Goal: Information Seeking & Learning: Learn about a topic

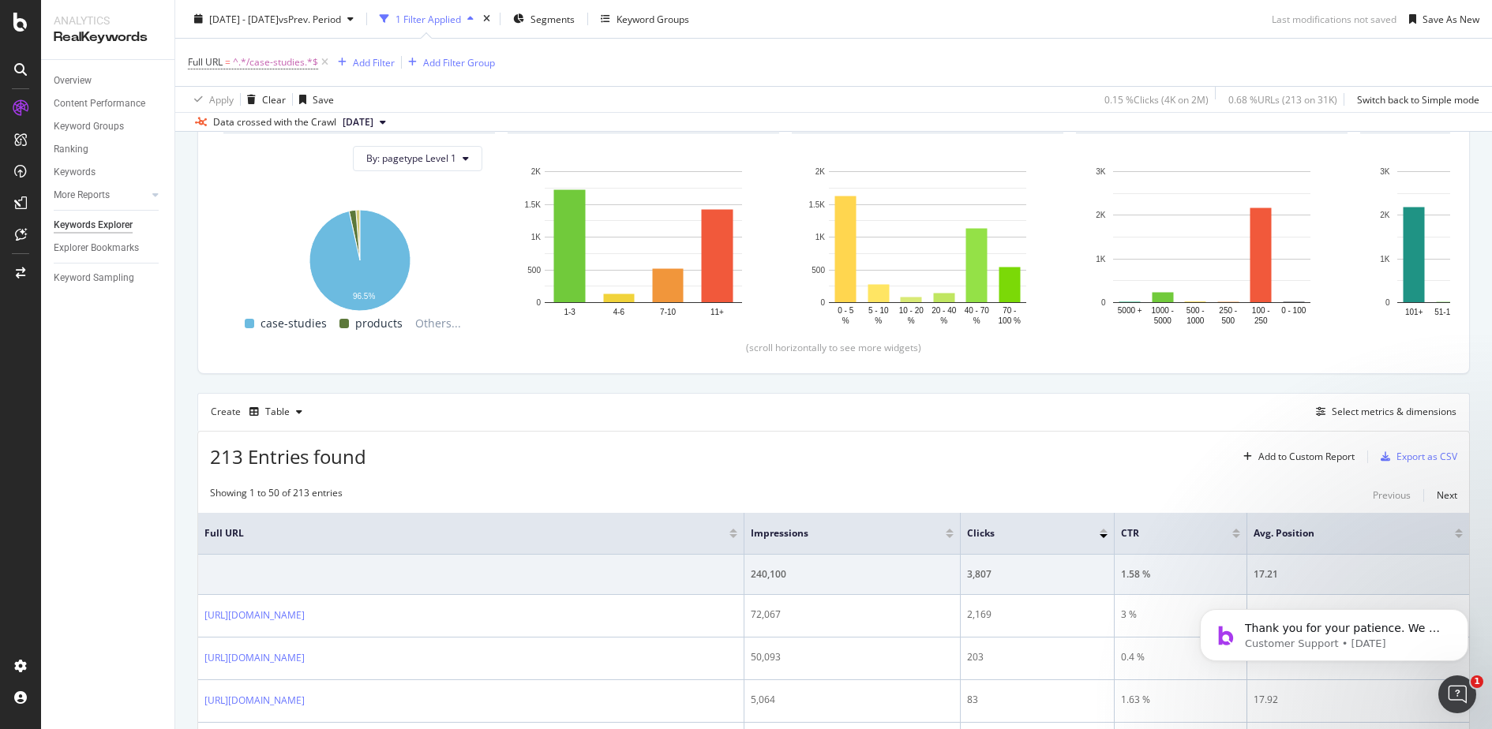
scroll to position [254, 0]
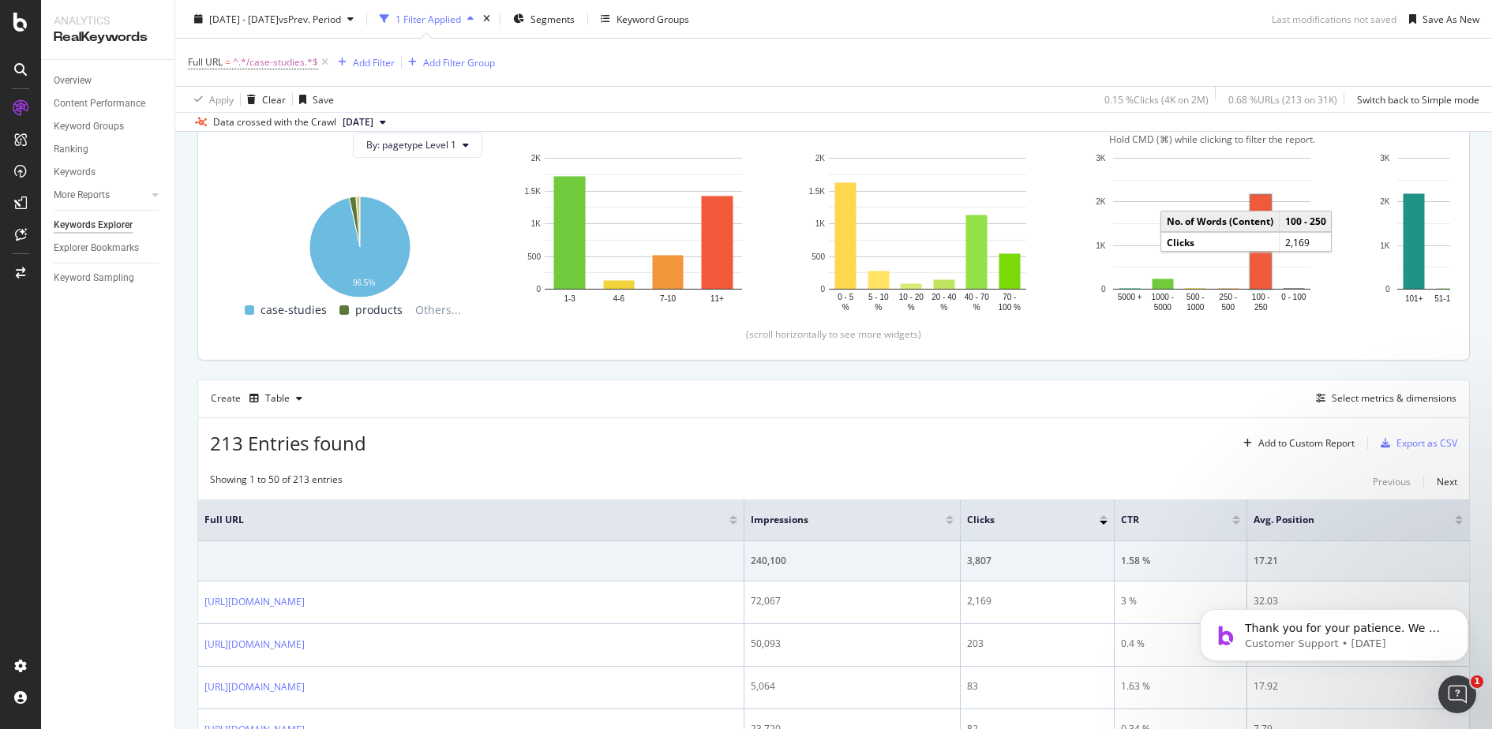
click at [1263, 229] on rect "A chart." at bounding box center [1260, 242] width 21 height 94
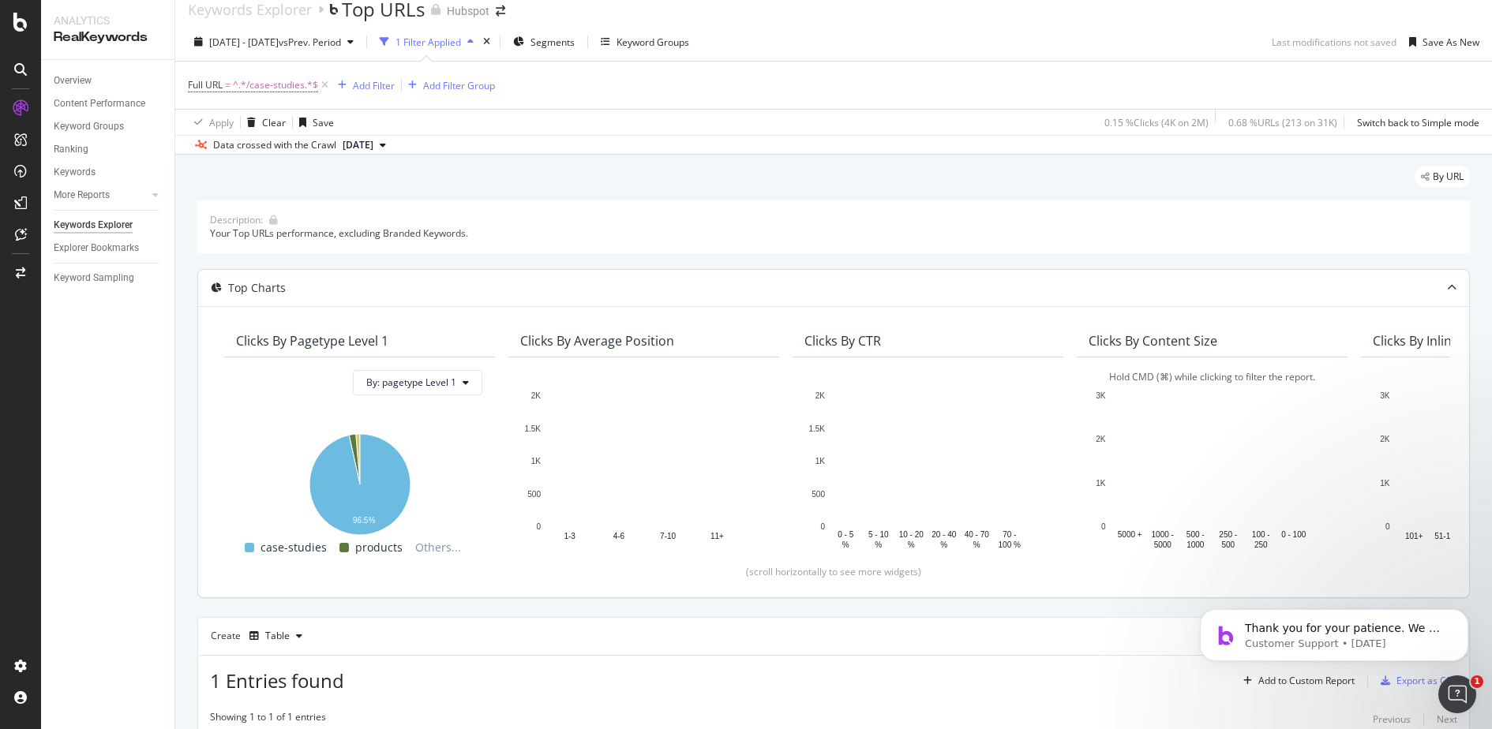
scroll to position [0, 0]
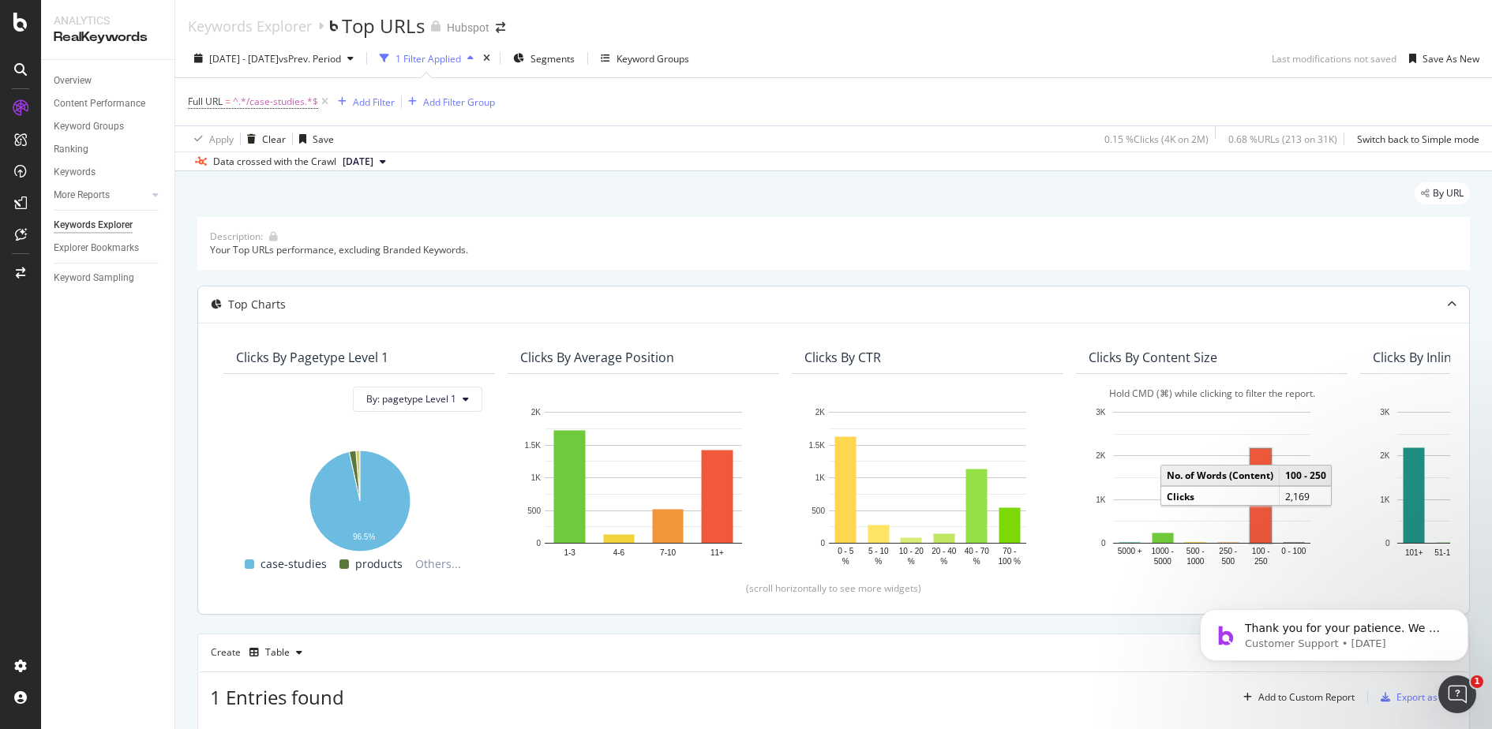
click at [1256, 468] on rect "A chart." at bounding box center [1260, 496] width 21 height 94
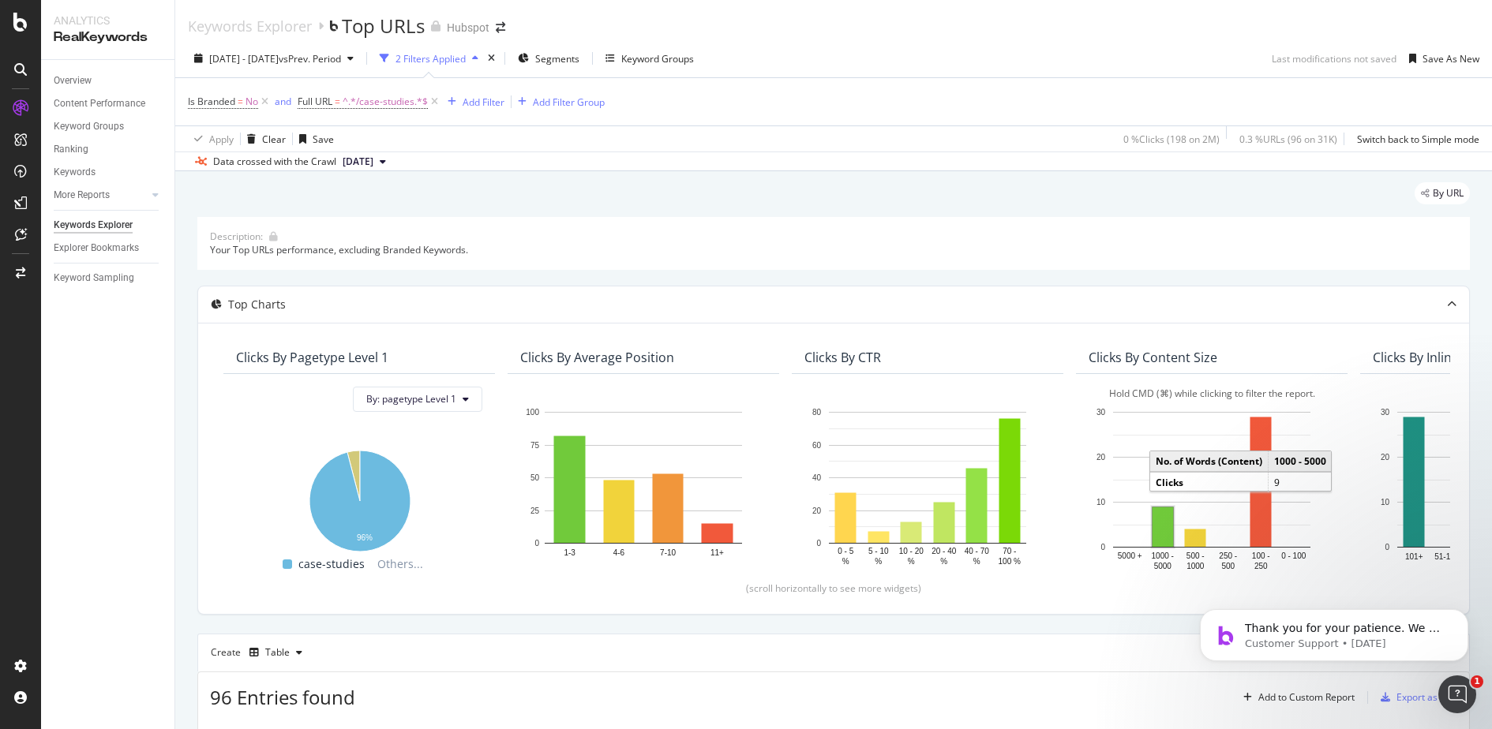
click at [1168, 534] on rect "A chart." at bounding box center [1162, 527] width 21 height 39
click at [1160, 515] on rect "A chart." at bounding box center [1162, 523] width 21 height 39
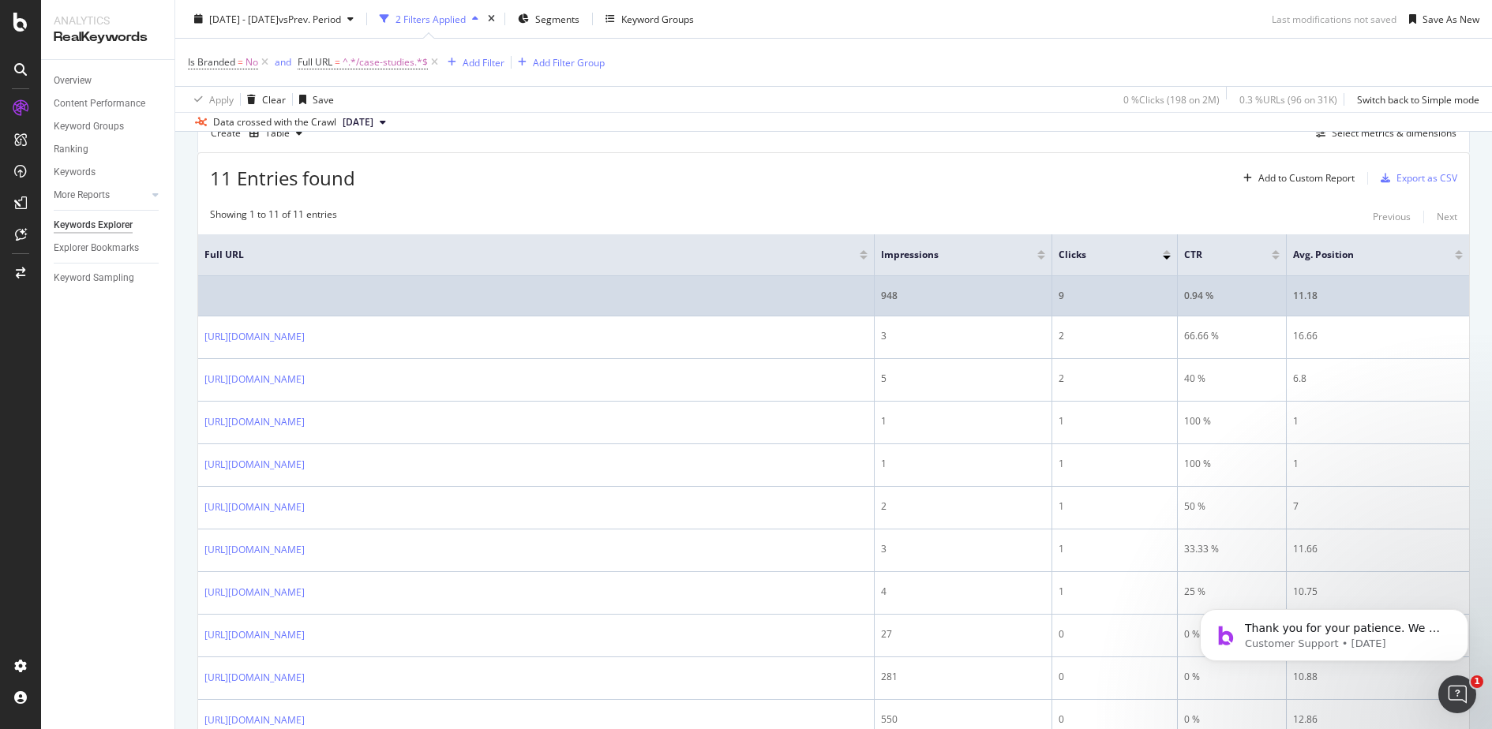
scroll to position [491, 0]
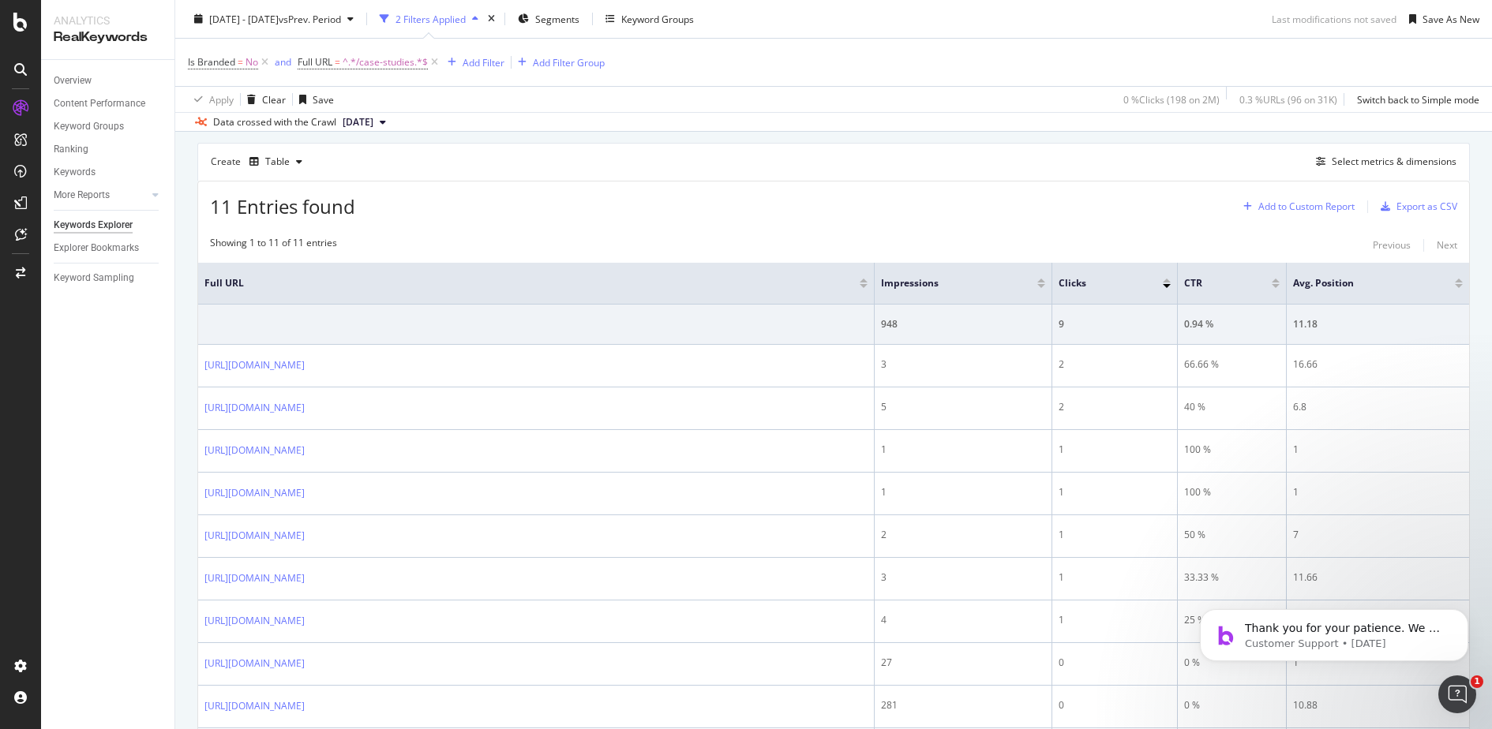
click at [1295, 207] on div "Add to Custom Report" at bounding box center [1306, 206] width 96 height 9
click at [1160, 242] on div "Showing 1 to 11 of 11 entries Previous Next" at bounding box center [833, 245] width 1271 height 19
click at [290, 159] on div "button" at bounding box center [299, 161] width 19 height 9
click at [1052, 163] on div "Create Table Select metrics & dimensions" at bounding box center [833, 162] width 1272 height 38
click at [1381, 156] on div "Select metrics & dimensions" at bounding box center [1394, 161] width 125 height 13
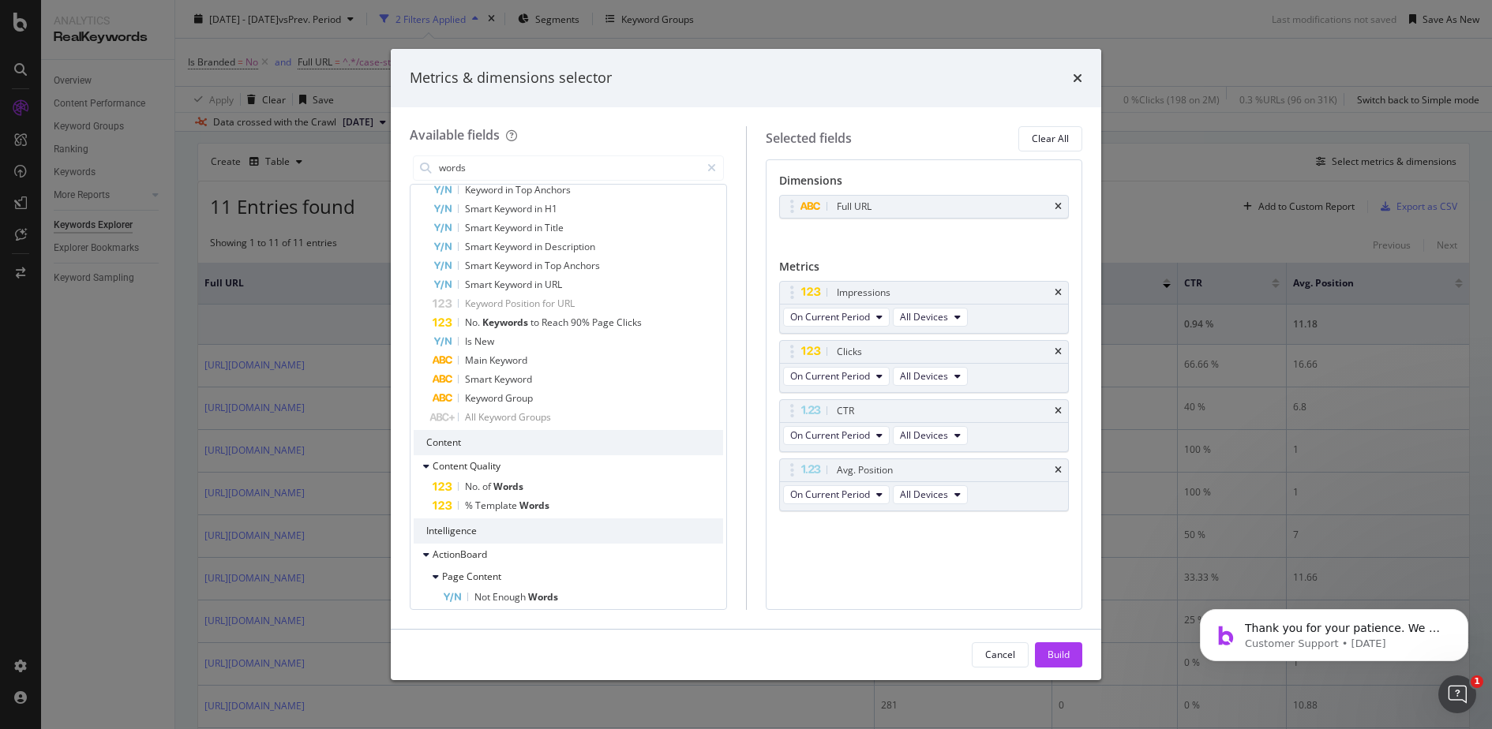
scroll to position [409, 0]
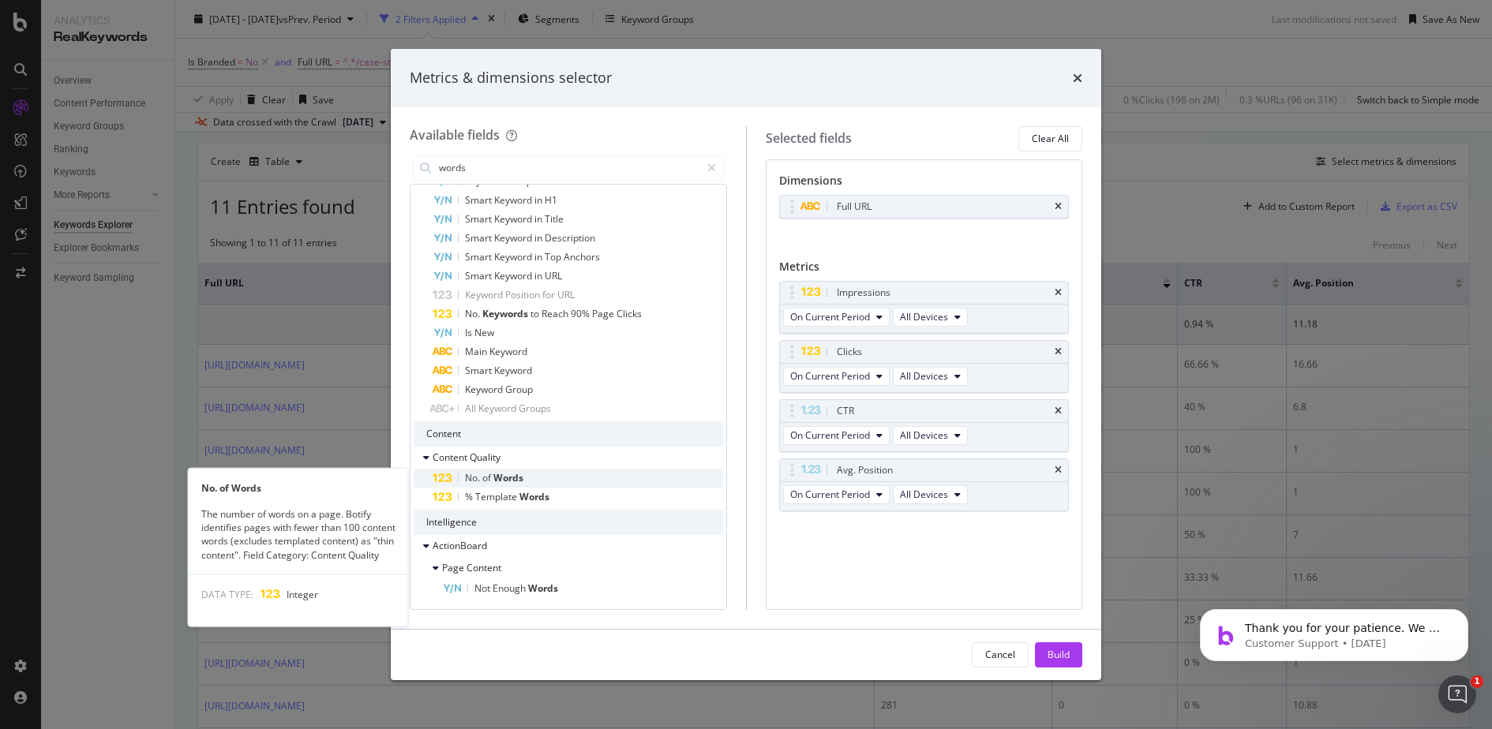
type input "words"
click at [655, 470] on div "No. of Words" at bounding box center [578, 478] width 290 height 19
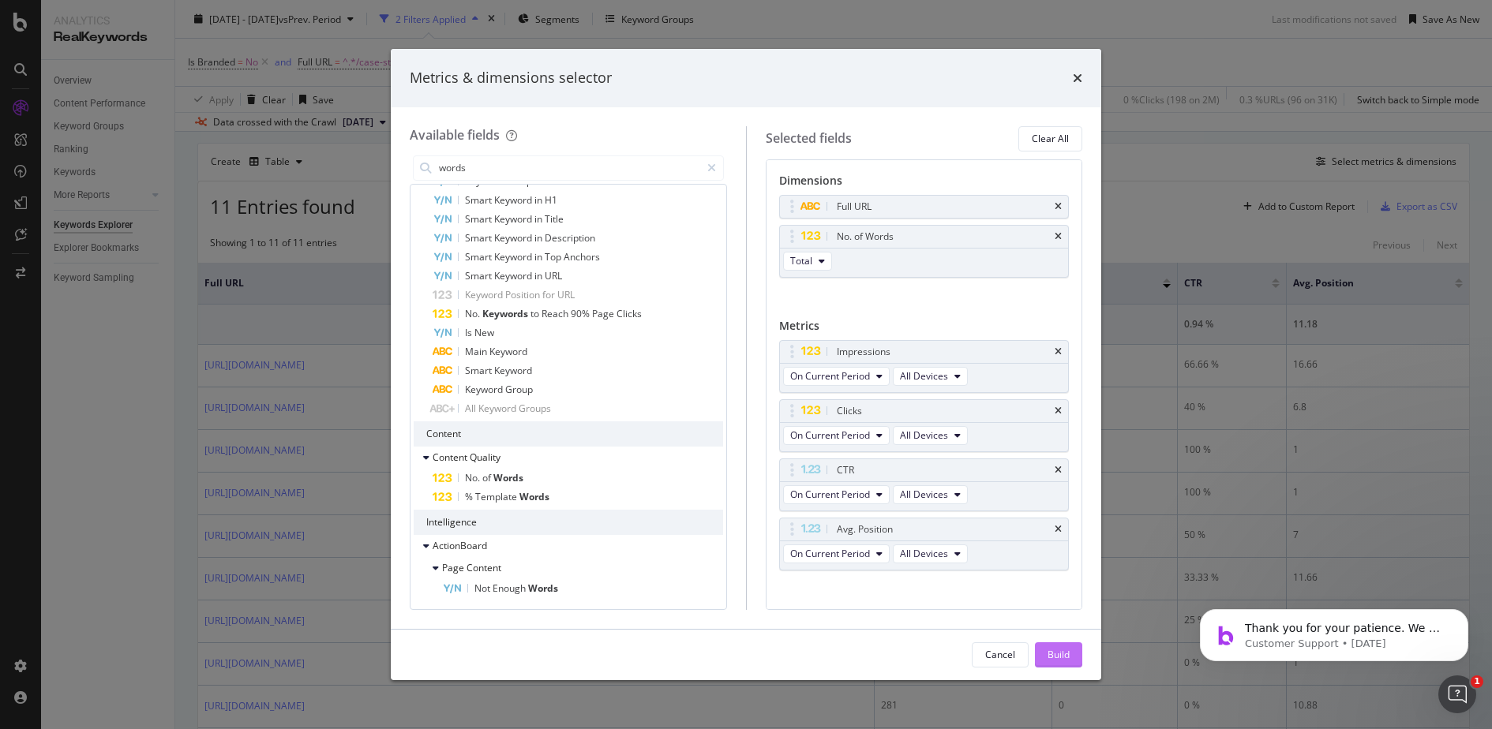
click at [1050, 654] on div "Build" at bounding box center [1058, 654] width 22 height 13
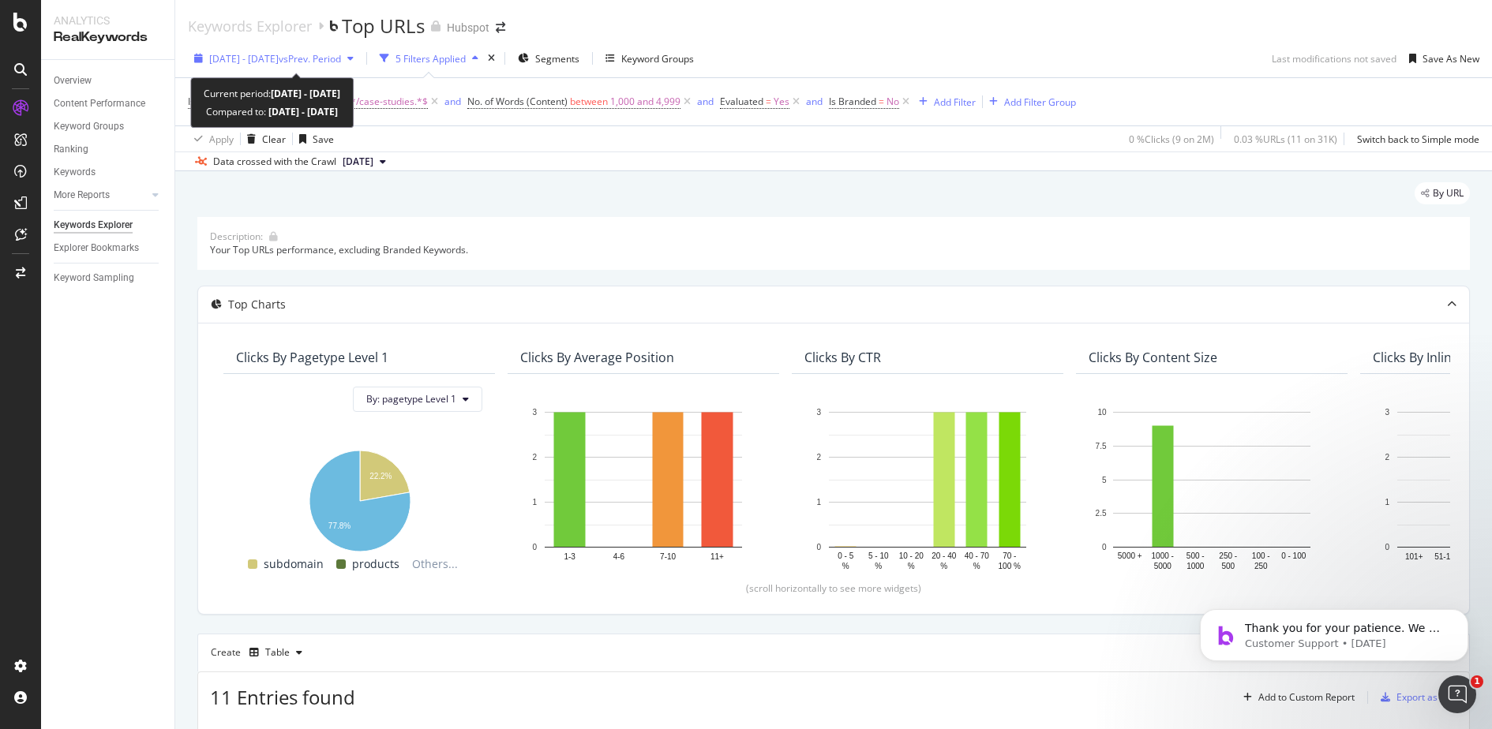
click at [341, 61] on span "vs Prev. Period" at bounding box center [310, 58] width 62 height 13
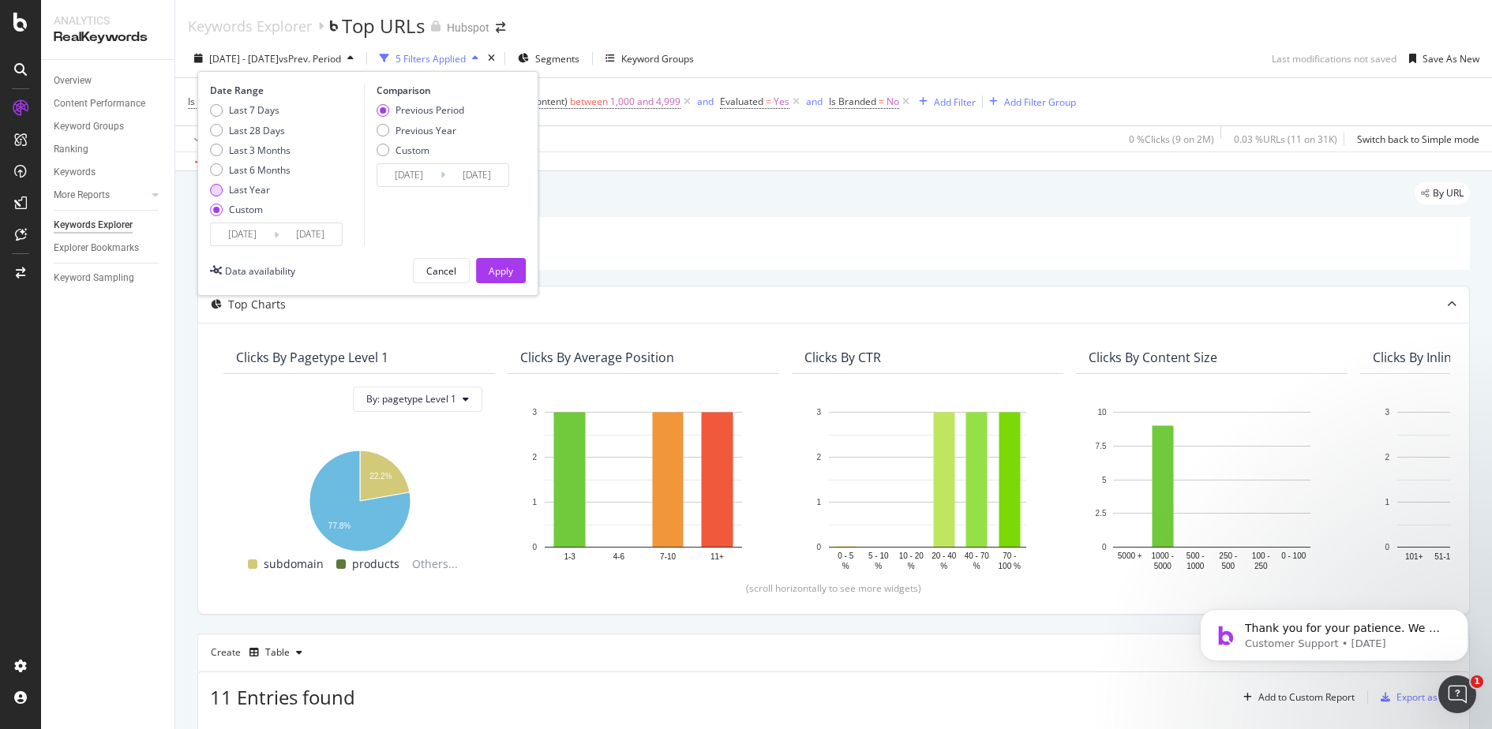
click at [251, 191] on div "Last Year" at bounding box center [249, 189] width 41 height 13
type input "2024/08/23"
type input "2025/08/22"
click at [511, 268] on div "Apply" at bounding box center [501, 270] width 24 height 13
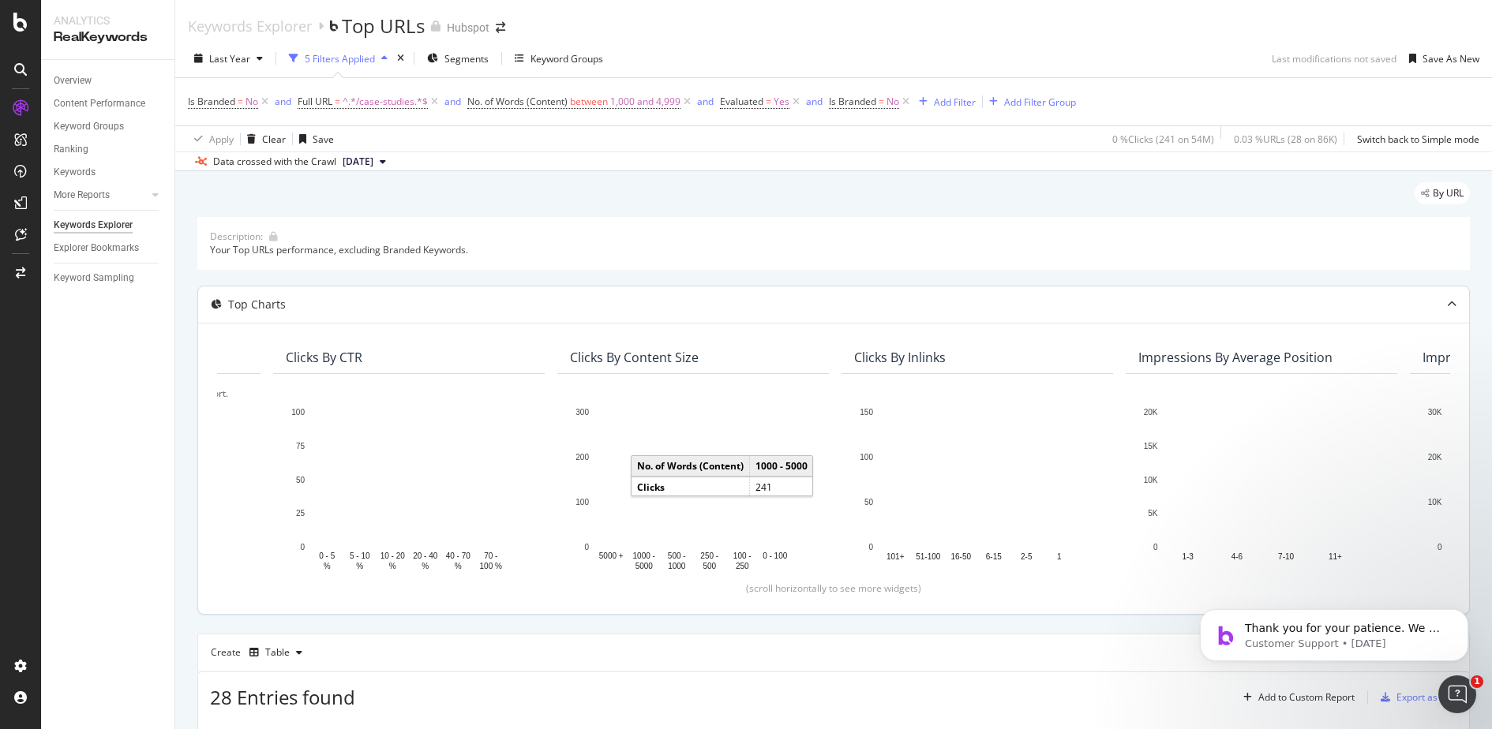
scroll to position [0, 527]
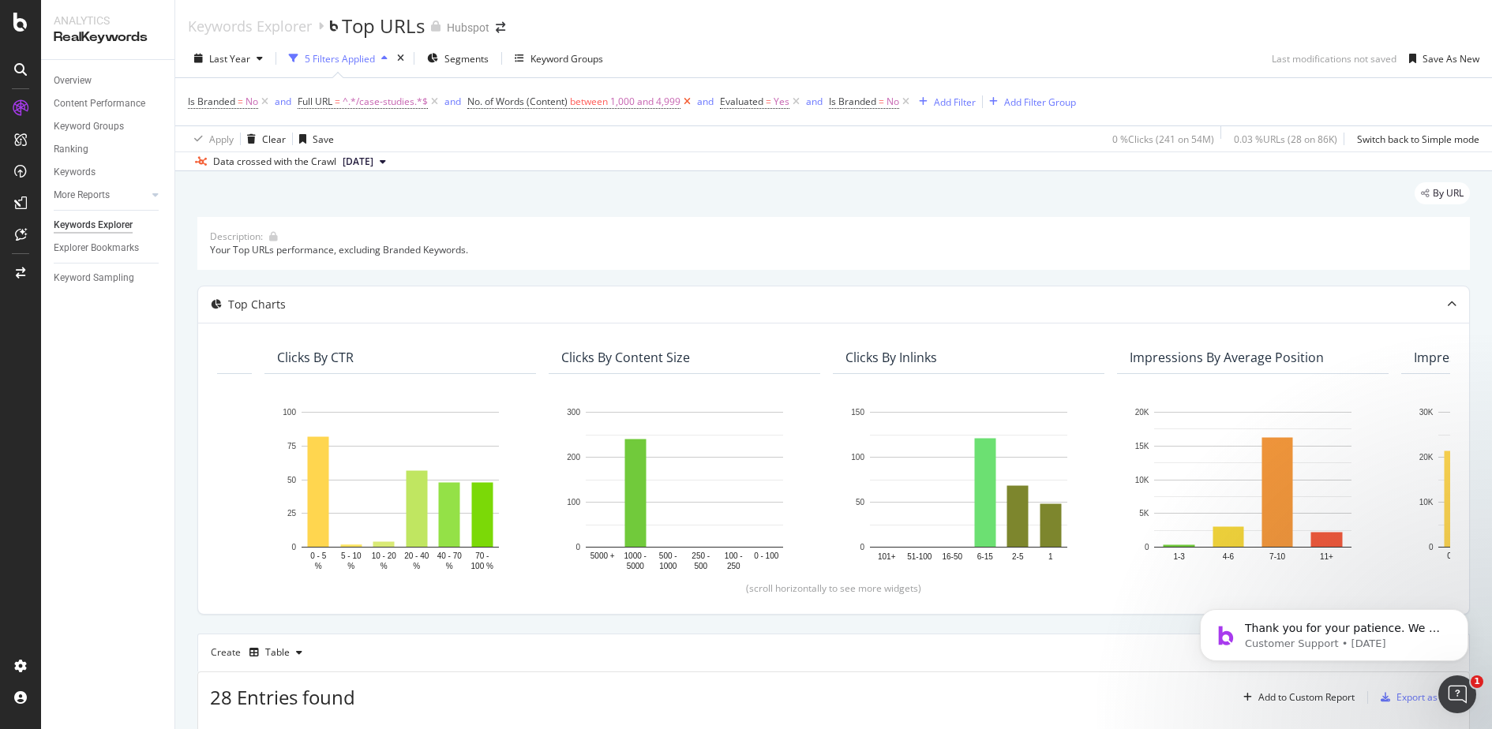
click at [687, 101] on icon at bounding box center [686, 102] width 13 height 16
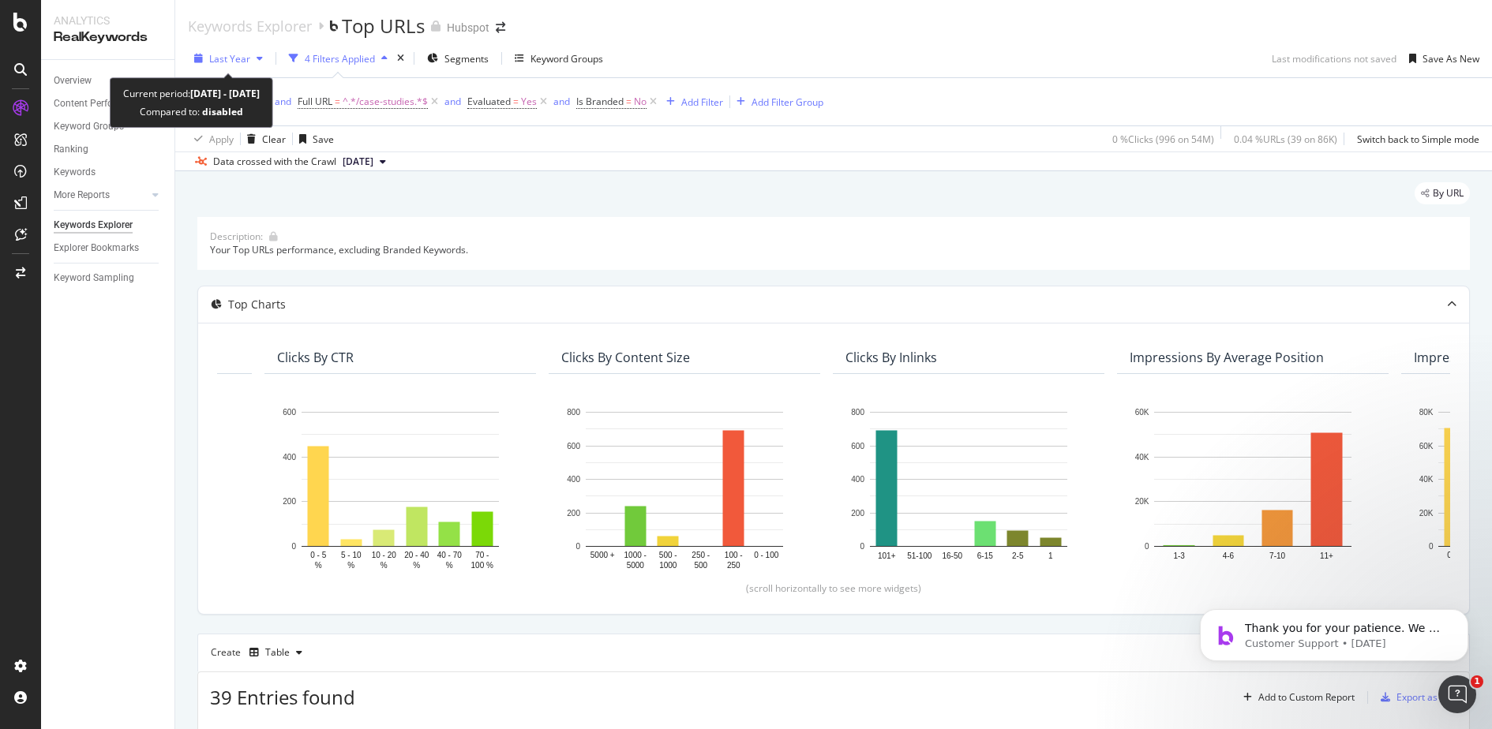
click at [247, 63] on span "Last Year" at bounding box center [229, 58] width 41 height 13
click at [259, 61] on icon "button" at bounding box center [260, 58] width 6 height 9
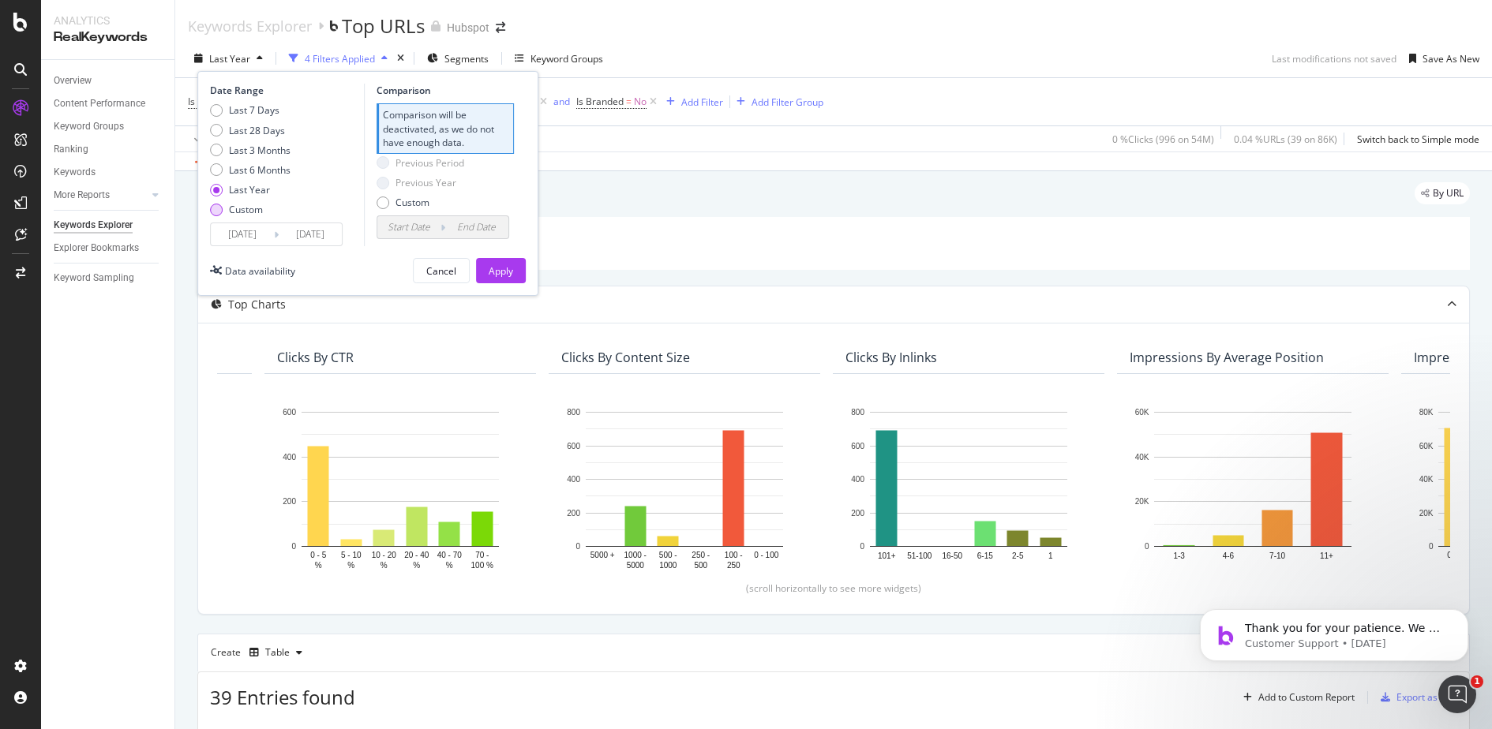
click at [253, 211] on div "Custom" at bounding box center [246, 209] width 34 height 13
type input "2025/07/26"
type input "2025/06/28"
type input "2025/07/25"
click at [392, 152] on div "Custom" at bounding box center [421, 150] width 88 height 13
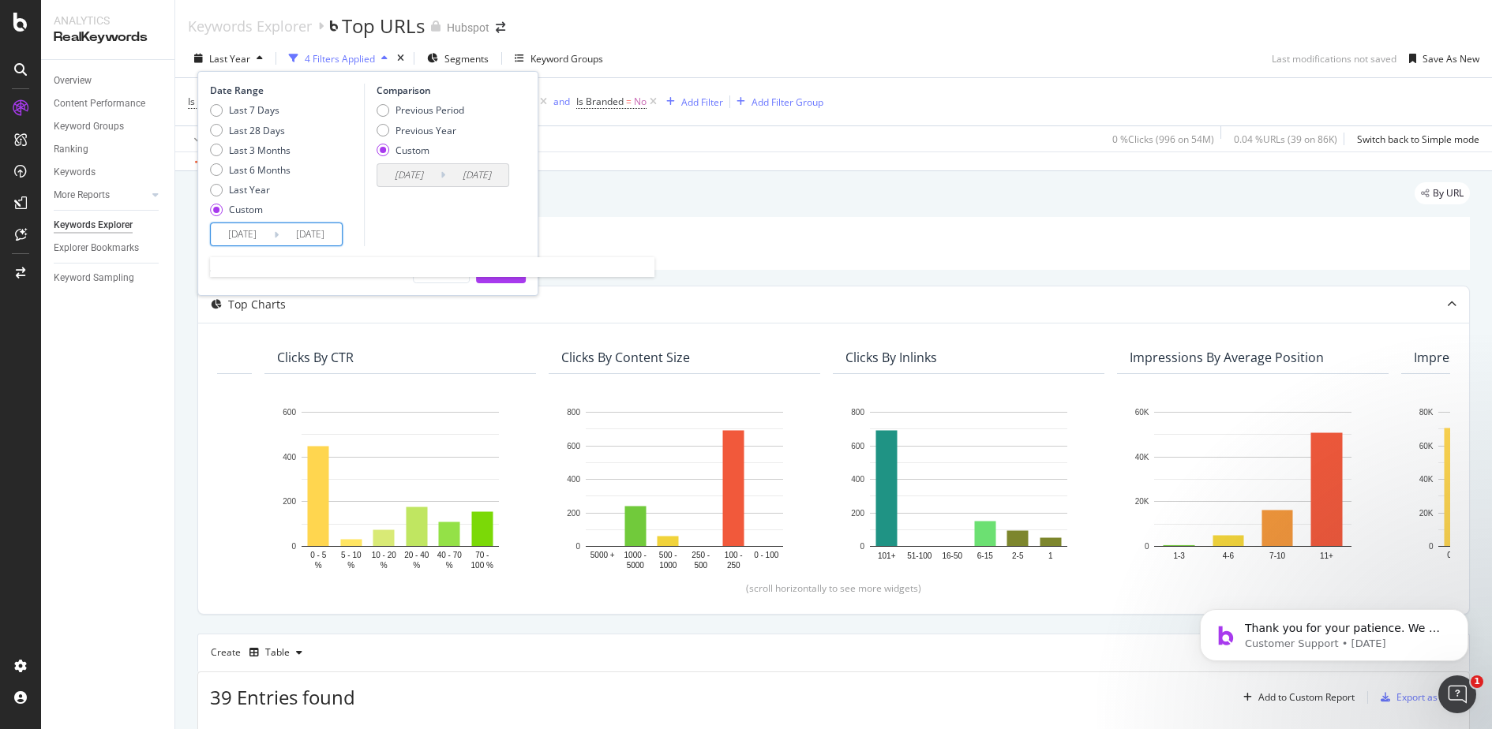
click at [234, 238] on input "2025/07/26" at bounding box center [242, 234] width 63 height 22
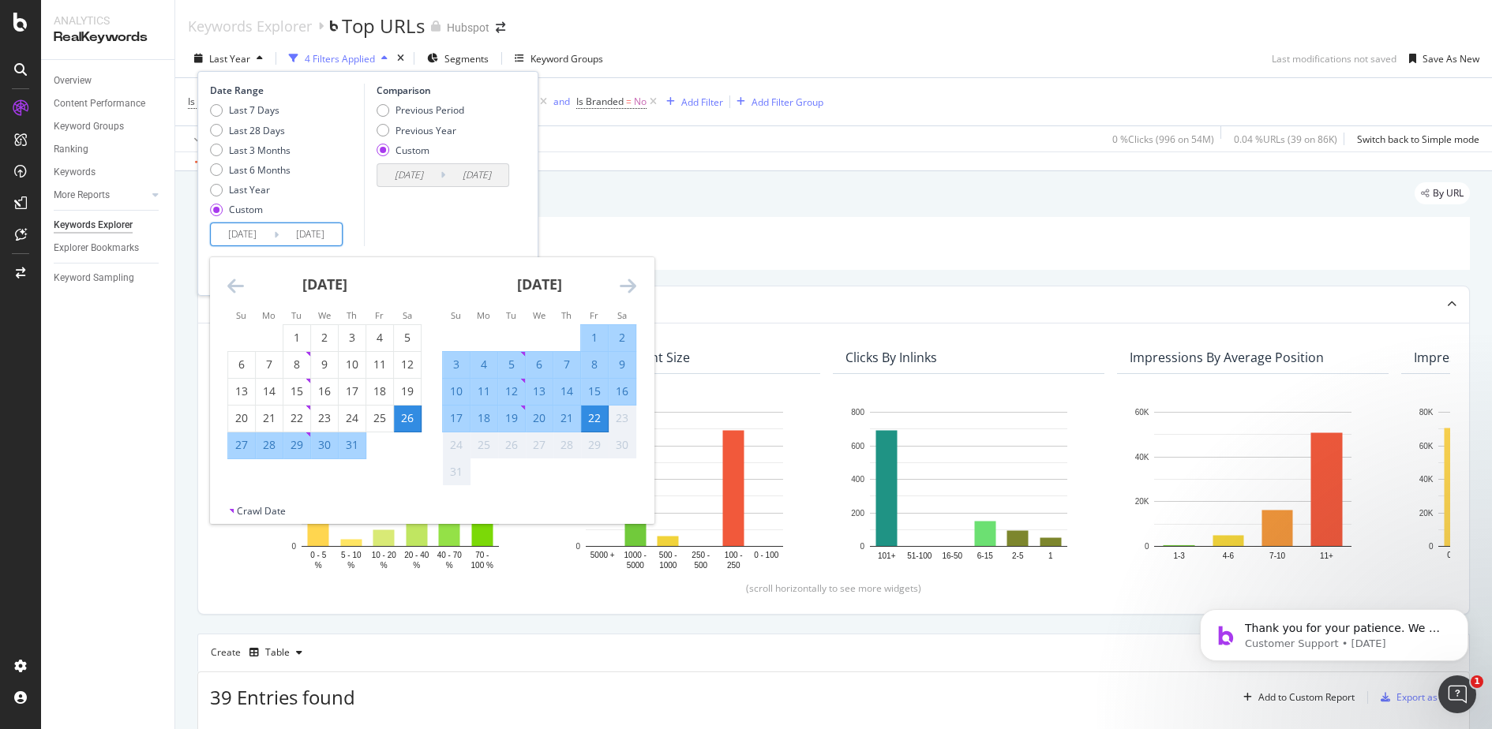
click at [228, 288] on icon "Move backward to switch to the previous month." at bounding box center [235, 285] width 17 height 19
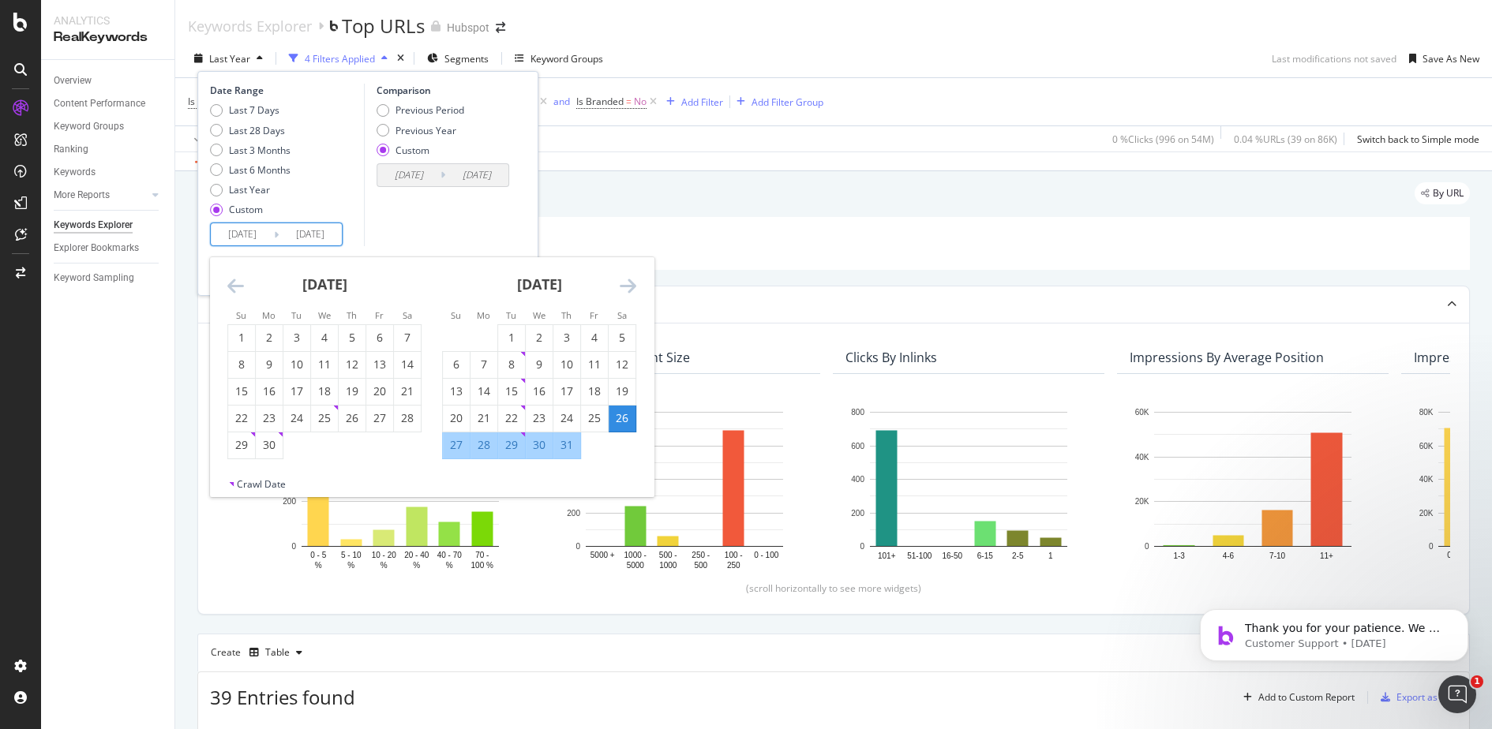
click at [228, 288] on icon "Move backward to switch to the previous month." at bounding box center [235, 285] width 17 height 19
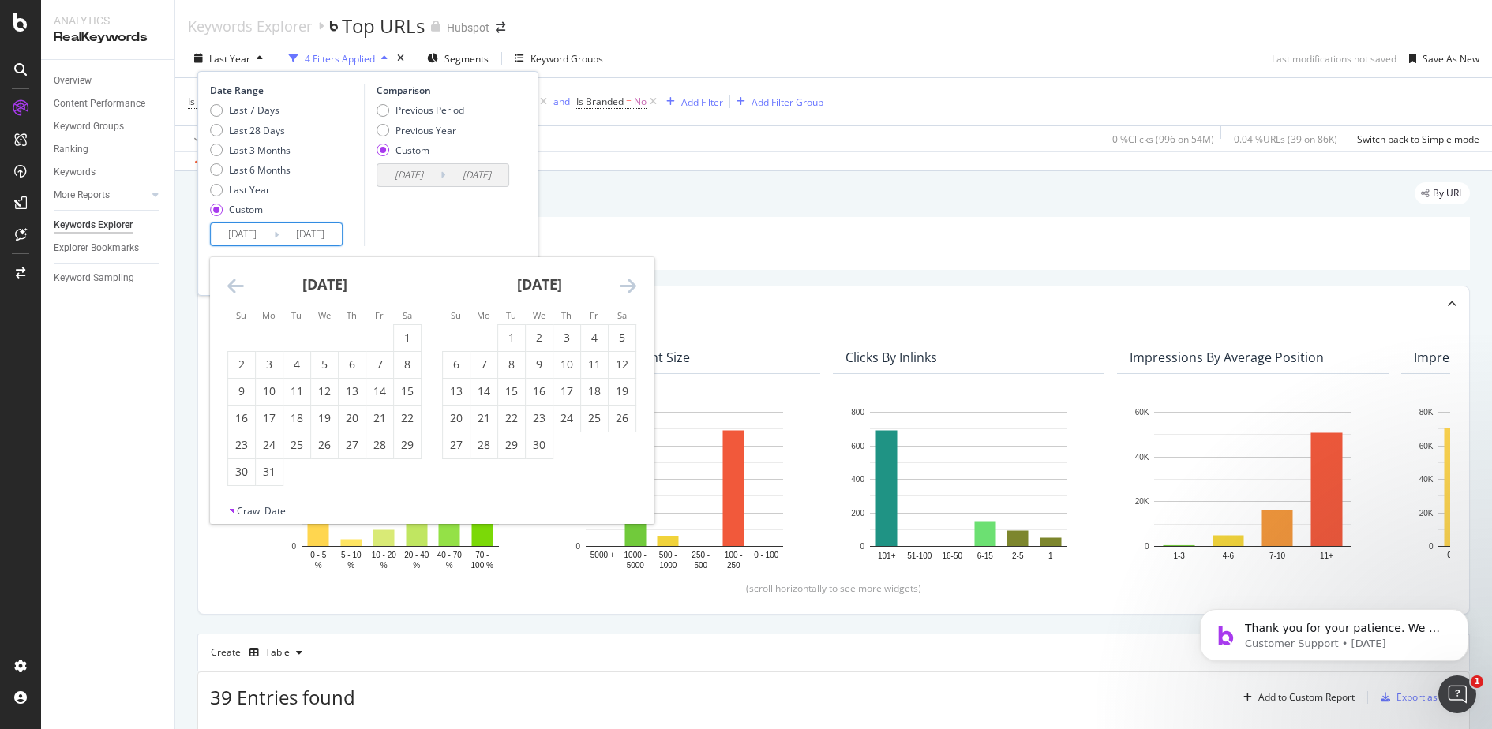
click at [228, 288] on icon "Move backward to switch to the previous month." at bounding box center [235, 285] width 17 height 19
click at [326, 340] on div "1" at bounding box center [324, 338] width 27 height 16
type input "2025/01/01"
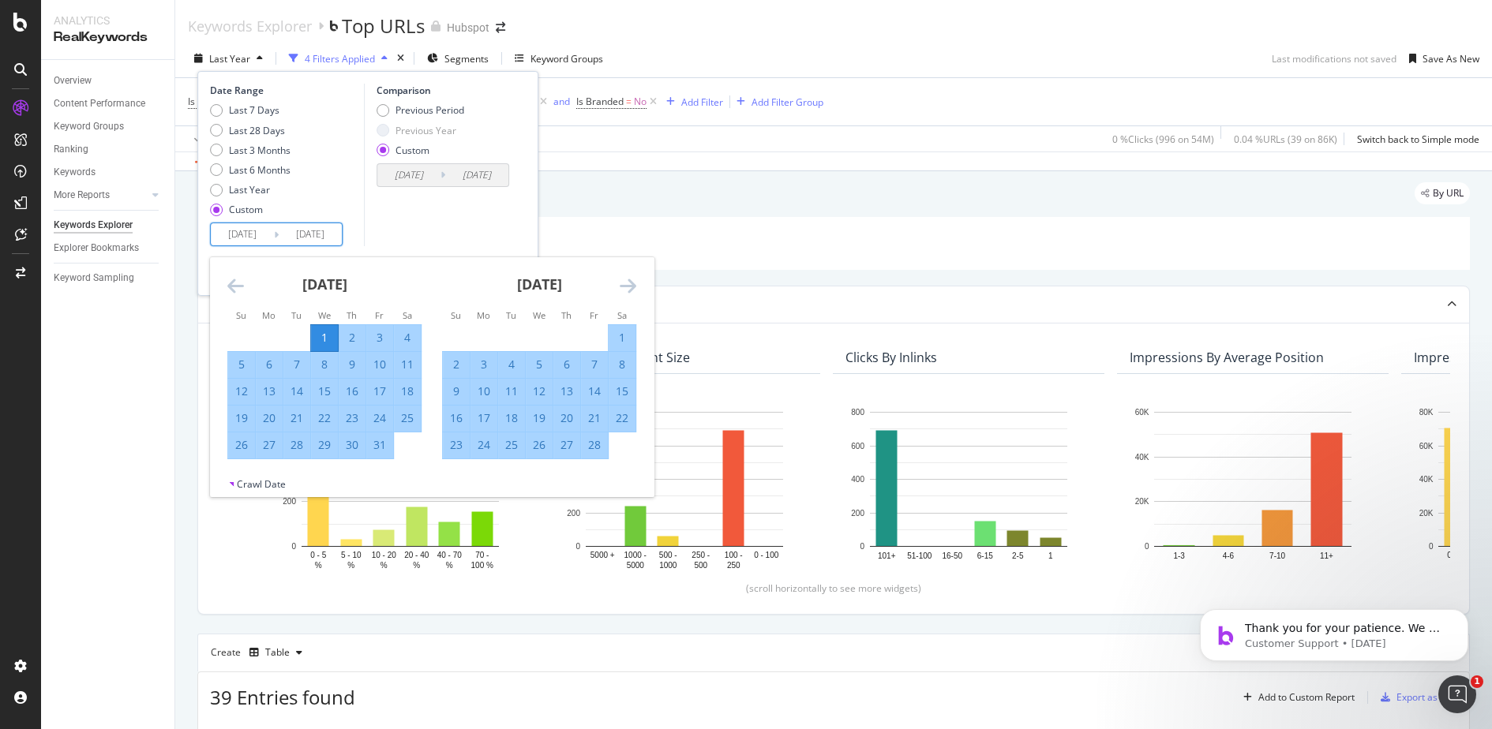
click at [620, 284] on icon "Move forward to switch to the next month." at bounding box center [628, 285] width 17 height 19
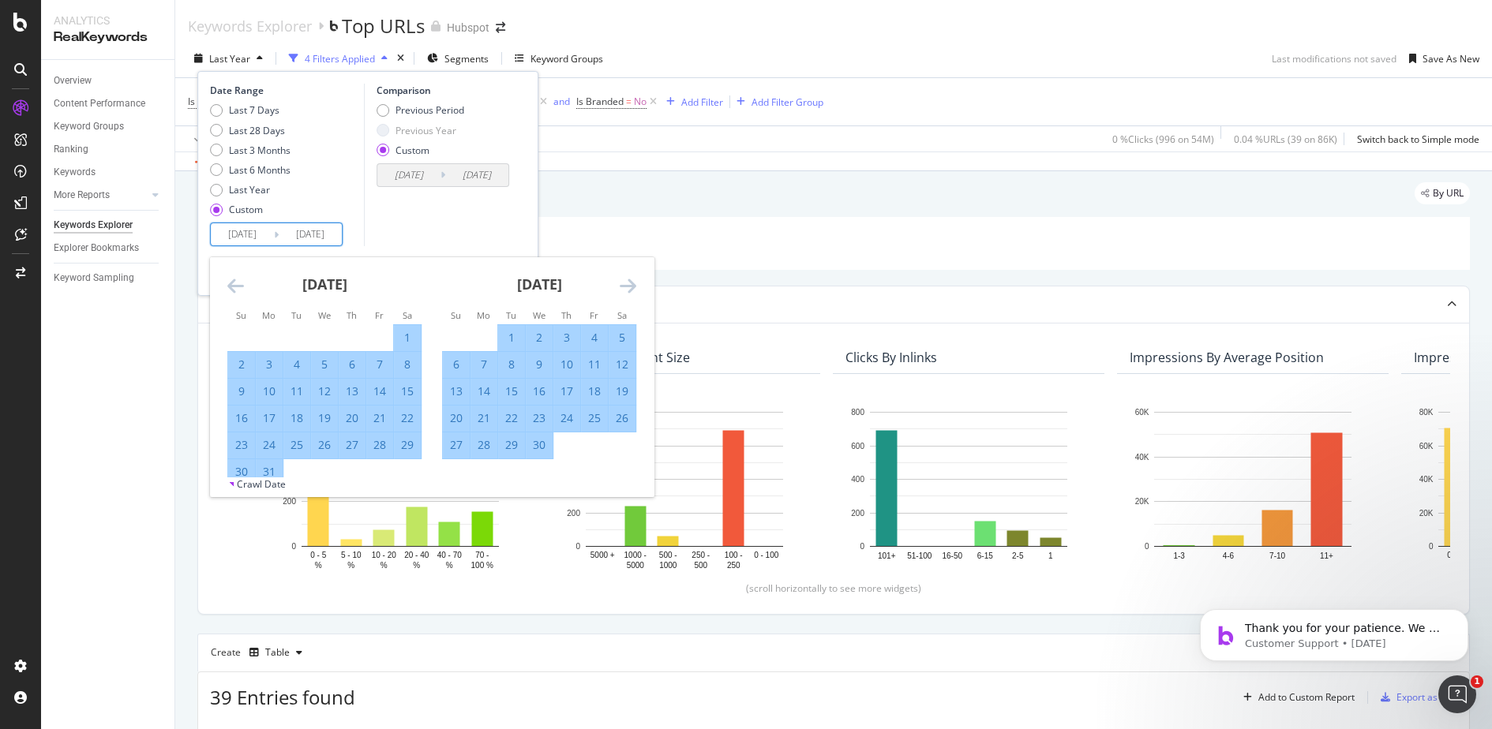
click at [620, 284] on icon "Move forward to switch to the next month." at bounding box center [628, 285] width 17 height 19
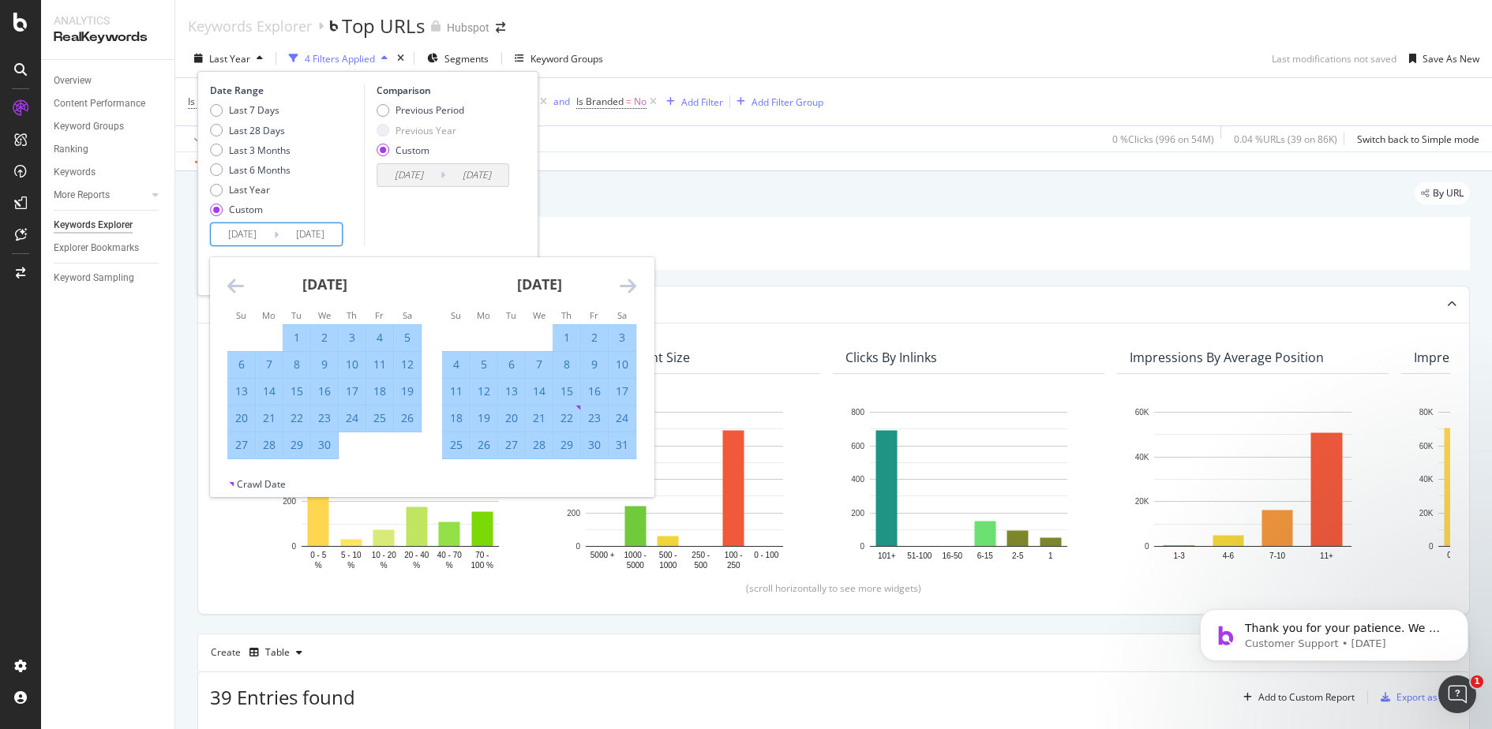
click at [620, 284] on icon "Move forward to switch to the next month." at bounding box center [628, 285] width 17 height 19
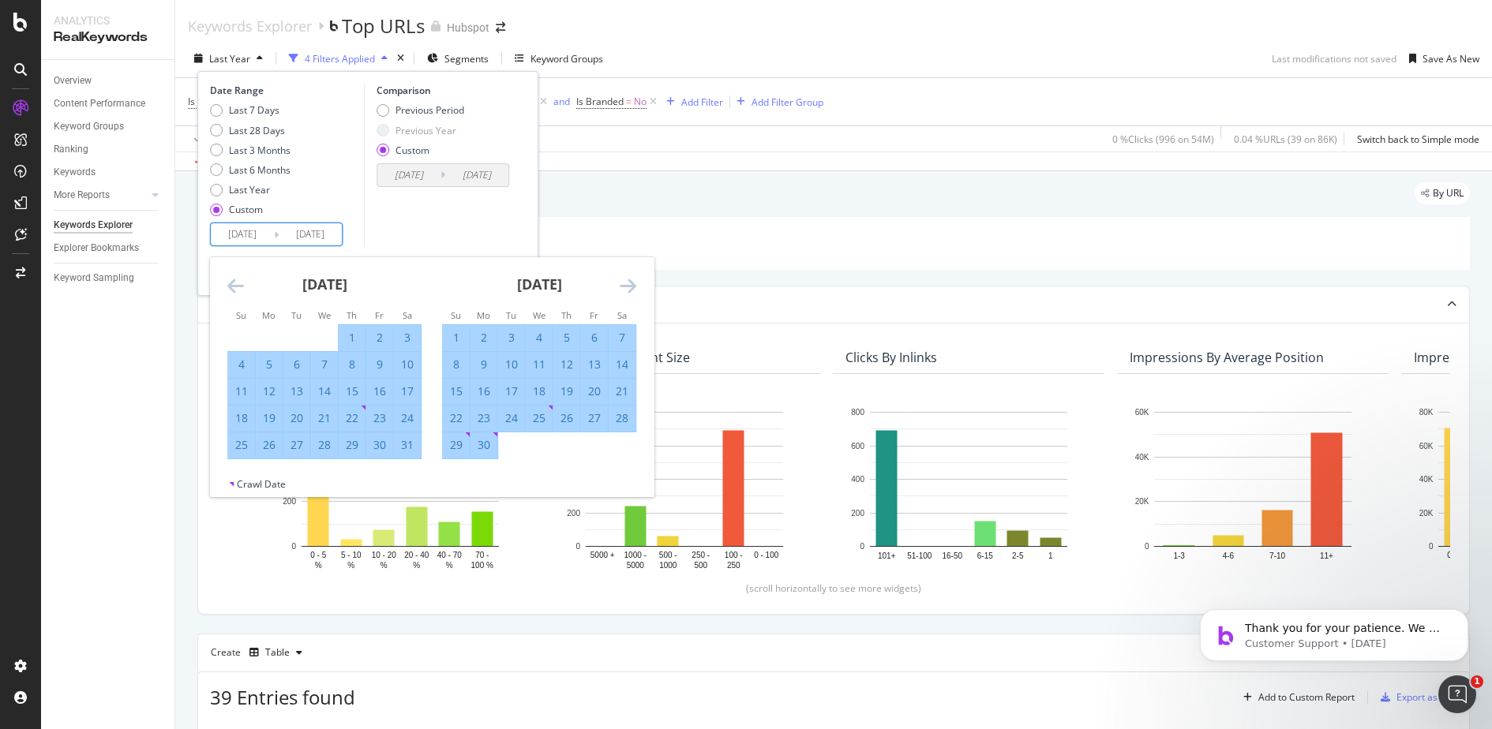
click at [620, 284] on icon "Move forward to switch to the next month." at bounding box center [628, 285] width 17 height 19
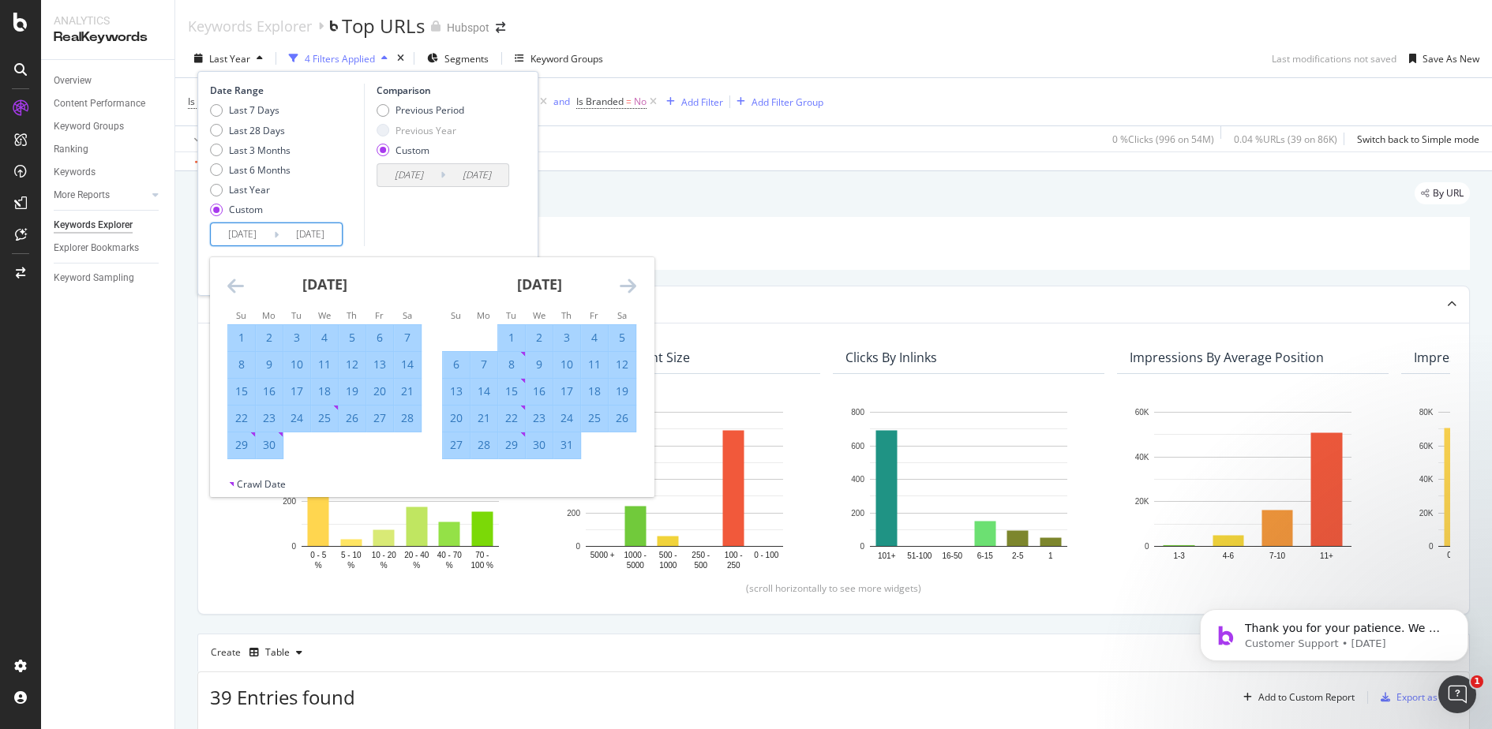
click at [620, 284] on icon "Move forward to switch to the next month." at bounding box center [628, 285] width 17 height 19
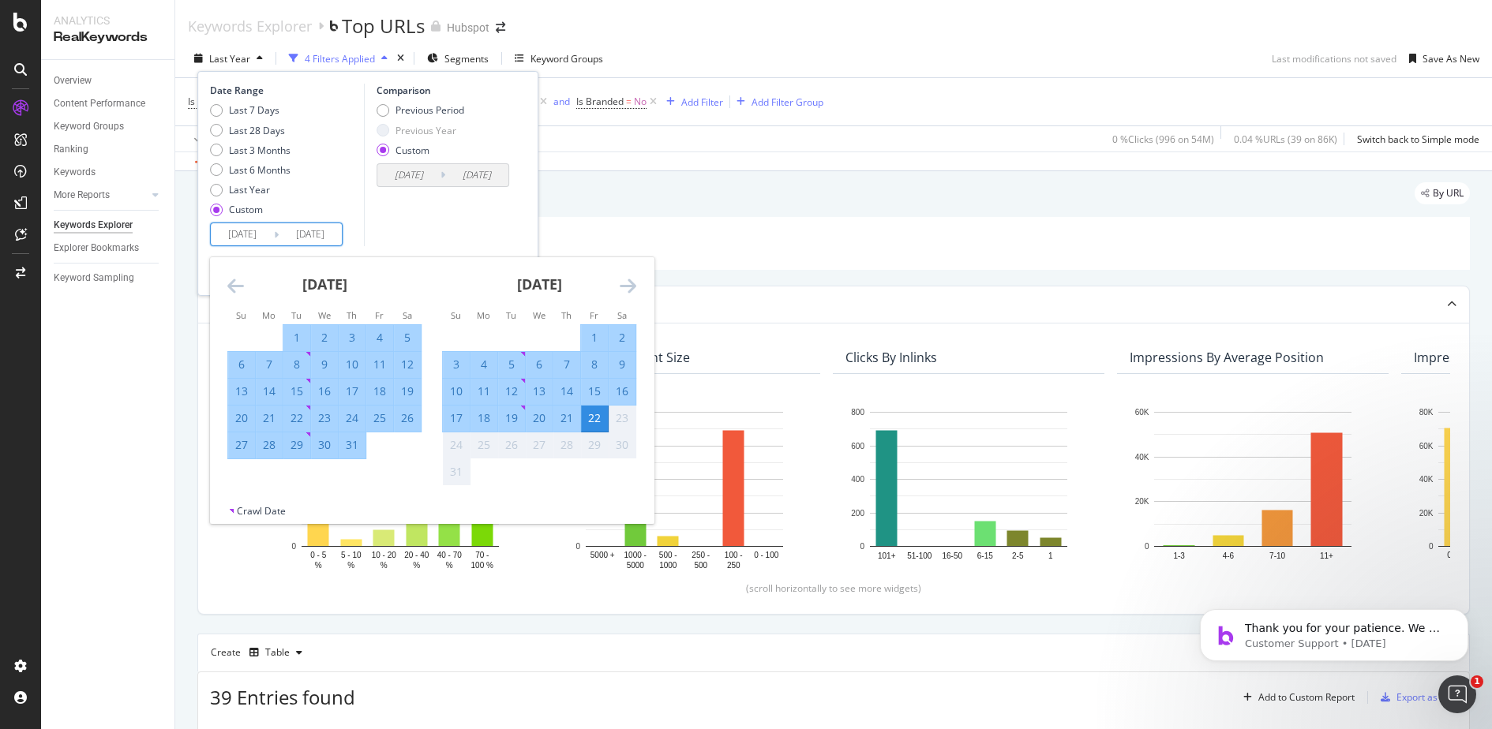
click at [593, 420] on div "22" at bounding box center [594, 418] width 27 height 16
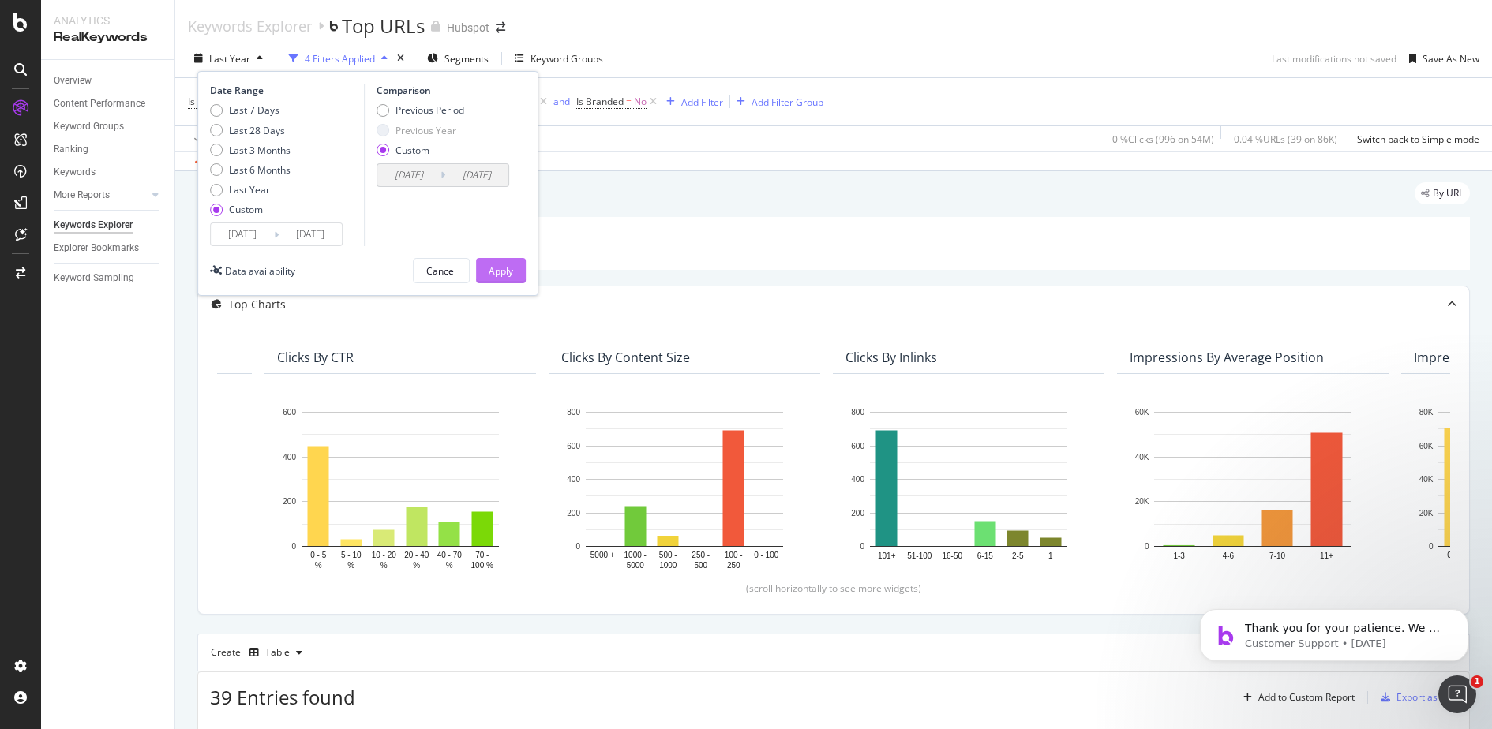
click at [508, 276] on div "Apply" at bounding box center [501, 270] width 24 height 13
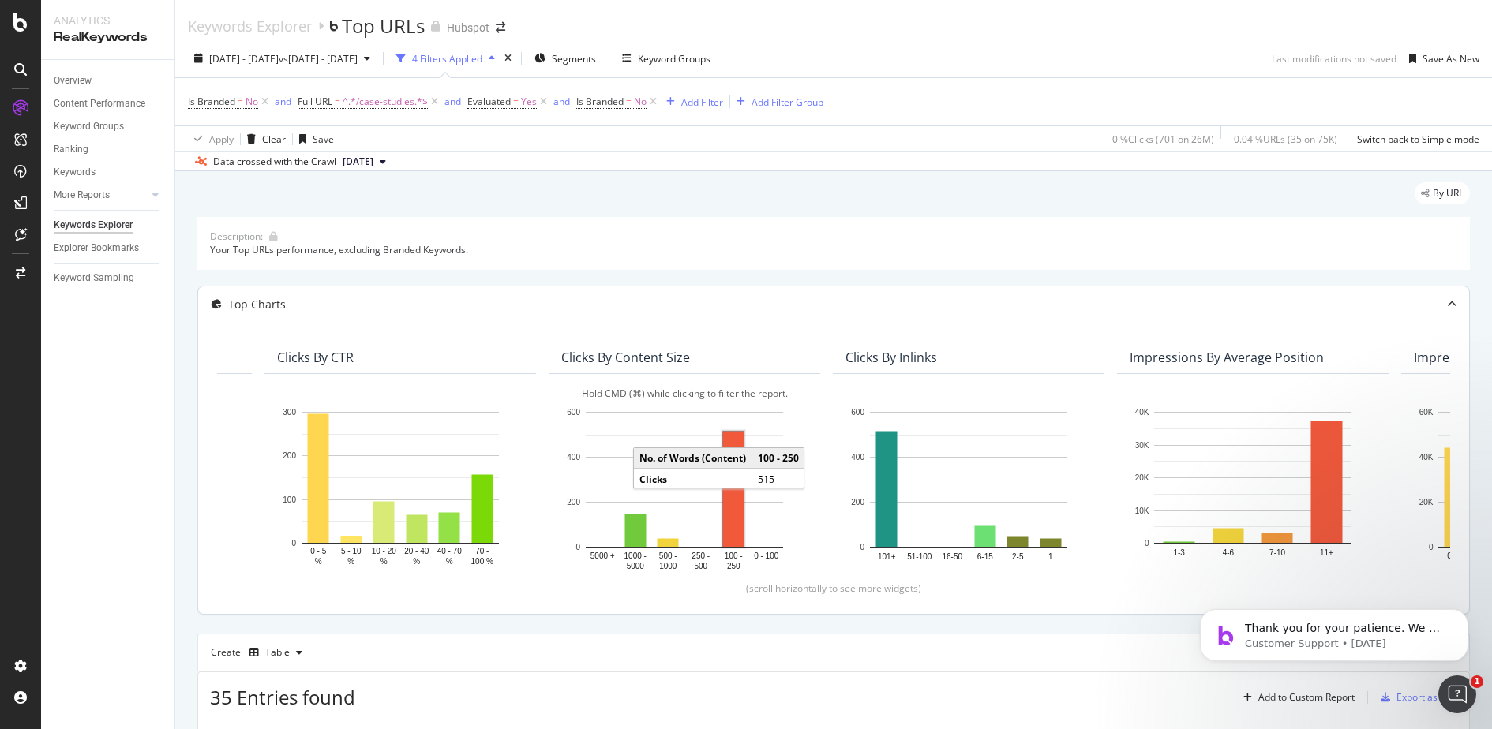
click at [732, 455] on rect "A chart." at bounding box center [733, 489] width 21 height 115
click at [733, 500] on rect "A chart." at bounding box center [733, 487] width 21 height 111
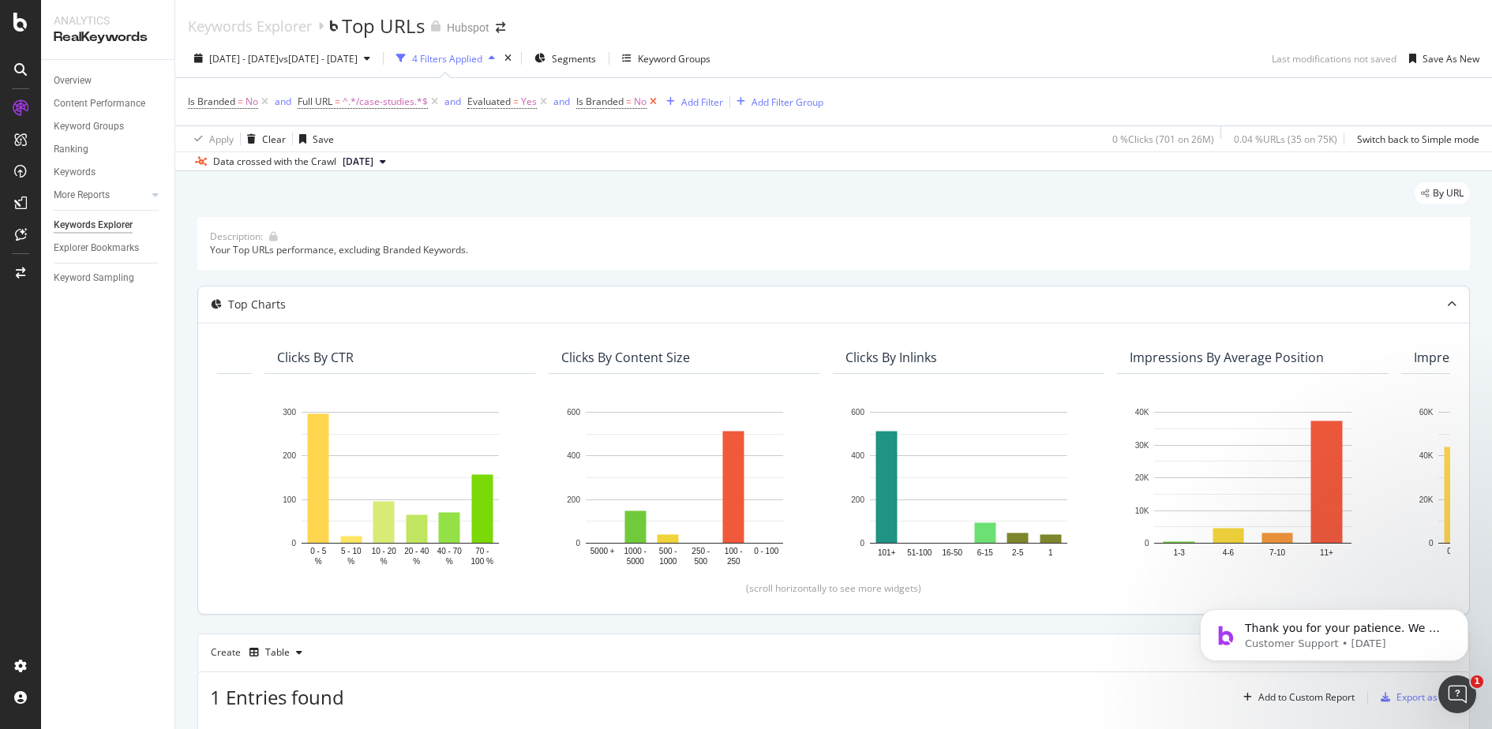
click at [657, 101] on icon at bounding box center [652, 102] width 13 height 16
click at [263, 103] on icon at bounding box center [264, 102] width 13 height 16
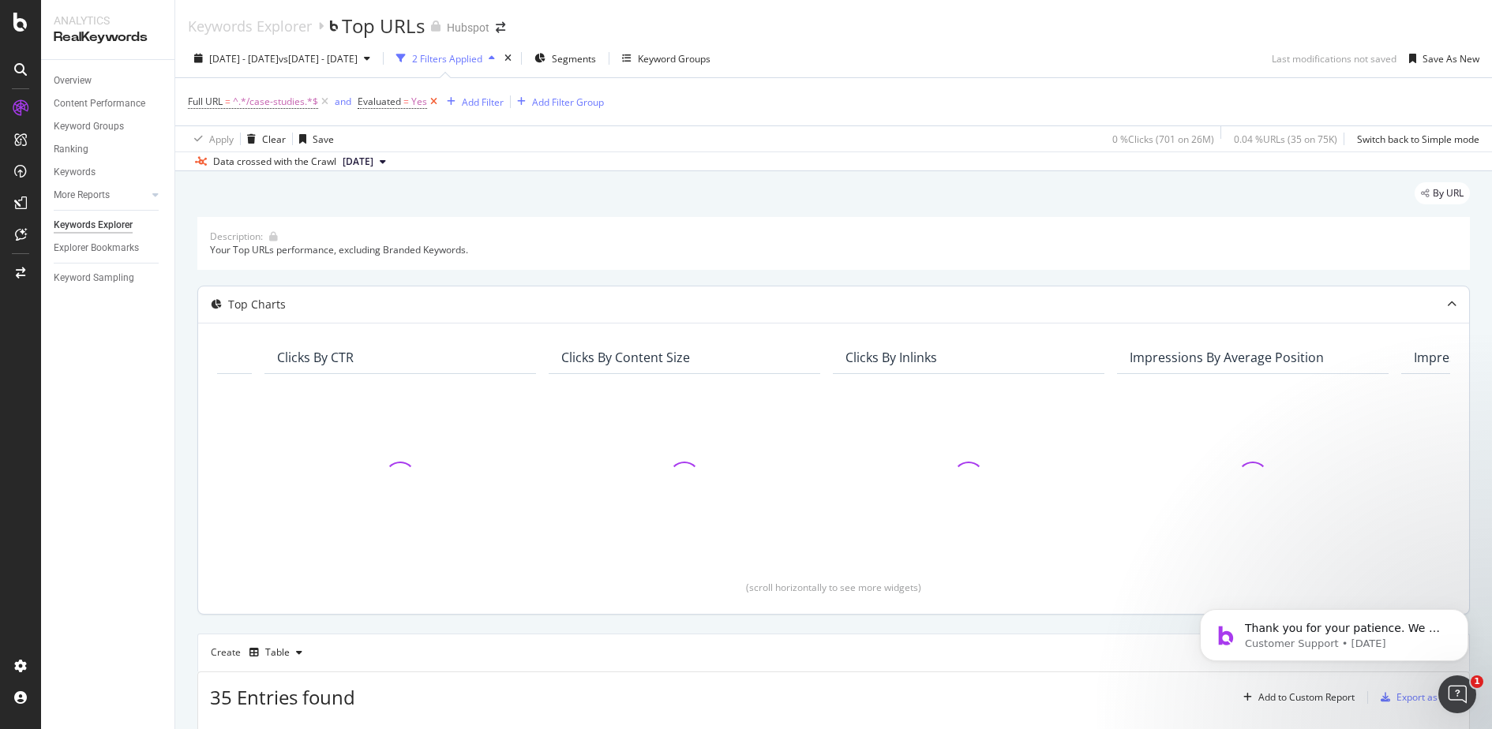
click at [438, 103] on icon at bounding box center [433, 102] width 13 height 16
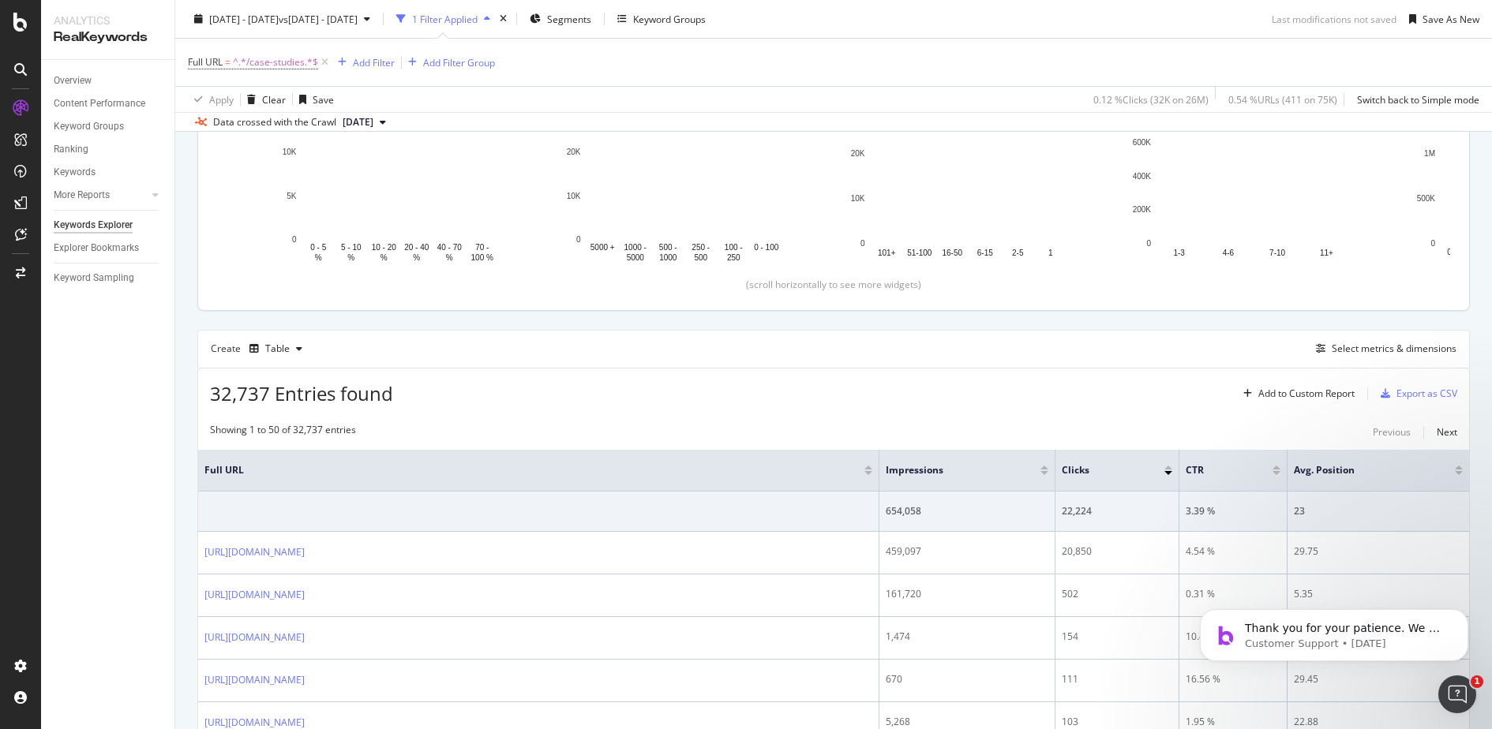
scroll to position [287, 0]
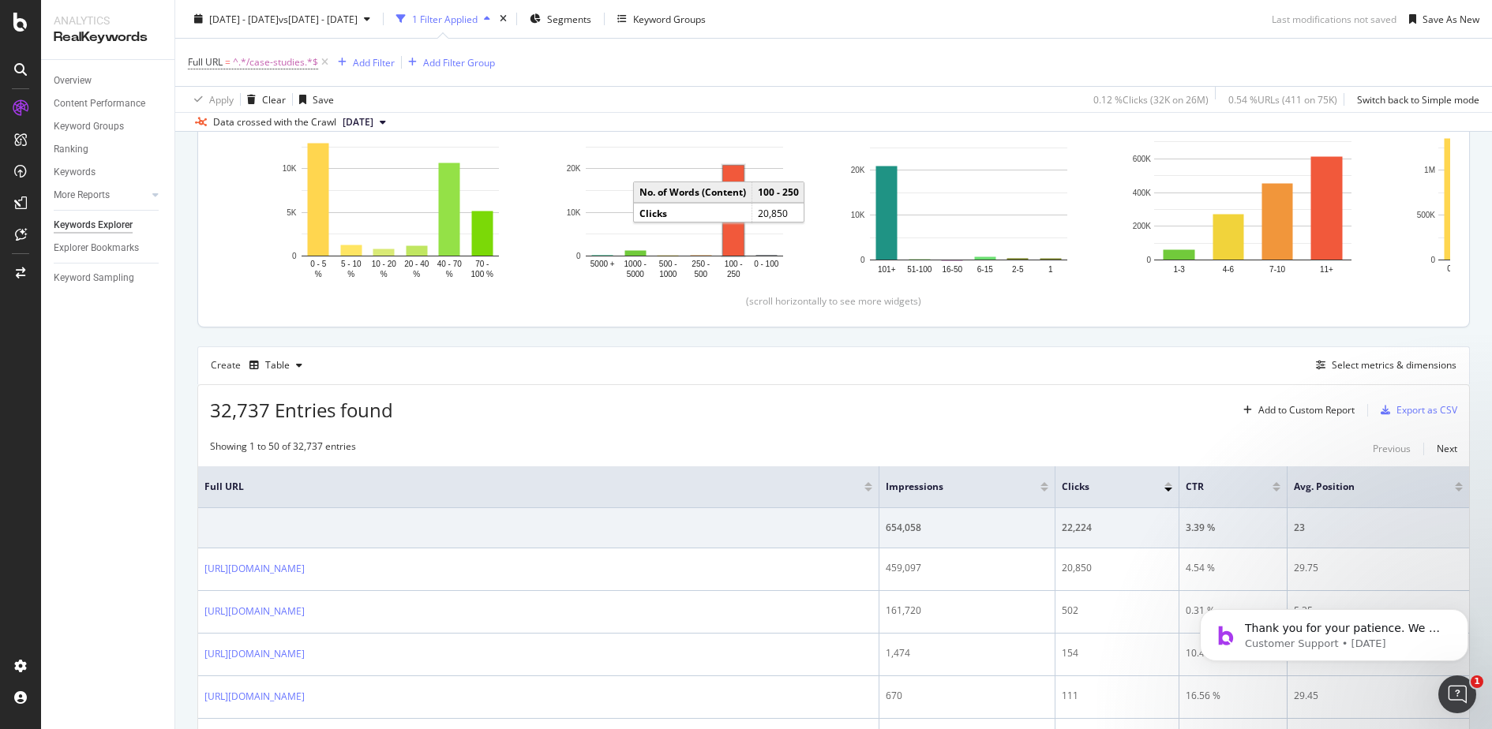
click at [735, 238] on rect "A chart." at bounding box center [733, 211] width 21 height 90
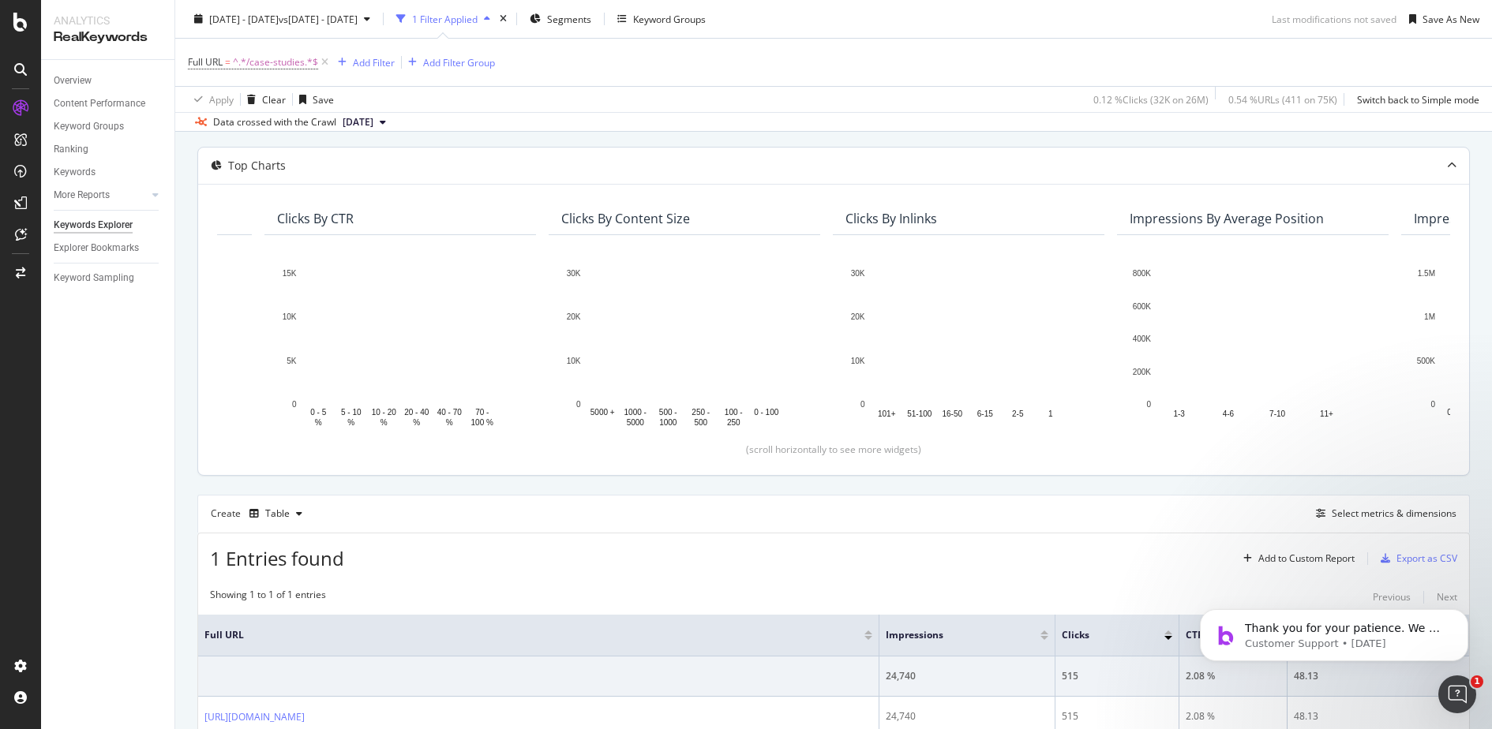
scroll to position [237, 0]
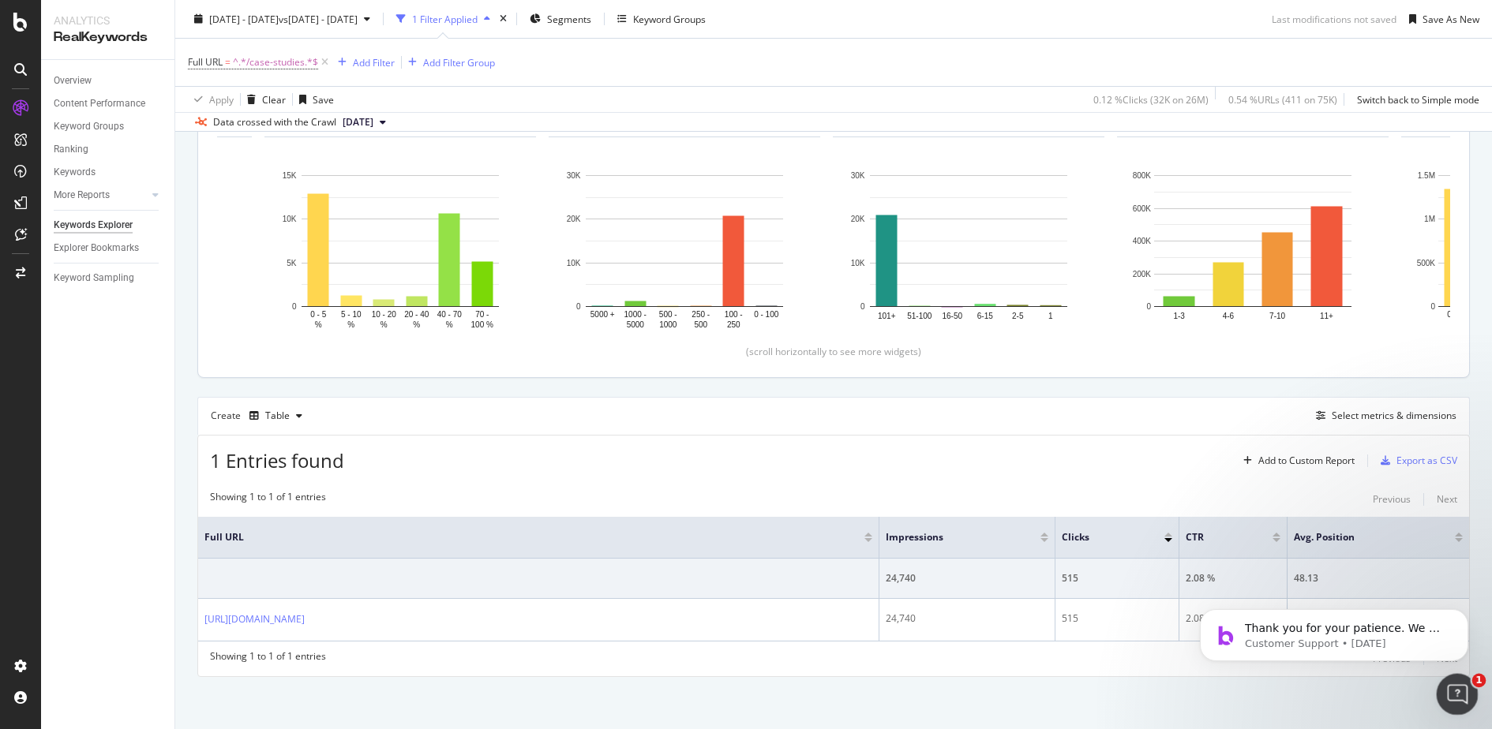
click at [1457, 687] on icon "Open Intercom Messenger" at bounding box center [1455, 693] width 26 height 26
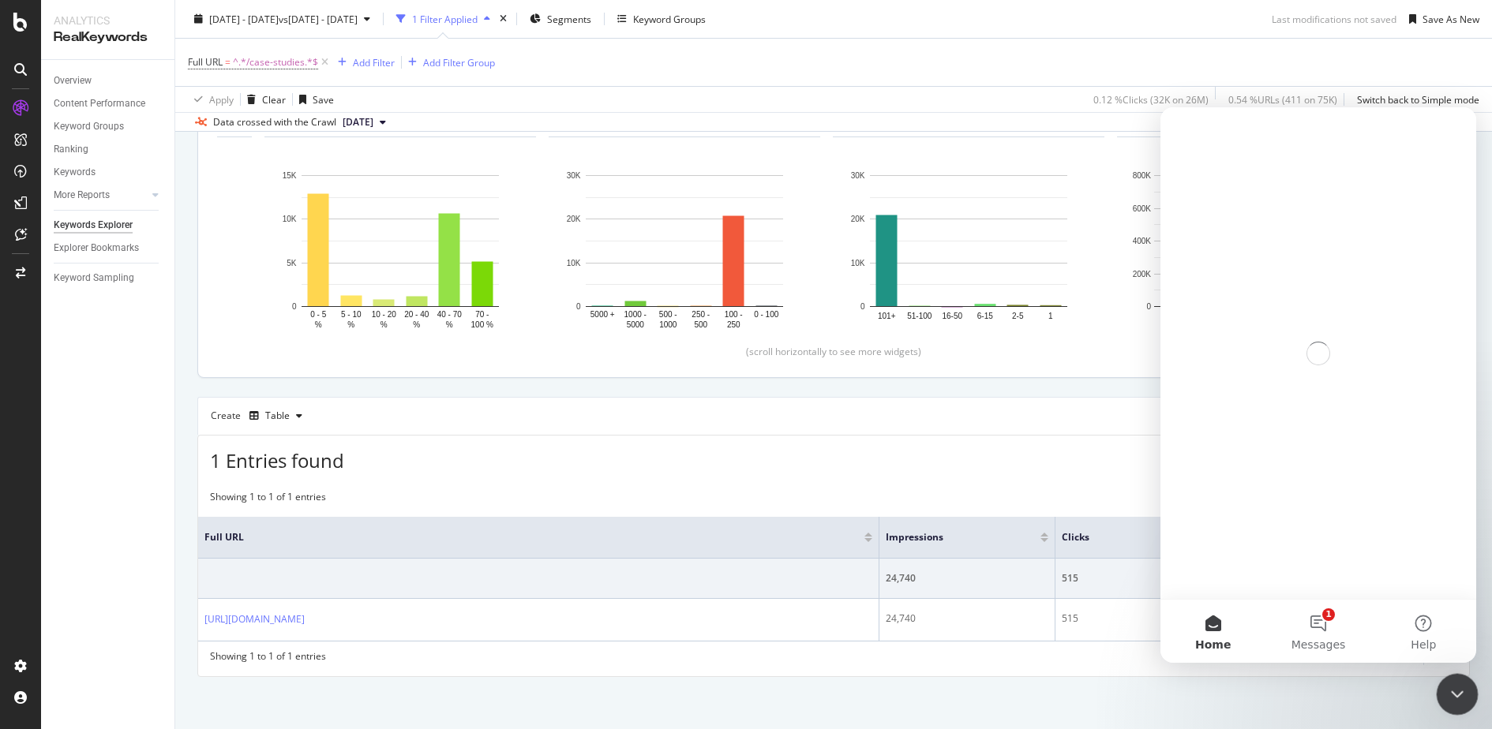
scroll to position [0, 0]
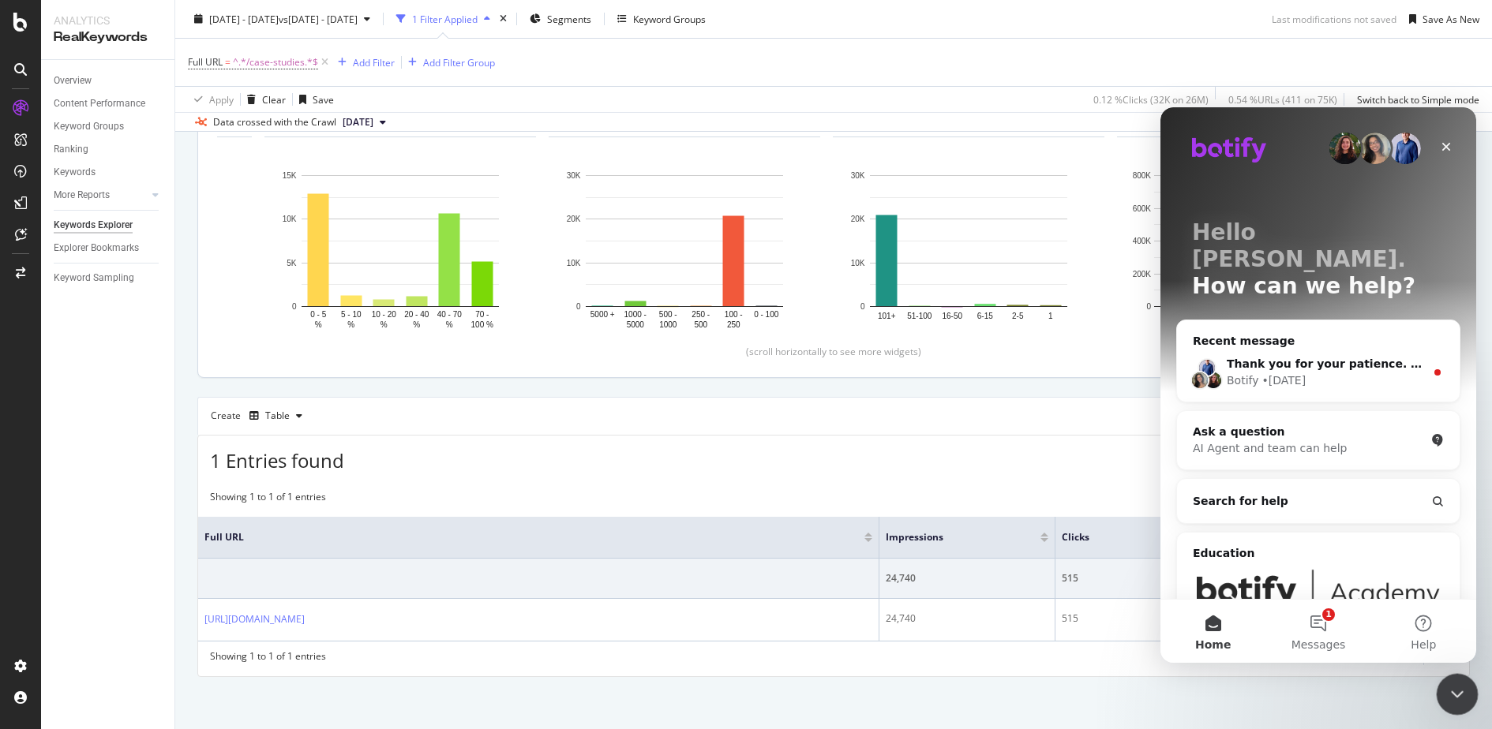
click at [1457, 687] on icon "Close Intercom Messenger" at bounding box center [1454, 692] width 19 height 19
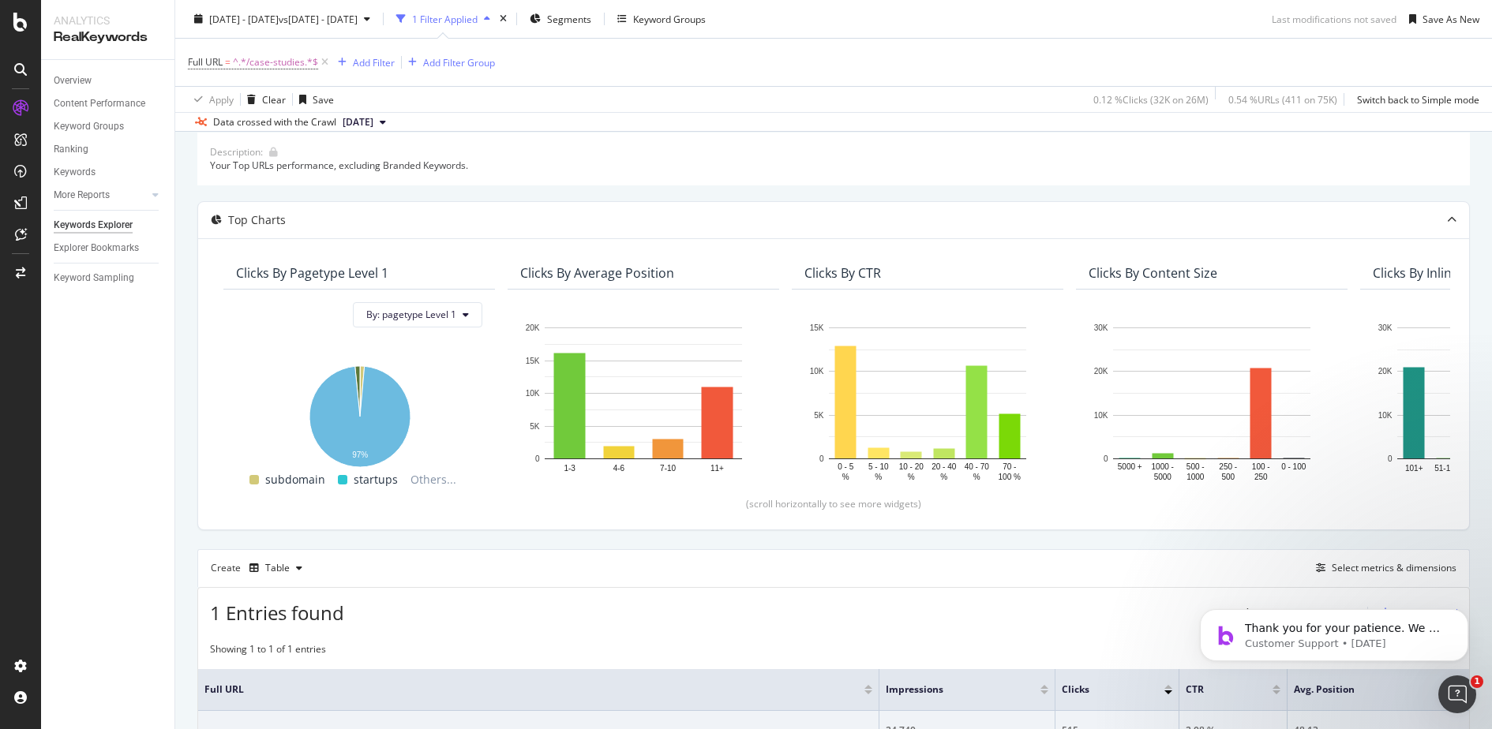
scroll to position [79, 0]
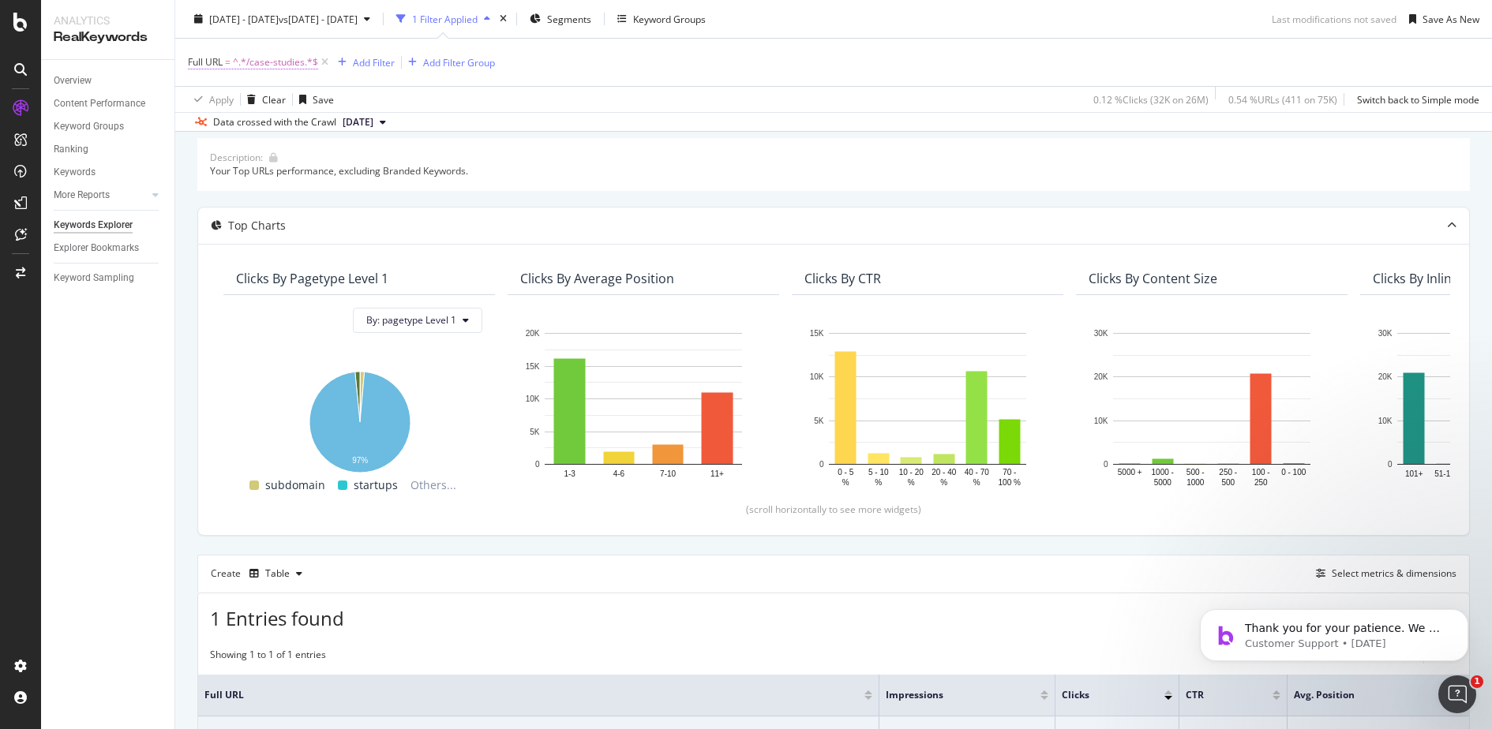
click at [293, 62] on span "^.*/case-studies.*$" at bounding box center [275, 62] width 85 height 22
click at [583, 102] on div "Apply Clear Save 0.12 % Clicks ( 32K on 26M ) 0.54 % URLs ( 411 on 75K ) Switch…" at bounding box center [833, 99] width 1317 height 26
click at [1412, 97] on div "Switch back to Simple mode" at bounding box center [1418, 98] width 122 height 13
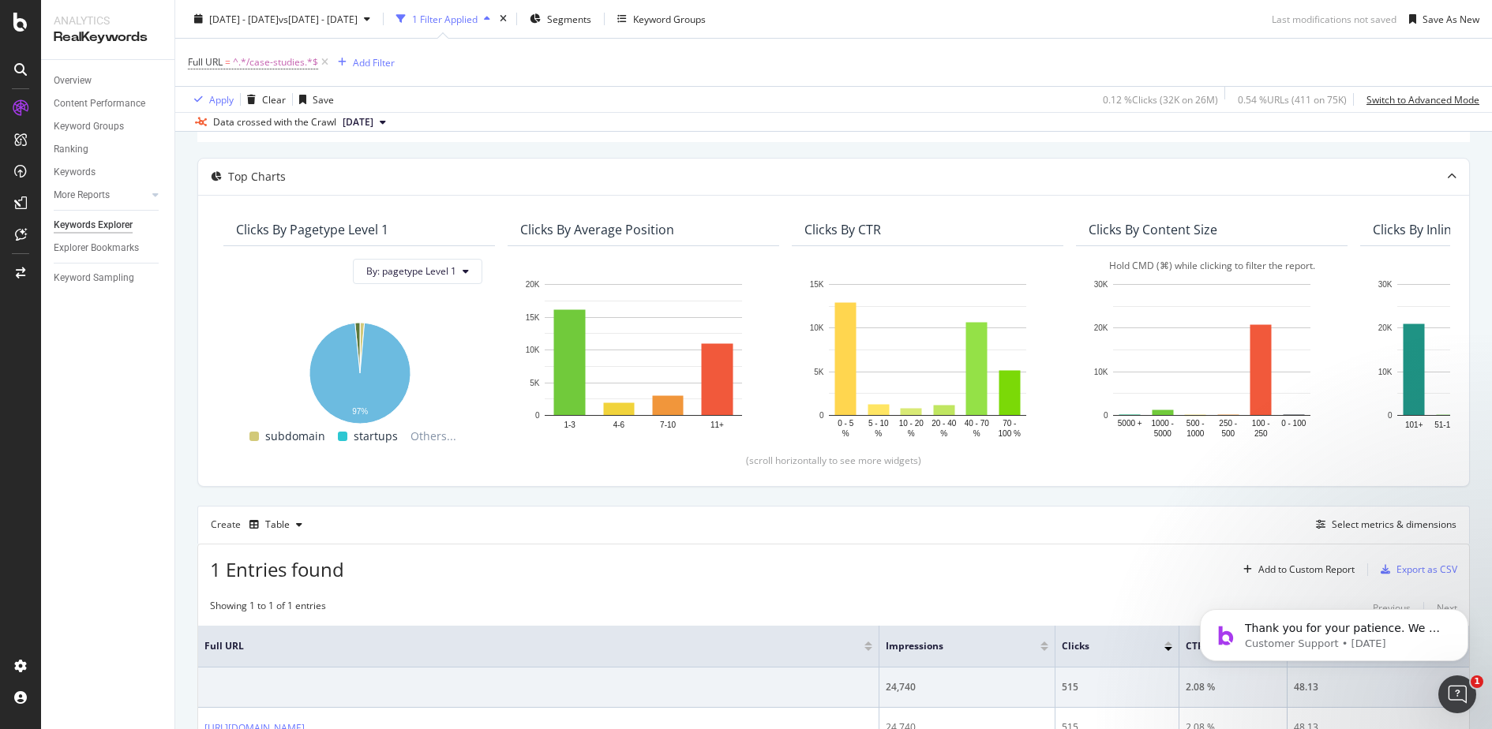
scroll to position [132, 0]
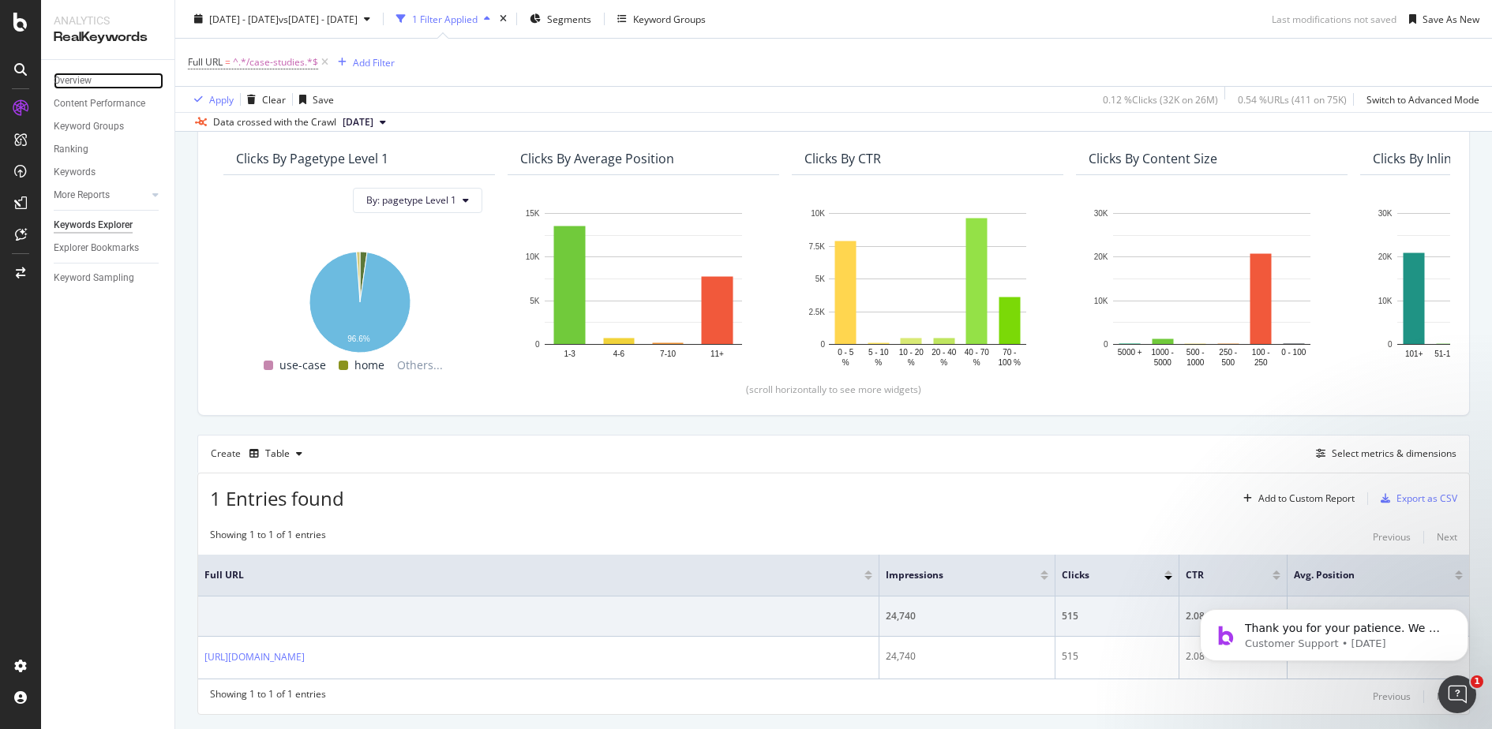
scroll to position [237, 0]
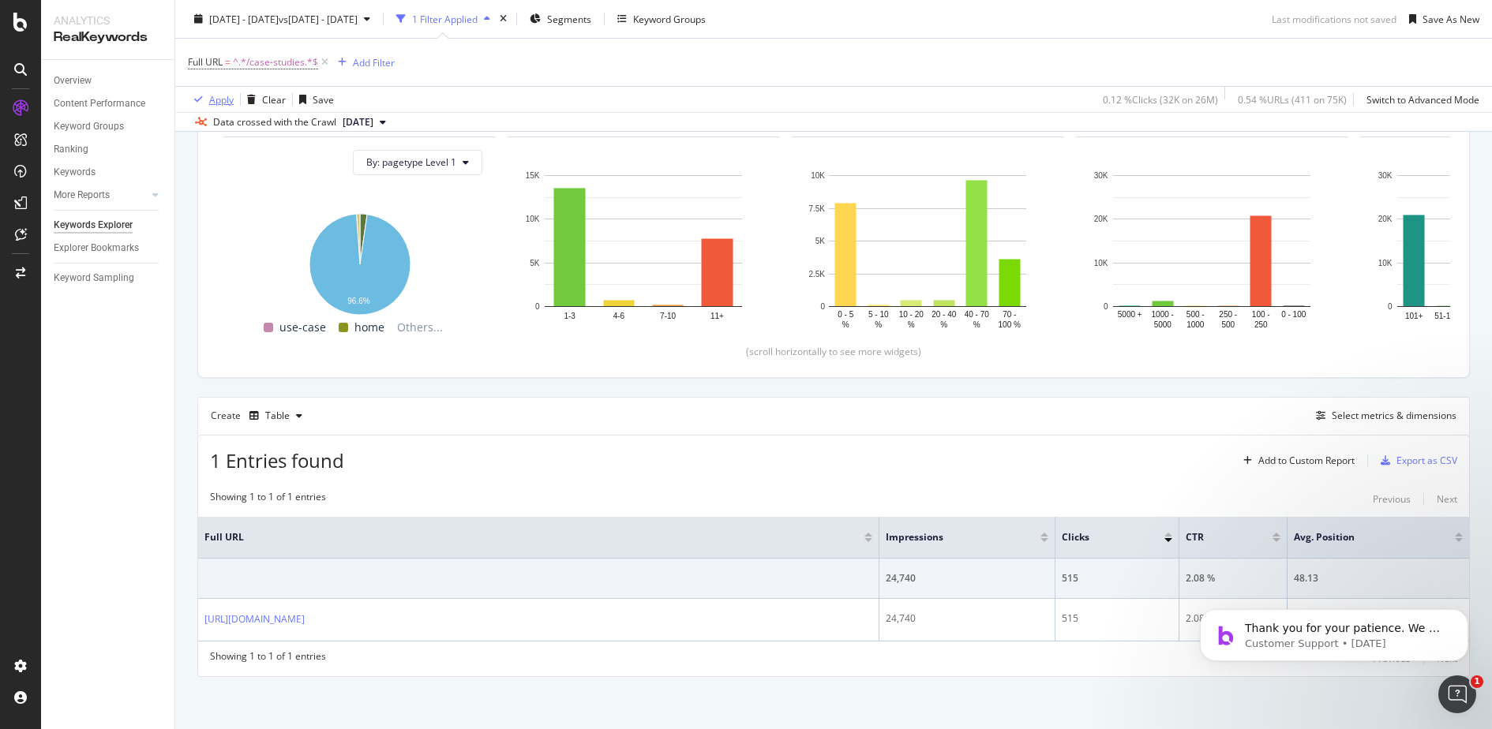
click at [215, 99] on div "Apply" at bounding box center [221, 98] width 24 height 13
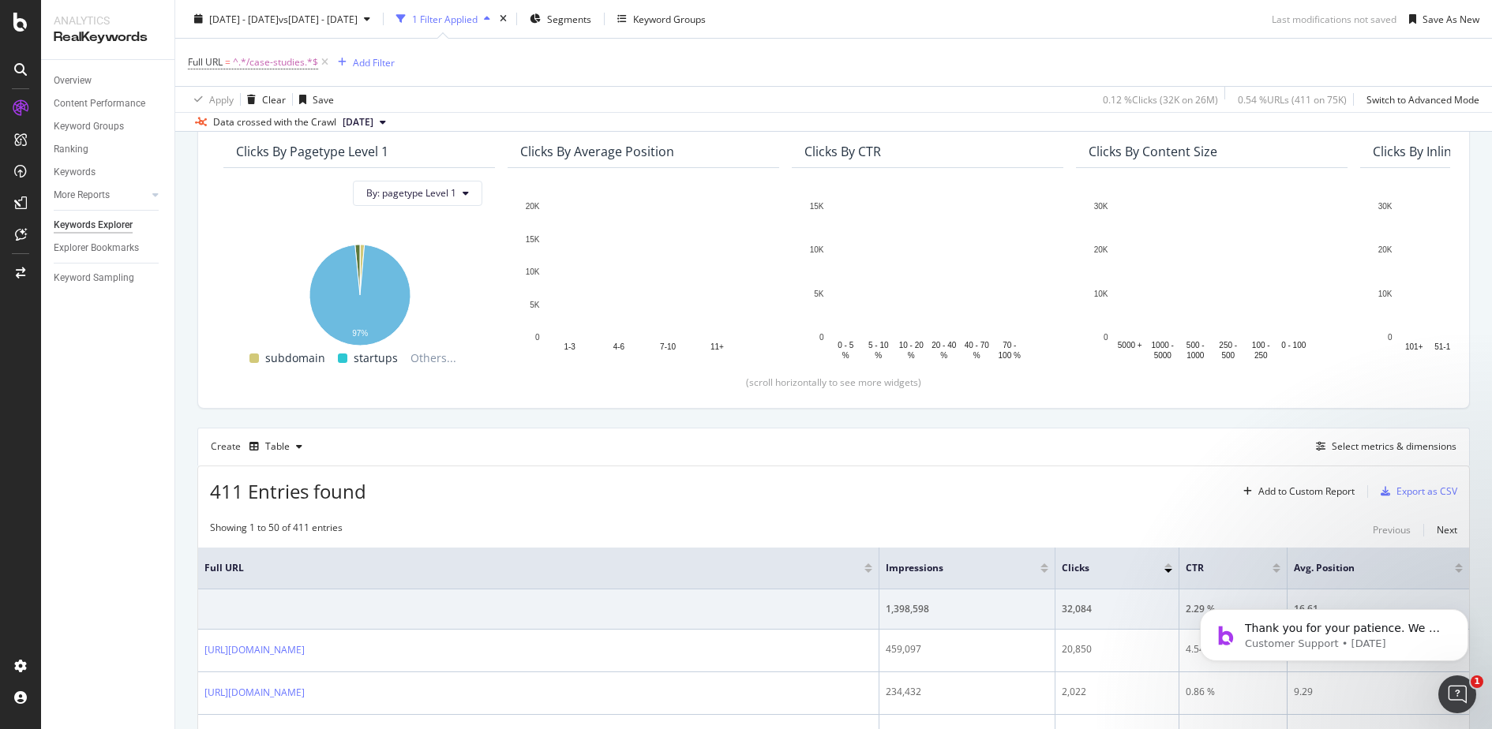
scroll to position [204, 0]
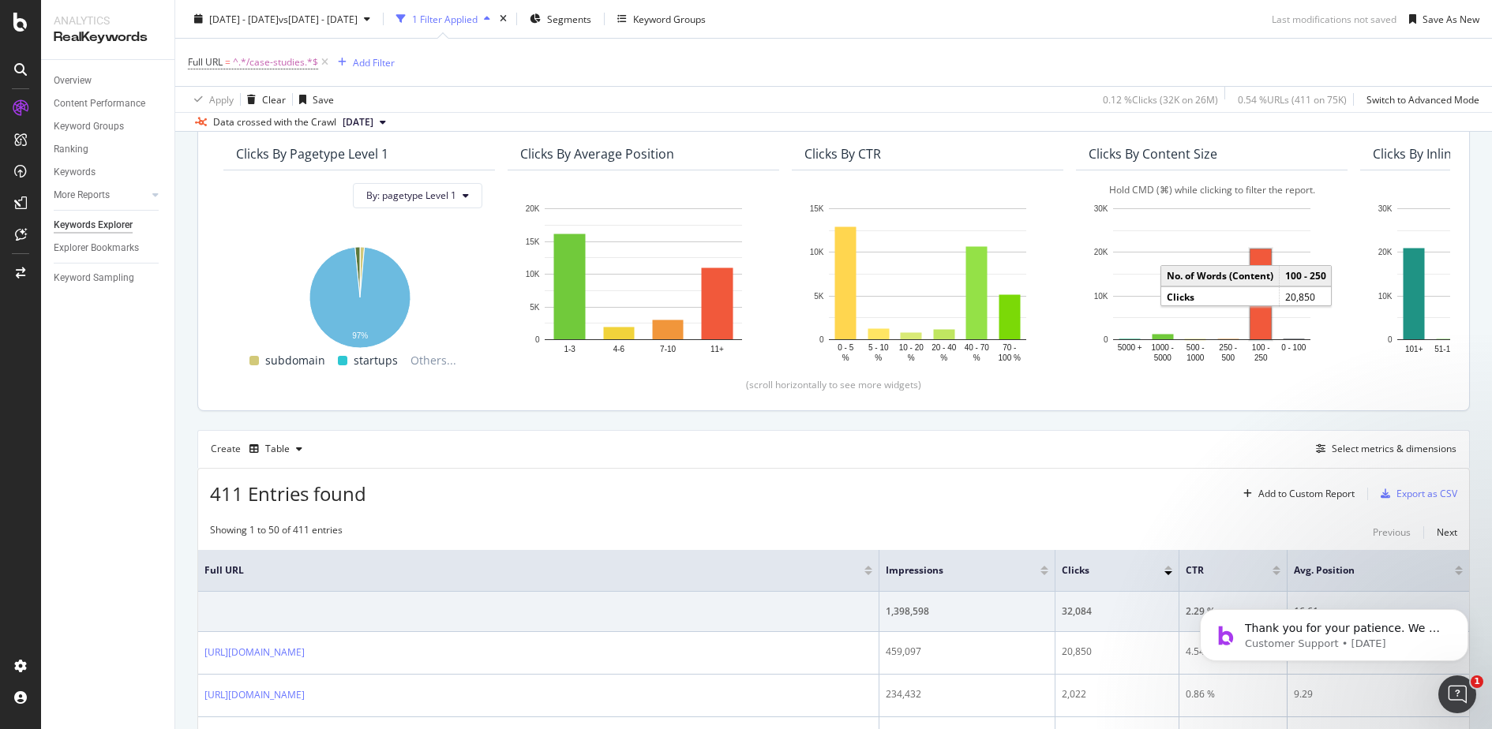
click at [1261, 302] on rect "A chart." at bounding box center [1260, 294] width 21 height 90
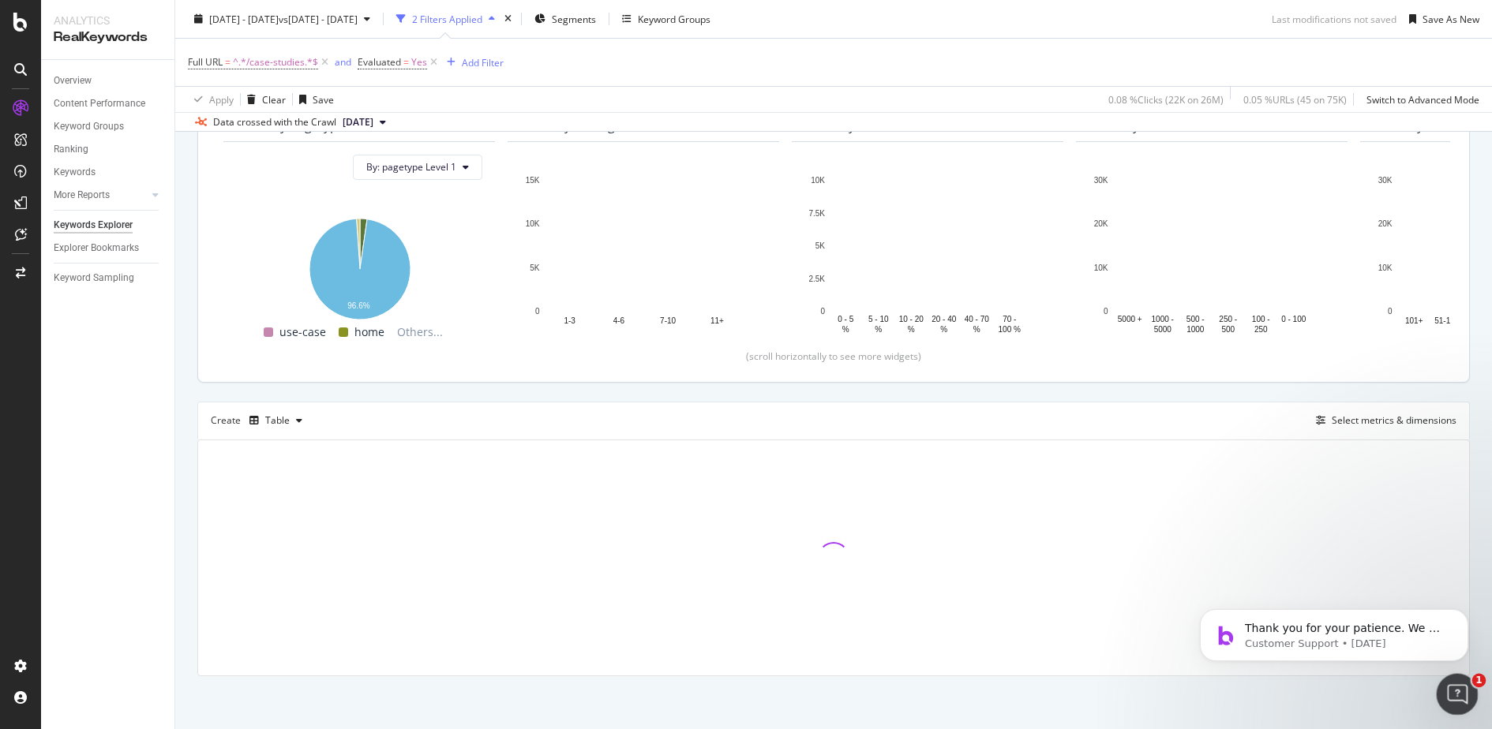
scroll to position [237, 0]
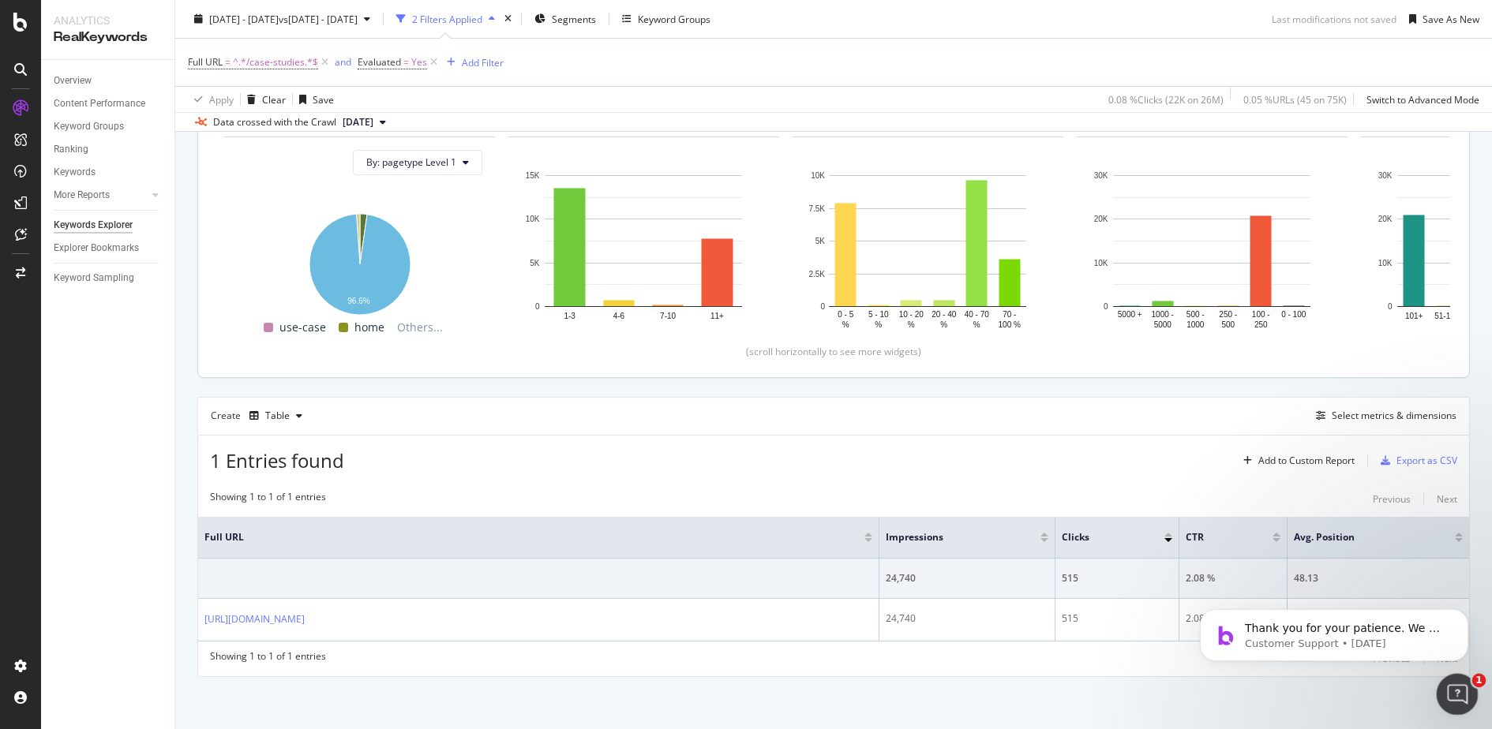
click at [1455, 703] on icon "Open Intercom Messenger" at bounding box center [1455, 693] width 26 height 26
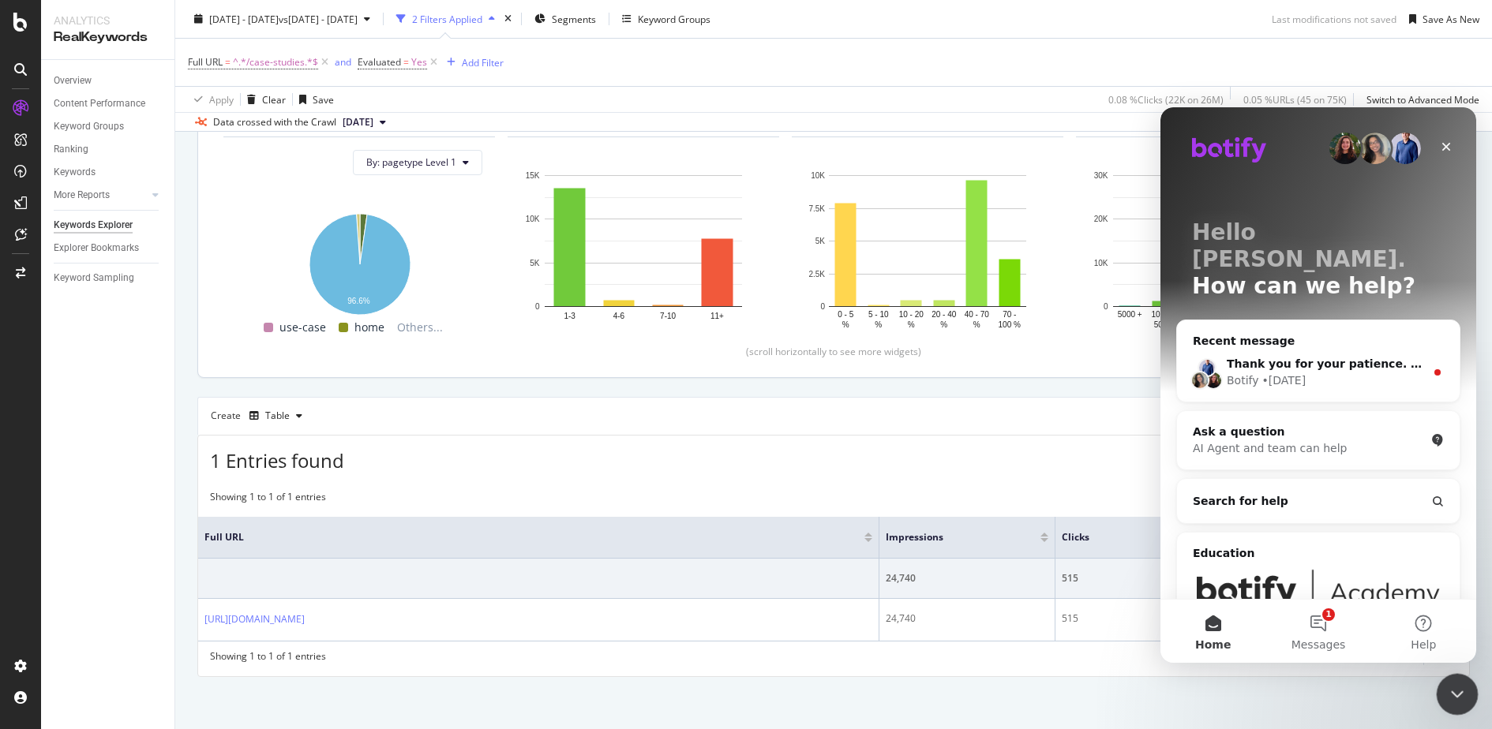
click at [1454, 696] on icon "Close Intercom Messenger" at bounding box center [1454, 692] width 19 height 19
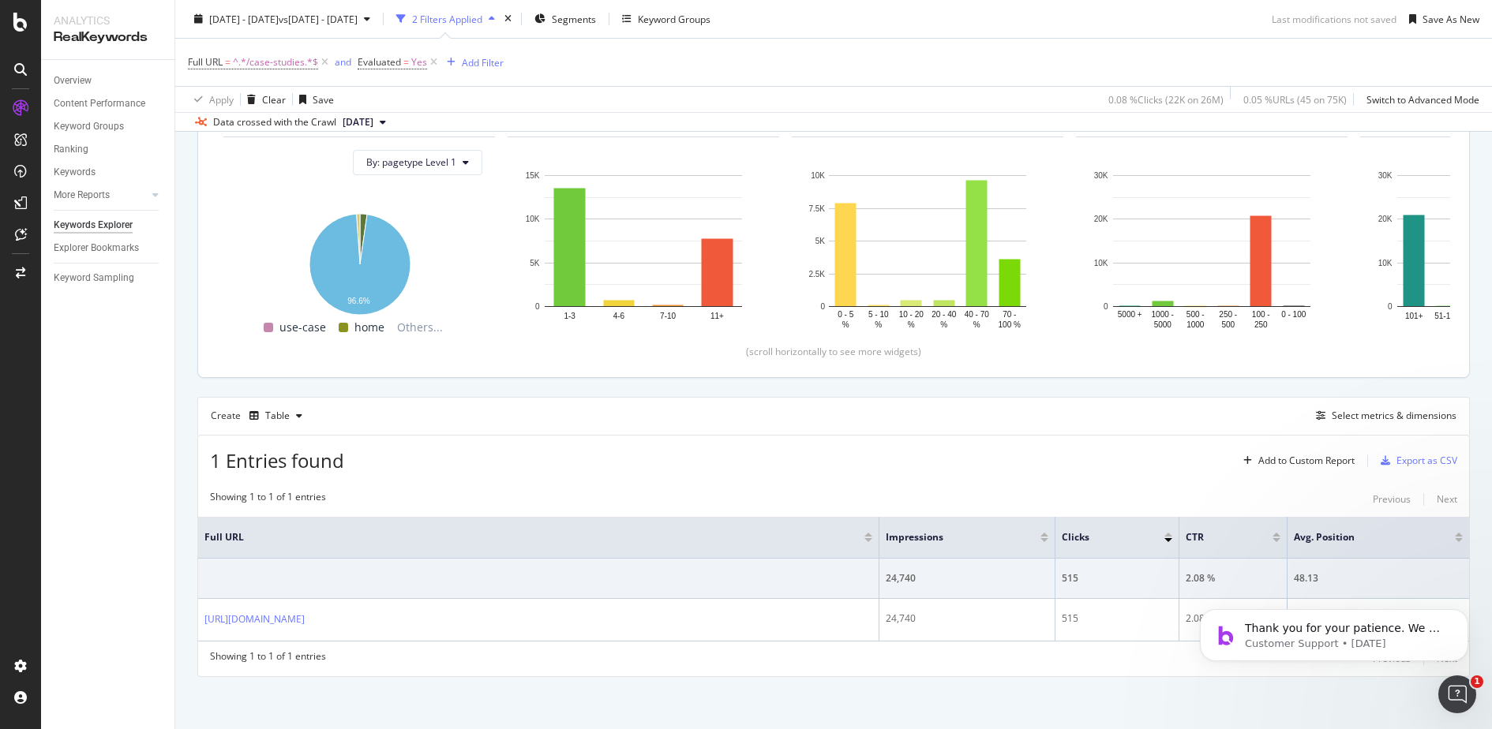
scroll to position [0, 0]
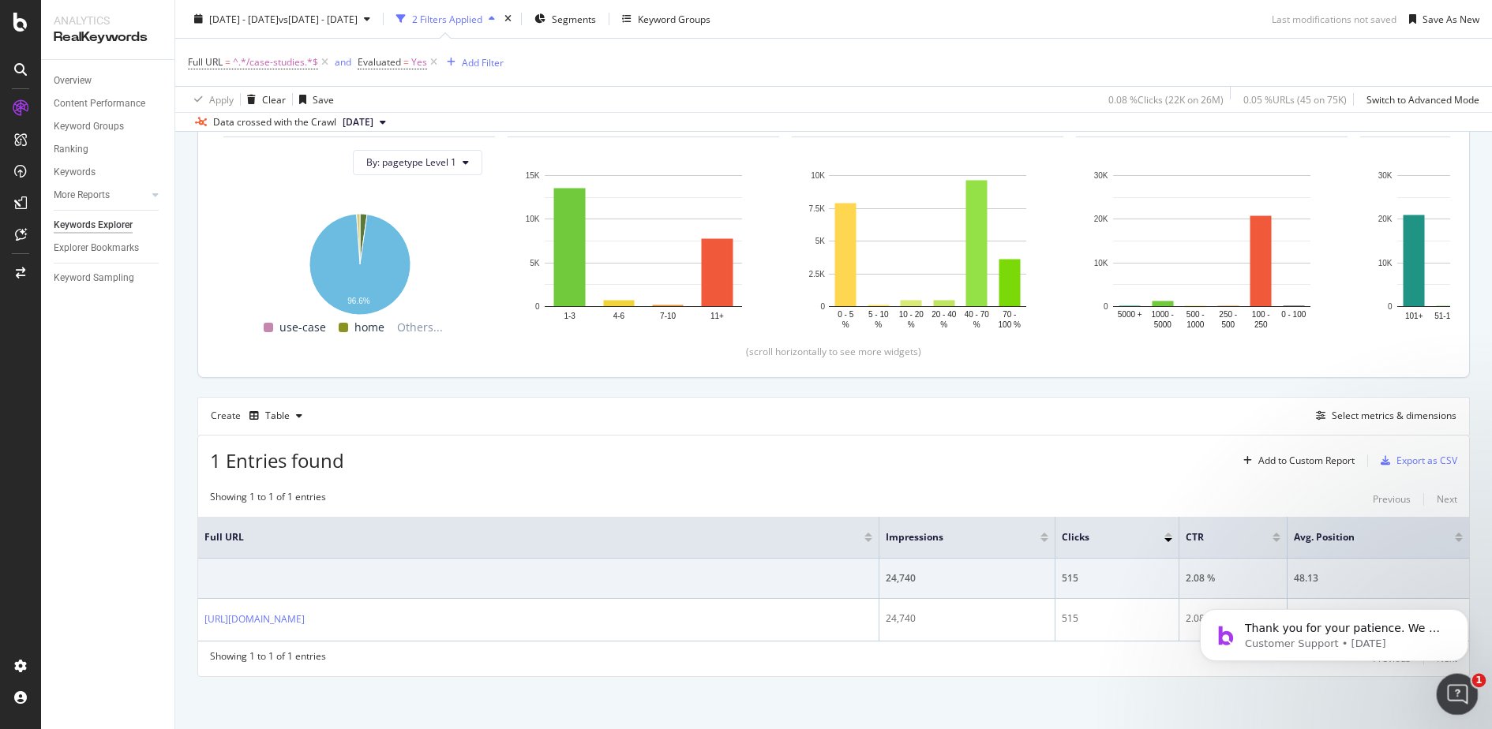
click at [1474, 686] on span "1" at bounding box center [1479, 681] width 14 height 14
click at [1346, 690] on div "By URL Description: Your Top URLs performance, excluding Branded Keywords. Top …" at bounding box center [833, 333] width 1317 height 798
click at [1467, 612] on icon "Dismiss notification" at bounding box center [1463, 613] width 9 height 9
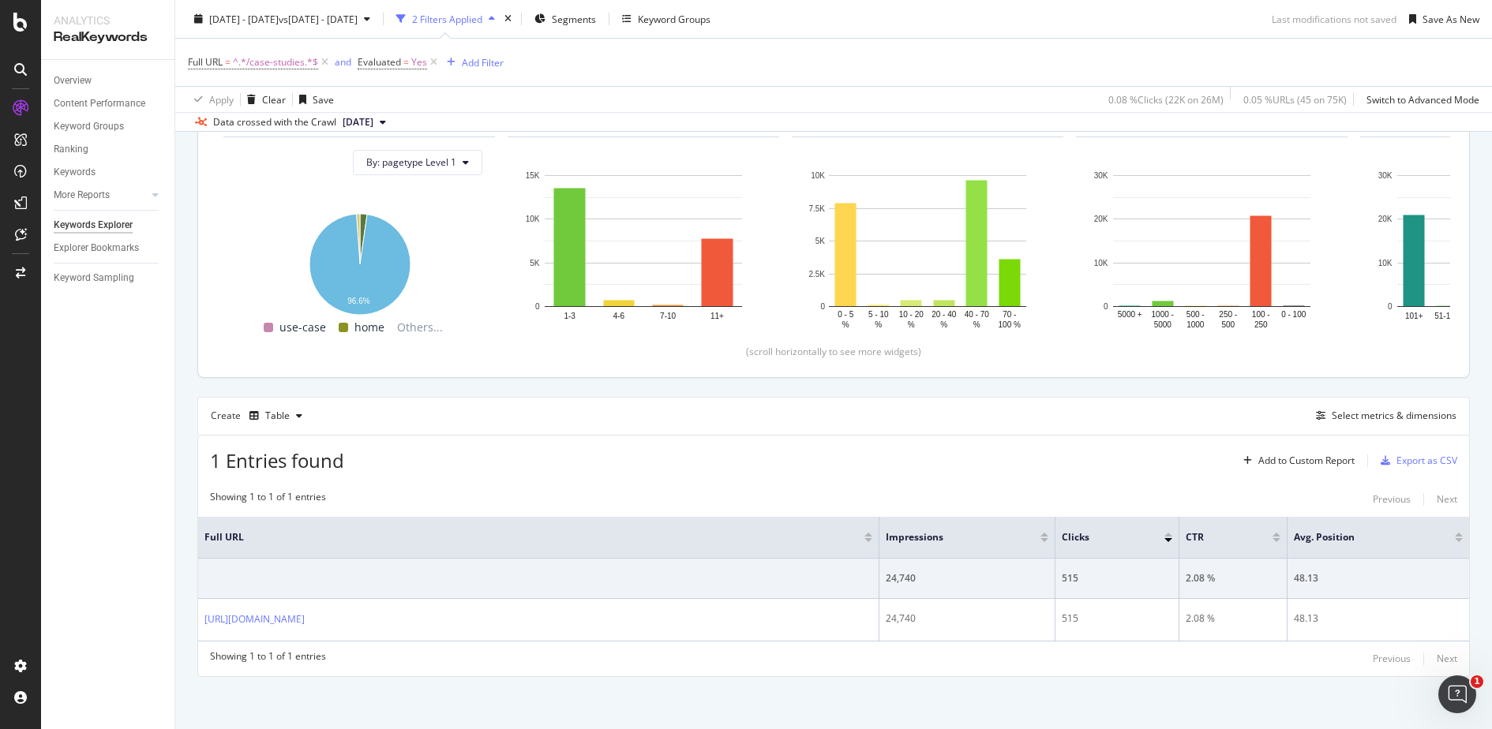
click at [100, 493] on div "Overview Content Performance Keyword Groups Ranking Keywords More Reports Count…" at bounding box center [107, 394] width 133 height 669
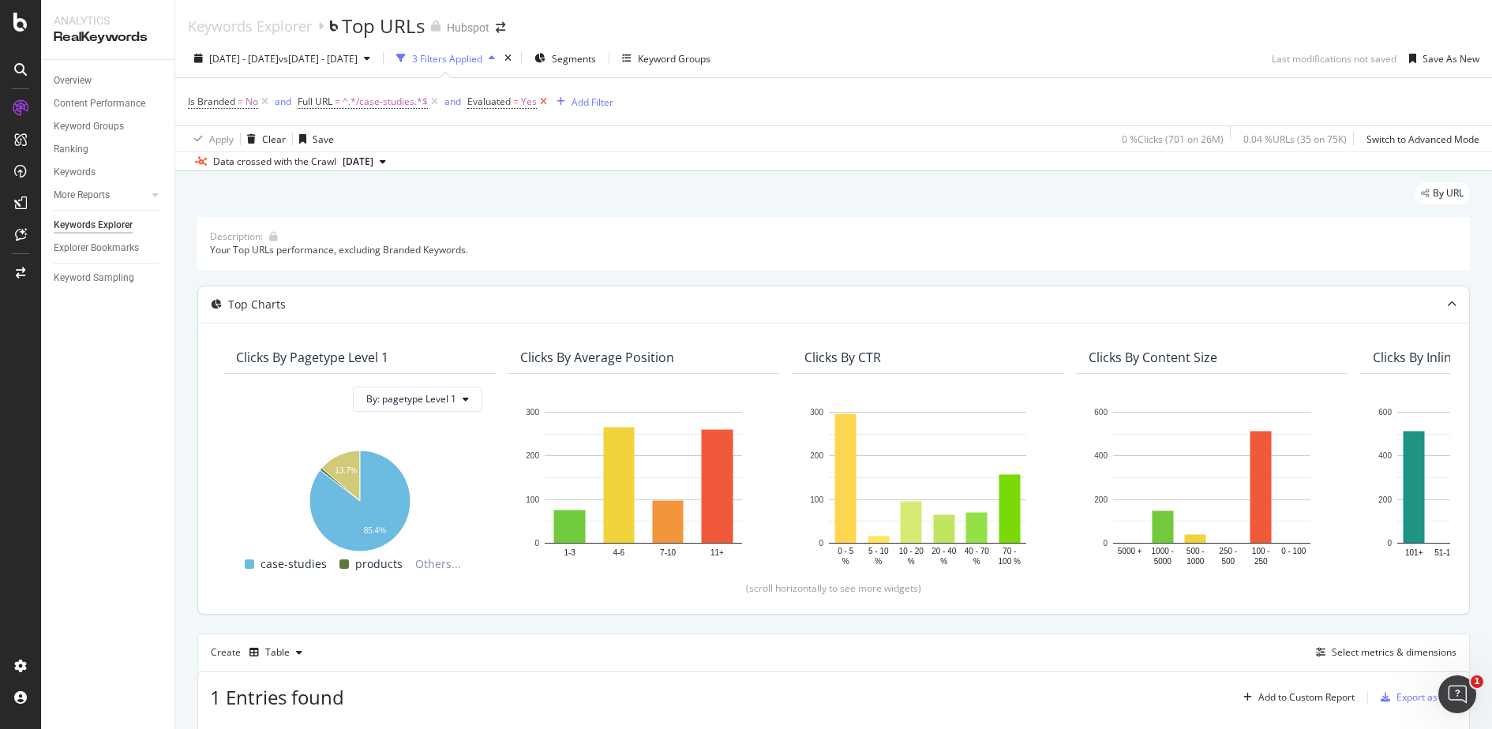
click at [547, 101] on icon at bounding box center [543, 102] width 13 height 16
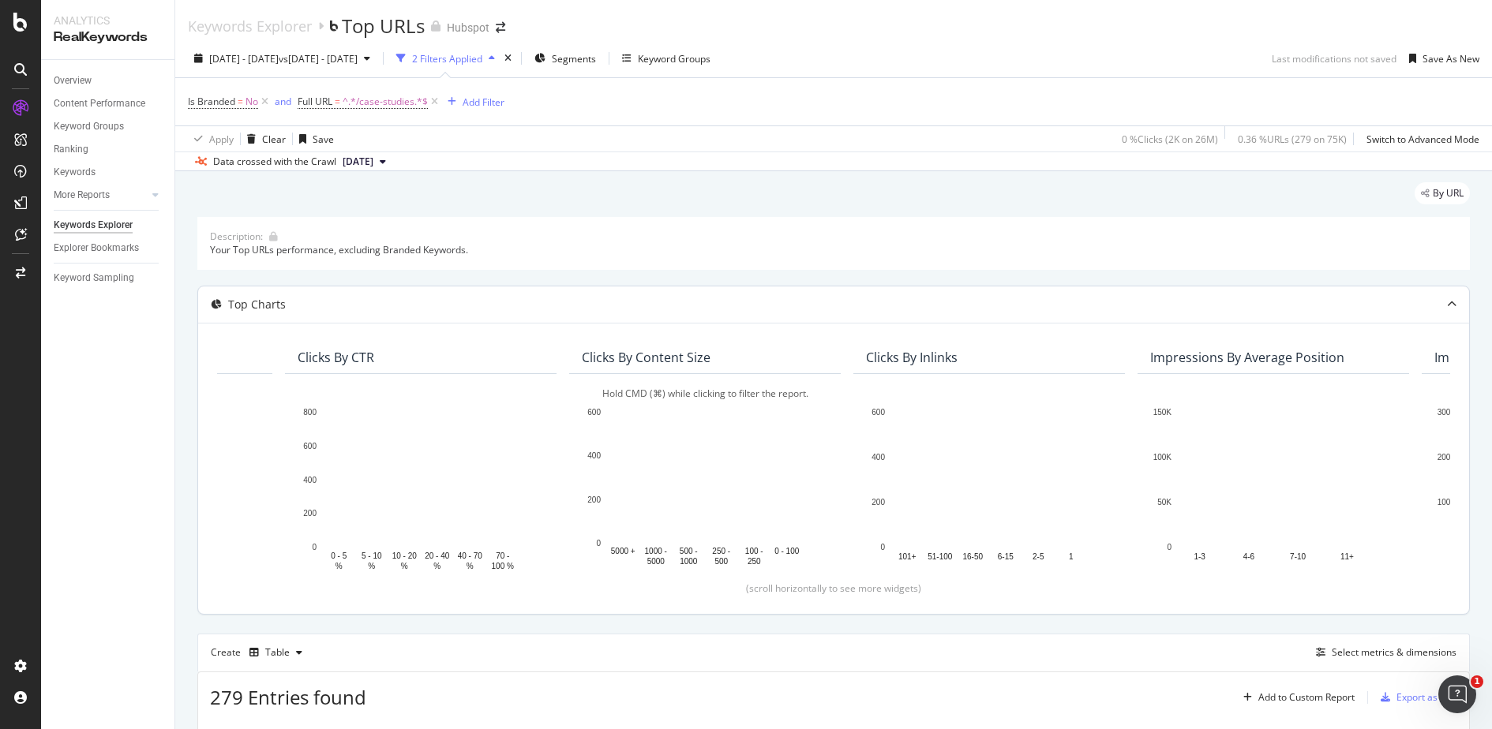
scroll to position [0, 523]
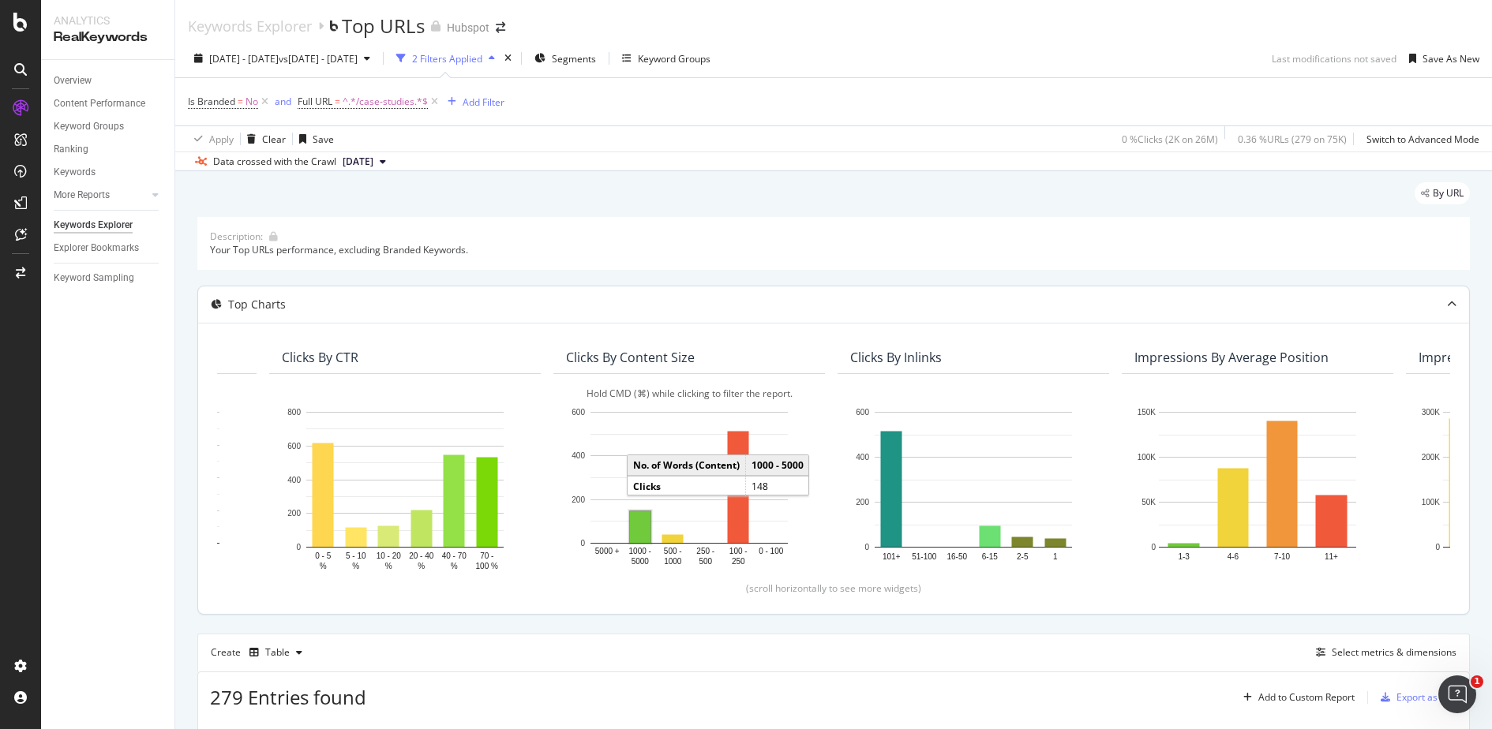
click at [648, 526] on rect "A chart." at bounding box center [640, 527] width 21 height 32
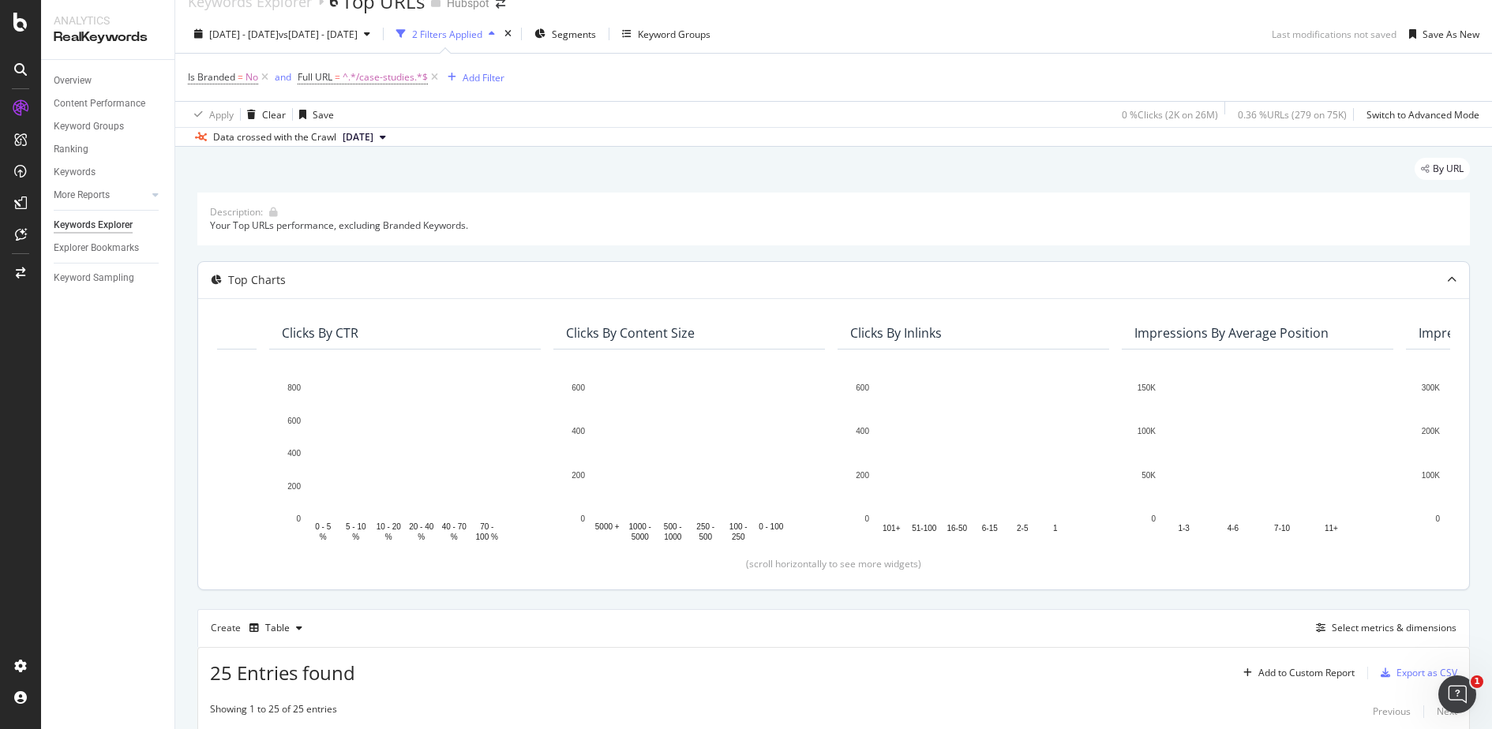
scroll to position [0, 0]
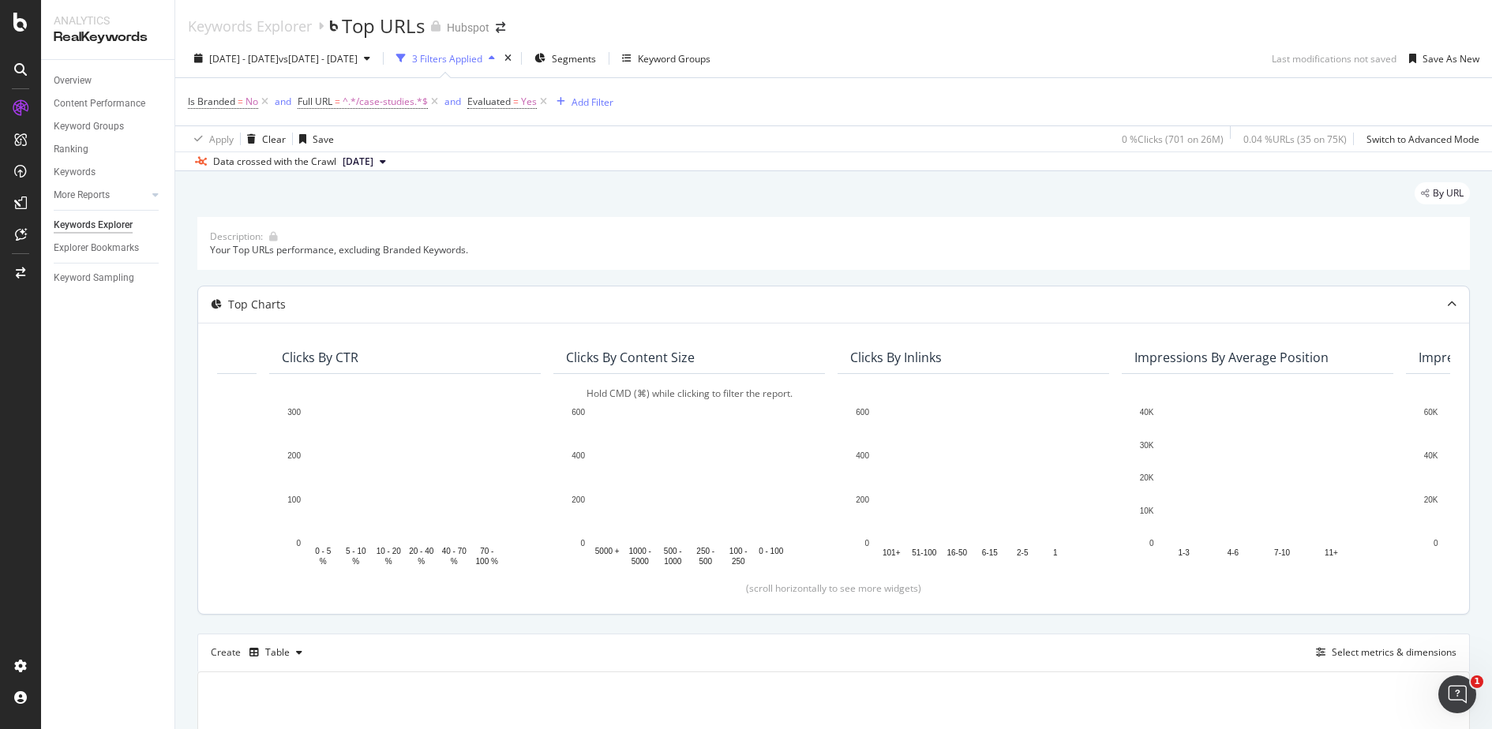
scroll to position [1, 0]
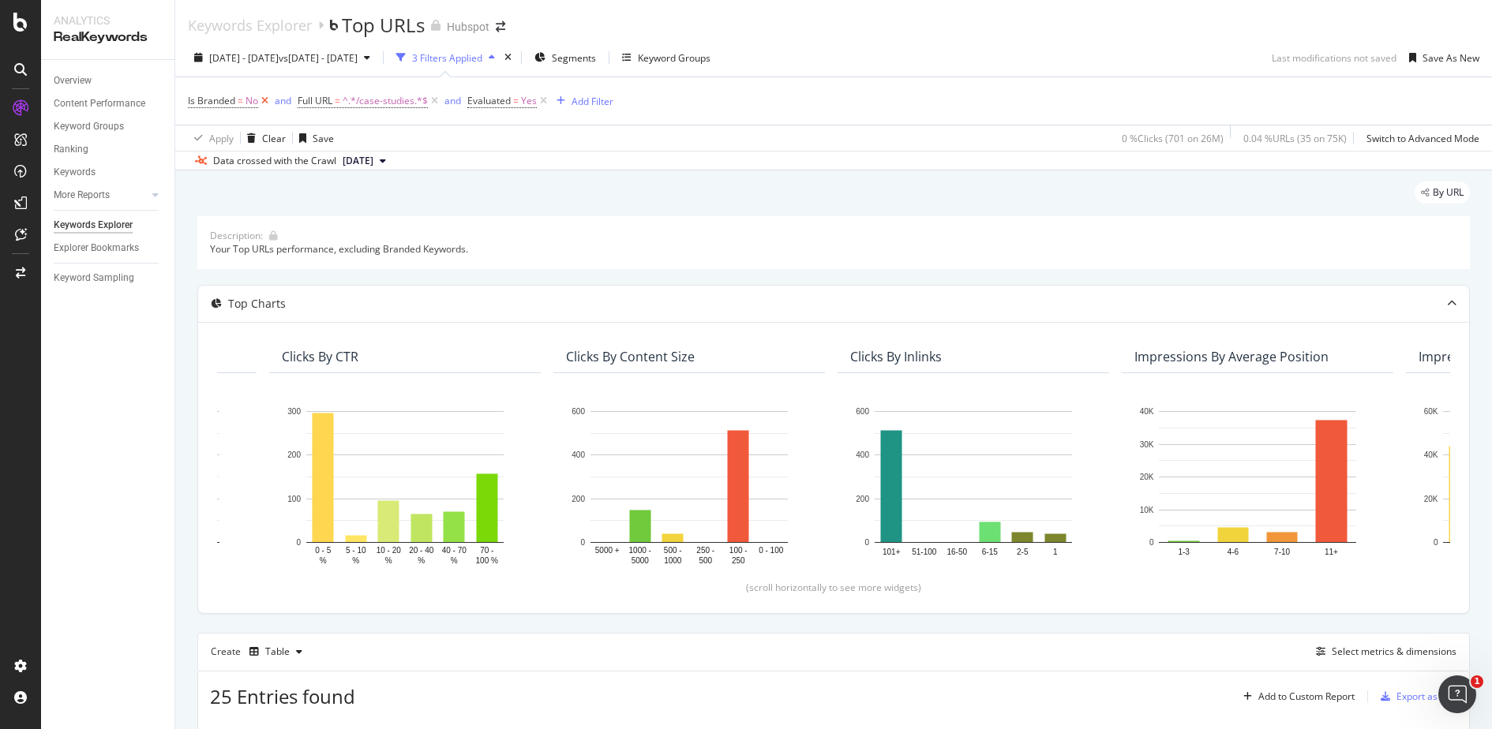
click at [265, 97] on icon at bounding box center [264, 101] width 13 height 16
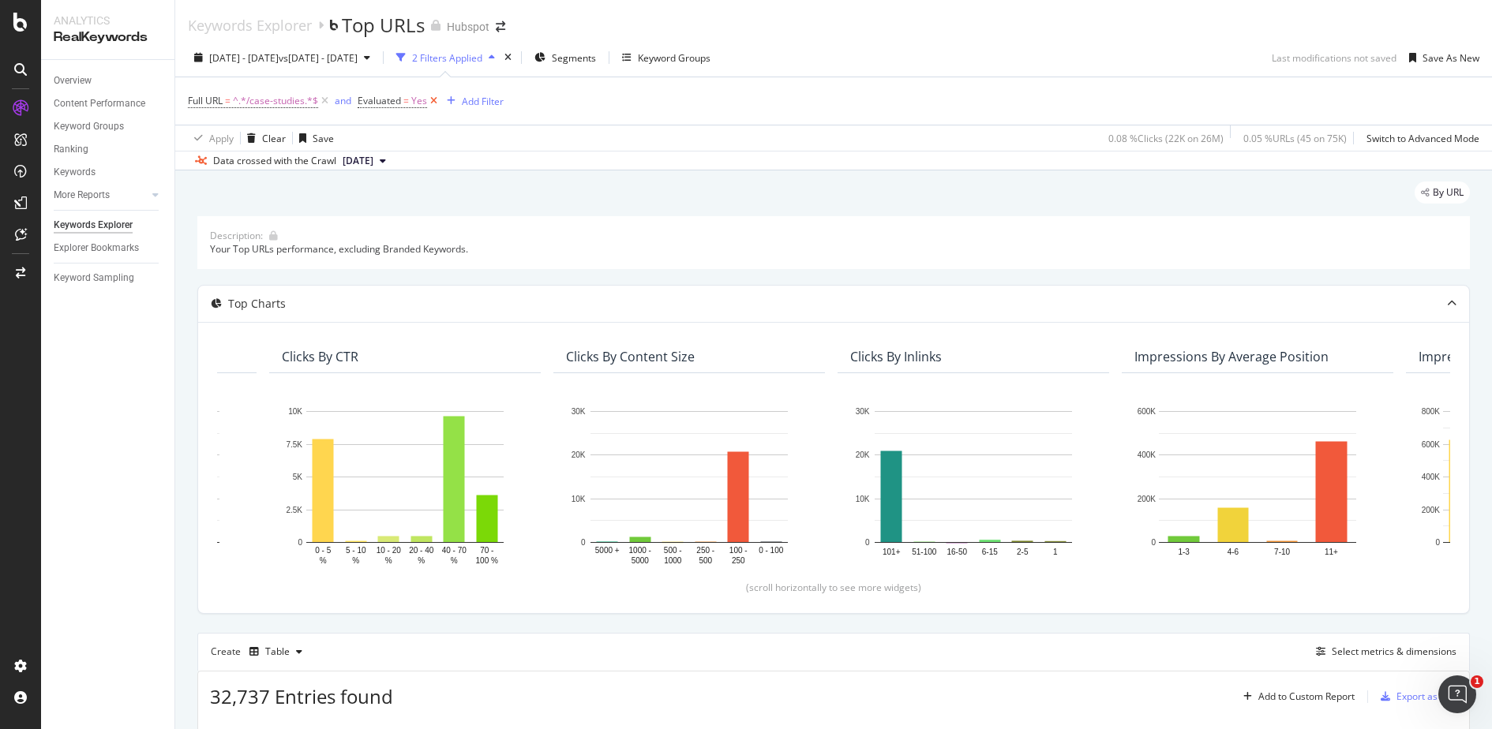
click at [433, 99] on icon at bounding box center [433, 101] width 13 height 16
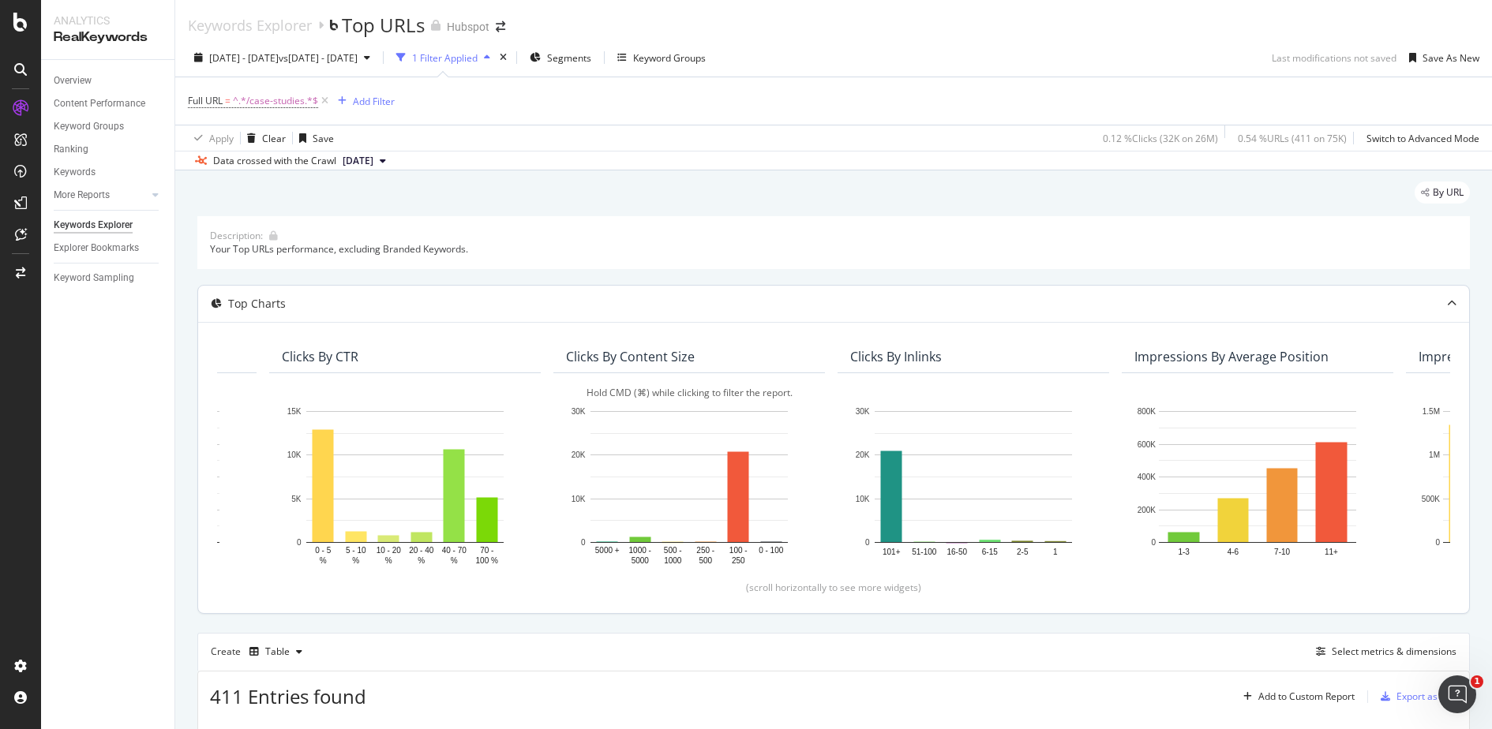
click at [770, 546] on text "0 - 100" at bounding box center [771, 550] width 25 height 9
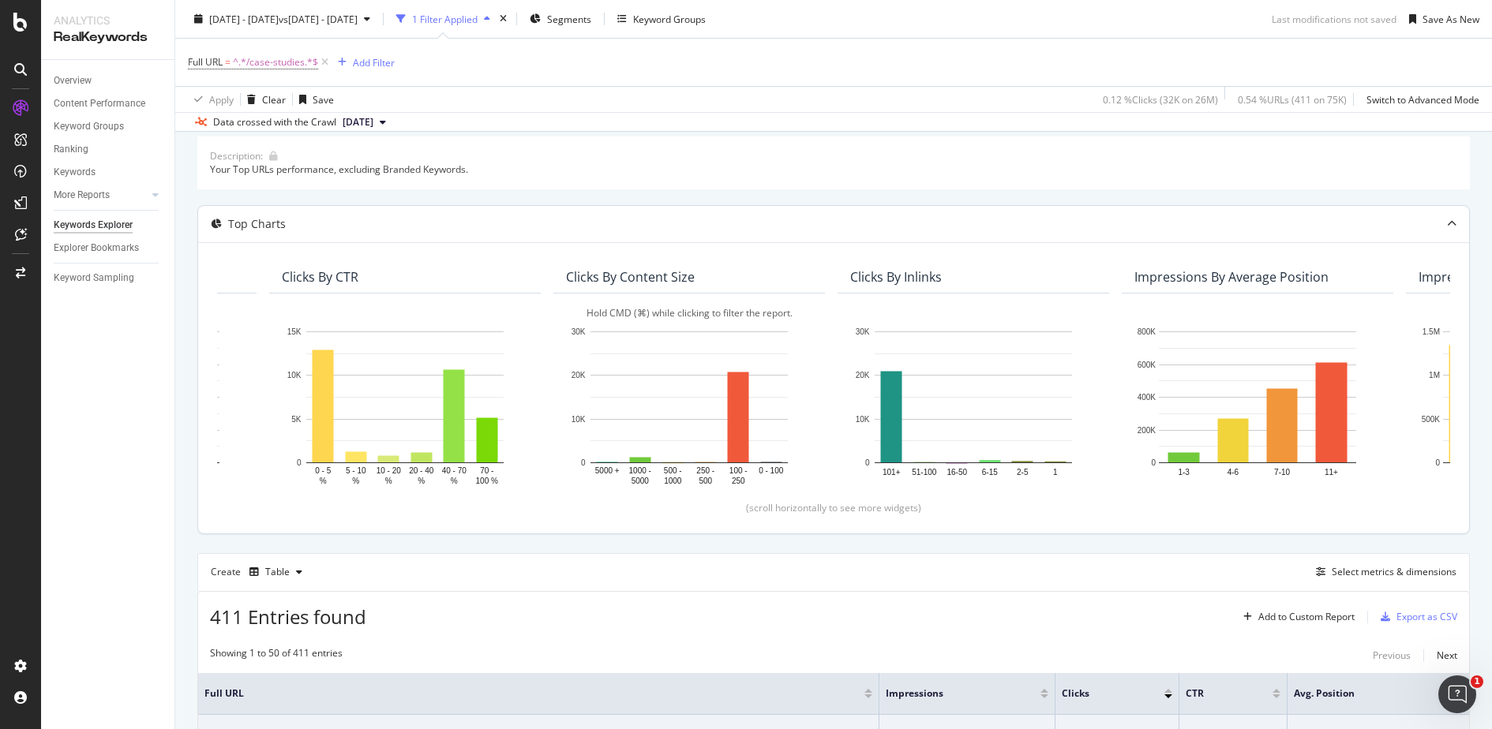
scroll to position [64, 0]
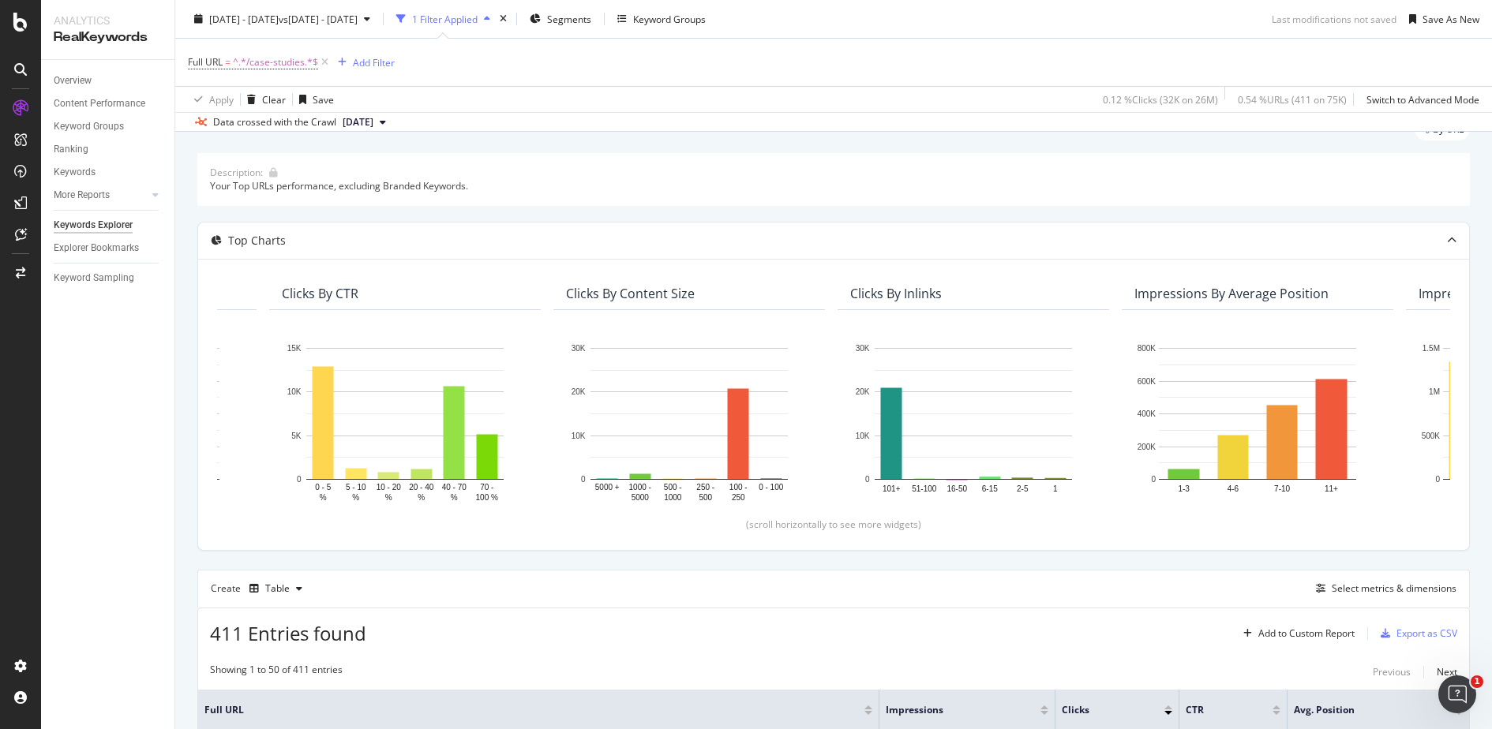
click at [373, 117] on span "[DATE]" at bounding box center [358, 122] width 31 height 14
click at [704, 96] on div "Apply Clear Save 0.12 % Clicks ( 32K on 26M ) 0.54 % URLs ( 411 on 75K ) Switch…" at bounding box center [833, 99] width 1317 height 26
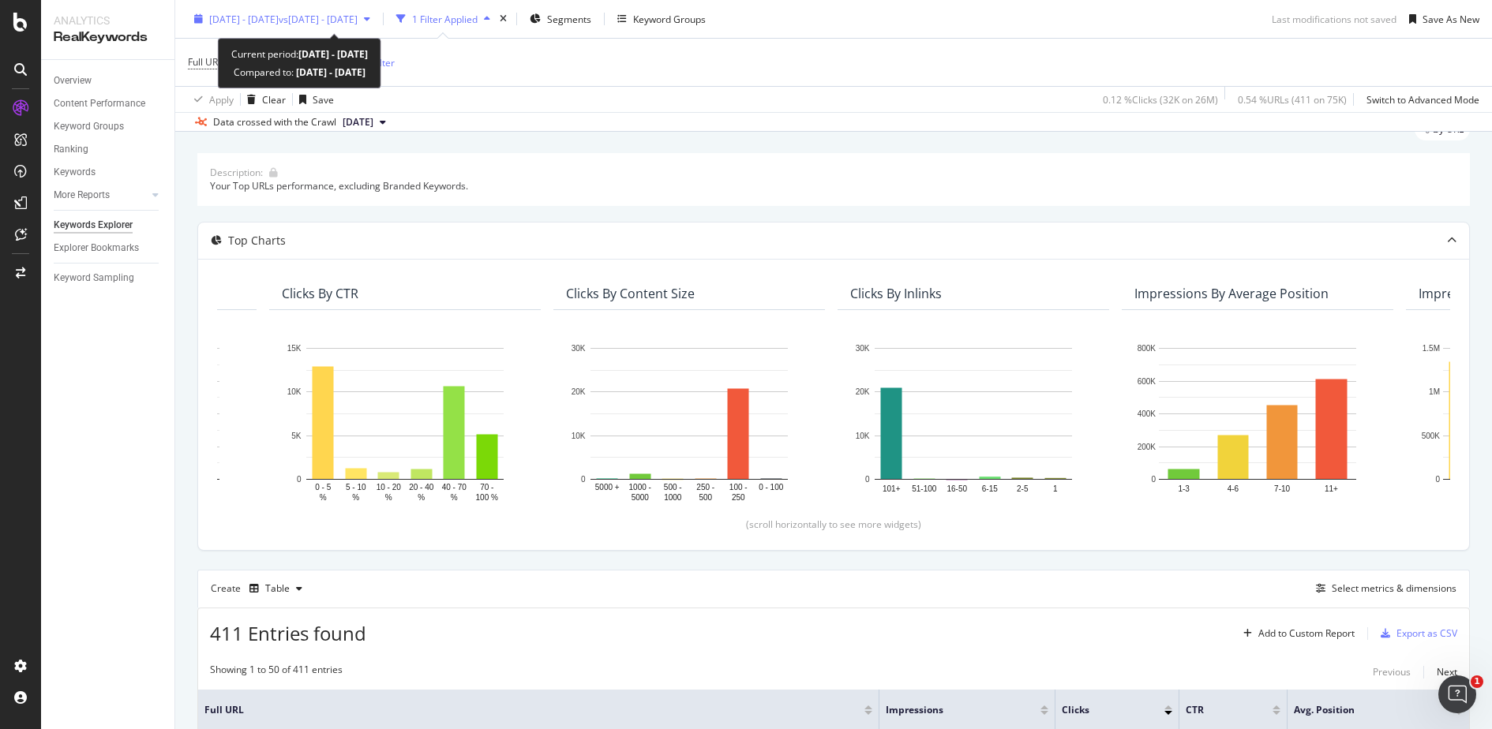
click at [358, 18] on span "vs 2025 Jun. 28th - Jul. 25th" at bounding box center [318, 18] width 79 height 13
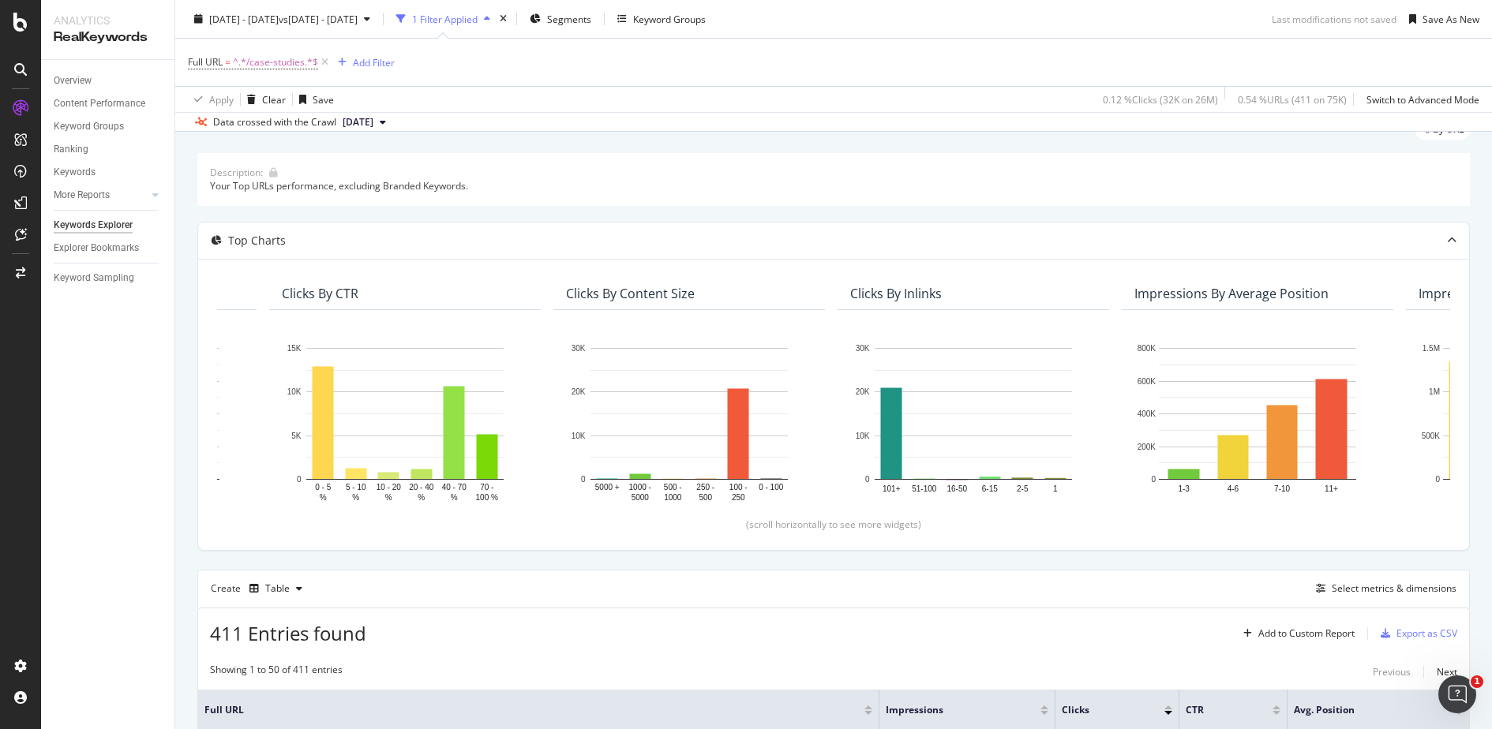
click at [710, 73] on div "Full URL = ^.*/case-studies.*$ Add Filter" at bounding box center [833, 62] width 1291 height 47
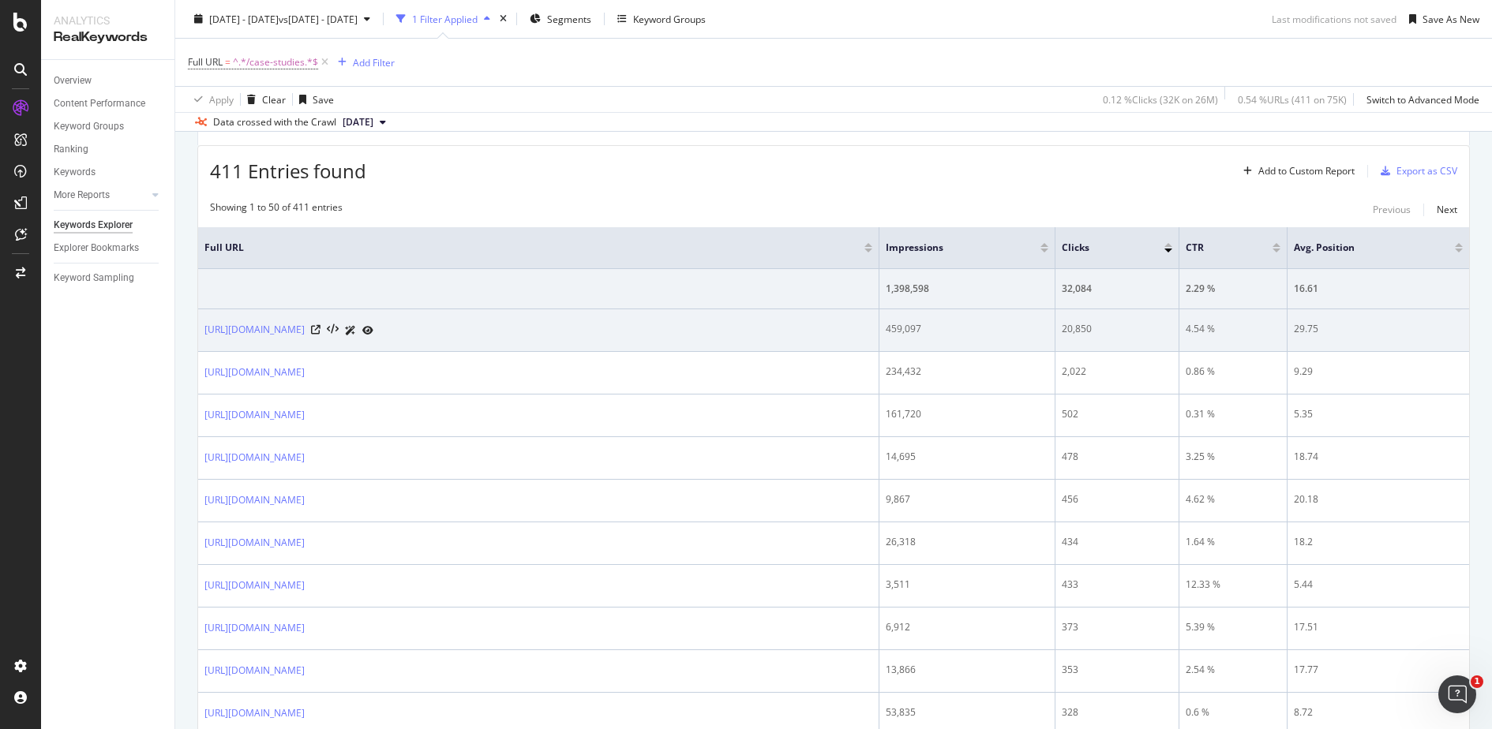
scroll to position [521, 0]
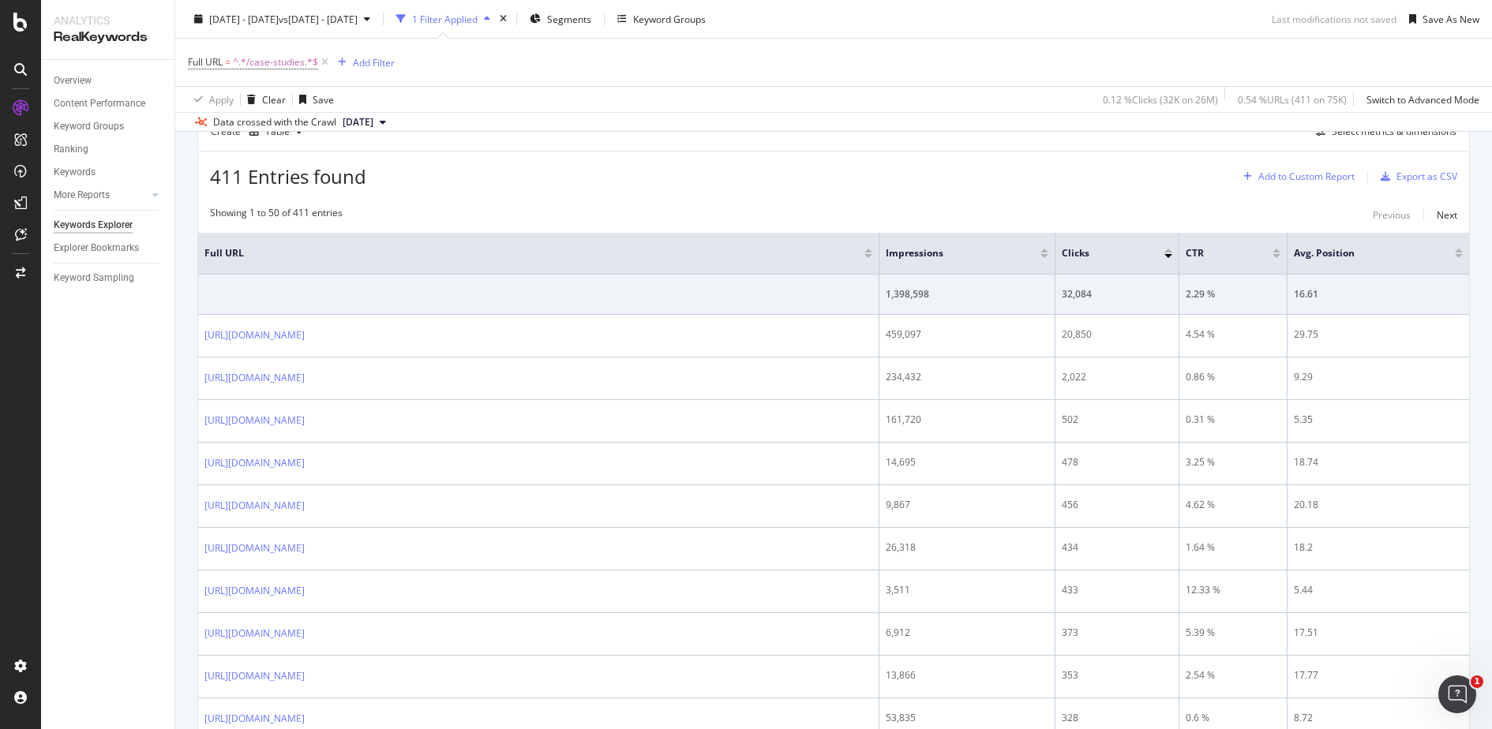
click at [1285, 178] on div "Add to Custom Report" at bounding box center [1306, 176] width 96 height 9
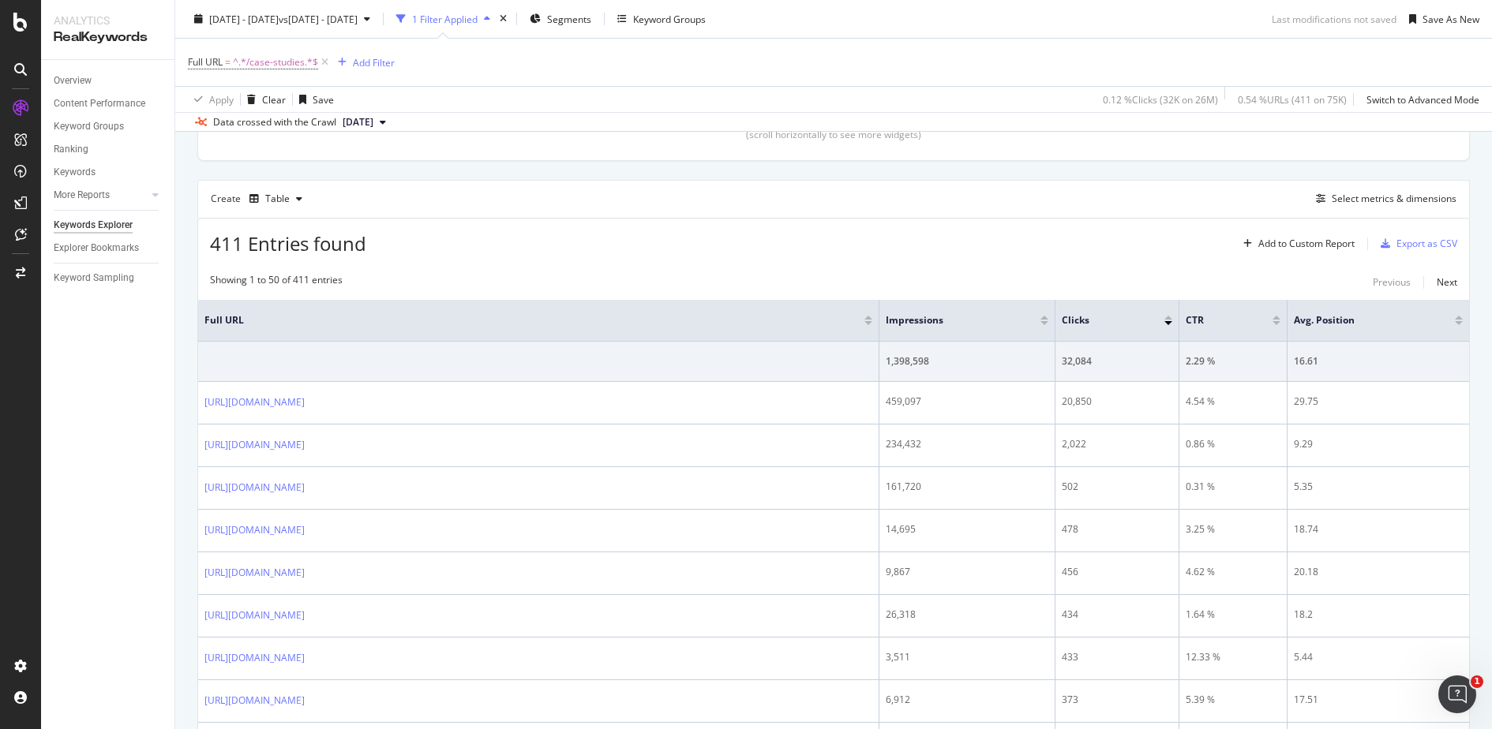
scroll to position [451, 0]
click at [1390, 205] on div "Select metrics & dimensions" at bounding box center [1394, 200] width 125 height 13
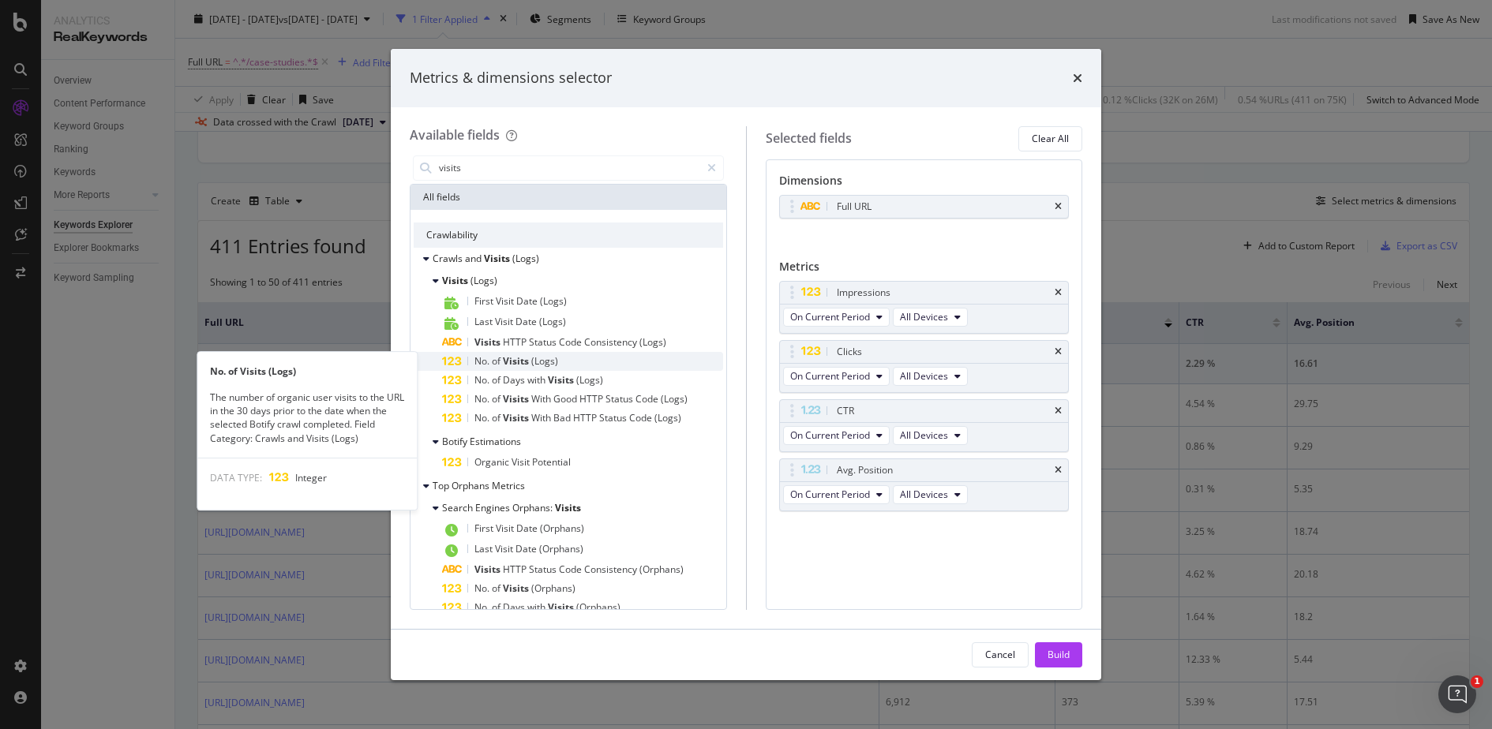
type input "visits"
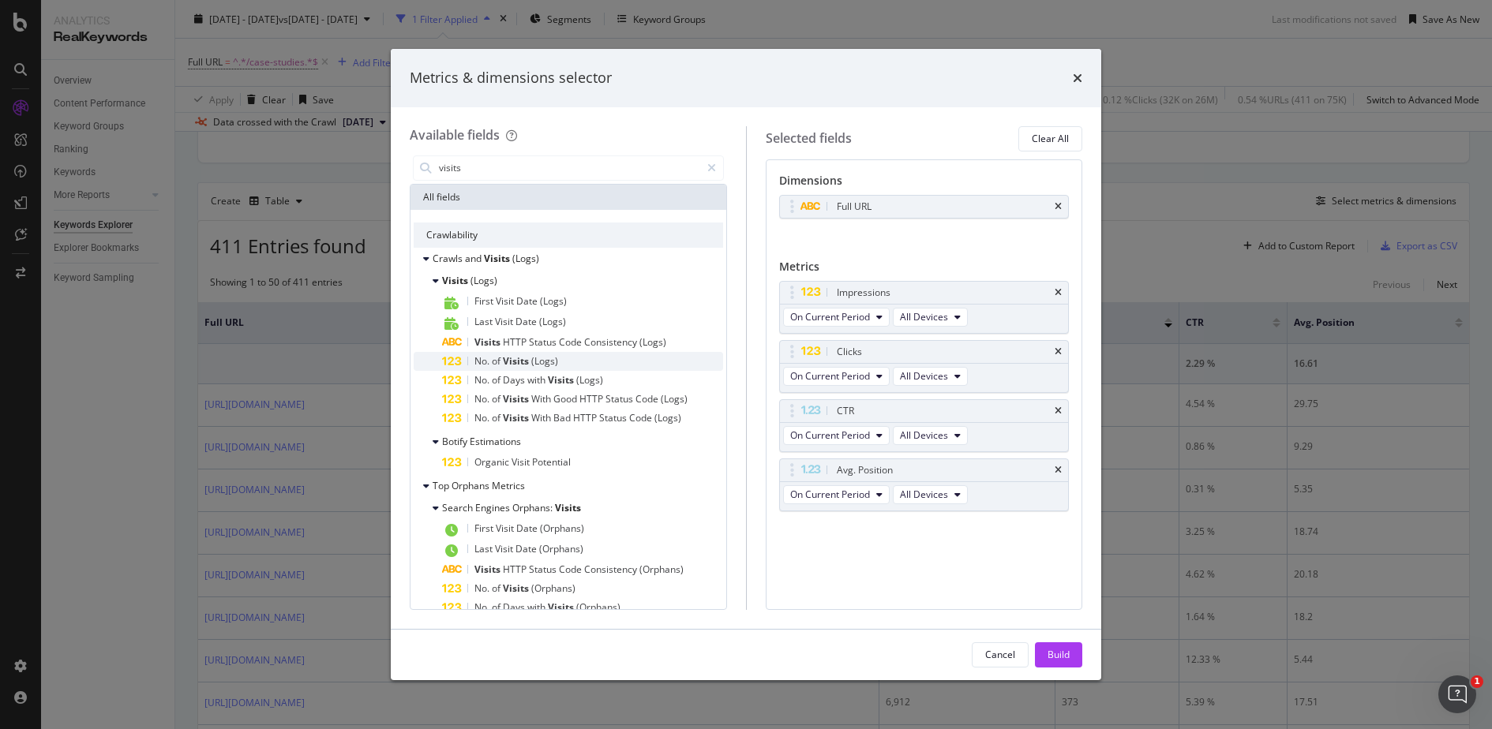
click at [628, 358] on div "No. of Visits (Logs)" at bounding box center [582, 361] width 281 height 19
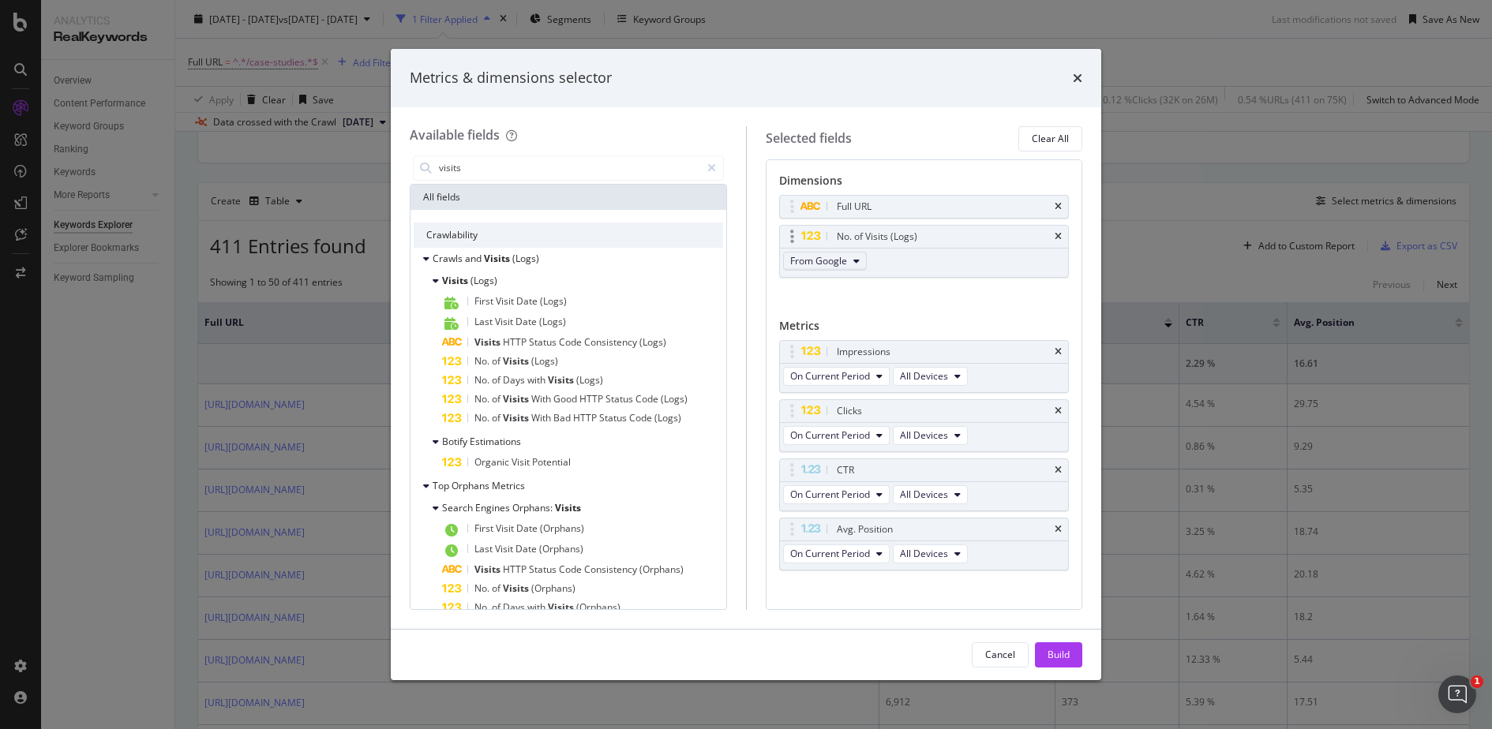
click at [845, 262] on button "From Google" at bounding box center [825, 261] width 84 height 19
click at [948, 287] on div "Full URL No. of Visits (Logs) From Google You can use this field as a dimension" at bounding box center [924, 253] width 290 height 117
click at [597, 359] on div "No. of Visits (Logs)" at bounding box center [582, 361] width 281 height 19
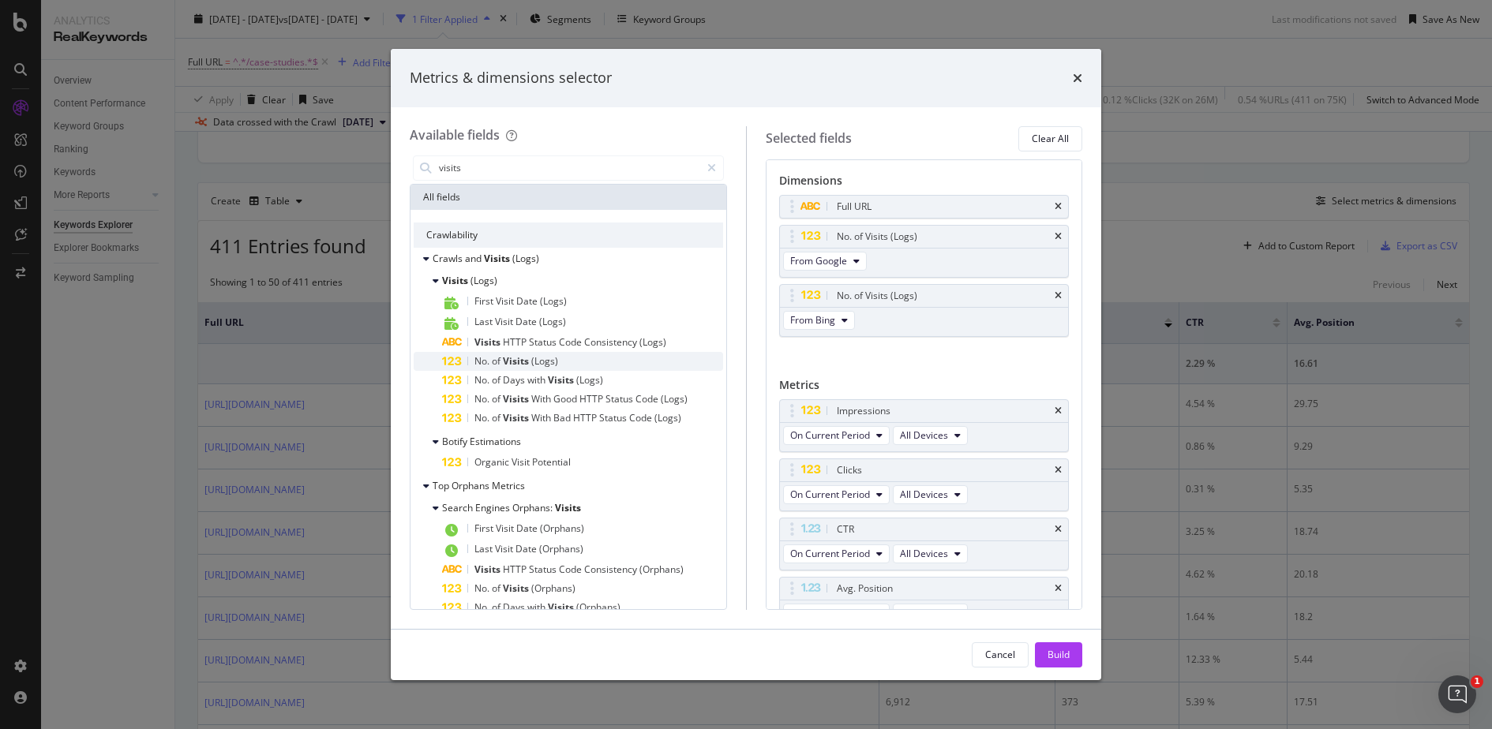
click at [593, 364] on div "No. of Visits (Logs)" at bounding box center [582, 361] width 281 height 19
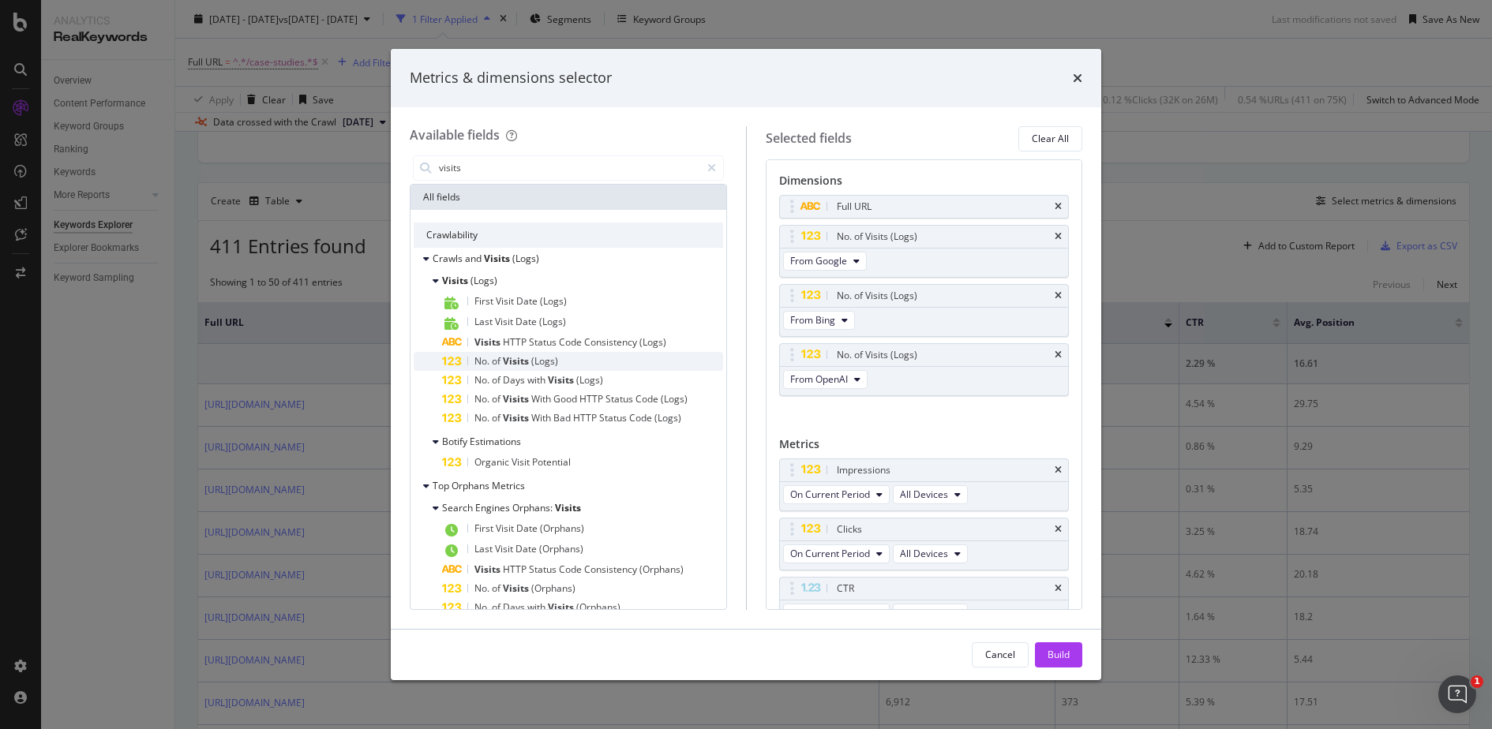
click at [612, 362] on div "No. of Visits (Logs)" at bounding box center [582, 361] width 281 height 19
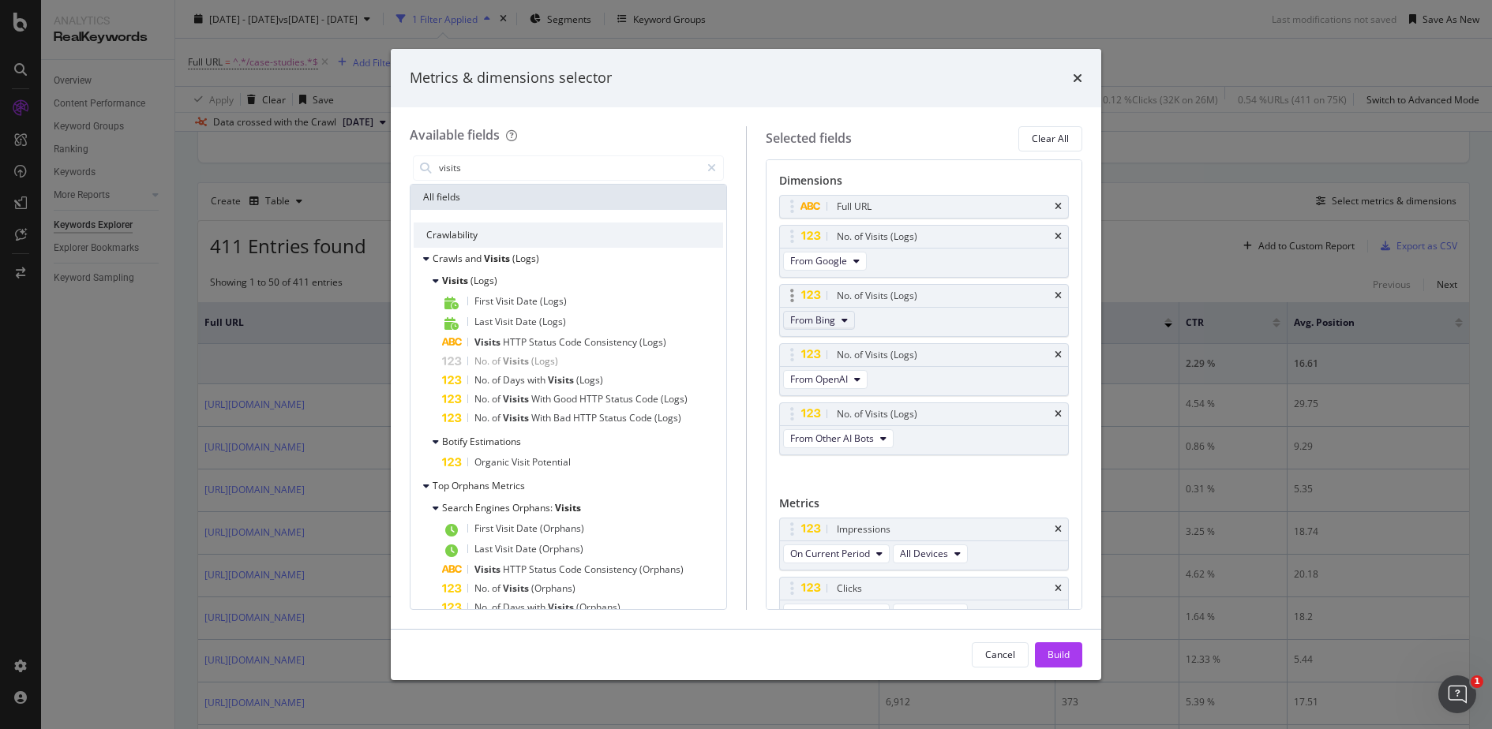
click at [826, 317] on span "From Bing" at bounding box center [812, 319] width 45 height 13
click at [849, 376] on span "From Bing" at bounding box center [838, 376] width 84 height 14
click at [816, 372] on span "From Bing" at bounding box center [838, 376] width 84 height 14
click at [892, 480] on div "Full URL No. of Visits (Logs) From Google No. of Visits (Logs) From Bing No. of…" at bounding box center [924, 342] width 290 height 294
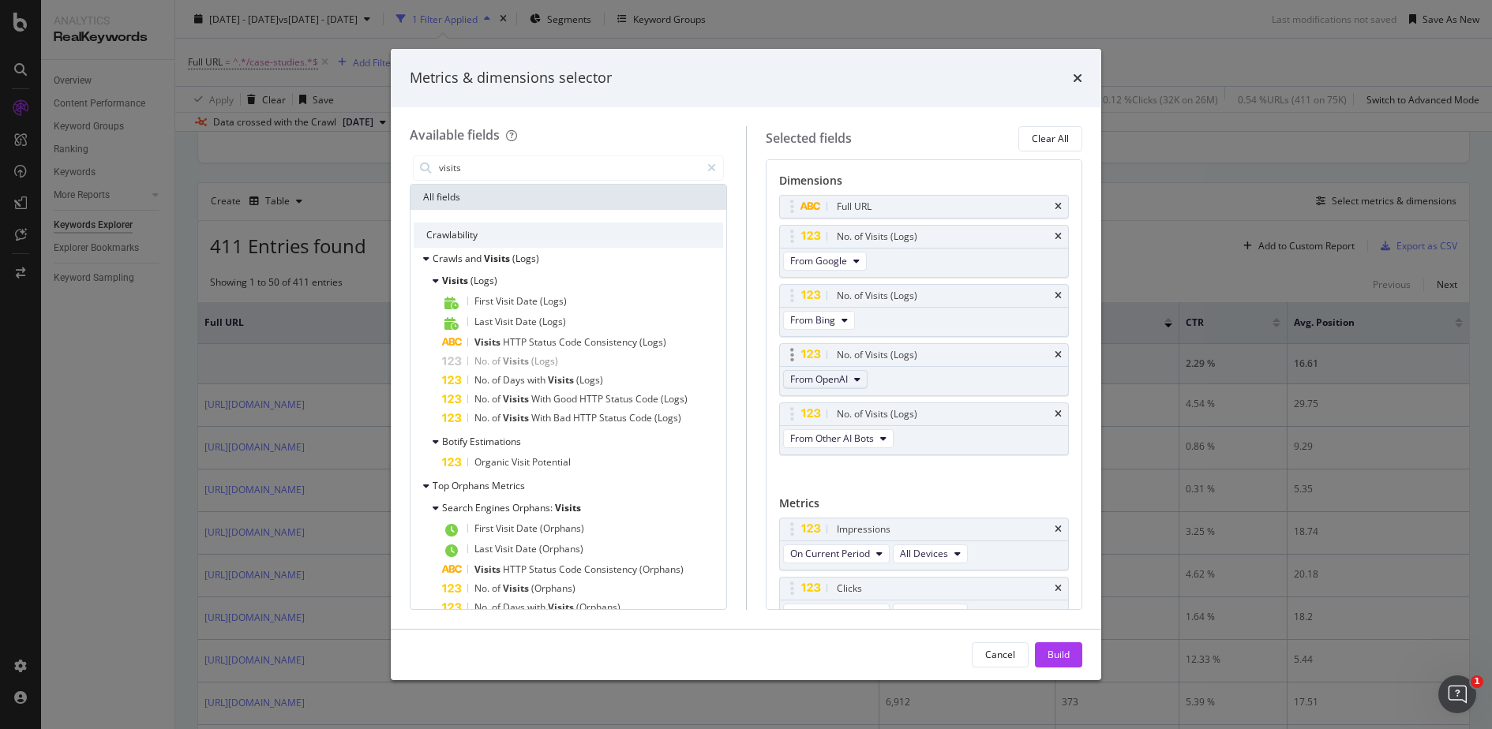
click at [851, 373] on button "From OpenAI" at bounding box center [825, 379] width 84 height 19
click at [834, 311] on button "From Bing" at bounding box center [819, 320] width 72 height 19
click at [841, 374] on span "From Bing" at bounding box center [838, 376] width 84 height 14
click at [961, 480] on div "Full URL No. of Visits (Logs) From Google No. of Visits (Logs) From Bing No. of…" at bounding box center [924, 342] width 290 height 294
drag, startPoint x: 790, startPoint y: 357, endPoint x: 789, endPoint y: 296, distance: 60.8
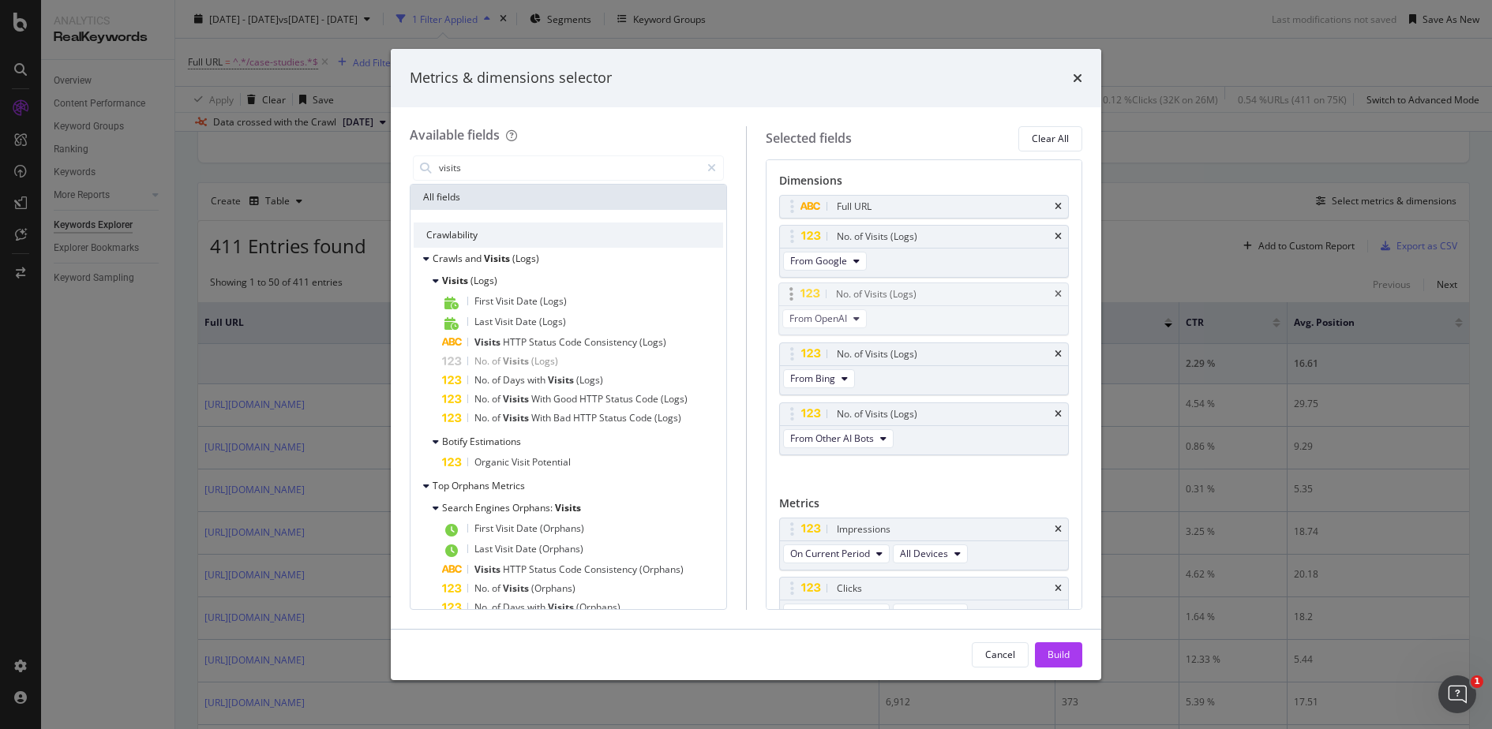
click at [789, 295] on body "Analytics RealKeywords Overview Content Performance Keyword Groups Ranking Keyw…" at bounding box center [746, 364] width 1492 height 729
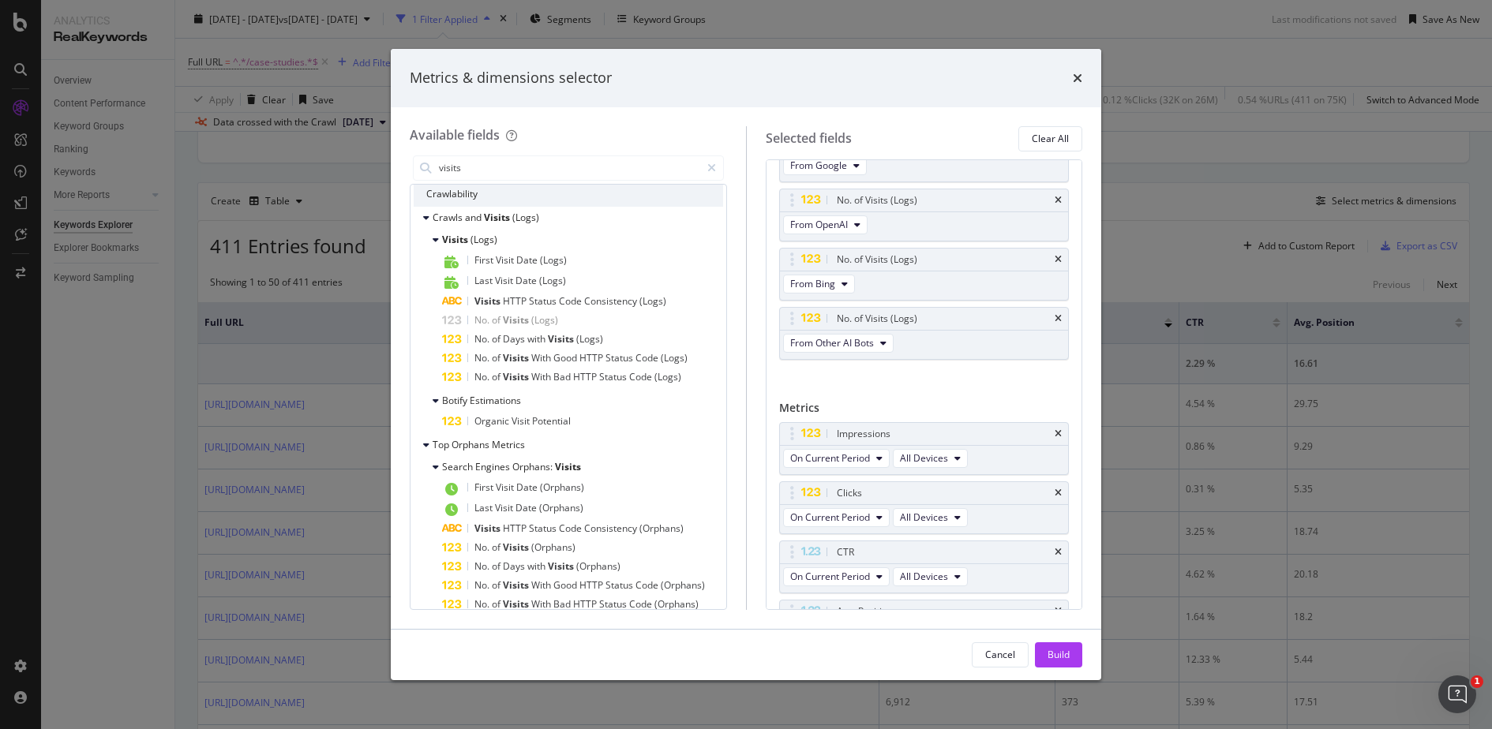
scroll to position [57, 0]
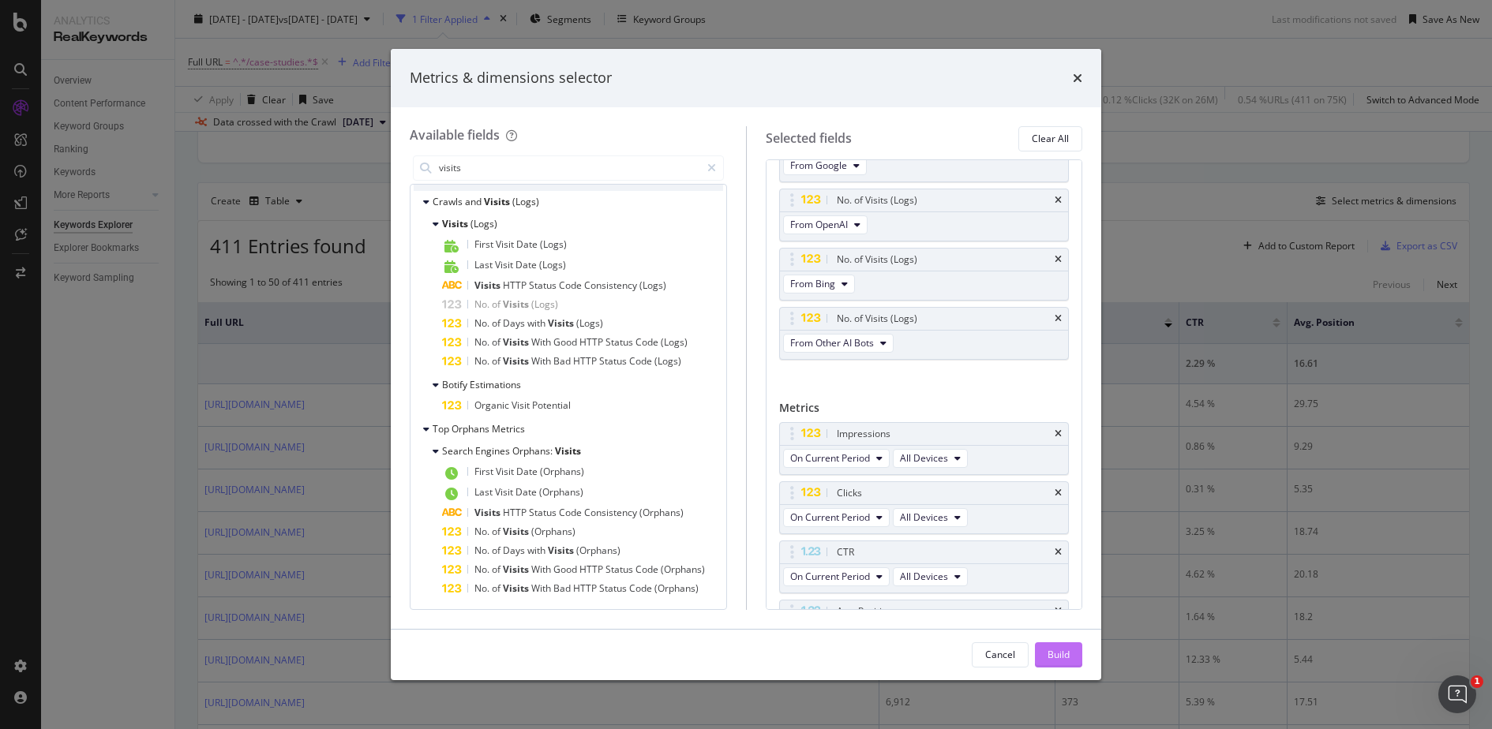
click at [1048, 650] on div "Build" at bounding box center [1058, 654] width 22 height 13
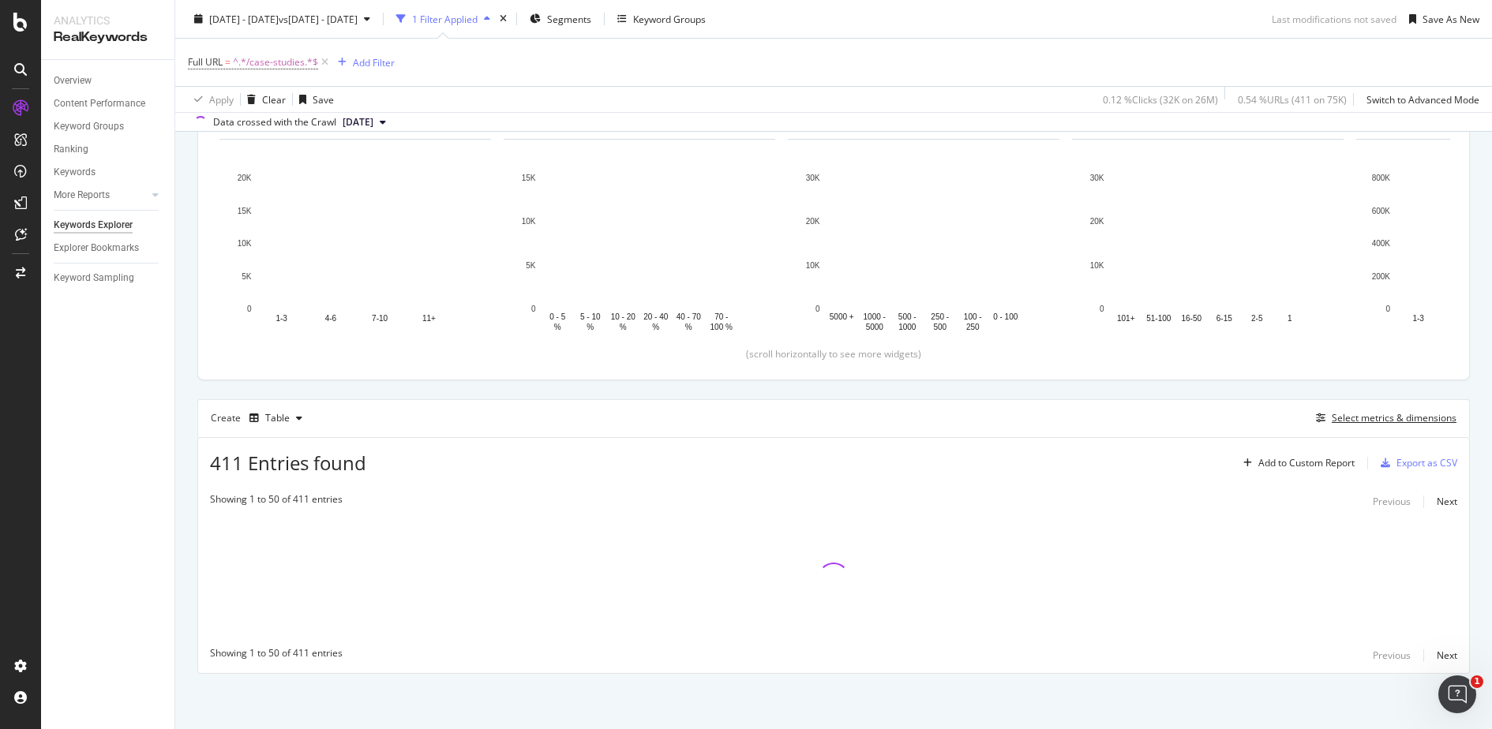
scroll to position [232, 0]
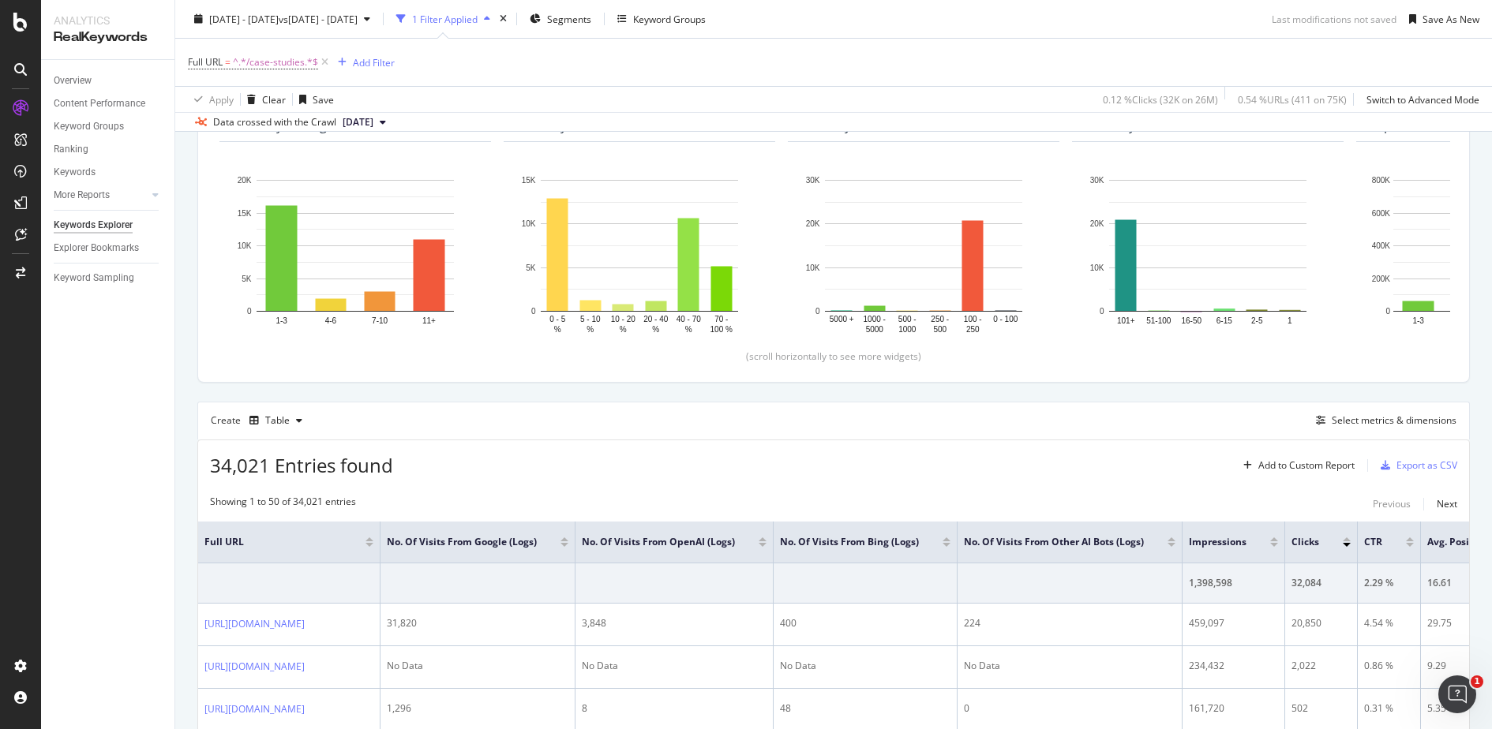
click at [139, 475] on div "Overview Content Performance Keyword Groups Ranking Keywords More Reports Count…" at bounding box center [107, 394] width 133 height 669
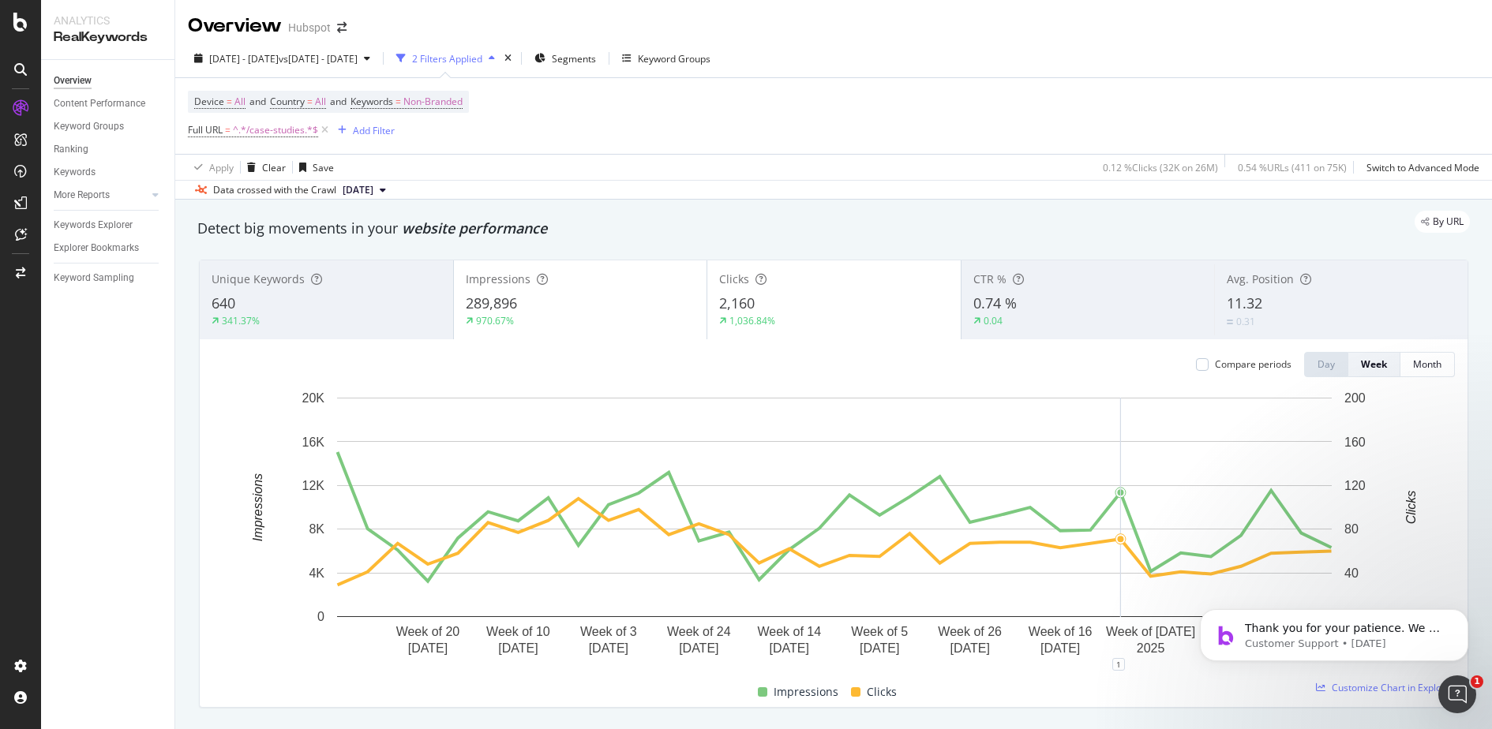
click at [1022, 111] on div "Device = All and Country = All and Keywords = Non-Branded Full URL = ^.*/case-s…" at bounding box center [833, 116] width 1291 height 76
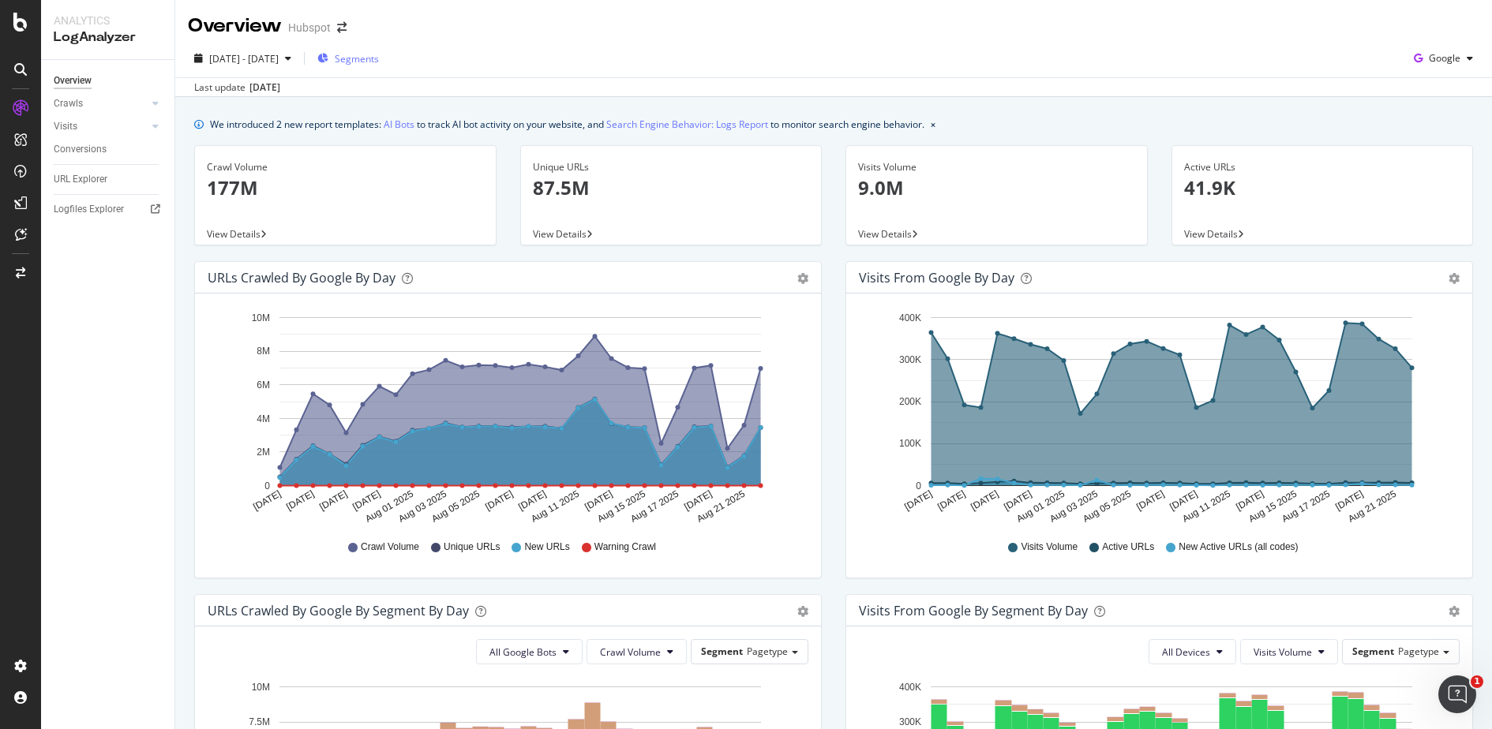
click at [379, 59] on span "Segments" at bounding box center [357, 58] width 44 height 13
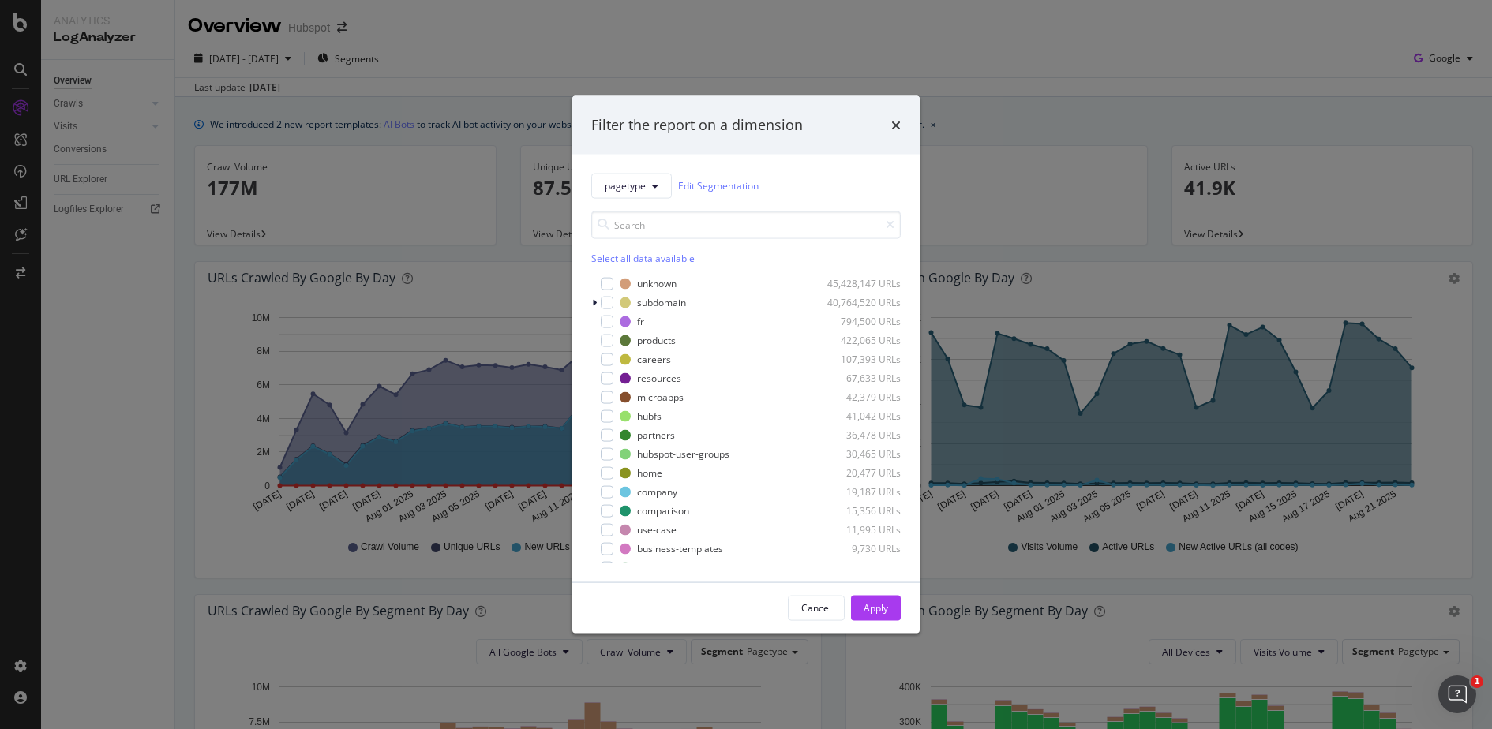
click at [961, 41] on div "Filter the report on a dimension pagetype Edit Segmentation Select all data ava…" at bounding box center [746, 364] width 1492 height 729
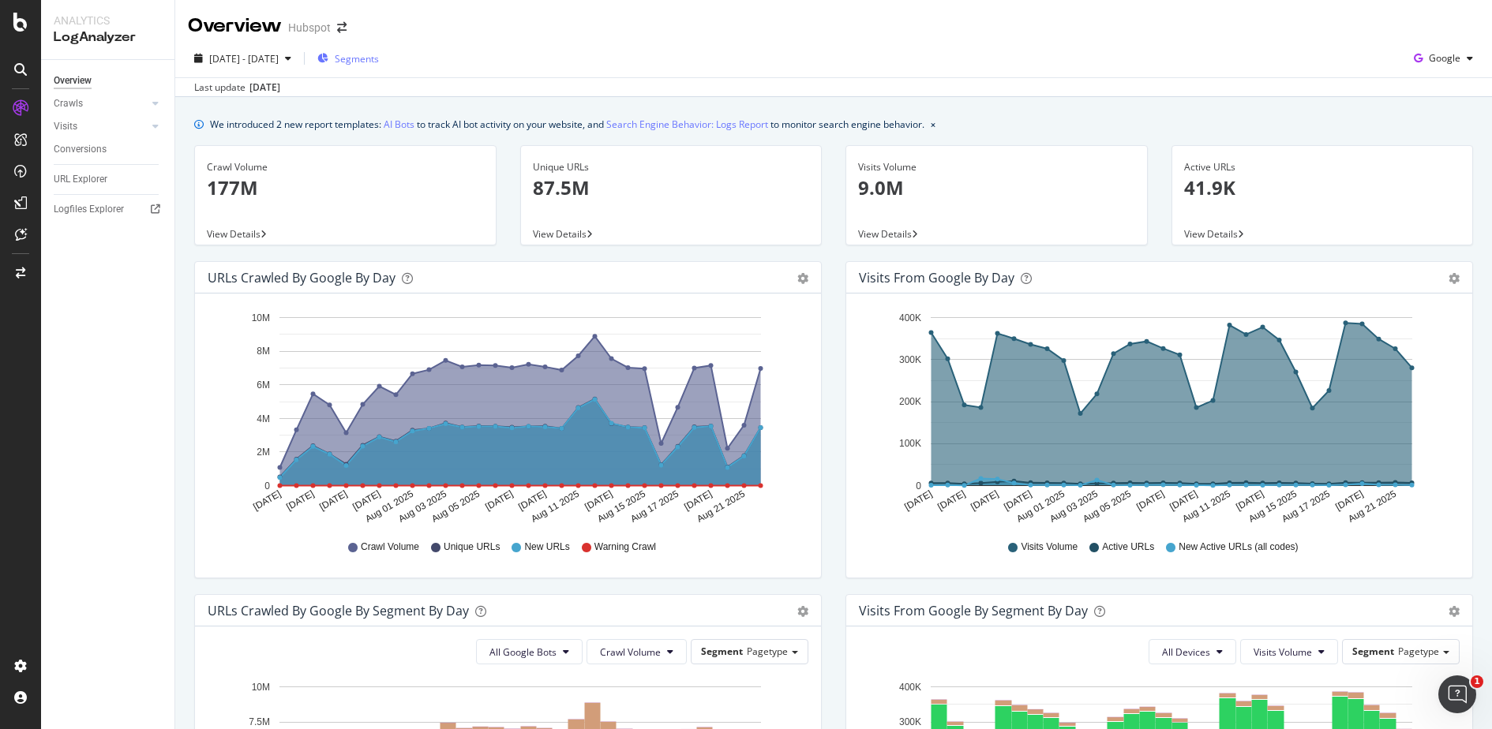
click at [379, 54] on span "Segments" at bounding box center [357, 58] width 44 height 13
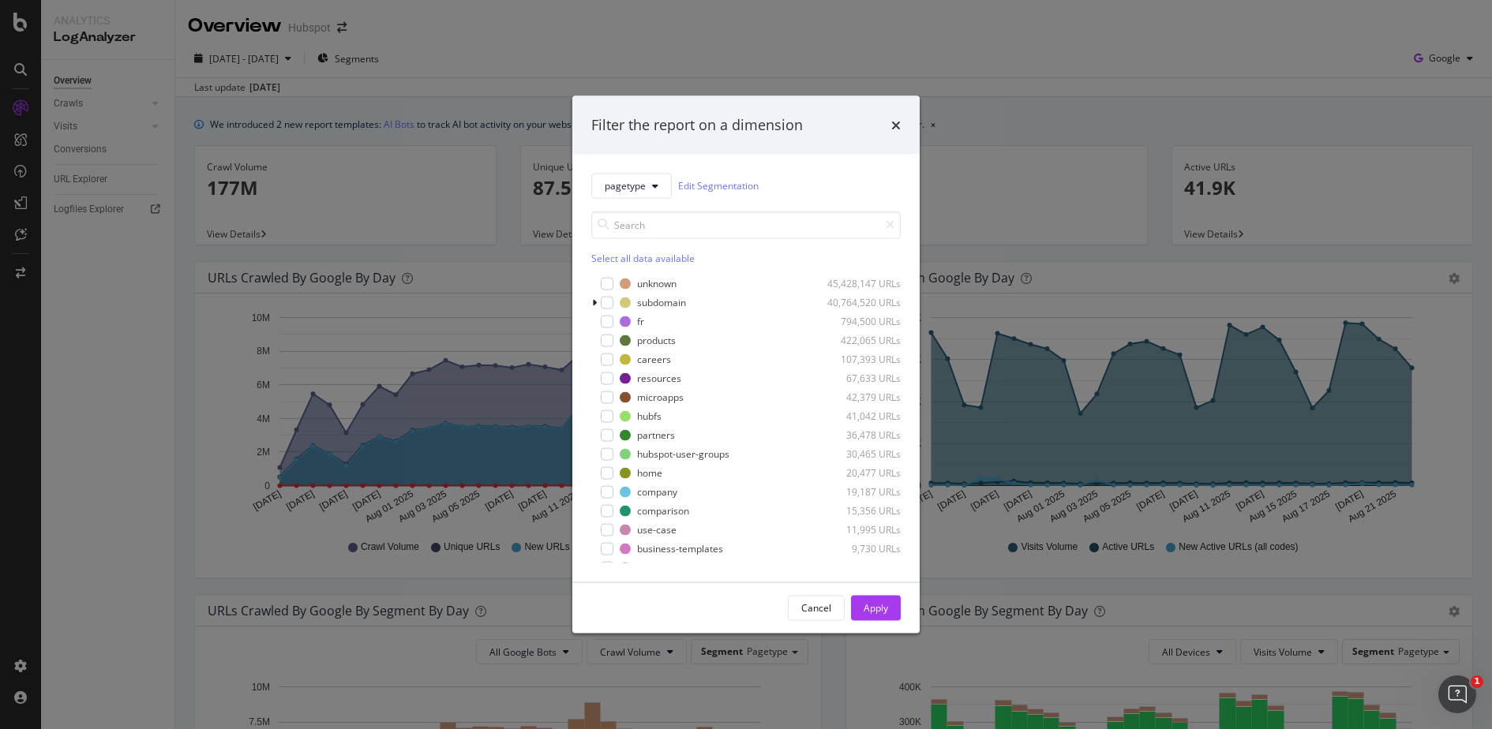
click at [1264, 98] on div "Filter the report on a dimension pagetype Edit Segmentation Select all data ava…" at bounding box center [746, 364] width 1492 height 729
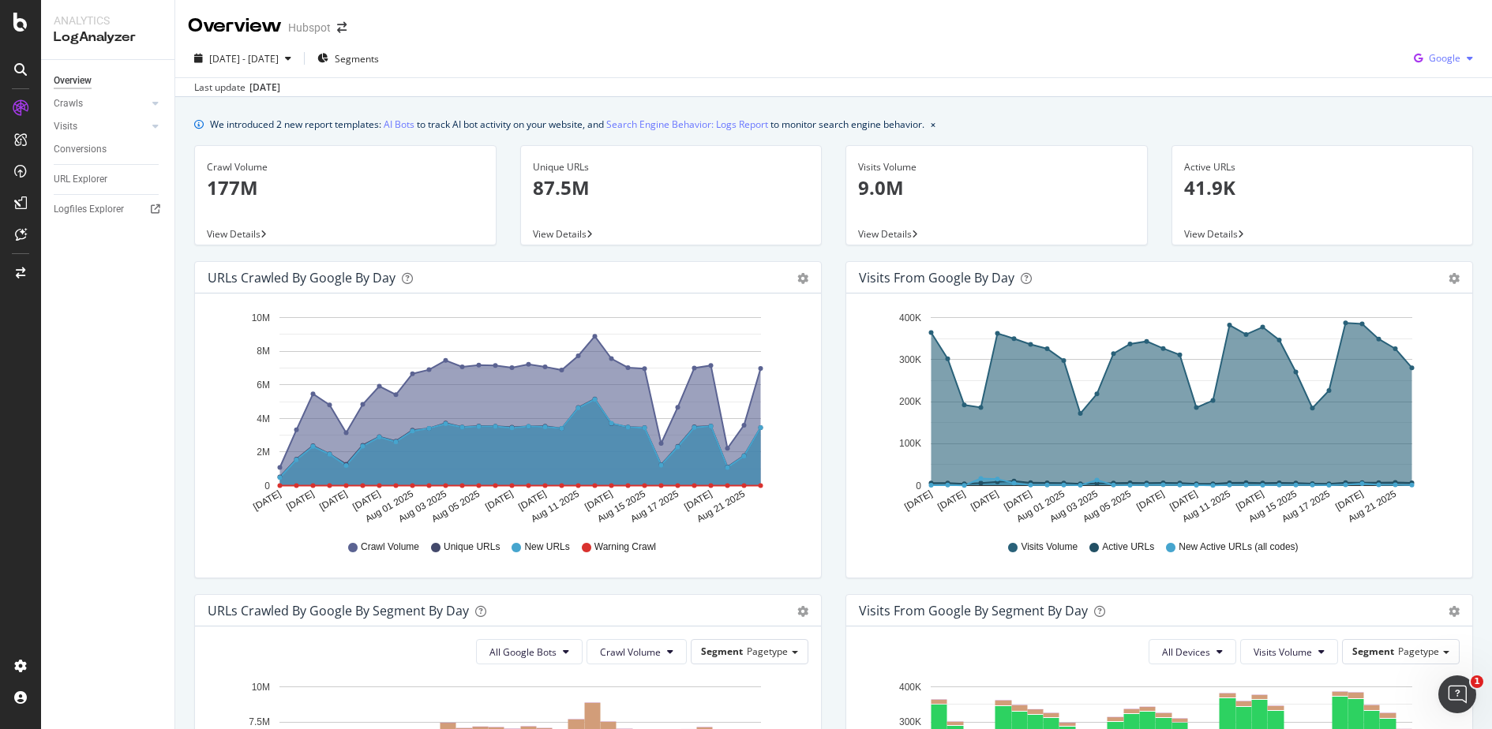
click at [1441, 55] on span "Google" at bounding box center [1445, 57] width 32 height 13
click at [1054, 108] on div "We introduced 2 new report templates: AI Bots to track AI bot activity on your …" at bounding box center [833, 706] width 1317 height 1219
click at [140, 102] on div at bounding box center [140, 104] width 16 height 16
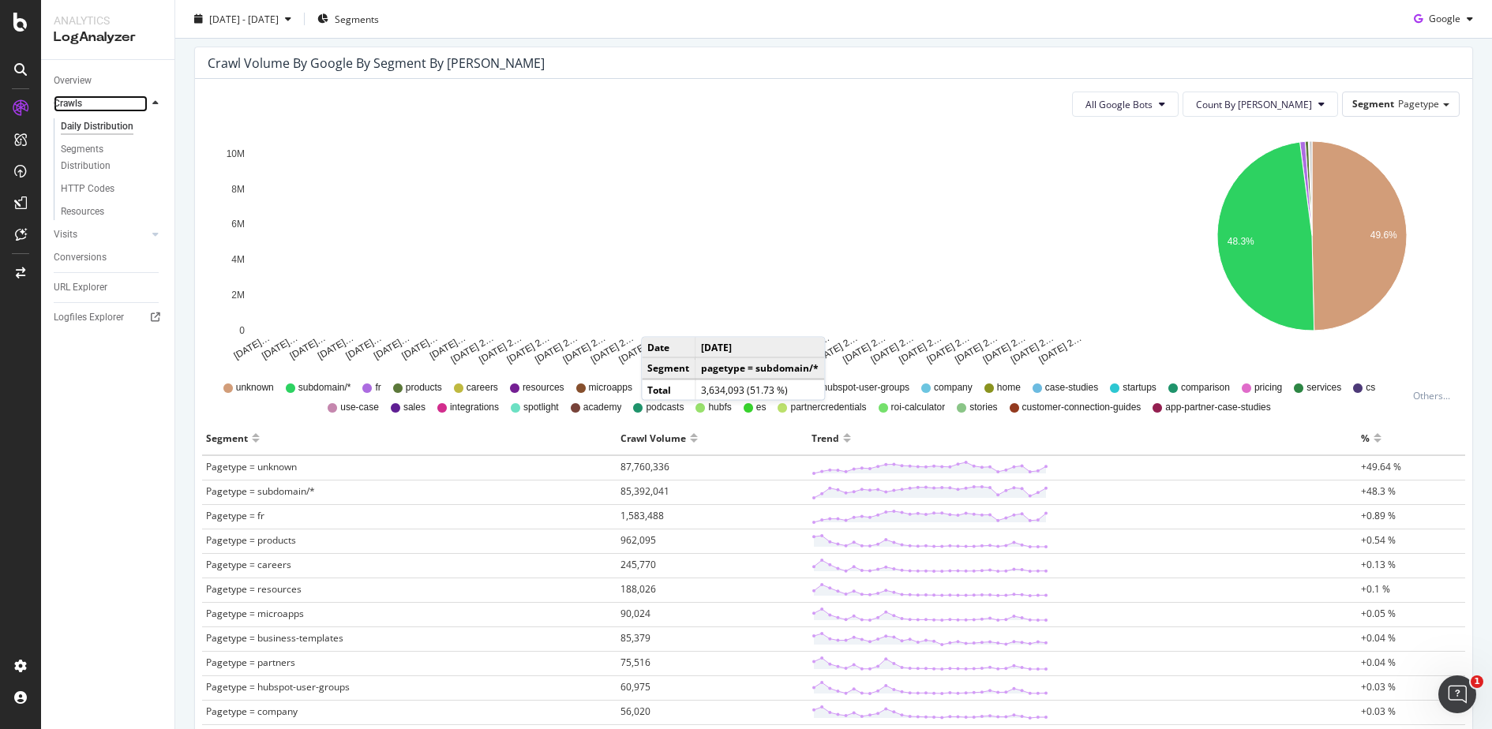
scroll to position [164, 0]
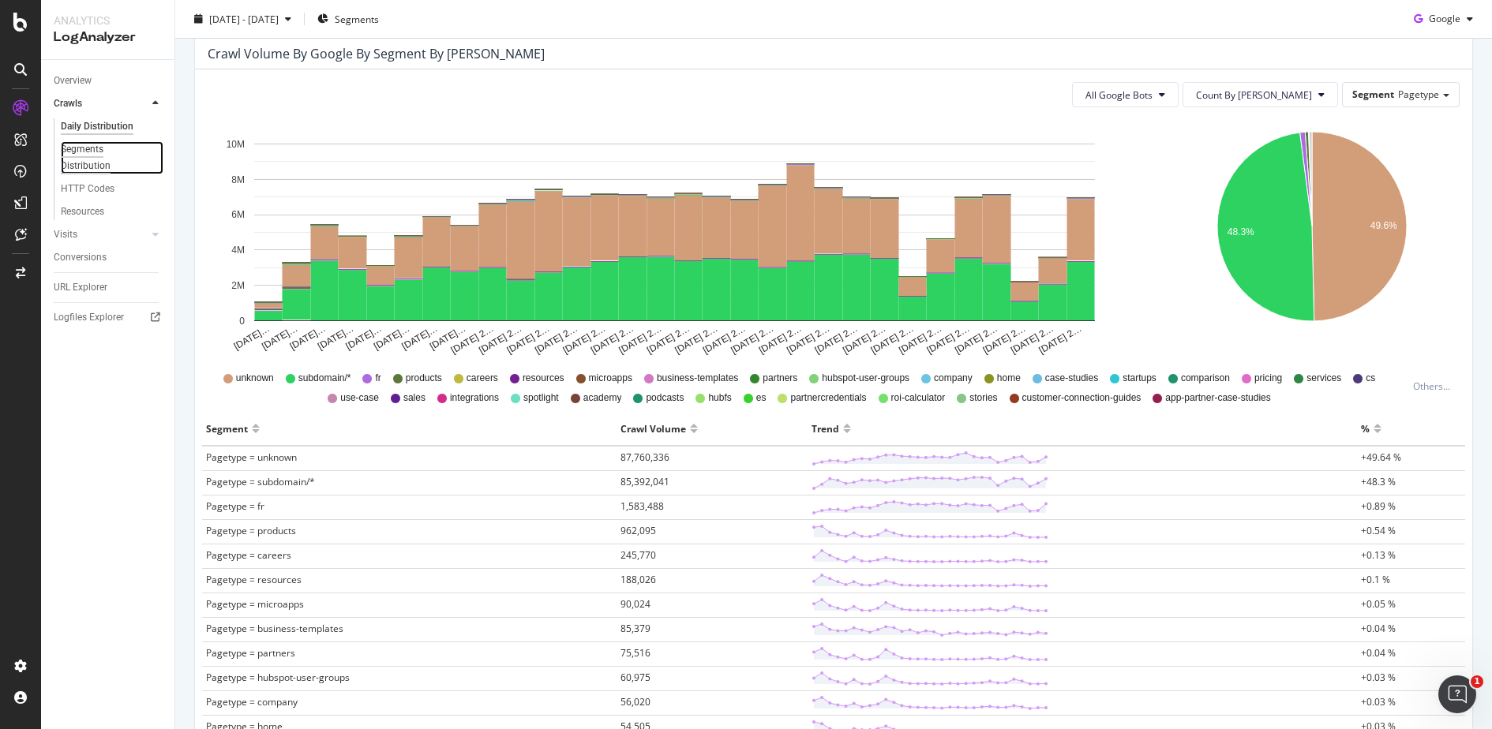
click at [86, 148] on div "Segments Distribution" at bounding box center [105, 157] width 88 height 33
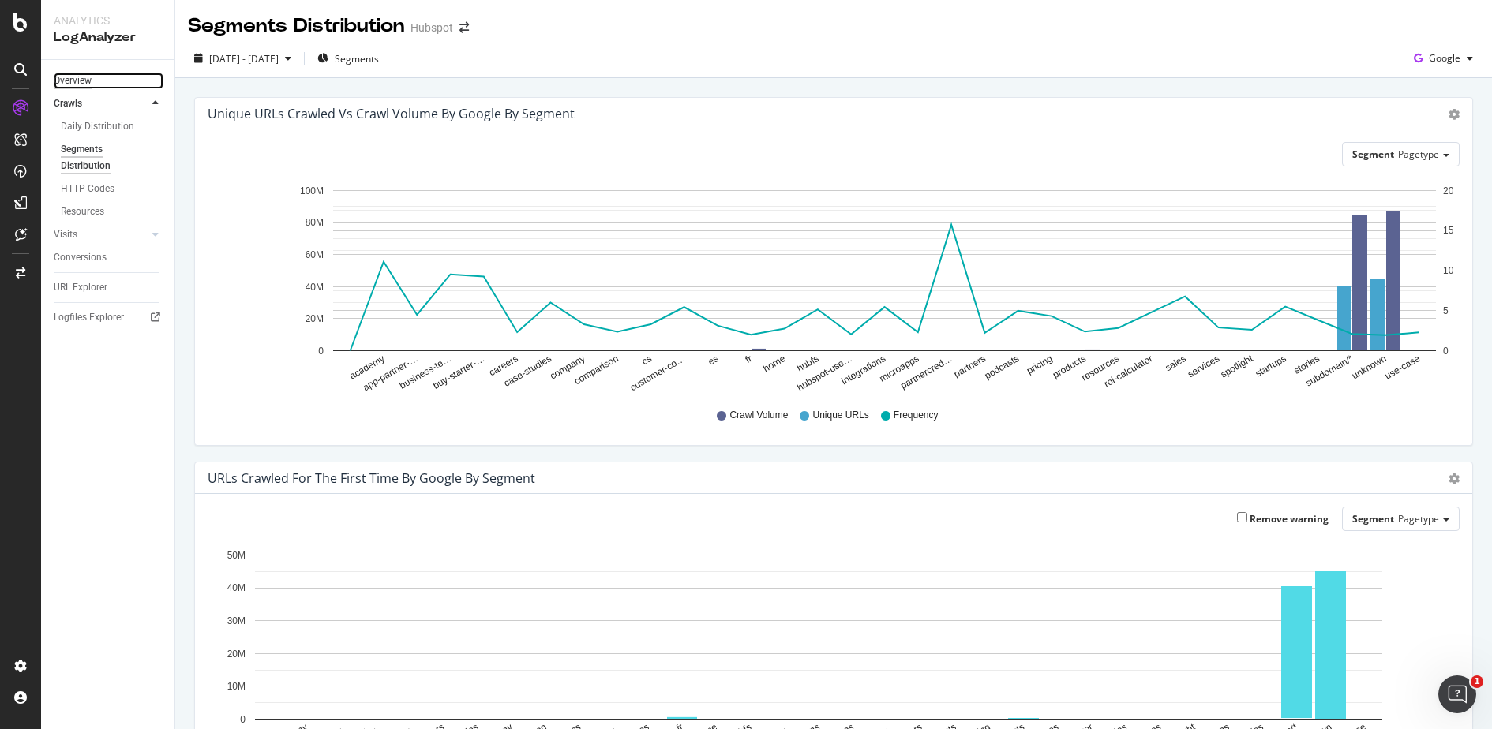
click at [59, 74] on div "Overview" at bounding box center [73, 81] width 38 height 17
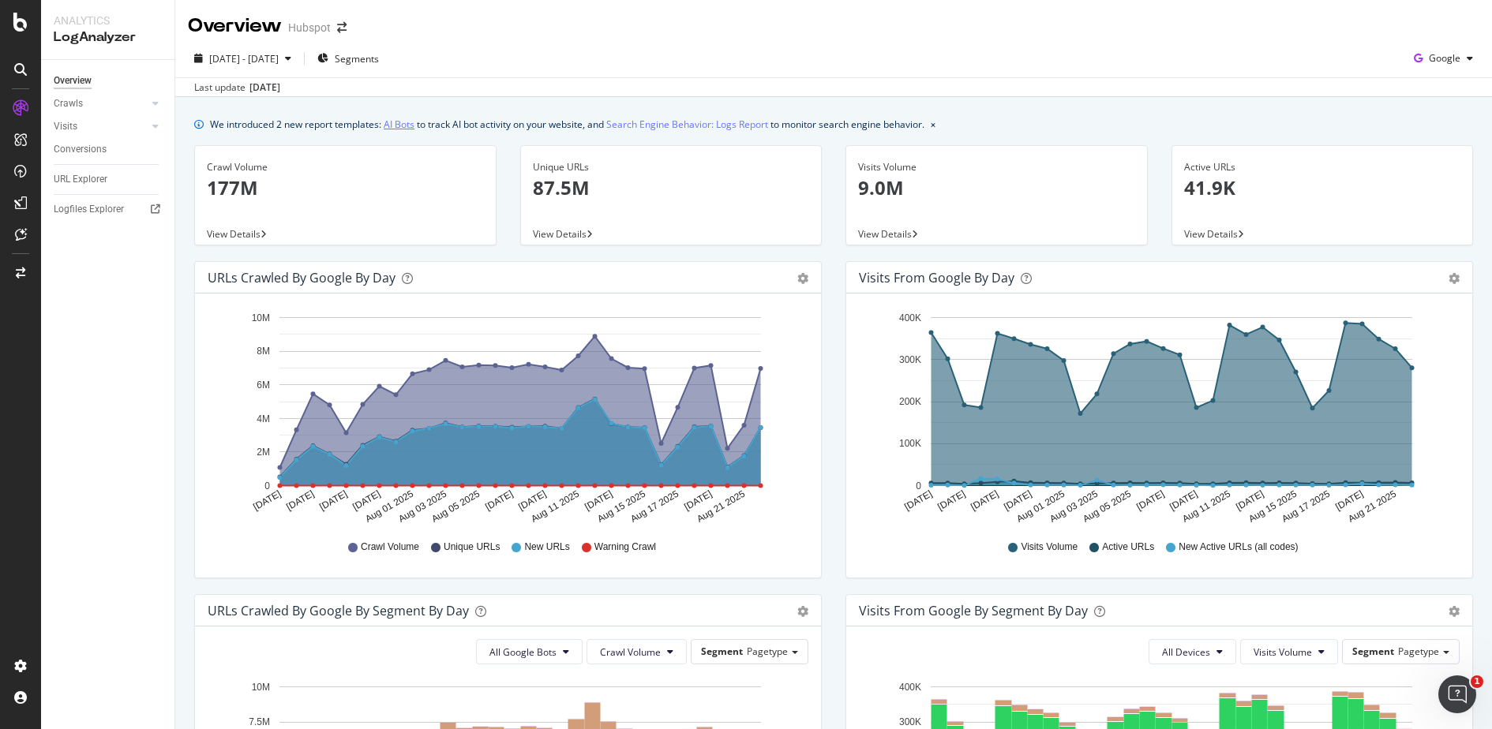
click at [411, 119] on link "AI Bots" at bounding box center [399, 124] width 31 height 17
click at [640, 119] on link "Search Engine Behavior: Logs Report" at bounding box center [687, 124] width 162 height 17
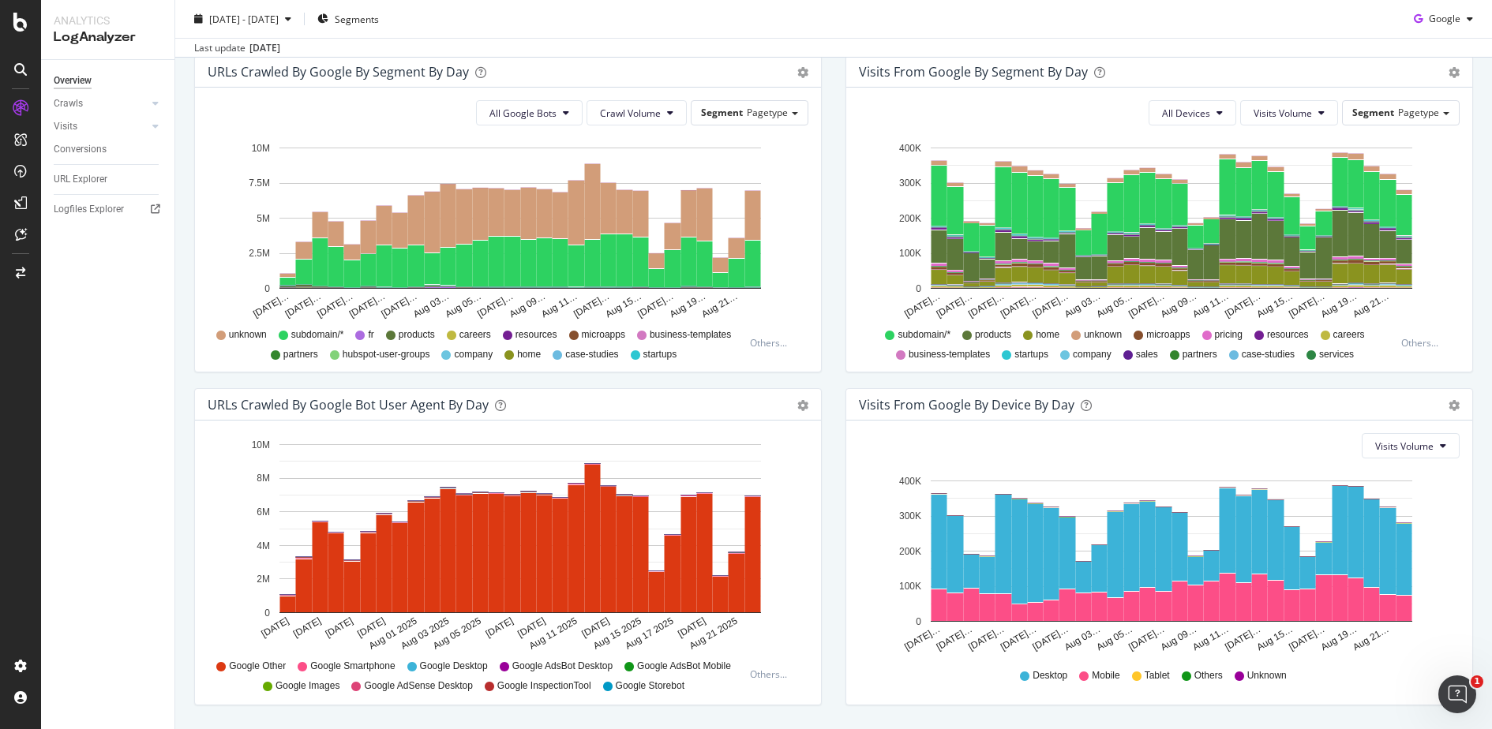
scroll to position [509, 0]
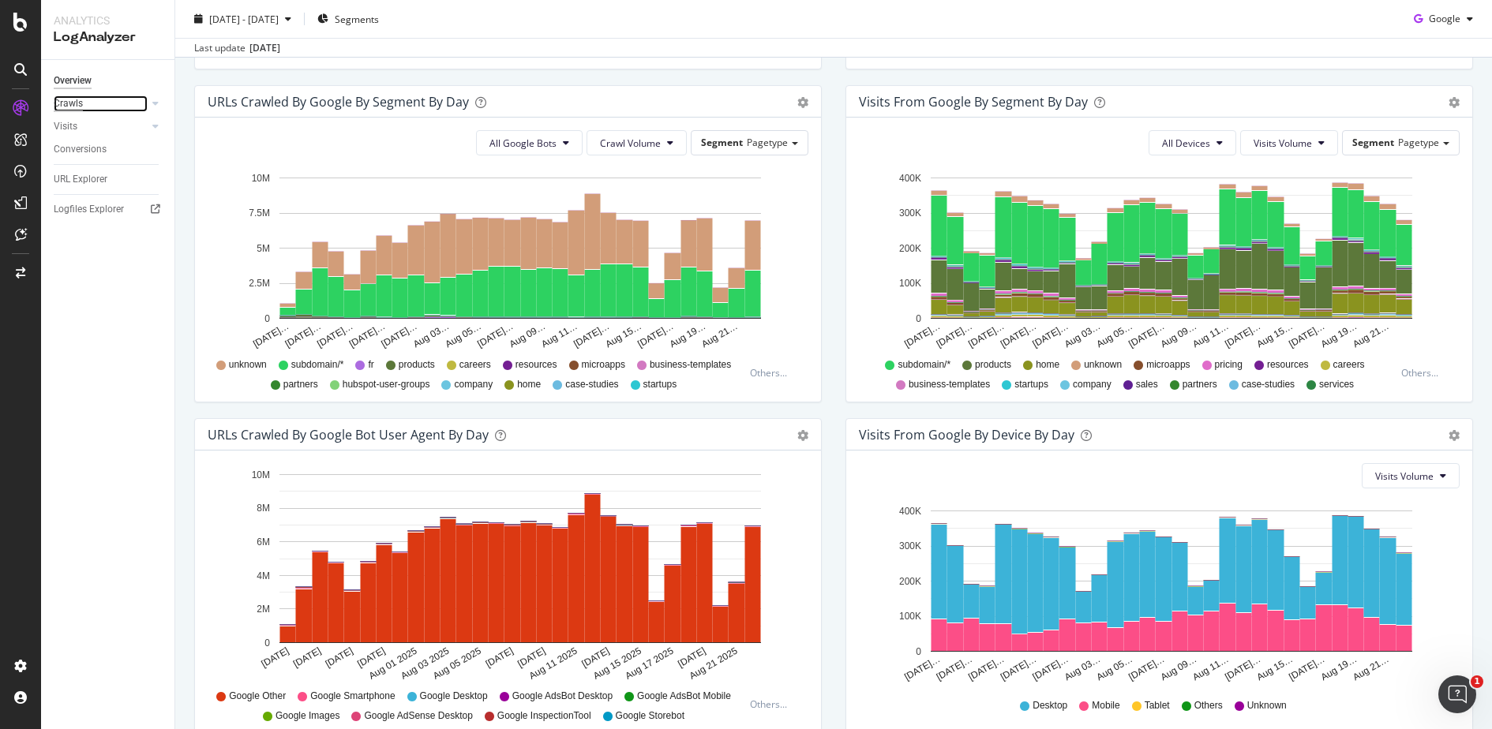
click at [62, 104] on div "Crawls" at bounding box center [68, 104] width 29 height 17
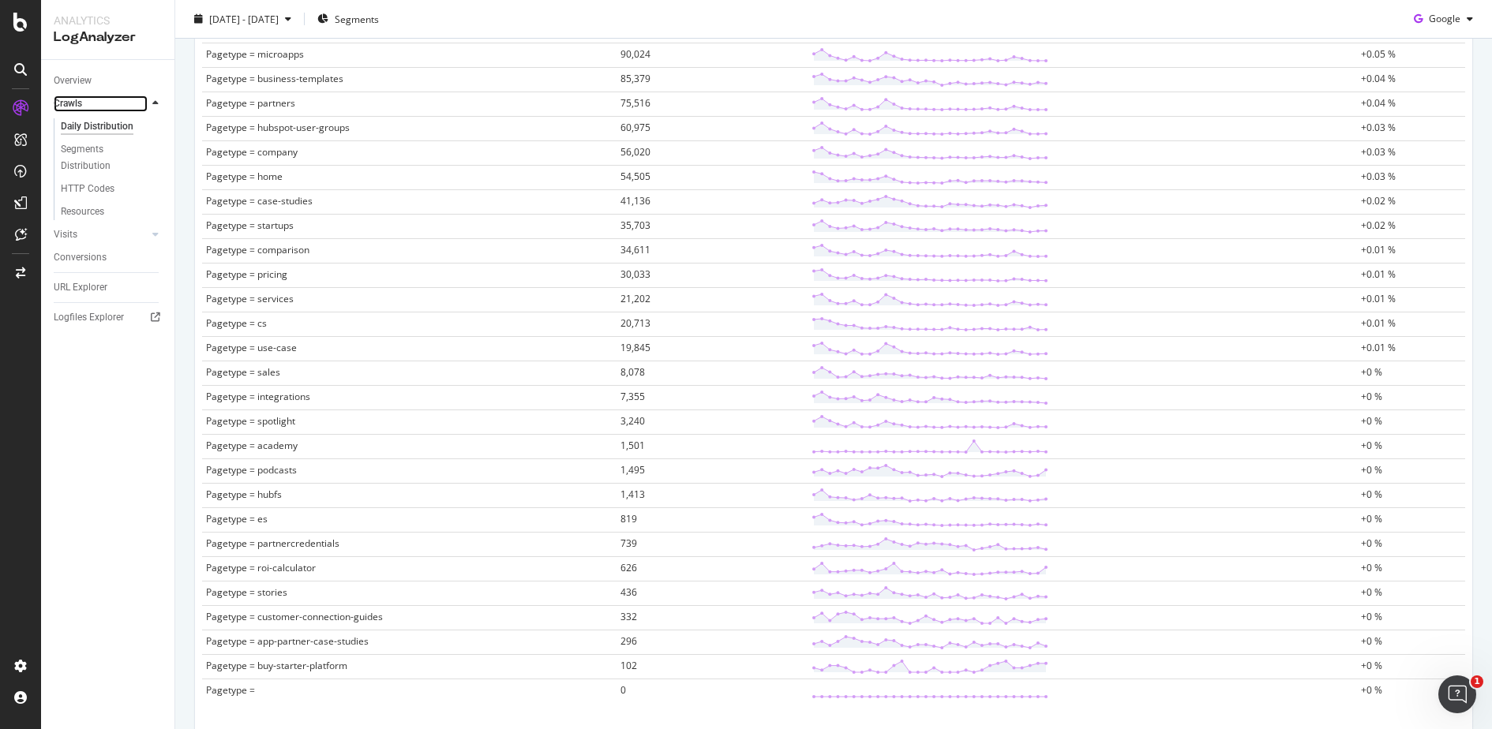
scroll to position [805, 0]
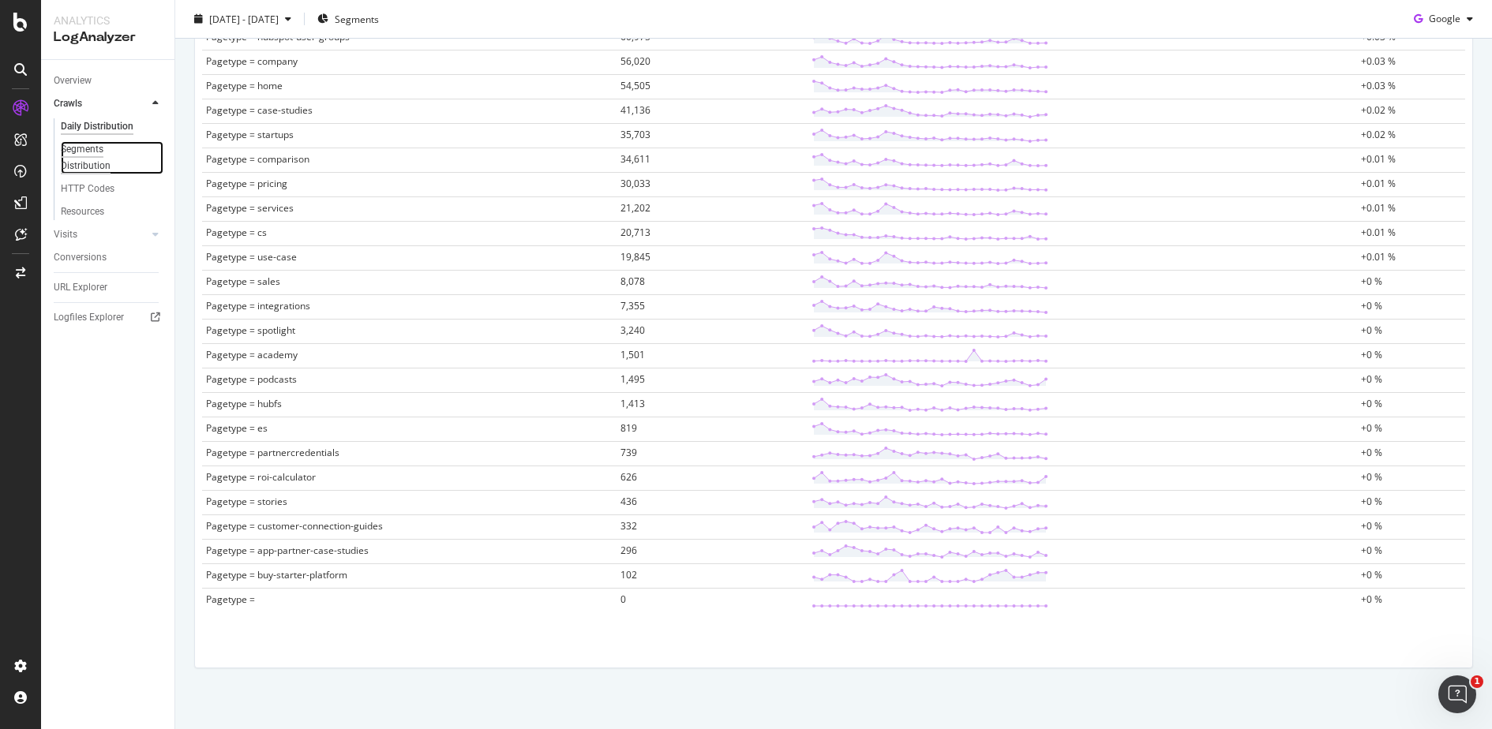
click at [107, 150] on div "Segments Distribution" at bounding box center [105, 157] width 88 height 33
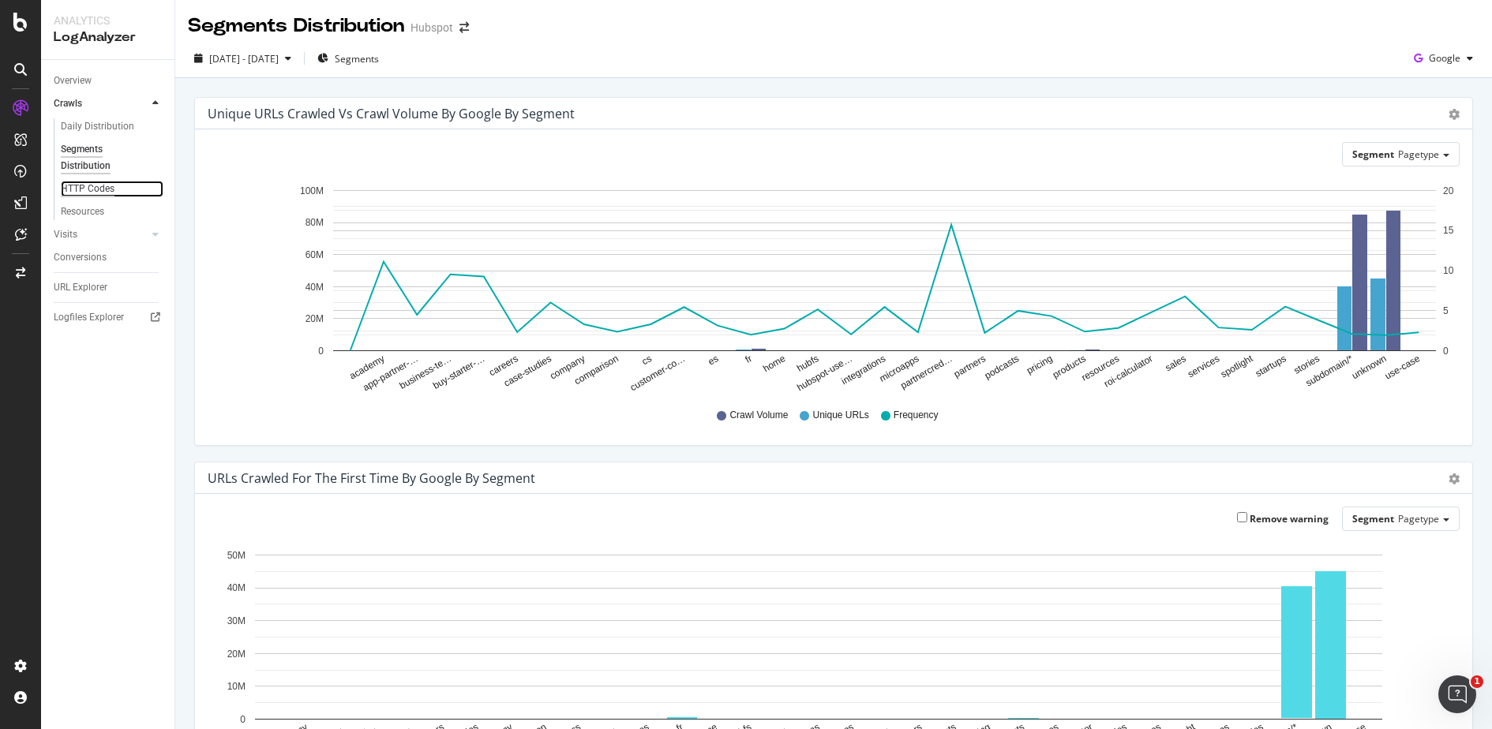
click at [81, 189] on div "HTTP Codes" at bounding box center [88, 189] width 54 height 17
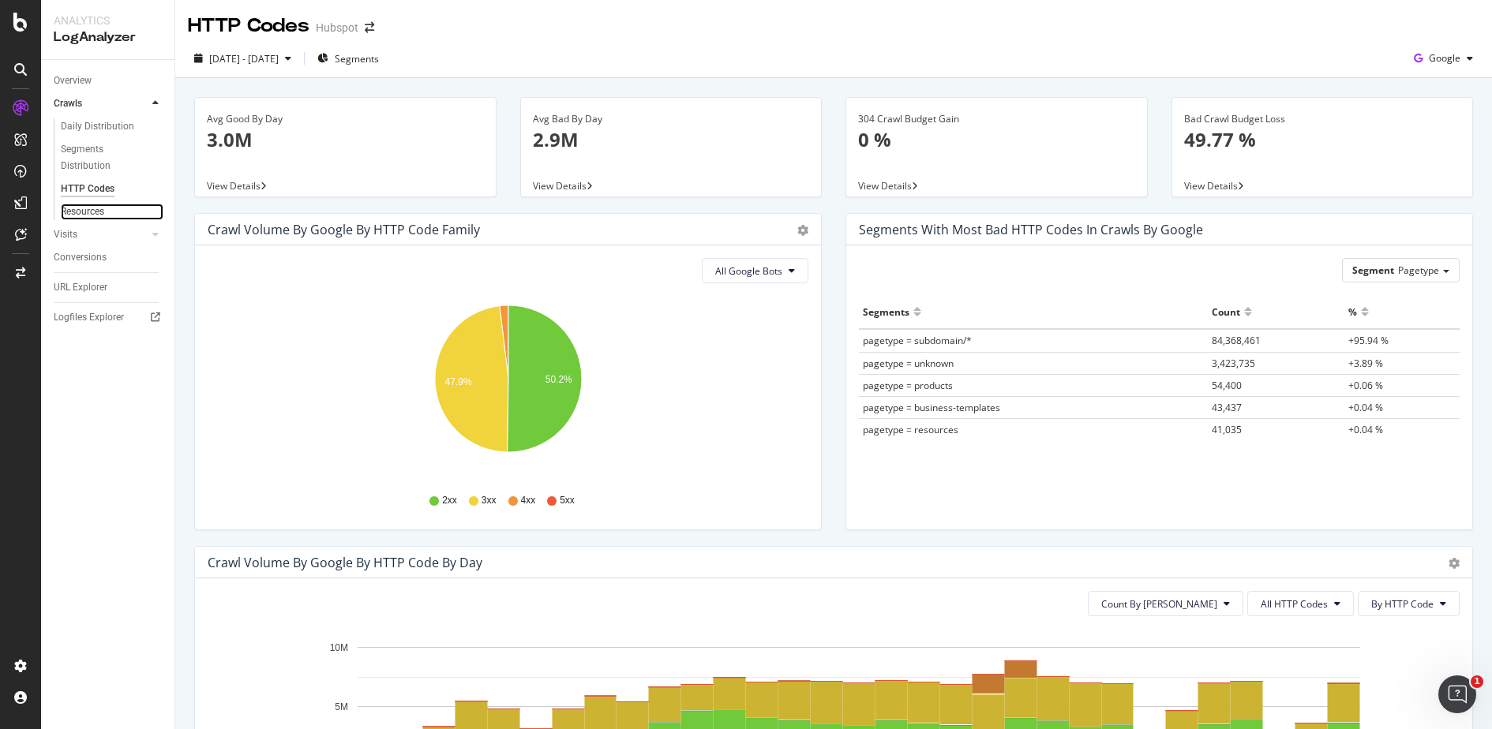
click at [111, 214] on link "Resources" at bounding box center [112, 212] width 103 height 17
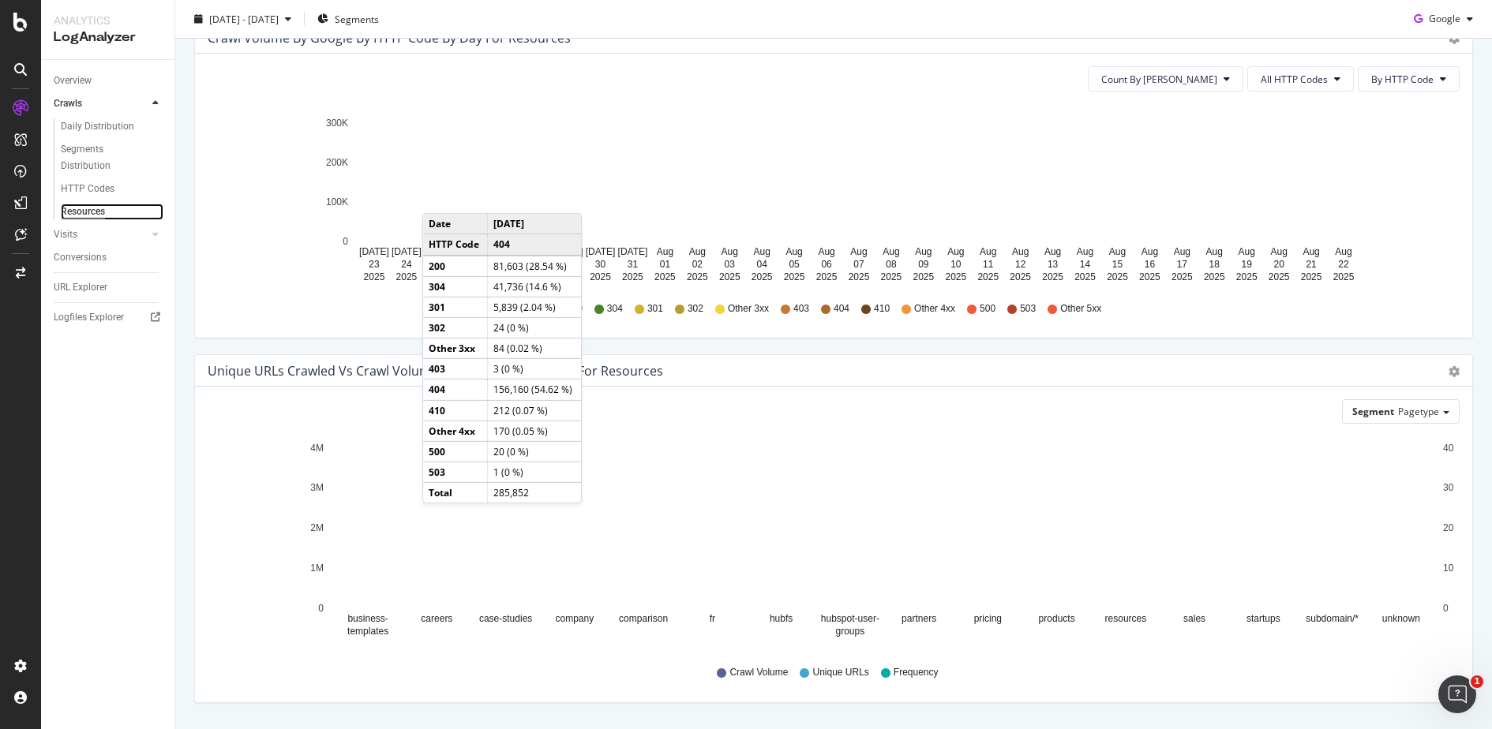
scroll to position [235, 0]
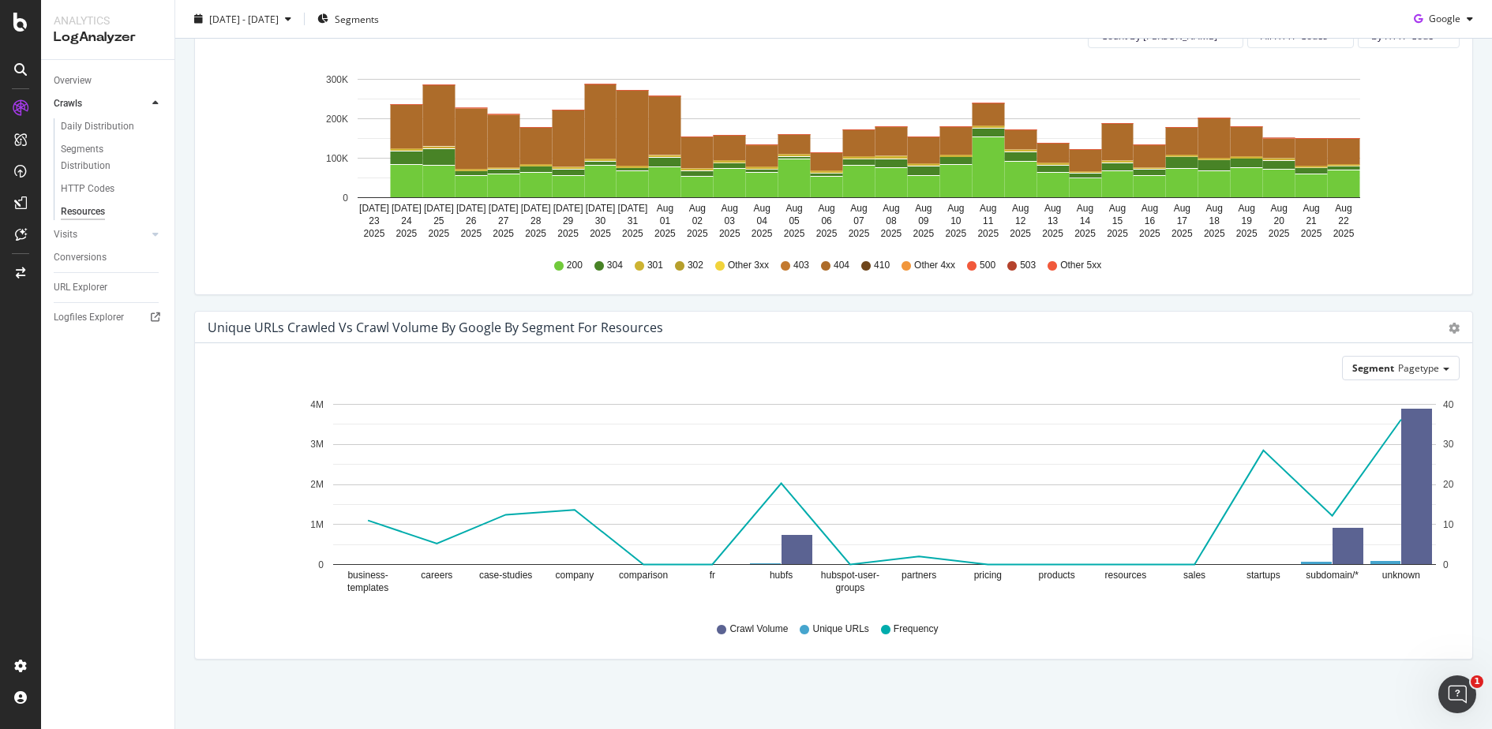
click at [49, 512] on div "Overview Crawls Daily Distribution Segments Distribution HTTP Codes Resources V…" at bounding box center [107, 394] width 133 height 669
click at [69, 234] on div "Visits" at bounding box center [66, 235] width 24 height 17
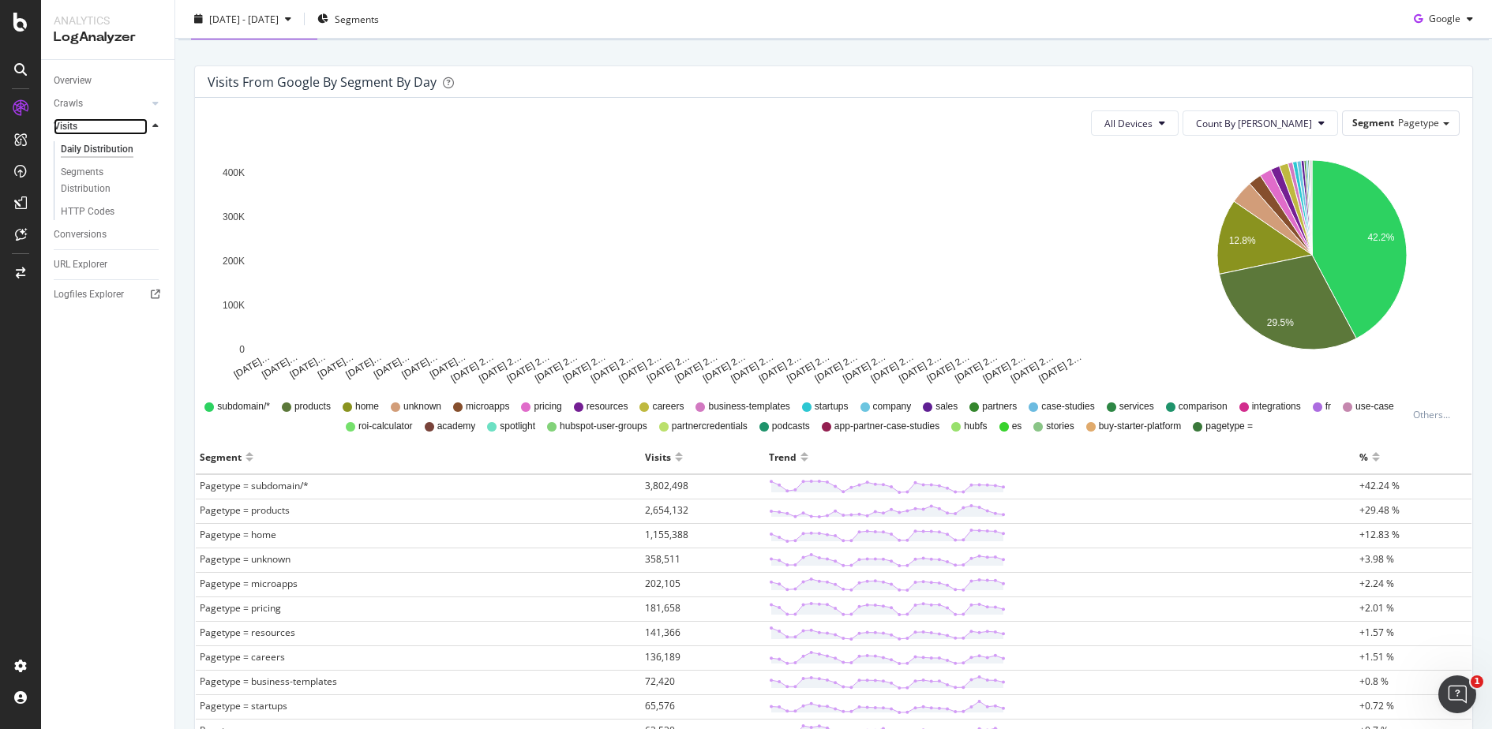
scroll to position [805, 0]
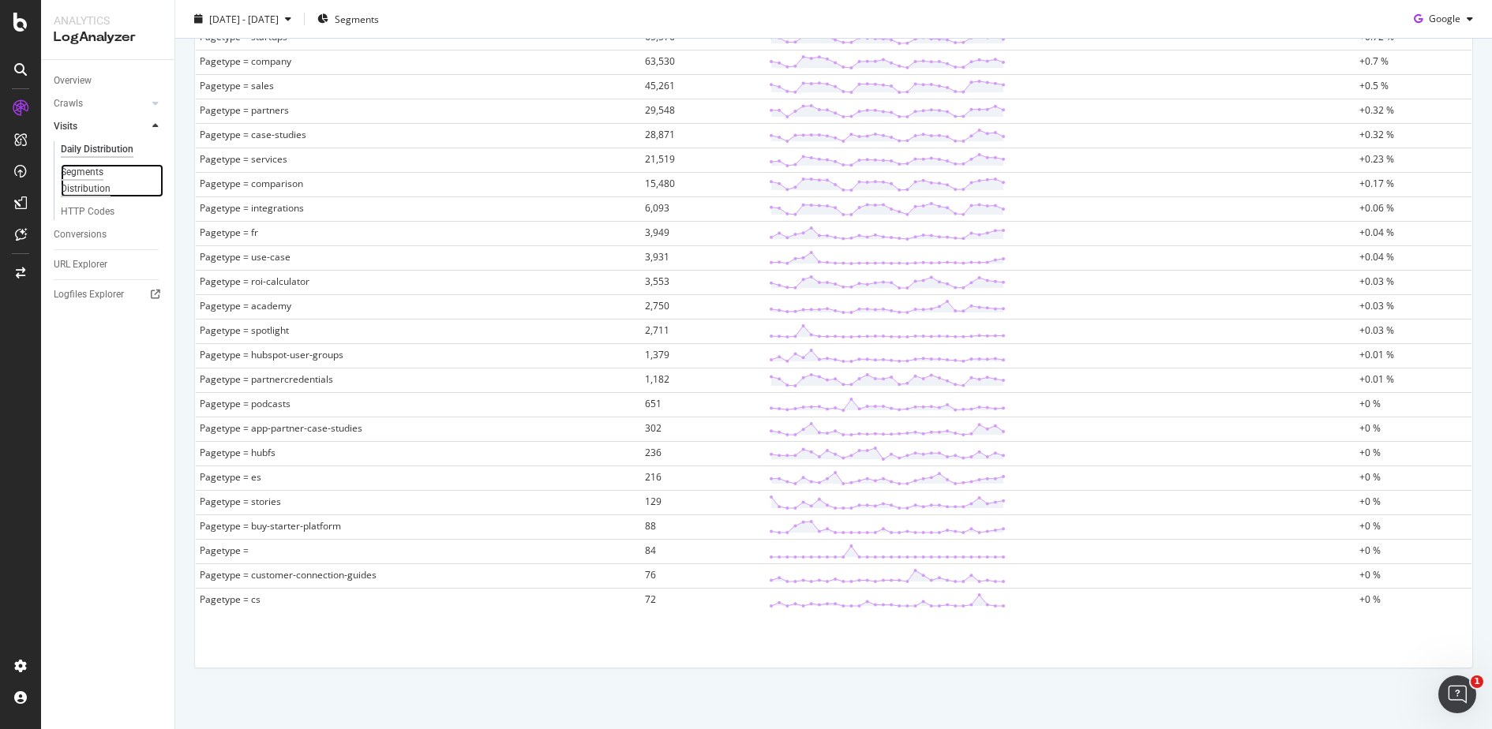
click at [103, 183] on div "Segments Distribution" at bounding box center [105, 180] width 88 height 33
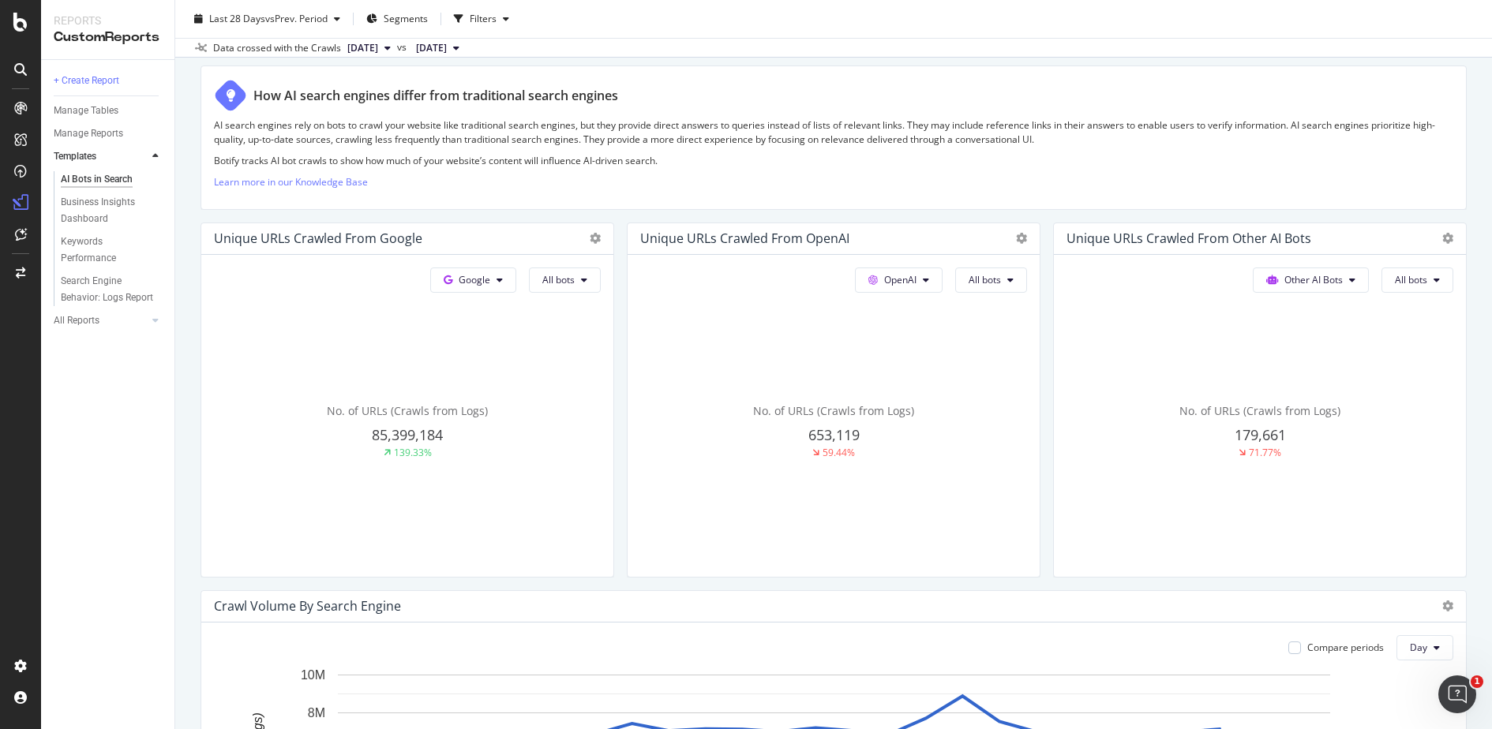
scroll to position [221, 0]
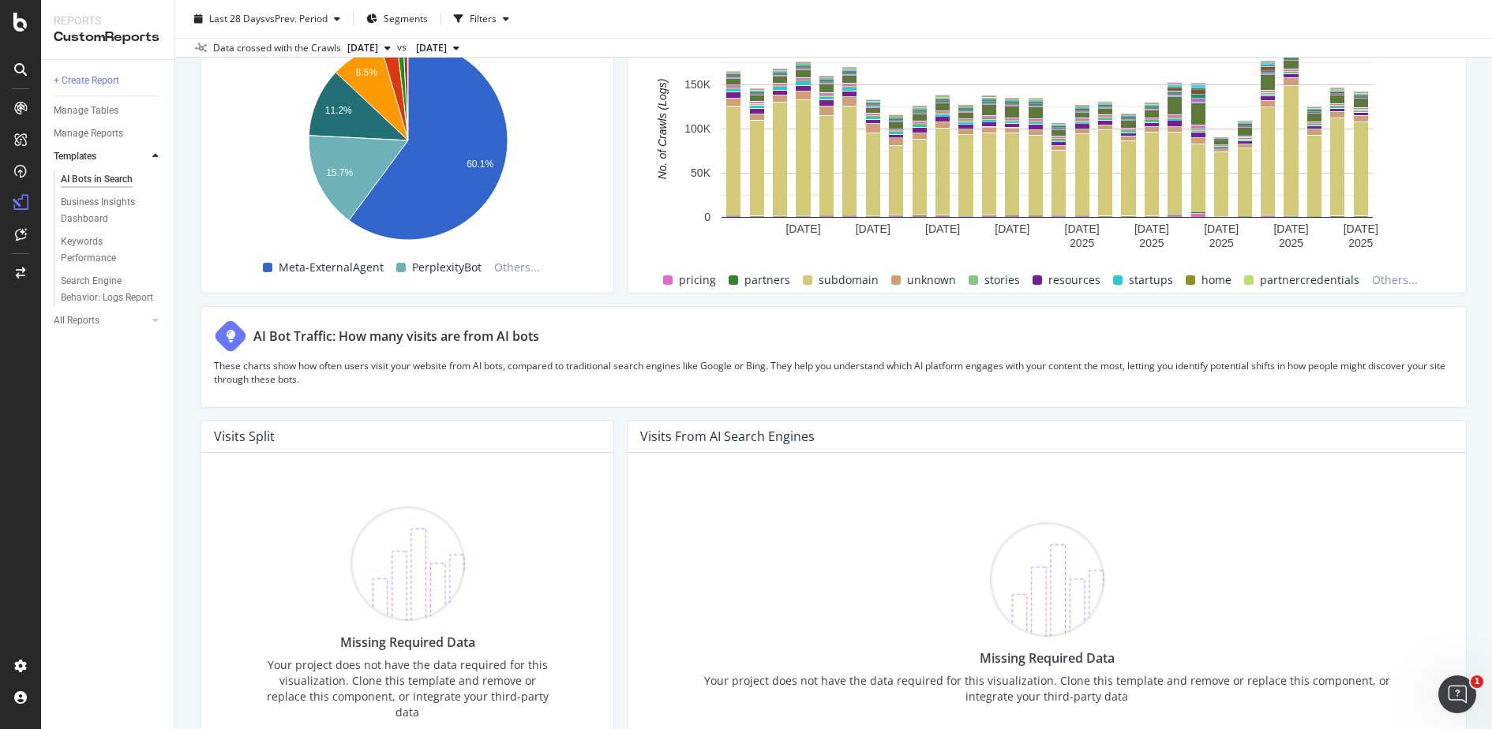
scroll to position [2562, 0]
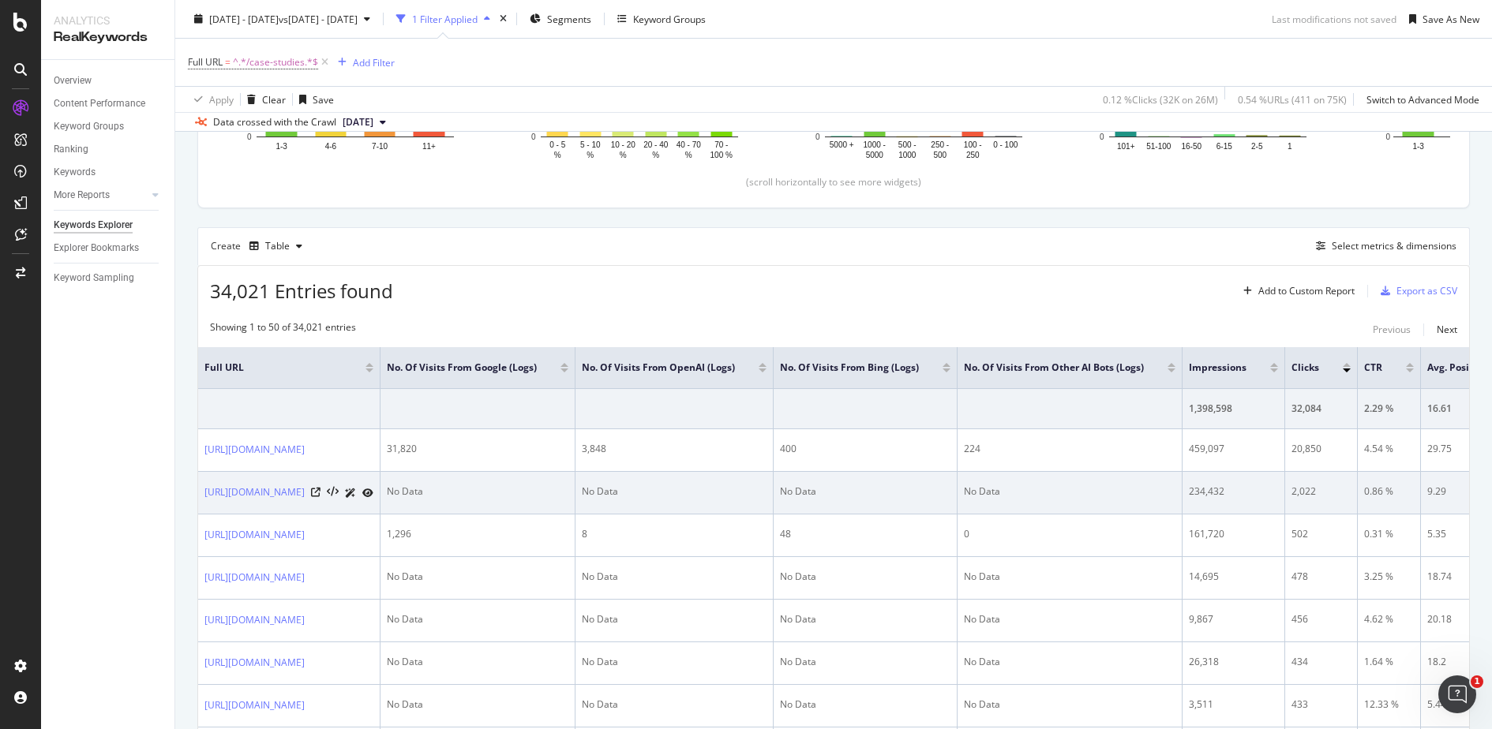
scroll to position [403, 0]
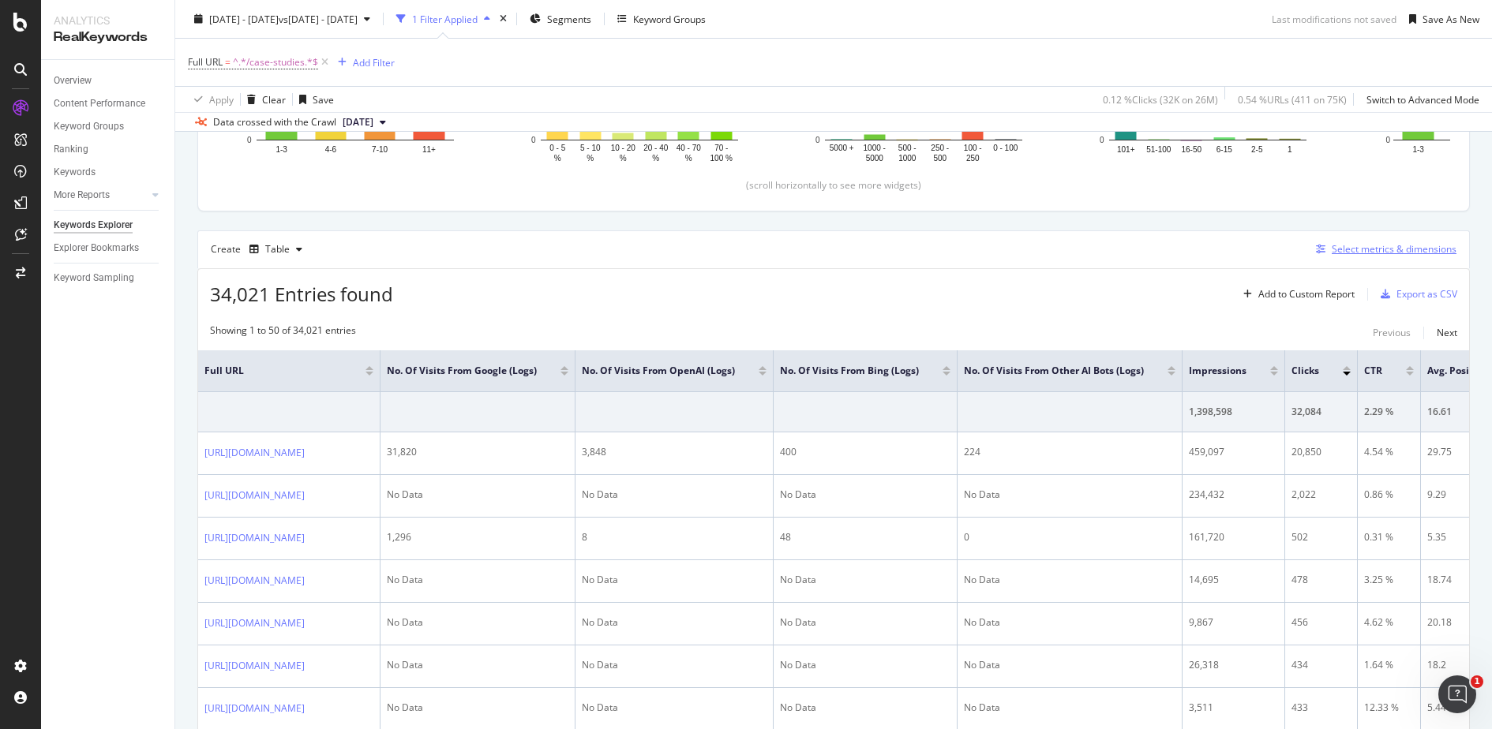
click at [1384, 247] on div "Select metrics & dimensions" at bounding box center [1394, 248] width 125 height 13
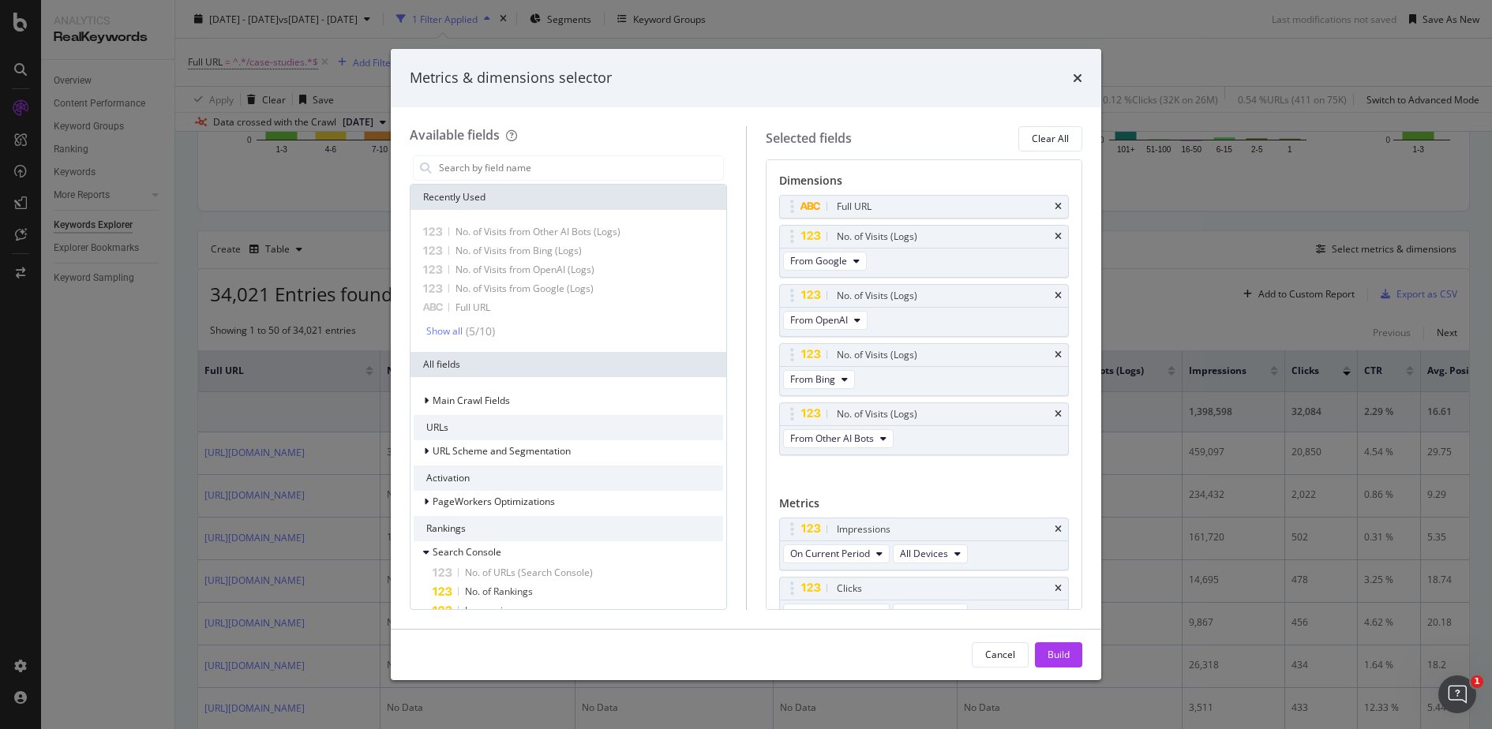
click at [1220, 240] on div "Metrics & dimensions selector Available fields Recently Used No. of Visits from…" at bounding box center [746, 364] width 1492 height 729
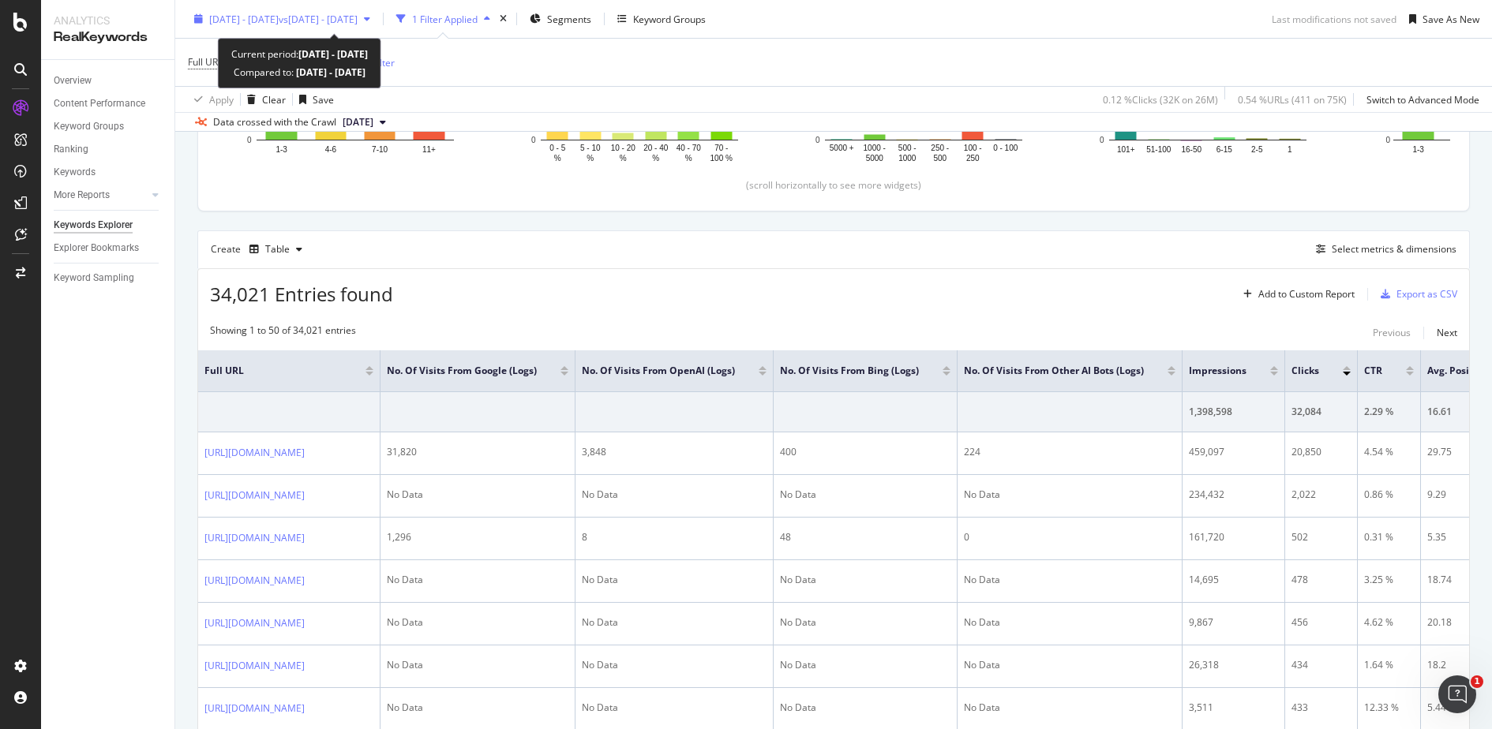
click at [358, 22] on span "vs 2025 Jun. 28th - Jul. 25th" at bounding box center [318, 18] width 79 height 13
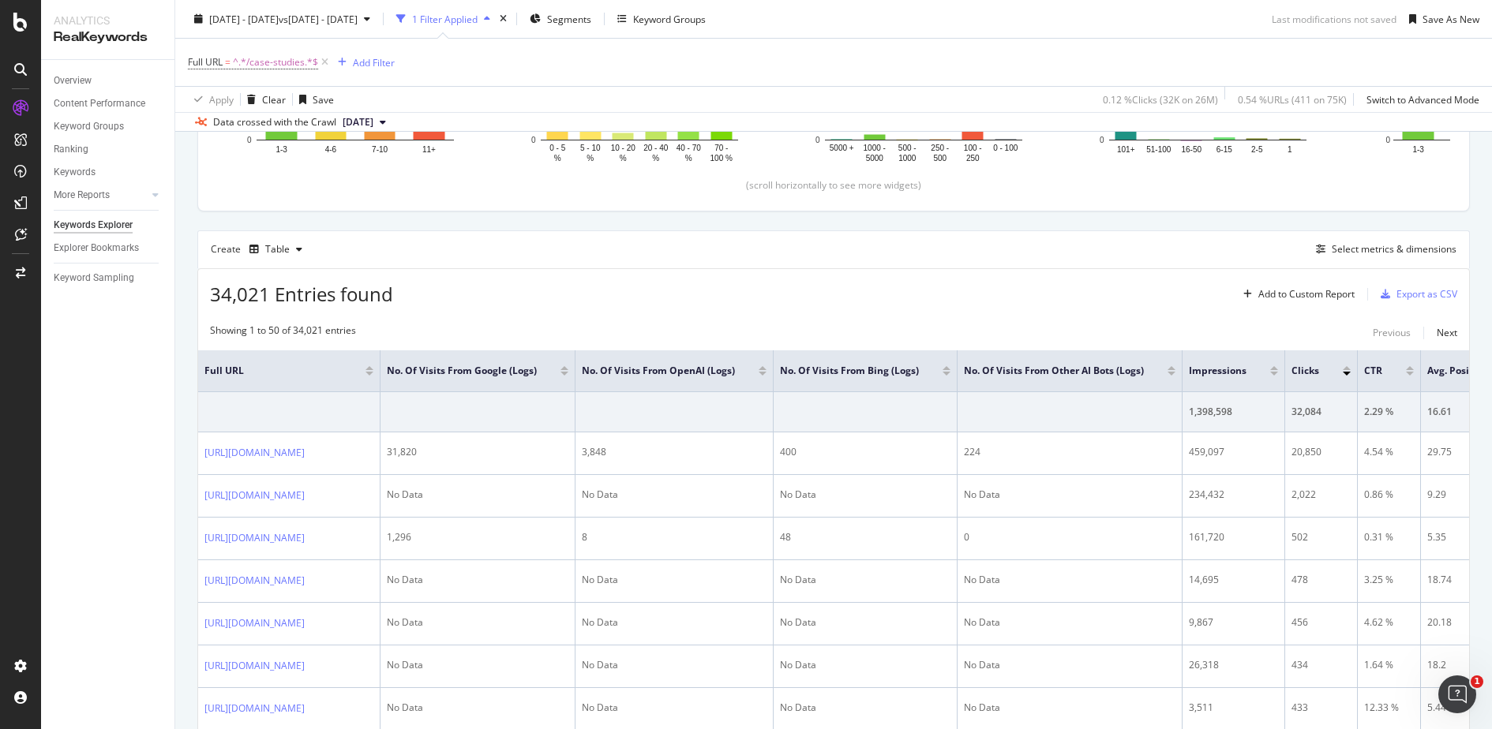
click at [953, 272] on div "34,021 Entries found Add to Custom Report Export as CSV" at bounding box center [833, 288] width 1271 height 39
click at [1411, 252] on div "Select metrics & dimensions" at bounding box center [1394, 248] width 125 height 13
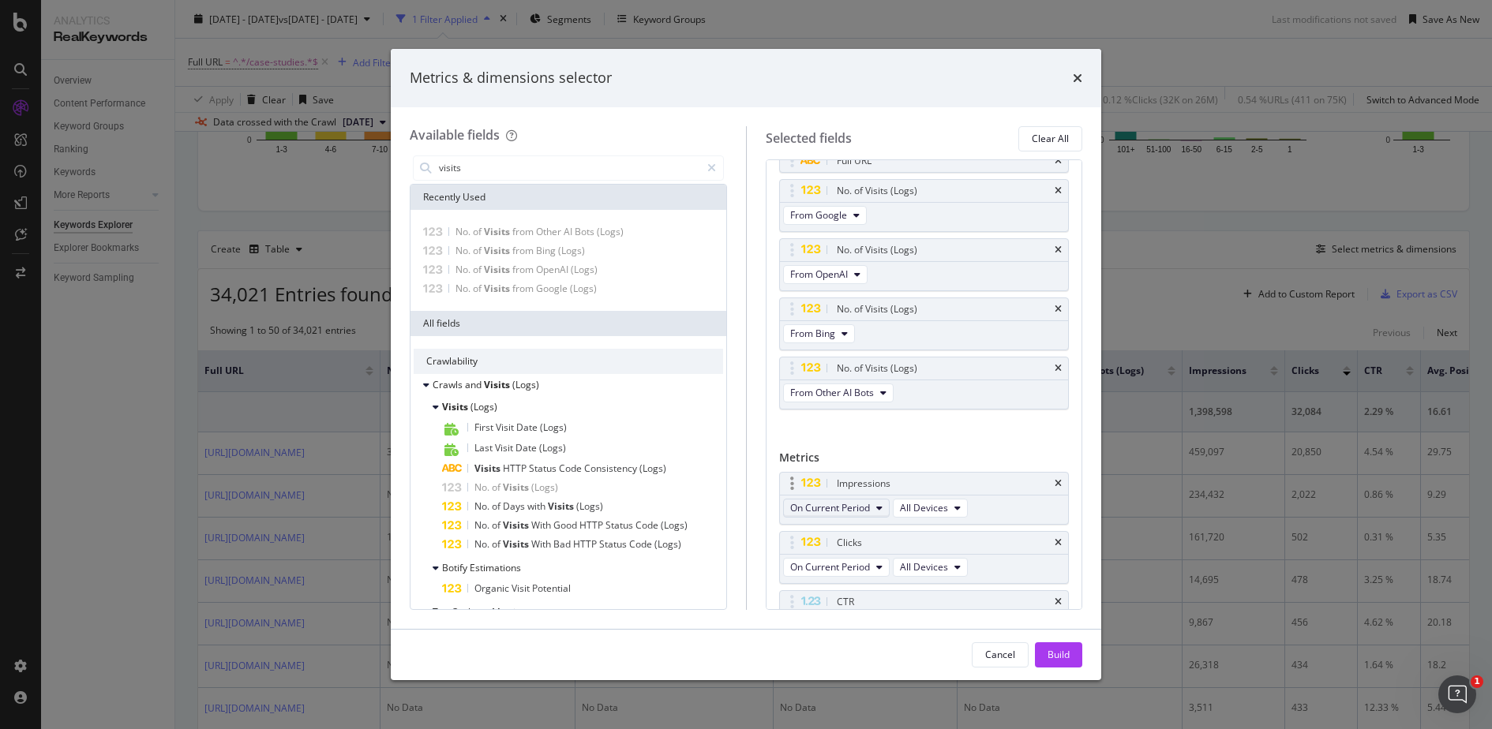
scroll to position [0, 0]
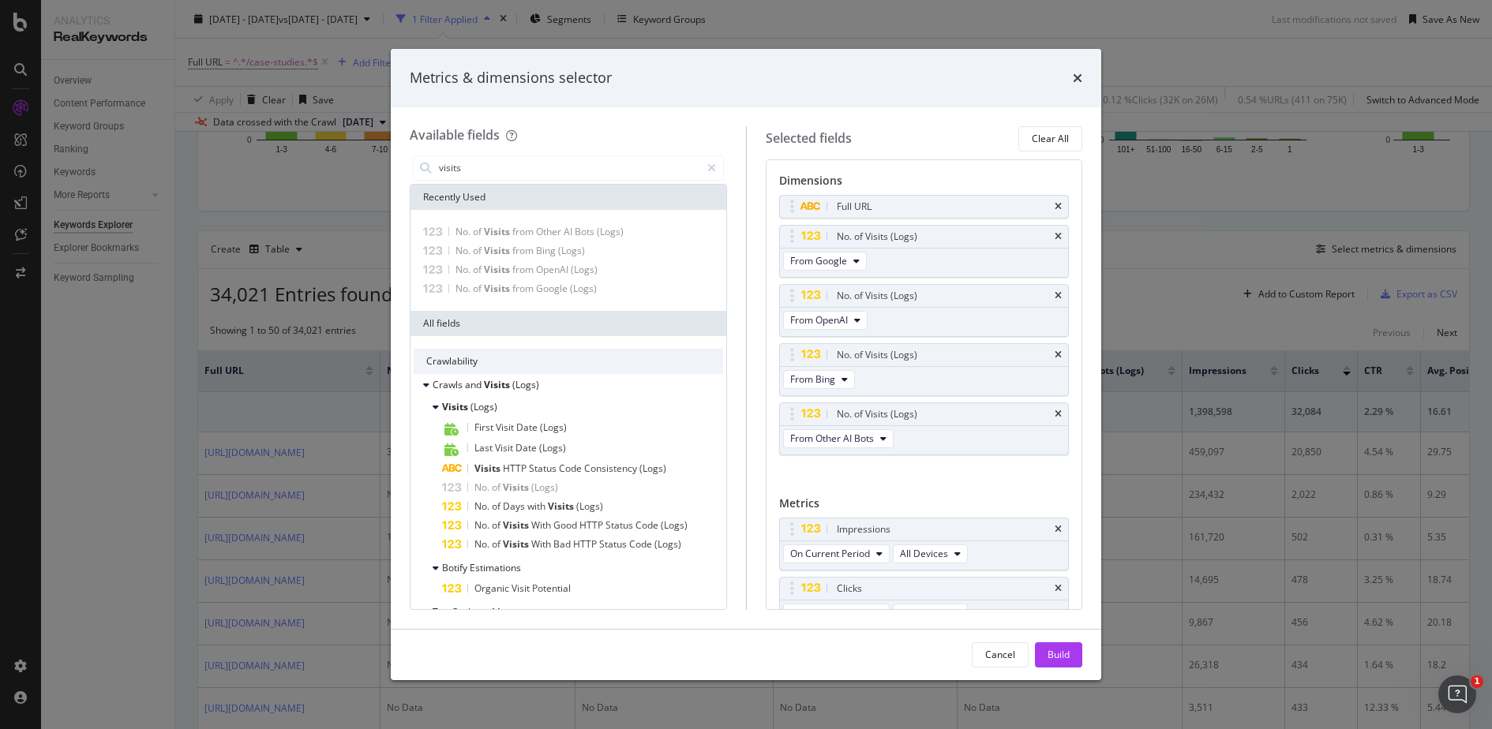
click at [789, 500] on div "Metrics" at bounding box center [924, 507] width 290 height 22
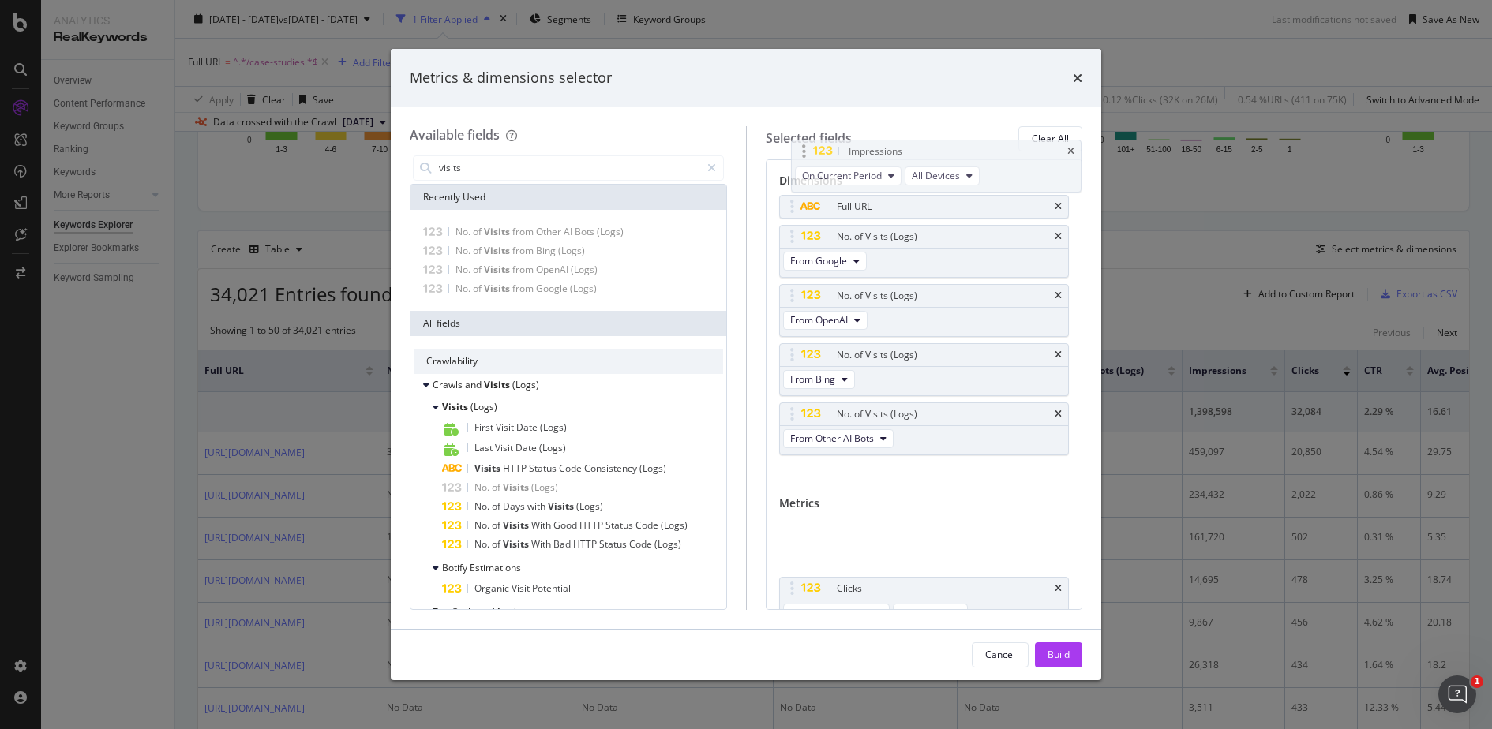
drag, startPoint x: 783, startPoint y: 525, endPoint x: 792, endPoint y: 158, distance: 367.2
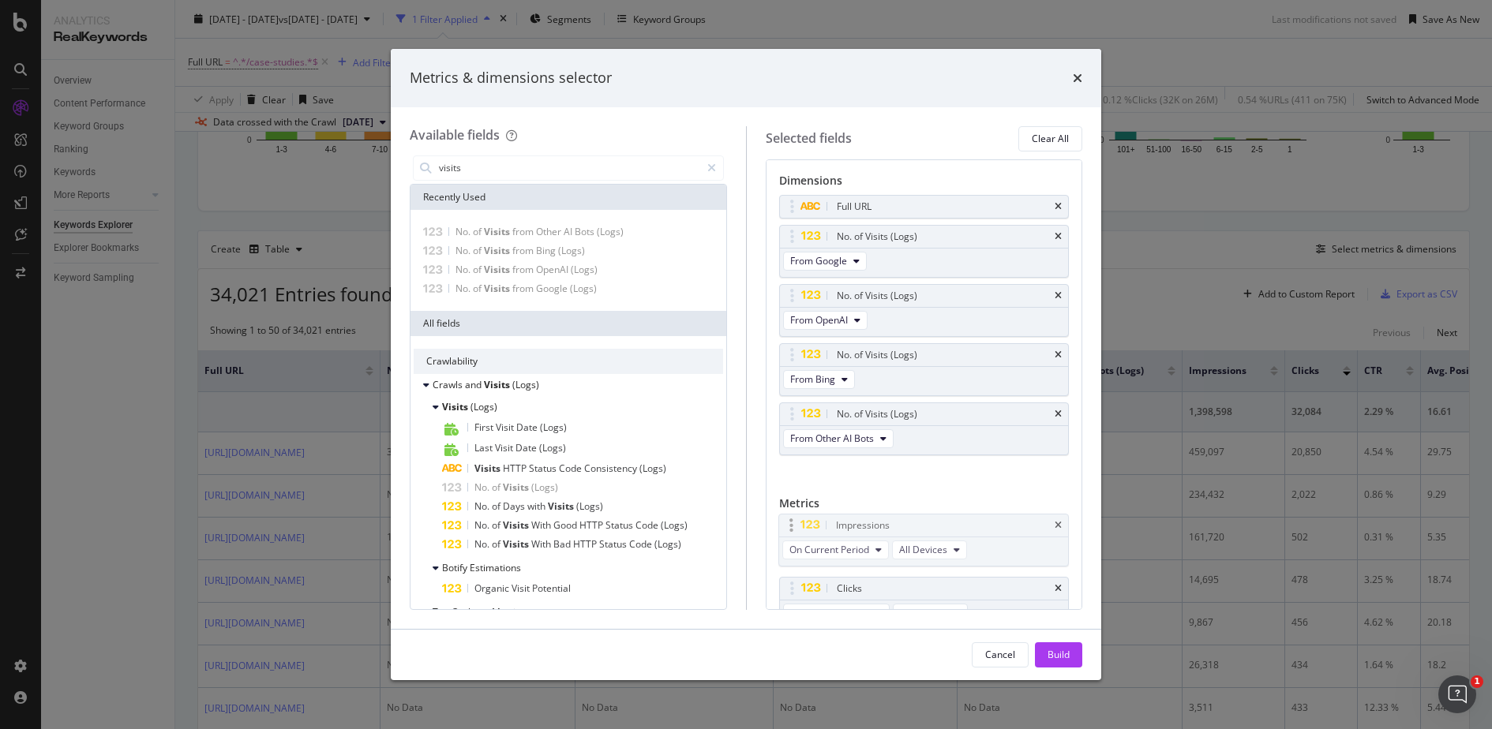
click at [792, 158] on body "Analytics RealKeywords Overview Content Performance Keyword Groups Ranking Keyw…" at bounding box center [746, 364] width 1492 height 729
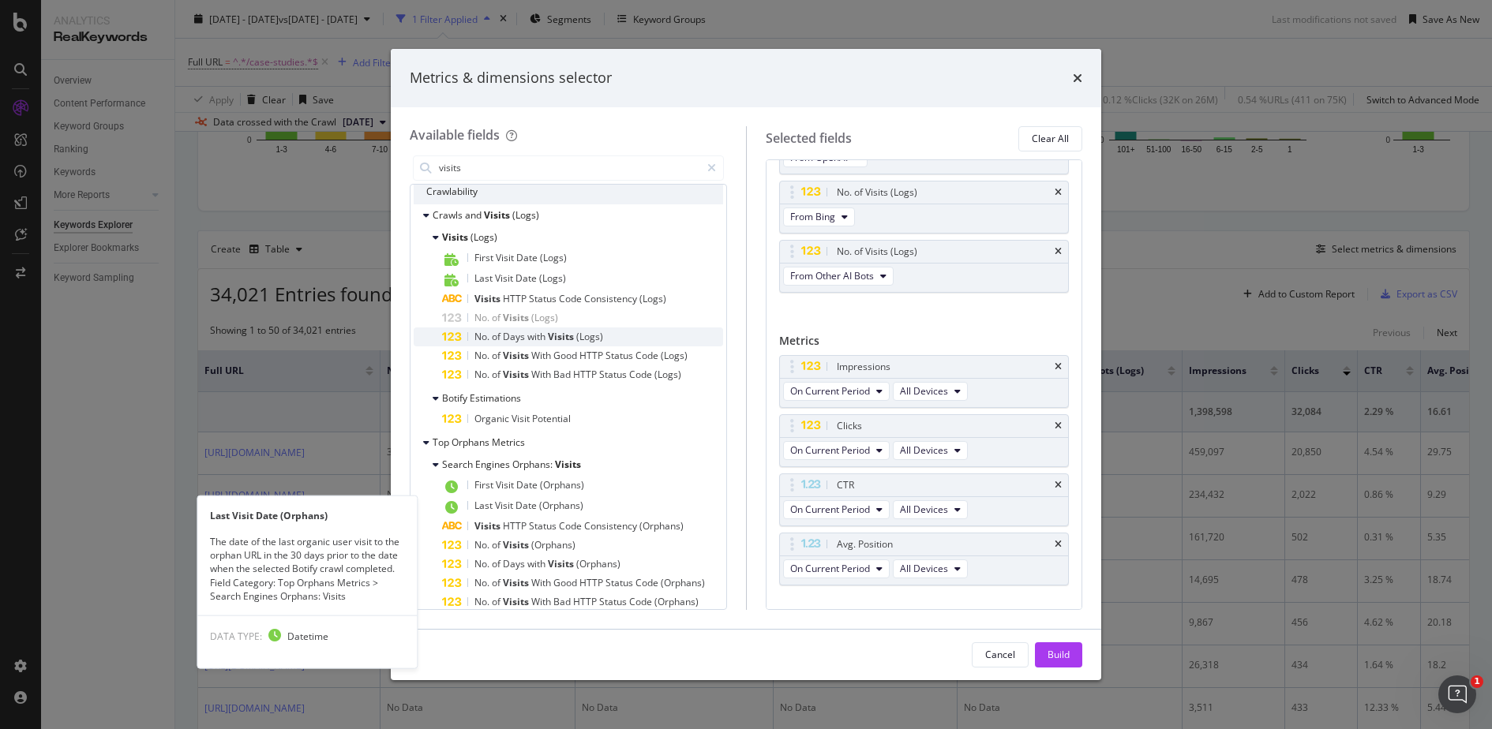
scroll to position [182, 0]
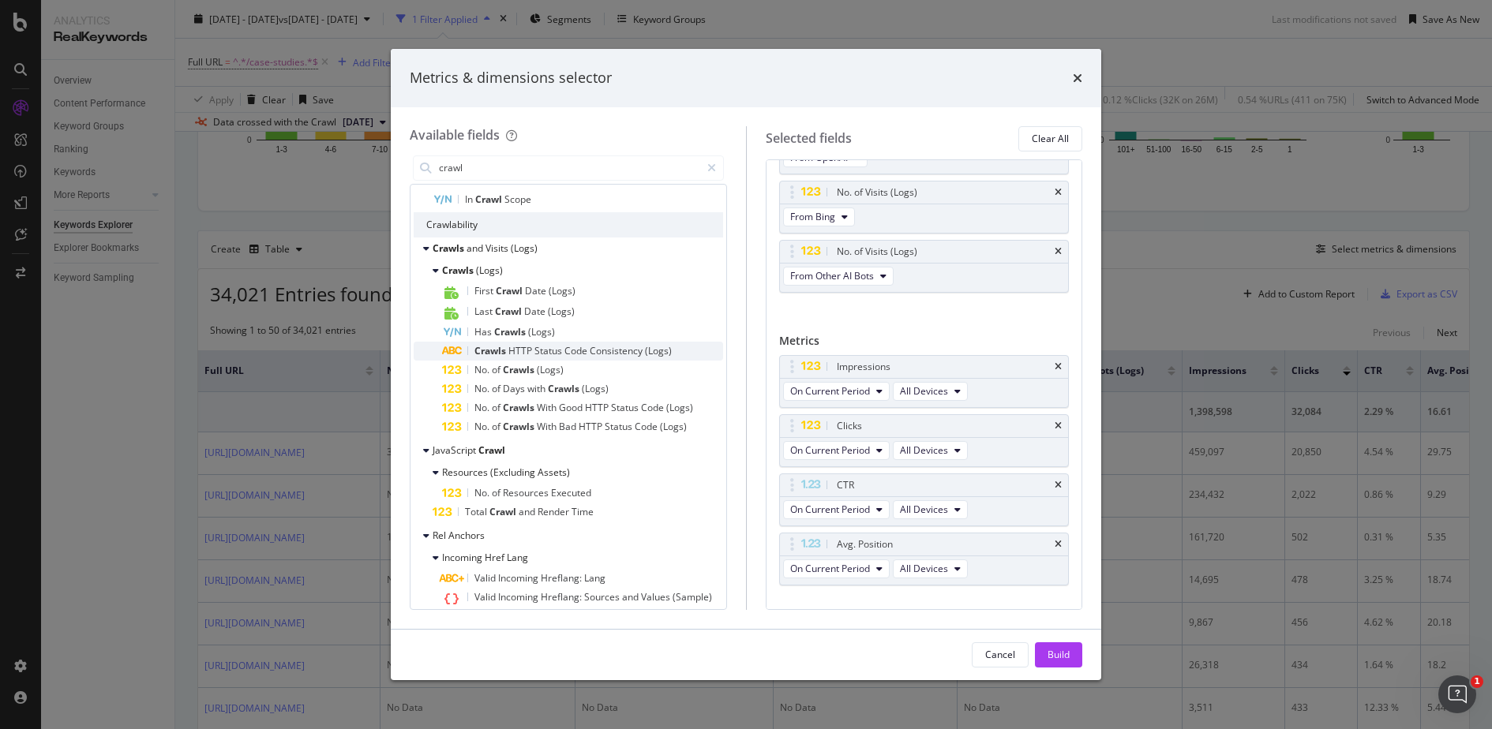
click at [609, 344] on span "Consistency" at bounding box center [617, 350] width 55 height 13
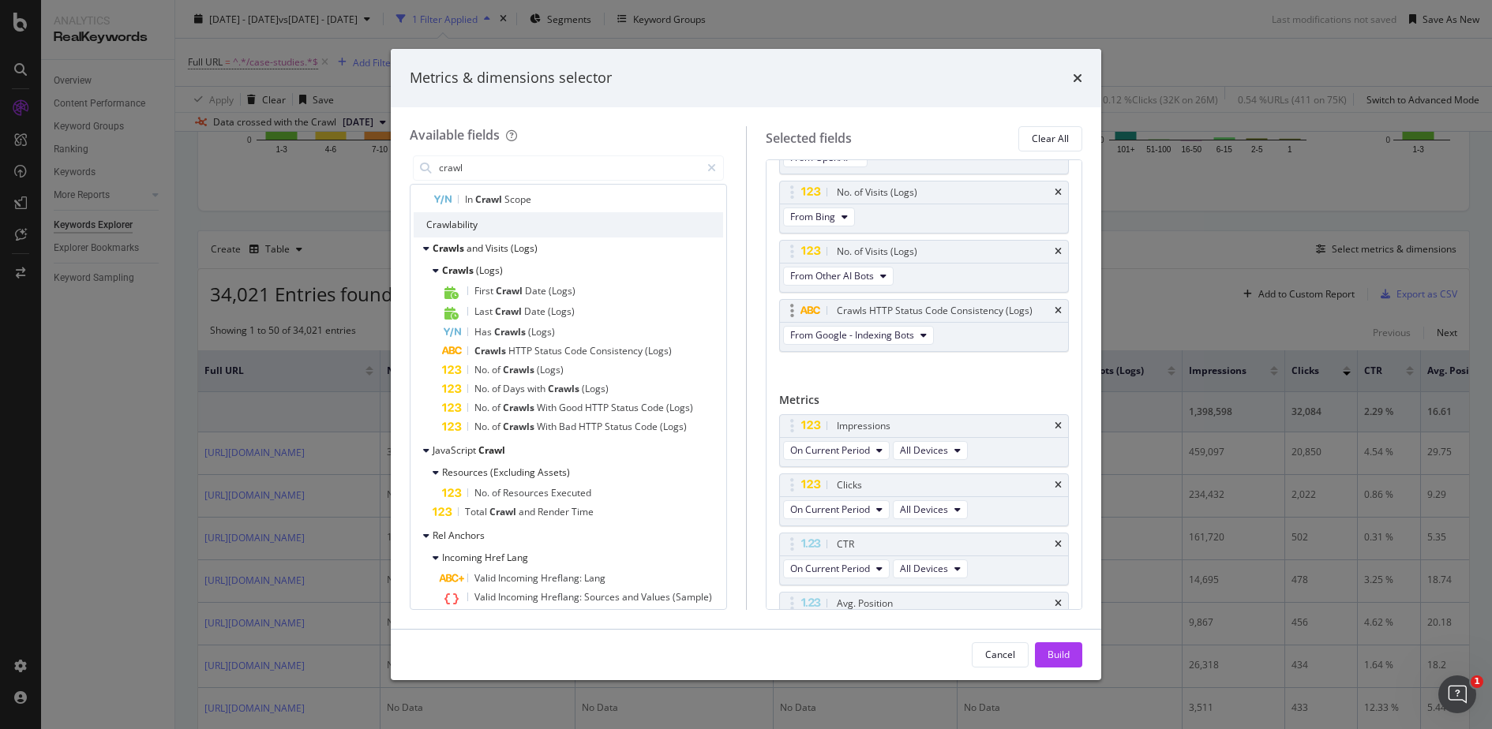
click at [1063, 302] on div "Crawls HTTP Status Code Consistency (Logs)" at bounding box center [924, 311] width 289 height 22
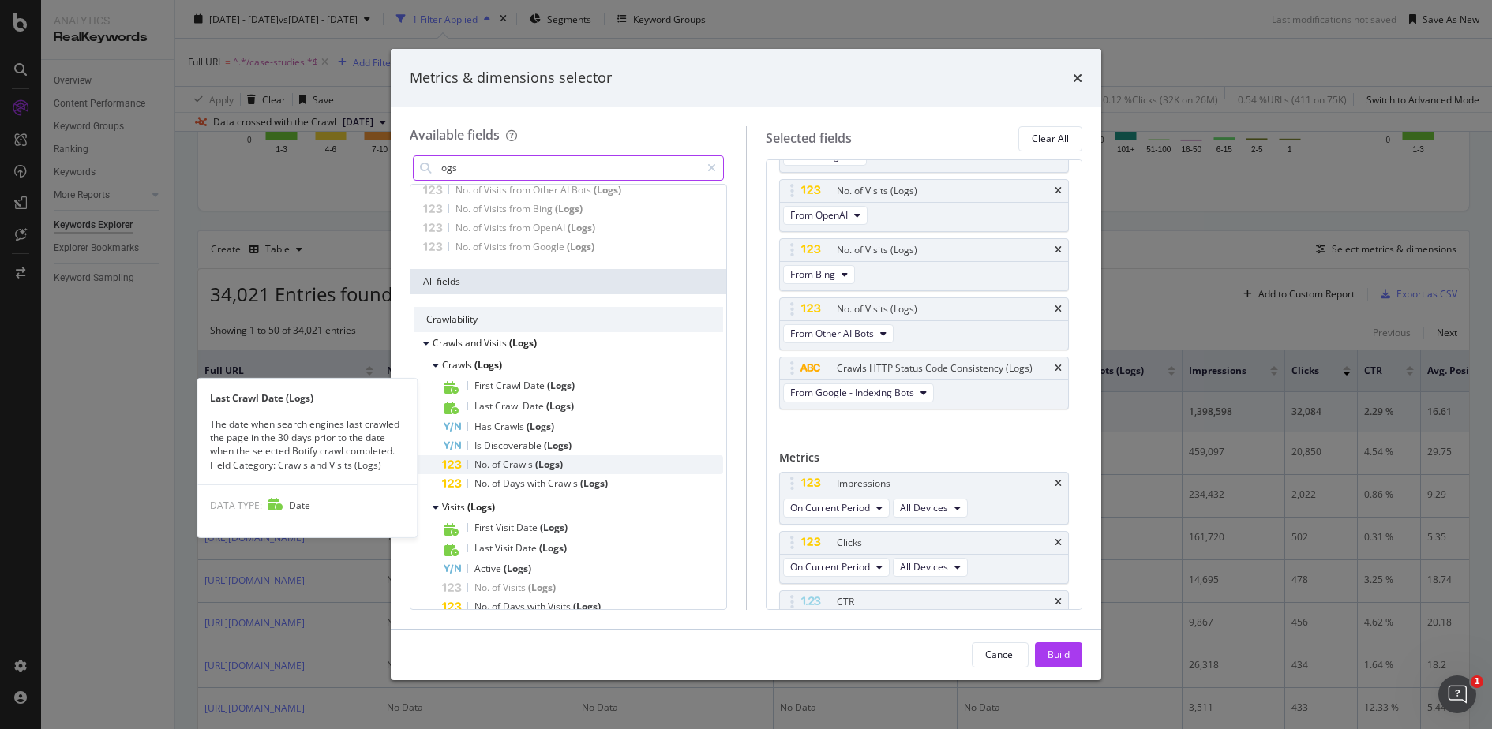
scroll to position [60, 0]
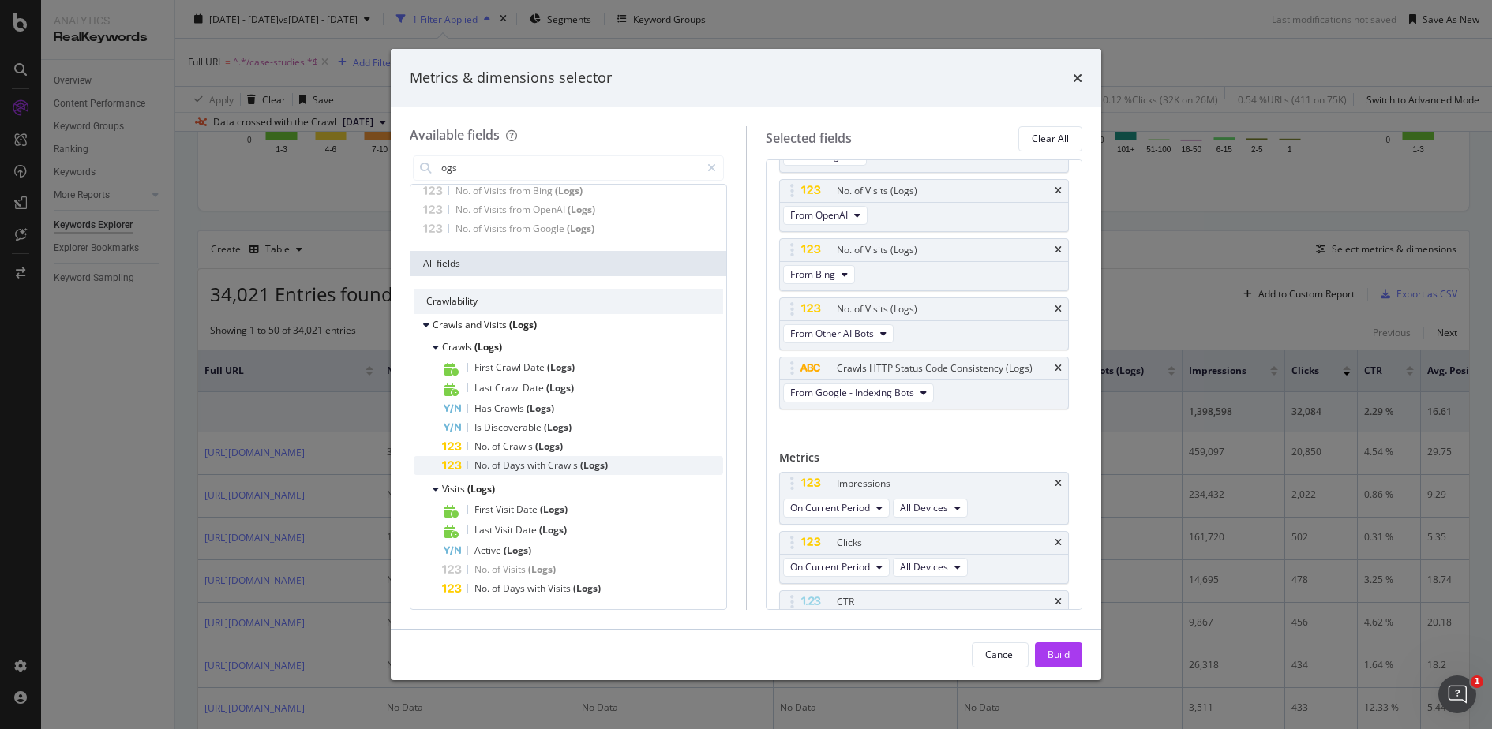
click at [588, 462] on span "(Logs)" at bounding box center [594, 465] width 28 height 13
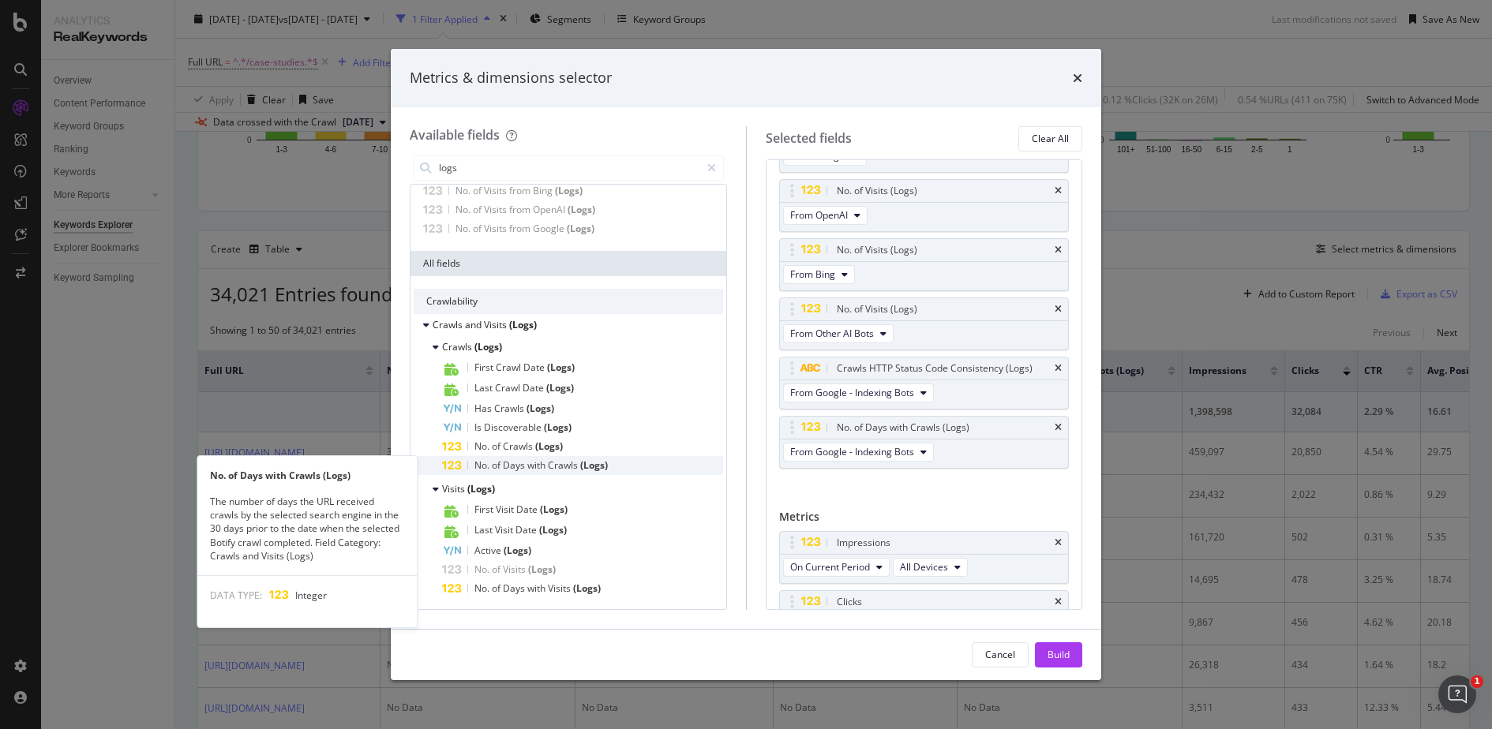
click at [597, 469] on span "(Logs)" at bounding box center [594, 465] width 28 height 13
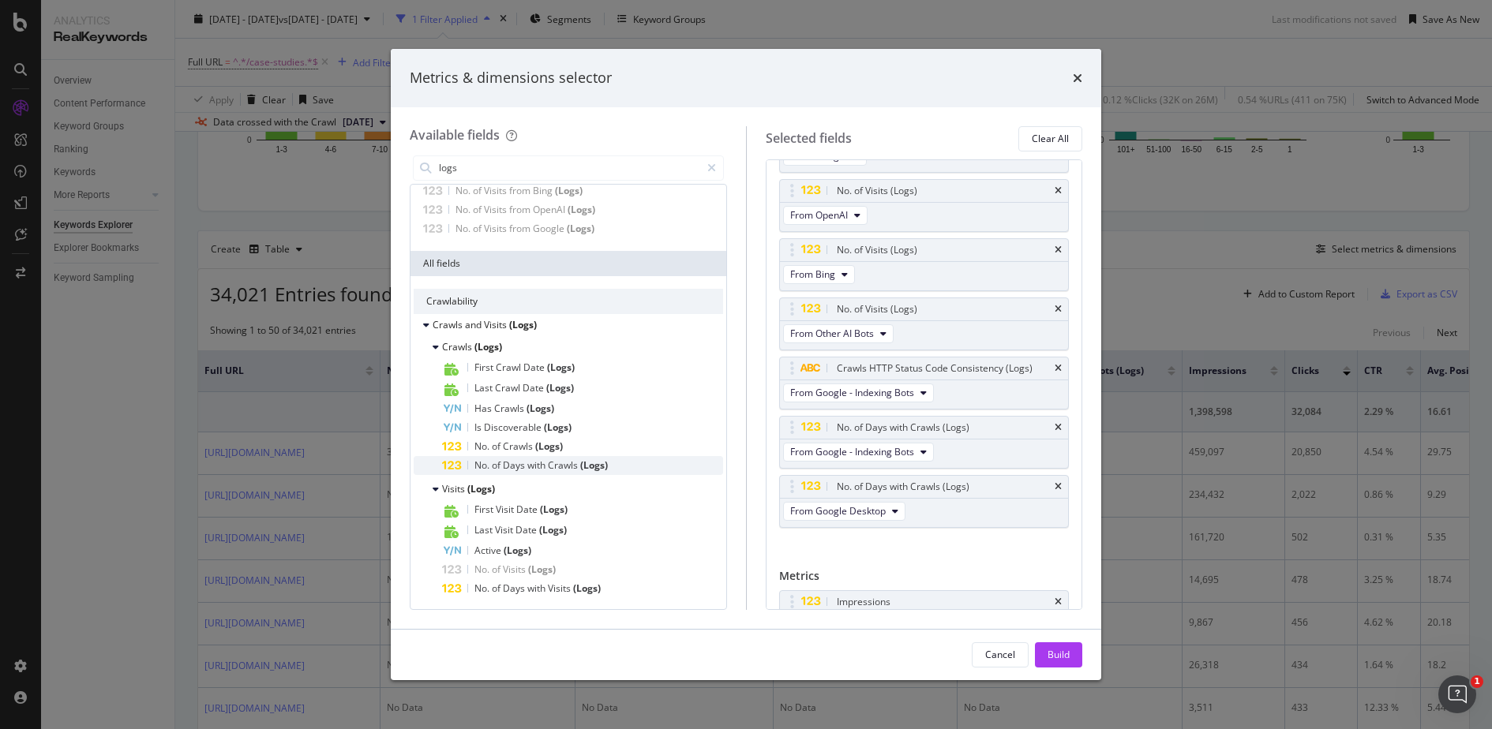
click at [597, 468] on span "(Logs)" at bounding box center [594, 465] width 28 height 13
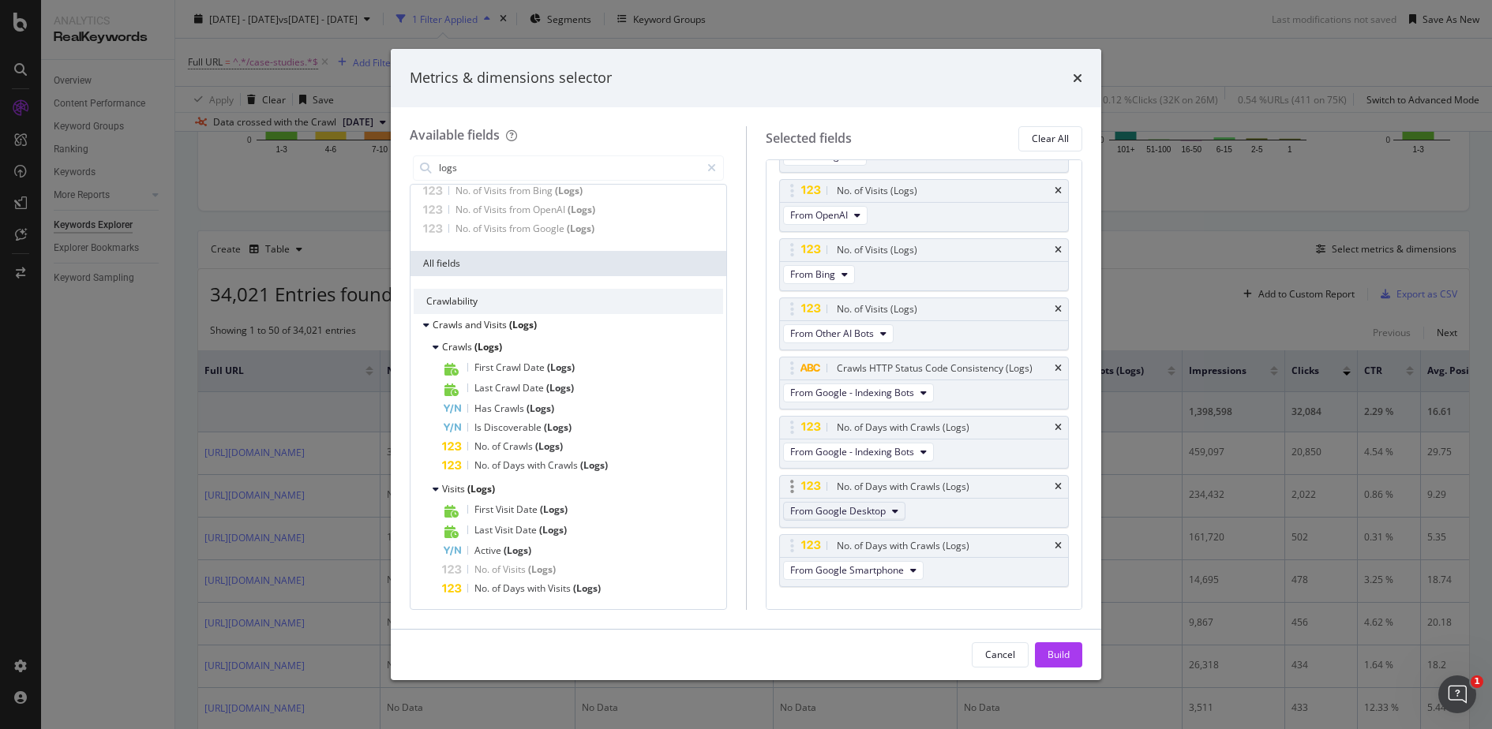
click at [879, 505] on span "From Google Desktop" at bounding box center [838, 510] width 96 height 13
click at [930, 559] on span "From OpenAI - Indexing Bots" at bounding box center [871, 561] width 151 height 14
click at [879, 564] on span "From Google Smartphone" at bounding box center [847, 570] width 114 height 13
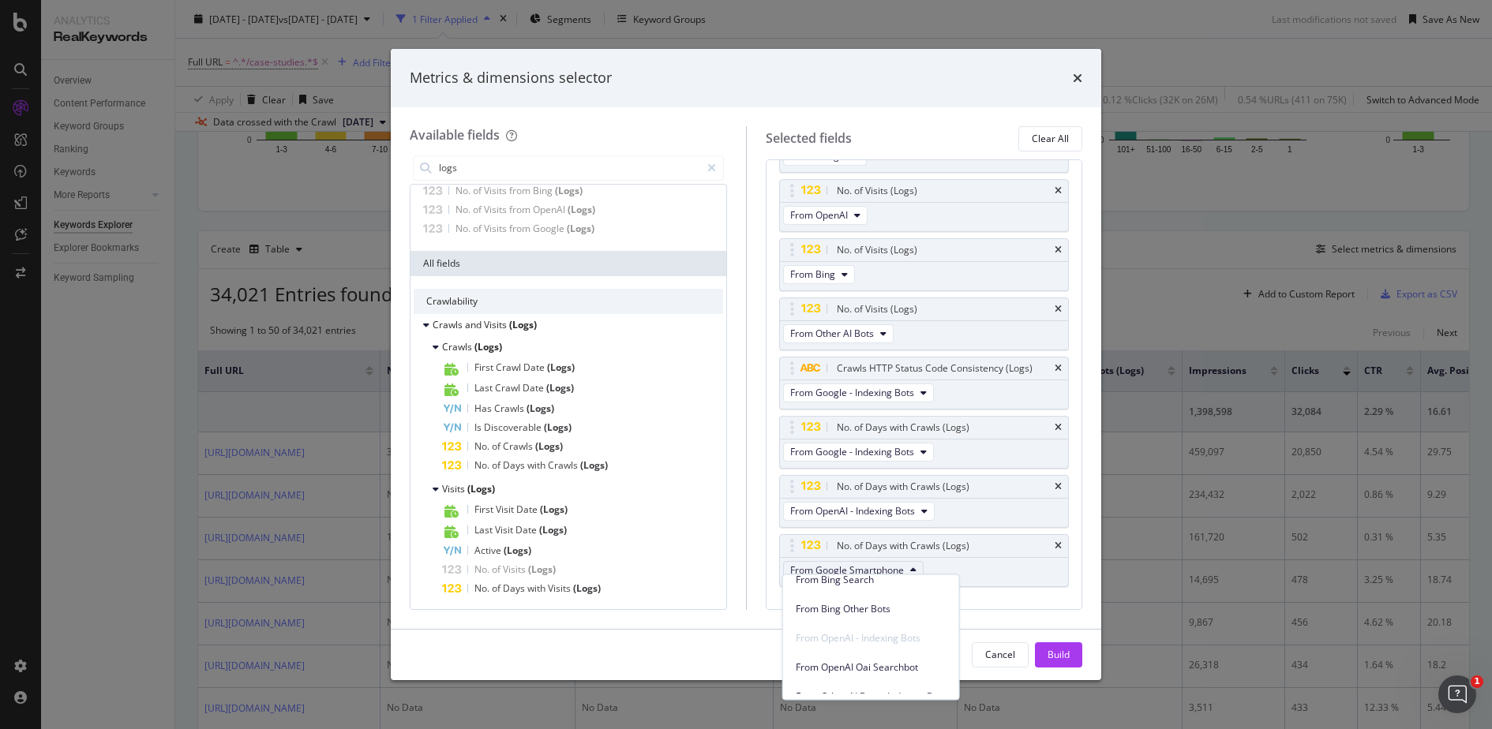
scroll to position [226, 0]
click at [900, 440] on div "From Google - Indexing Bots" at bounding box center [860, 454] width 160 height 28
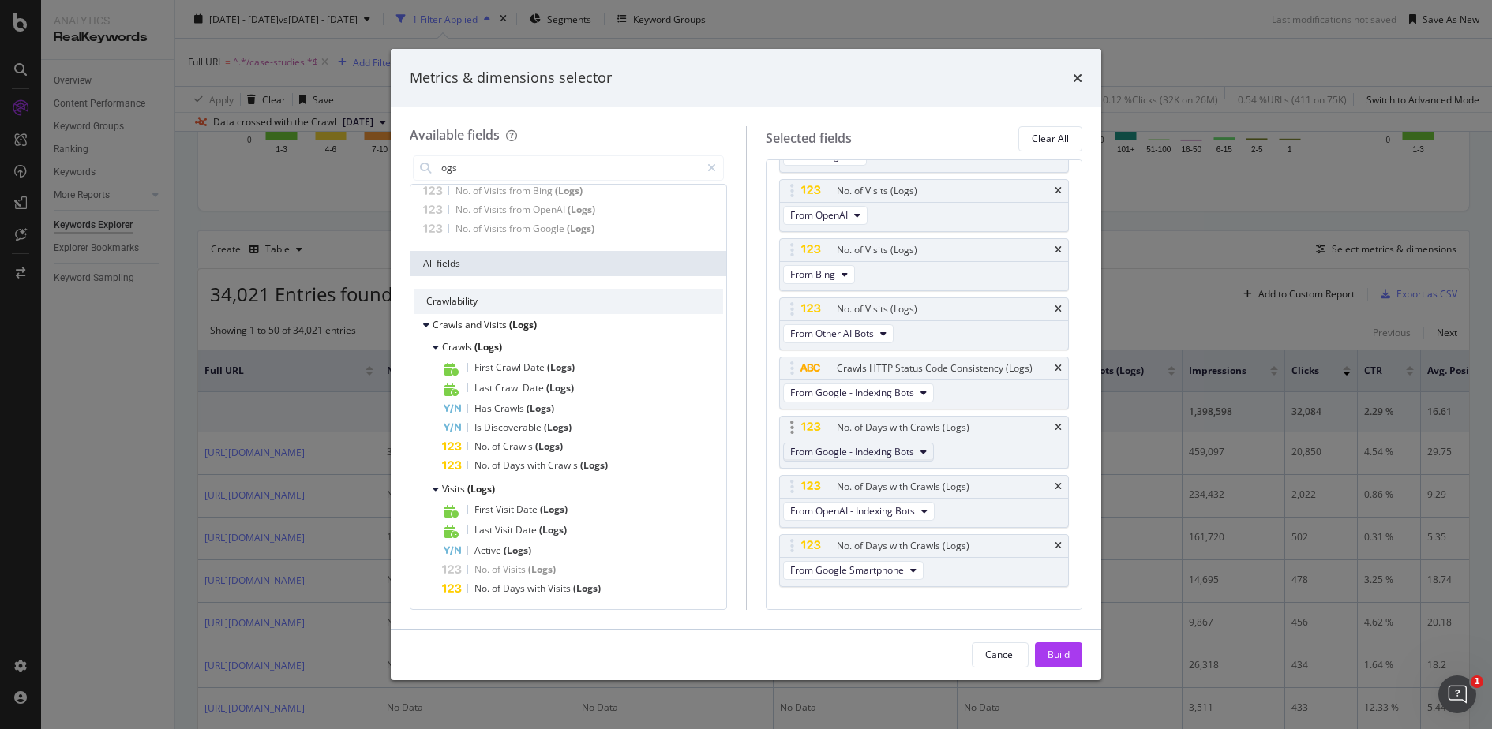
click at [897, 445] on span "From Google - Indexing Bots" at bounding box center [852, 451] width 124 height 13
click at [894, 483] on span "From Google Other Bots" at bounding box center [871, 478] width 151 height 14
click at [897, 567] on span "From Google Smartphone" at bounding box center [847, 570] width 114 height 13
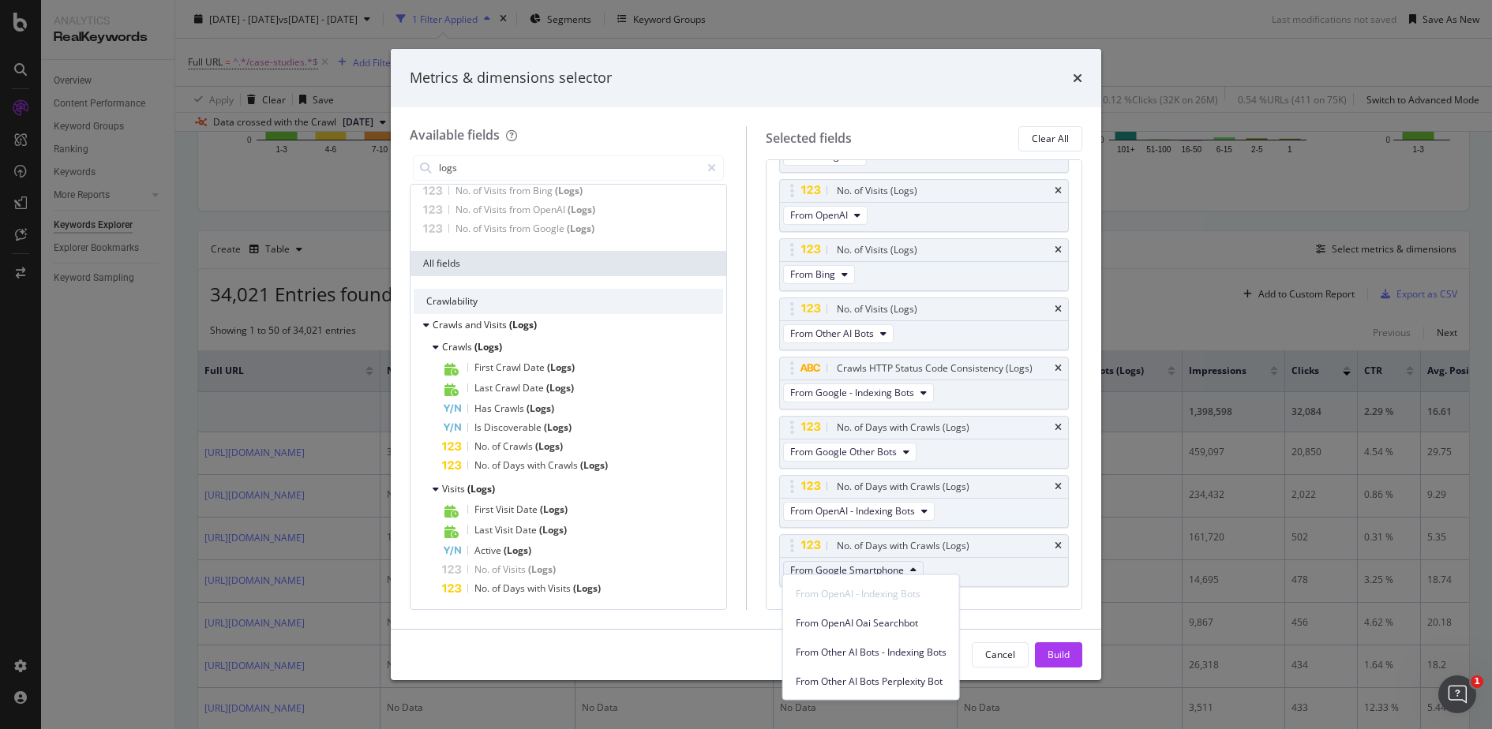
scroll to position [260, 0]
click at [928, 628] on span "From OpenAI Oai Searchbot" at bounding box center [871, 624] width 151 height 14
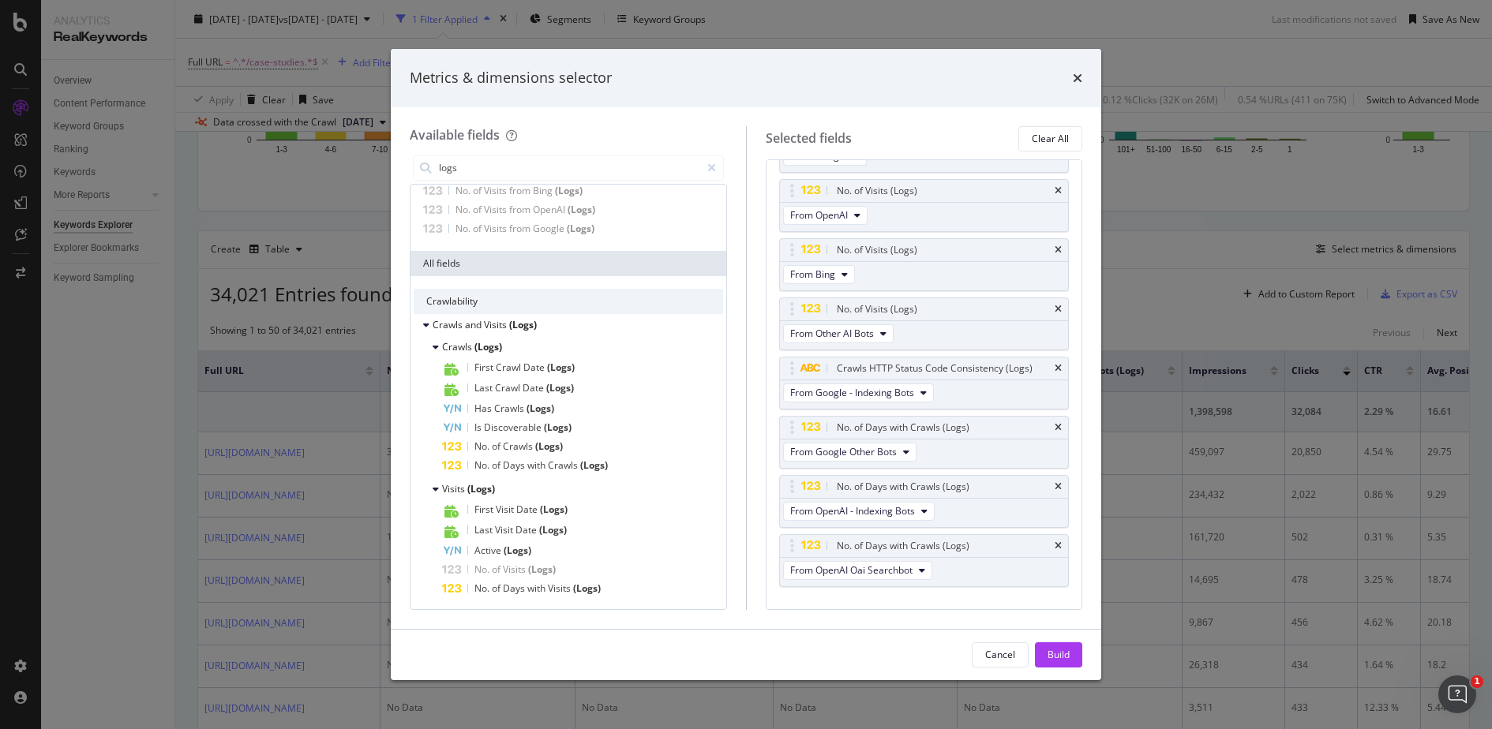
click at [867, 615] on div "Available fields logs Recently Used No. of Visits from Other AI Bots (Logs) No.…" at bounding box center [746, 368] width 710 height 522
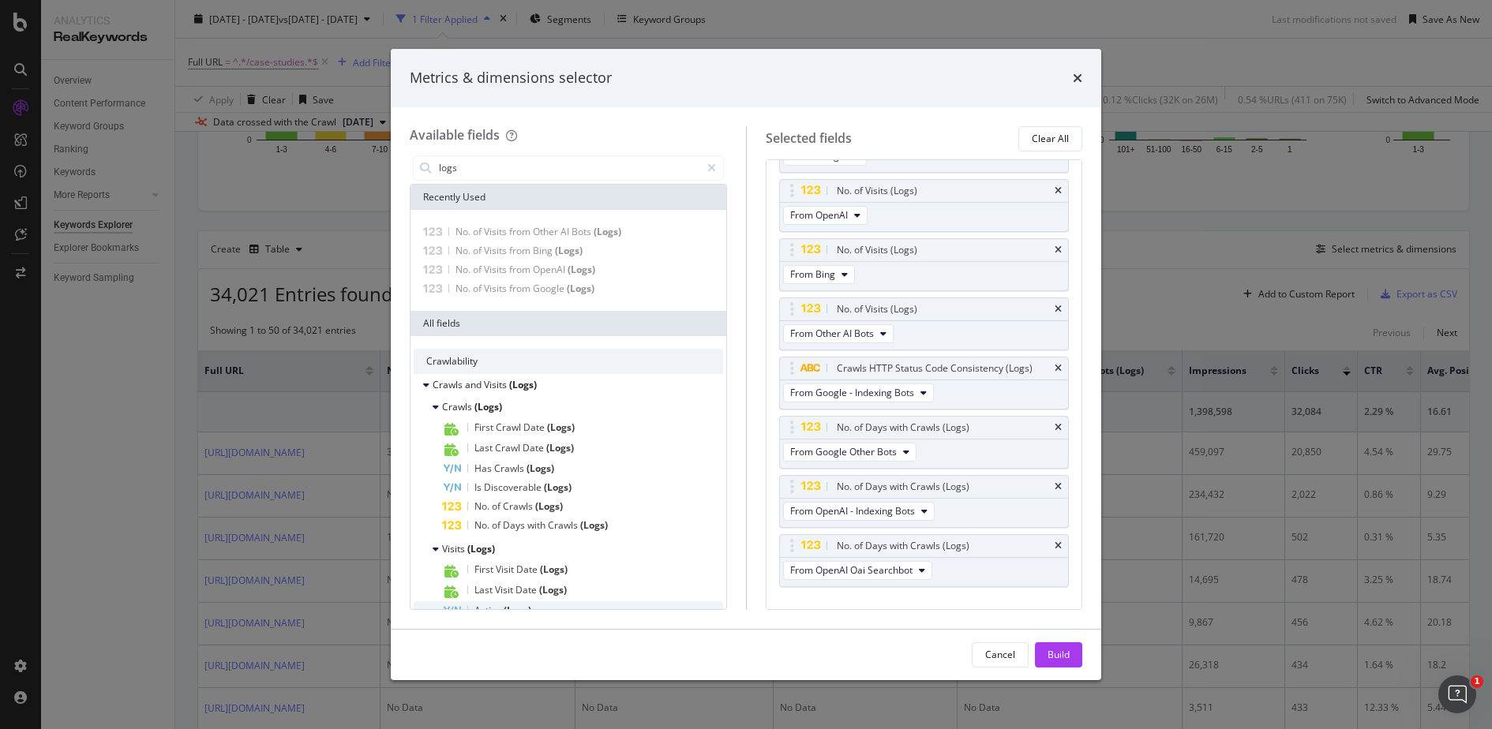
scroll to position [60, 0]
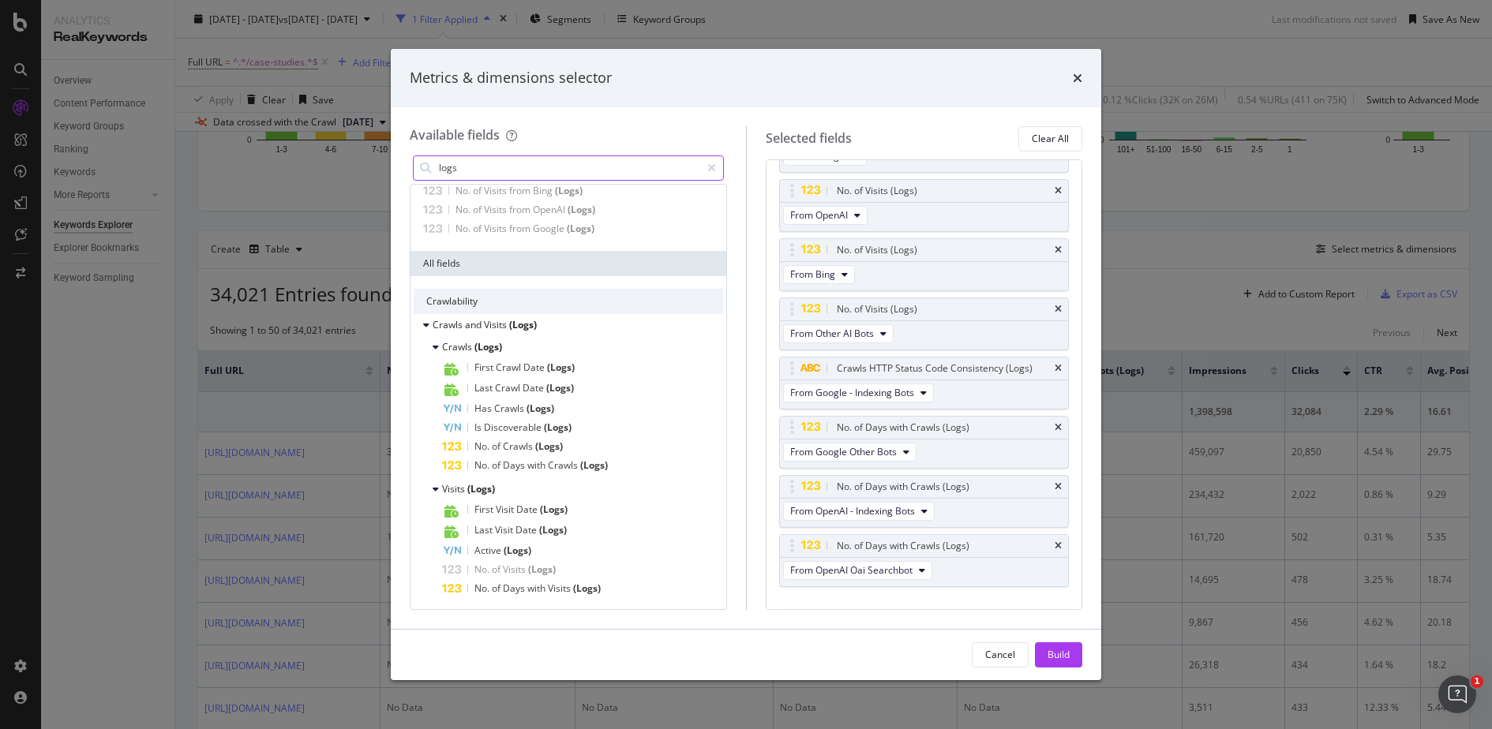
click at [488, 162] on input "logs" at bounding box center [568, 168] width 263 height 24
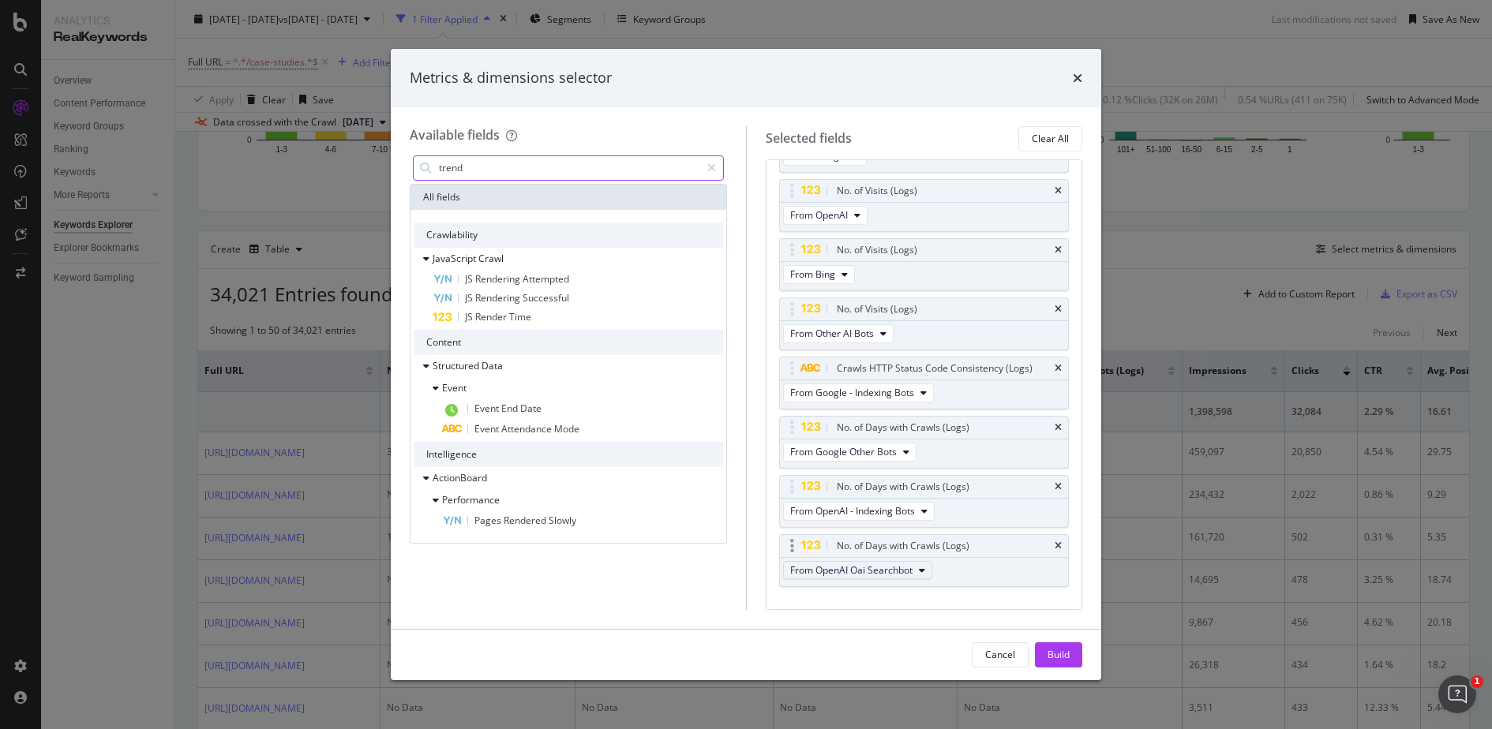
type input "trend"
click at [834, 564] on span "From OpenAI Oai Searchbot" at bounding box center [851, 570] width 122 height 13
click at [791, 546] on icon "modal" at bounding box center [792, 546] width 4 height 16
click at [1075, 652] on button "Build" at bounding box center [1058, 655] width 47 height 25
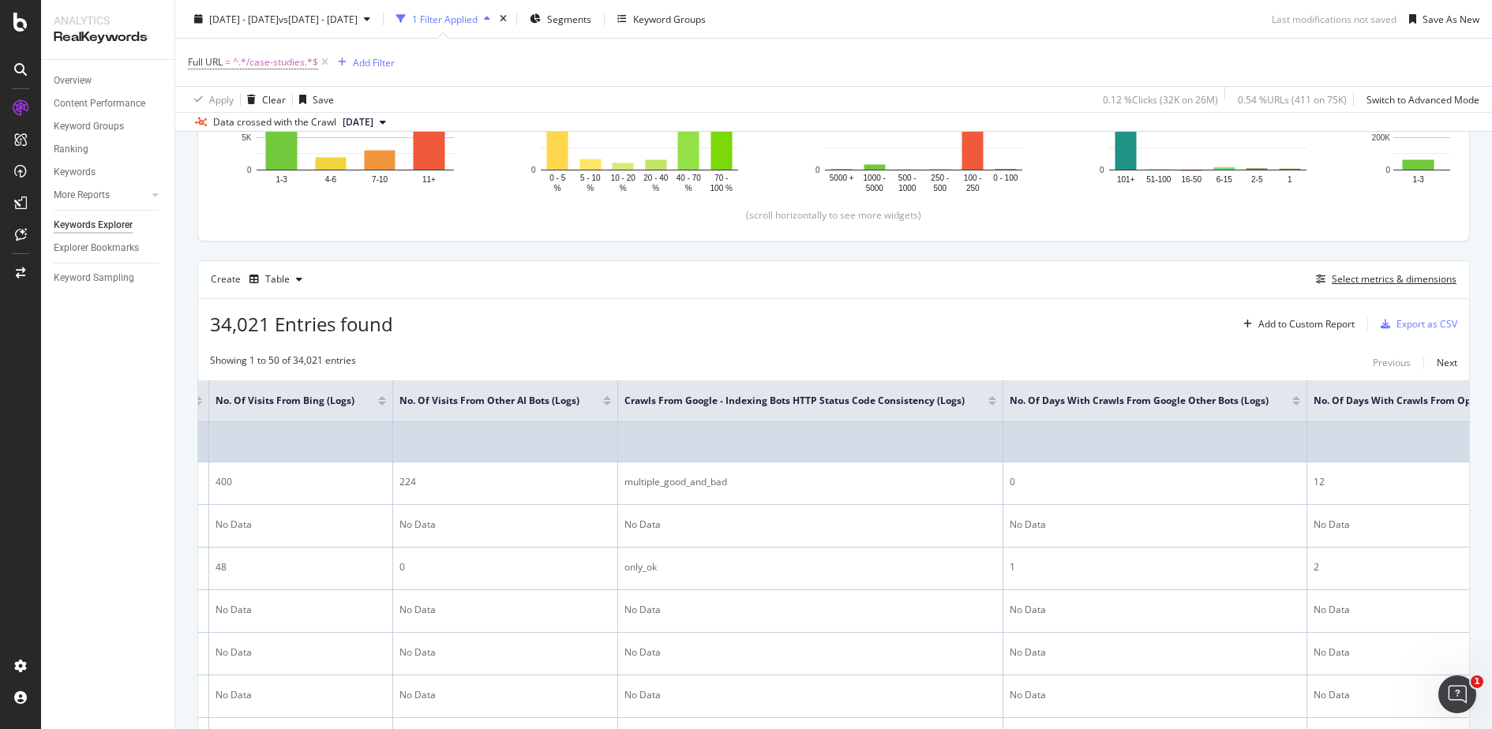
scroll to position [0, 706]
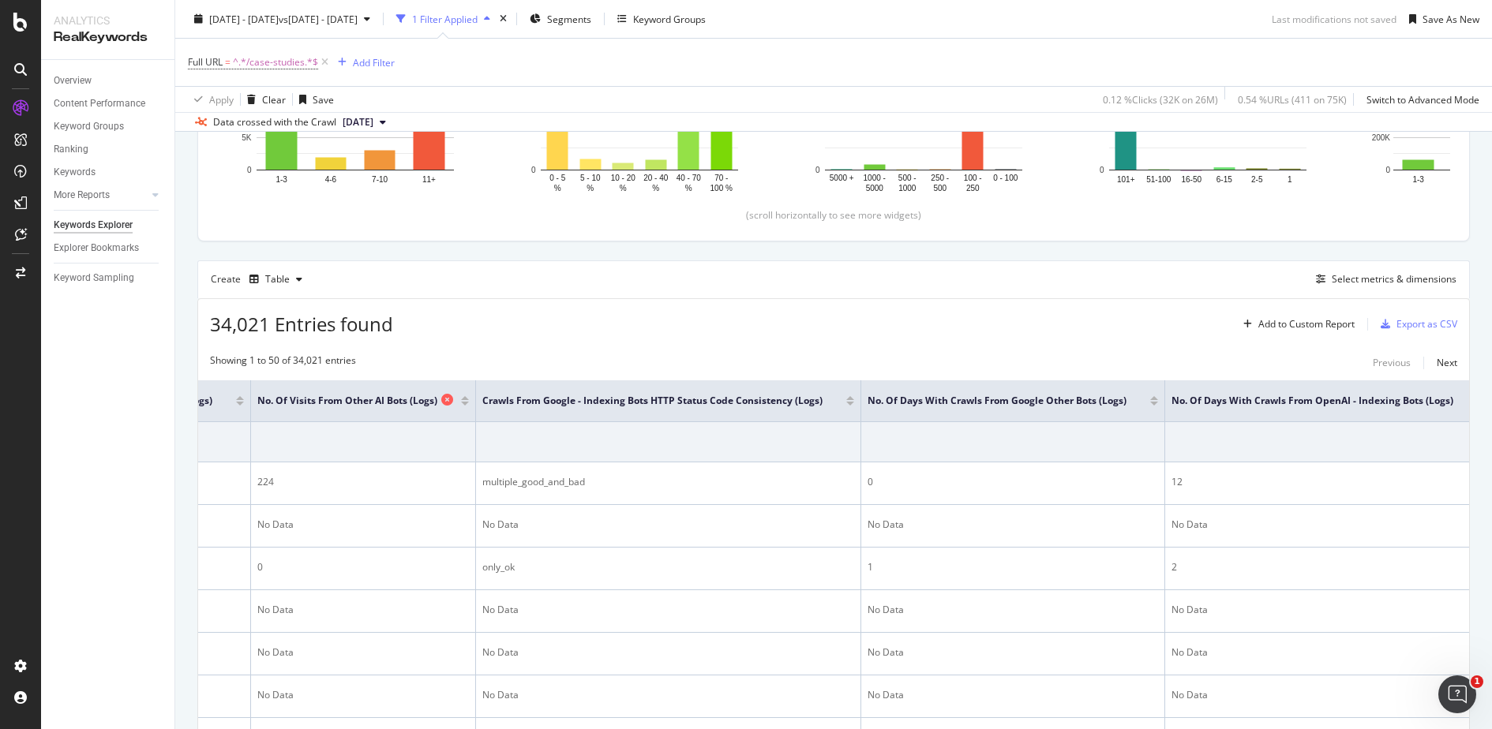
click at [437, 394] on span "No. of Visits from Other AI Bots (Logs)" at bounding box center [347, 401] width 180 height 14
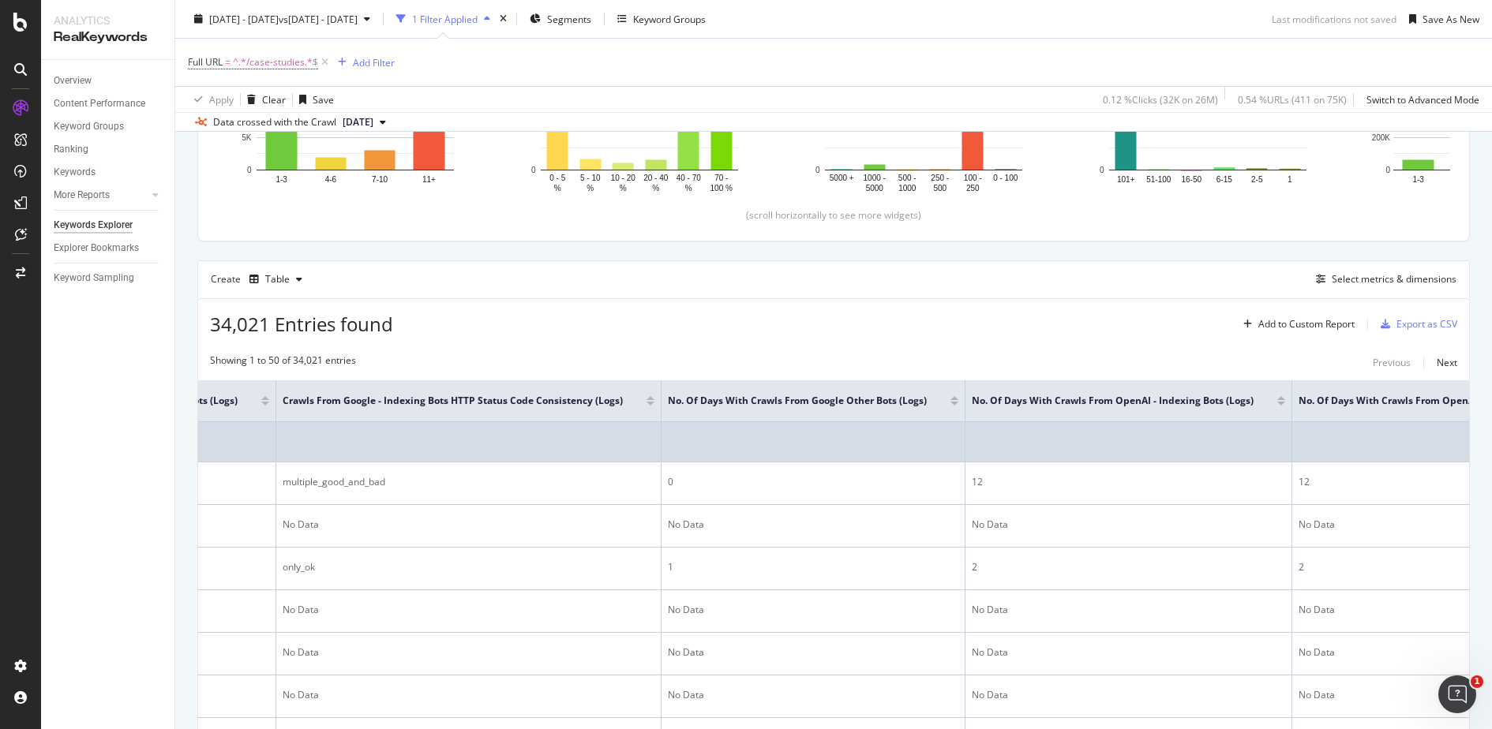
scroll to position [0, 953]
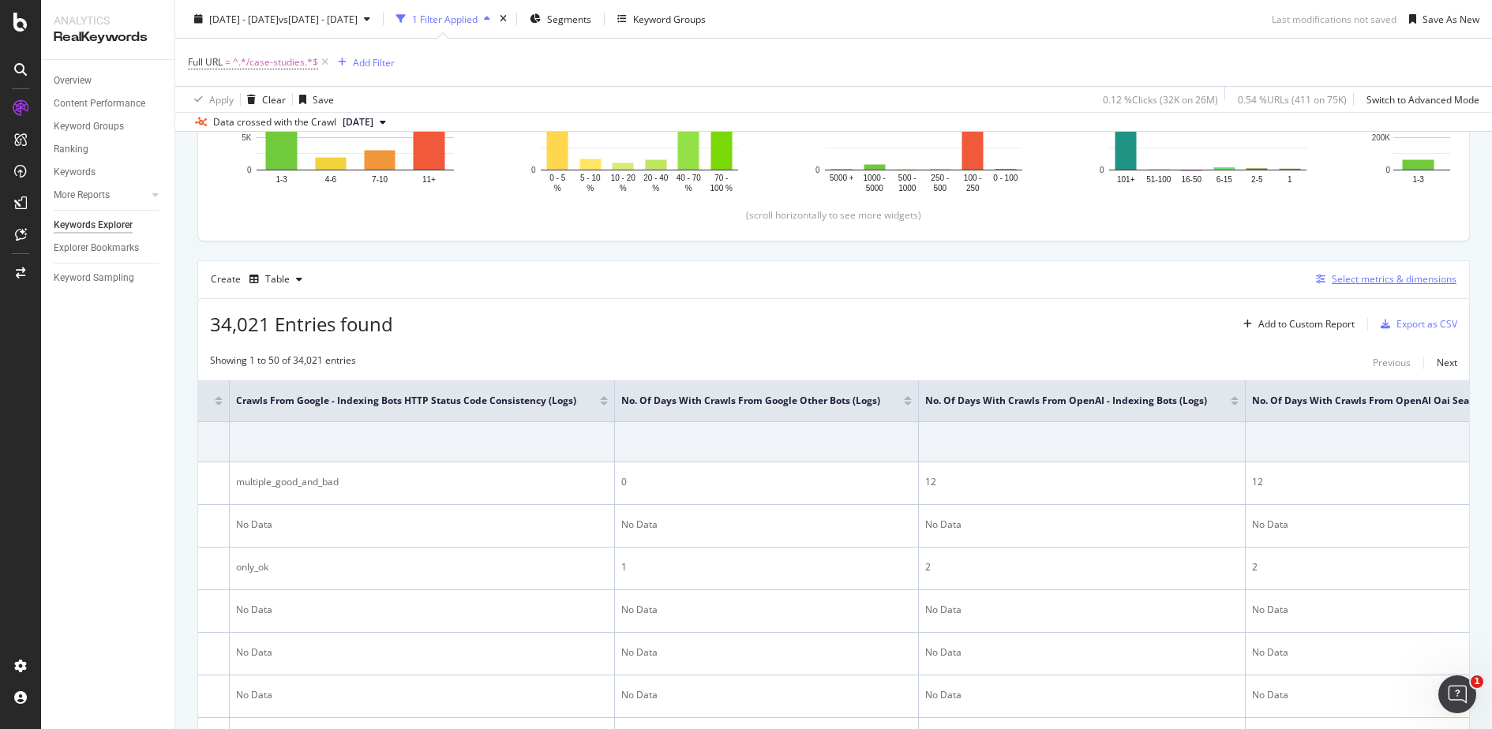
click at [1413, 280] on div "Select metrics & dimensions" at bounding box center [1394, 278] width 125 height 13
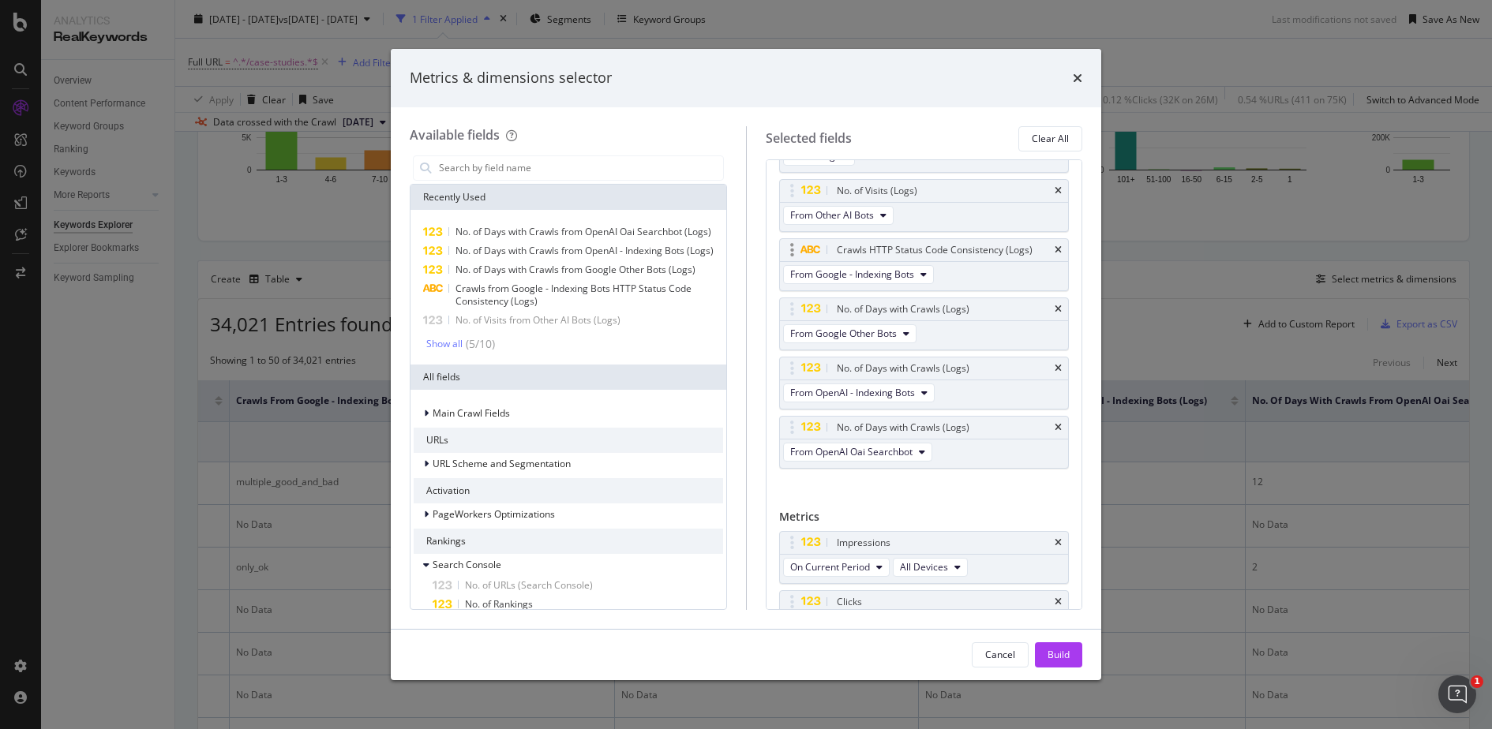
scroll to position [233, 0]
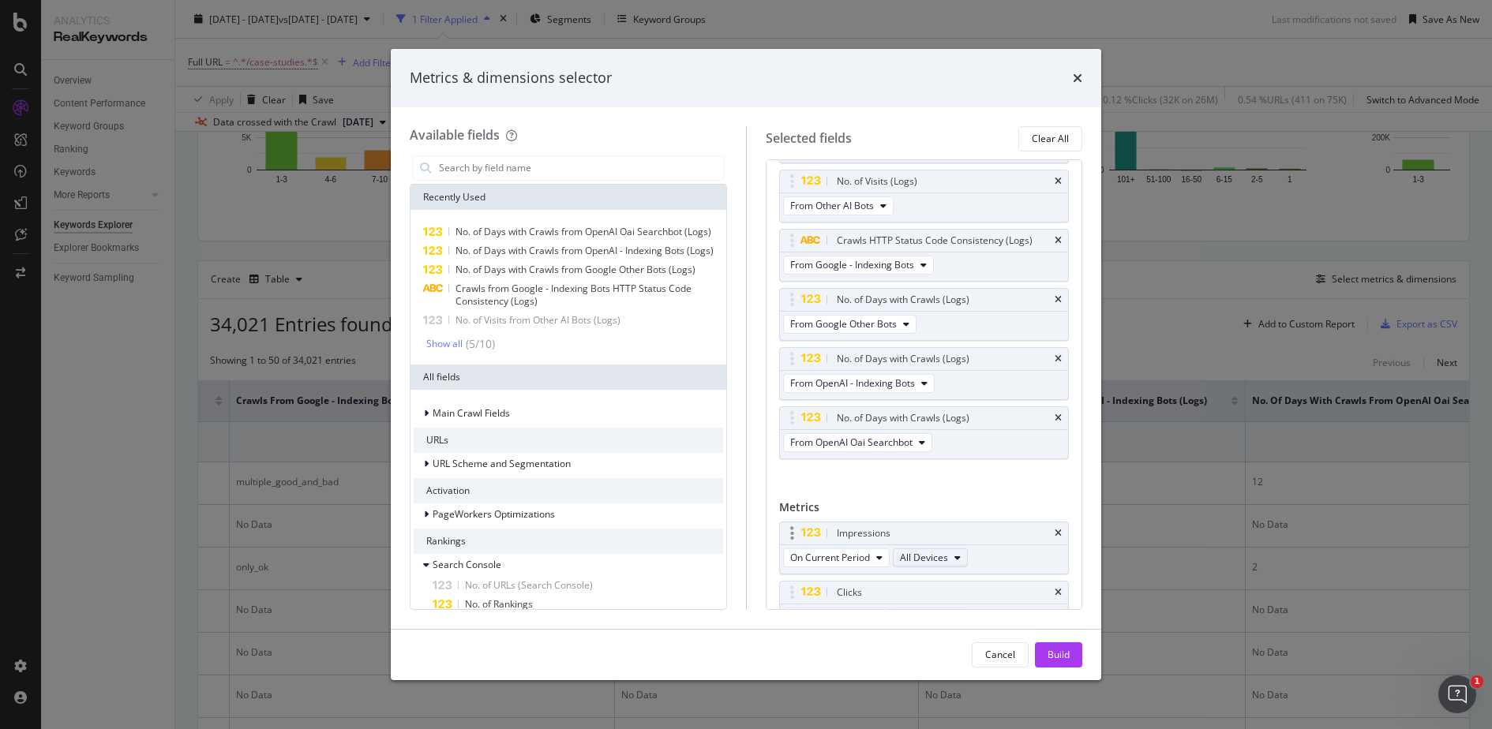
click at [911, 551] on span "All Devices" at bounding box center [924, 557] width 48 height 13
click at [857, 551] on span "On Current Period" at bounding box center [830, 557] width 80 height 13
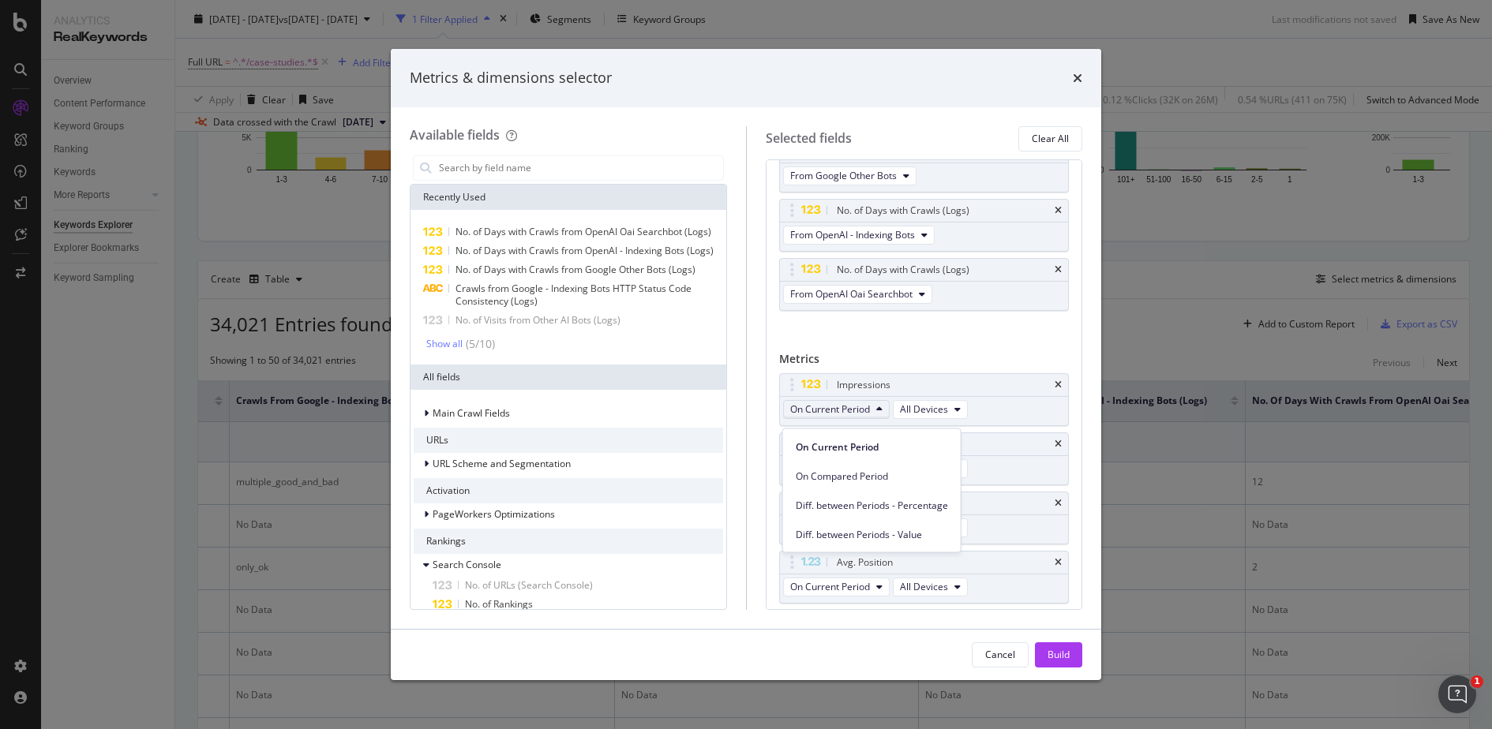
scroll to position [412, 0]
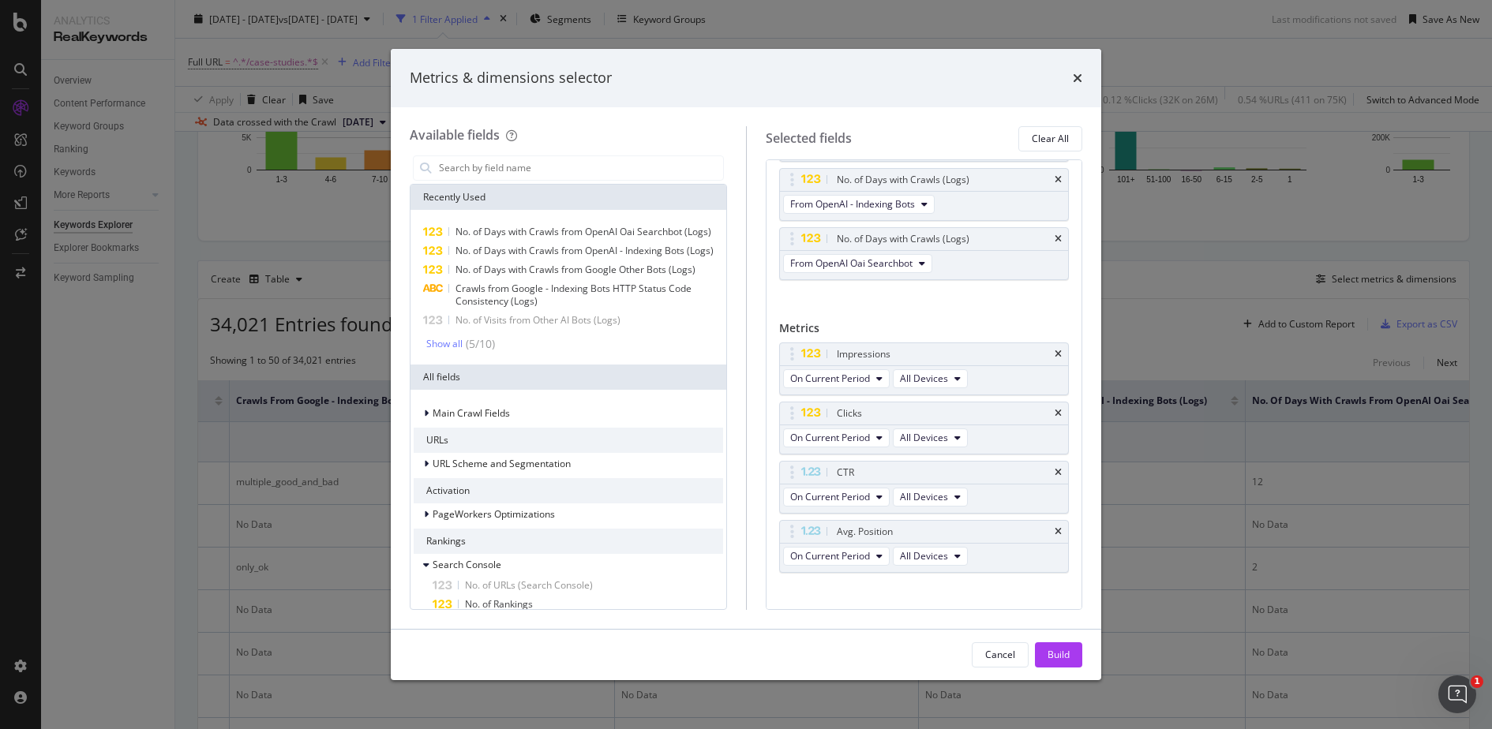
click at [867, 566] on div "Impressions On Current Period All Devices Clicks On Current Period All Devices …" at bounding box center [924, 475] width 290 height 264
click at [861, 553] on span "On Current Period" at bounding box center [830, 555] width 80 height 13
click at [994, 590] on div "Impressions On Current Period All Devices Clicks On Current Period All Devices …" at bounding box center [924, 468] width 290 height 264
click at [1253, 494] on div "Metrics & dimensions selector Available fields Recently Used No. of Days with C…" at bounding box center [746, 364] width 1492 height 729
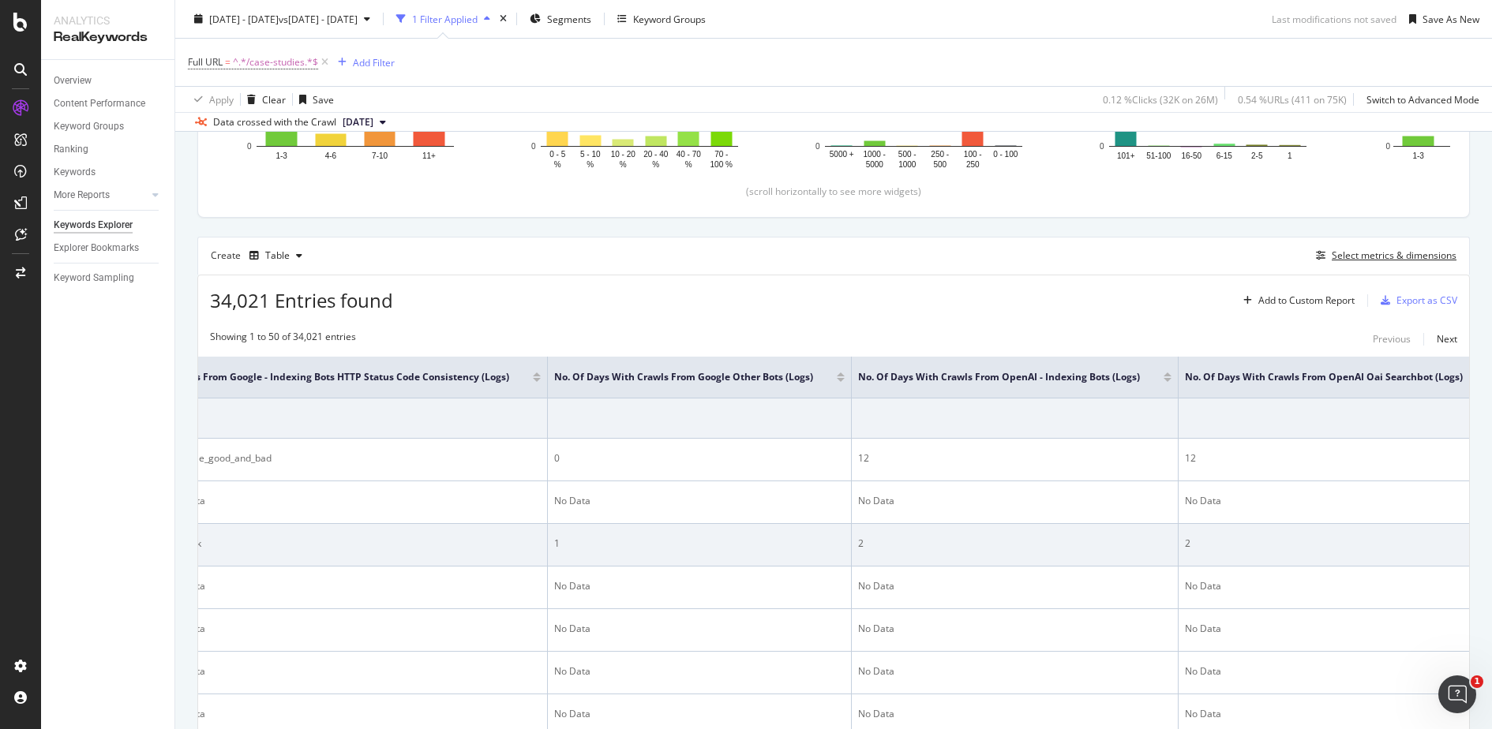
scroll to position [396, 0]
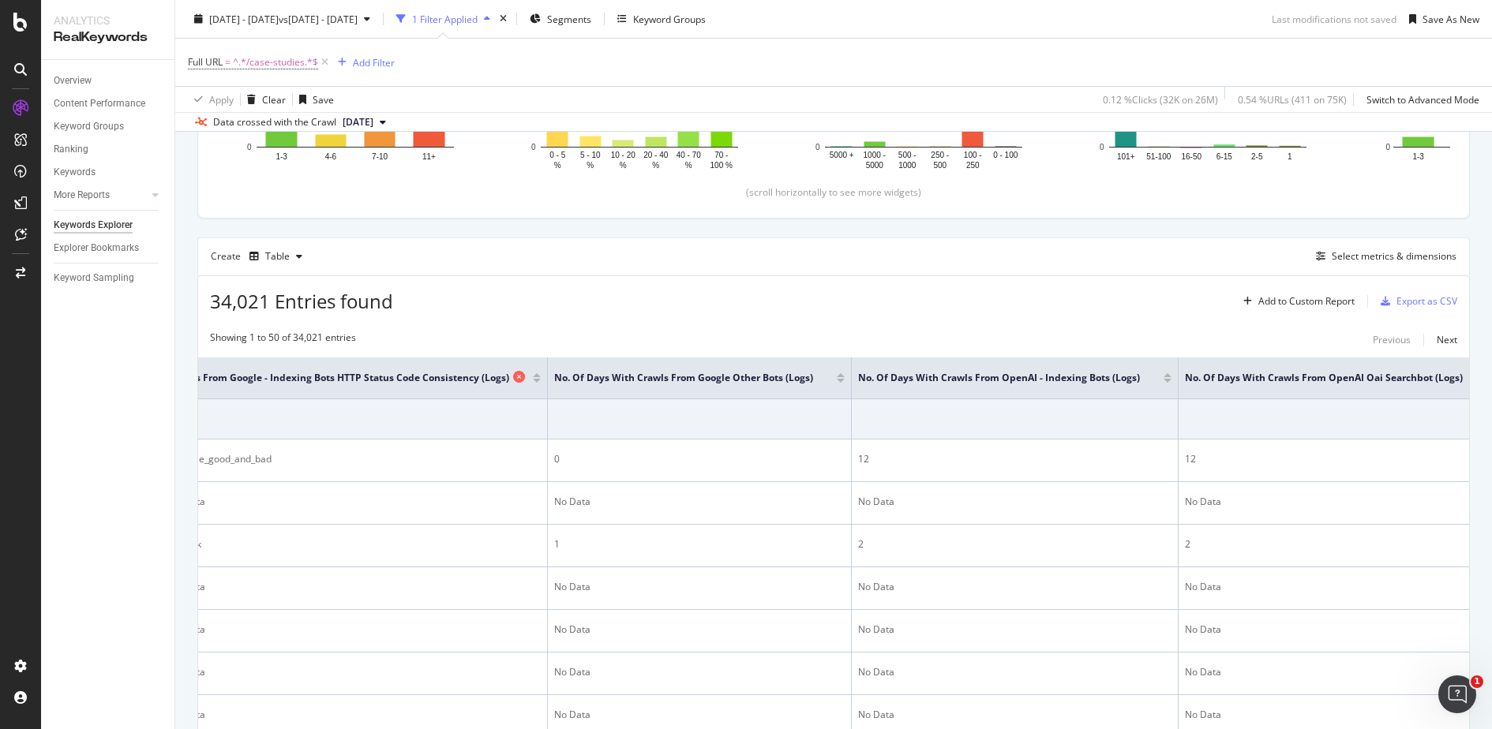
click at [525, 373] on icon at bounding box center [519, 377] width 12 height 12
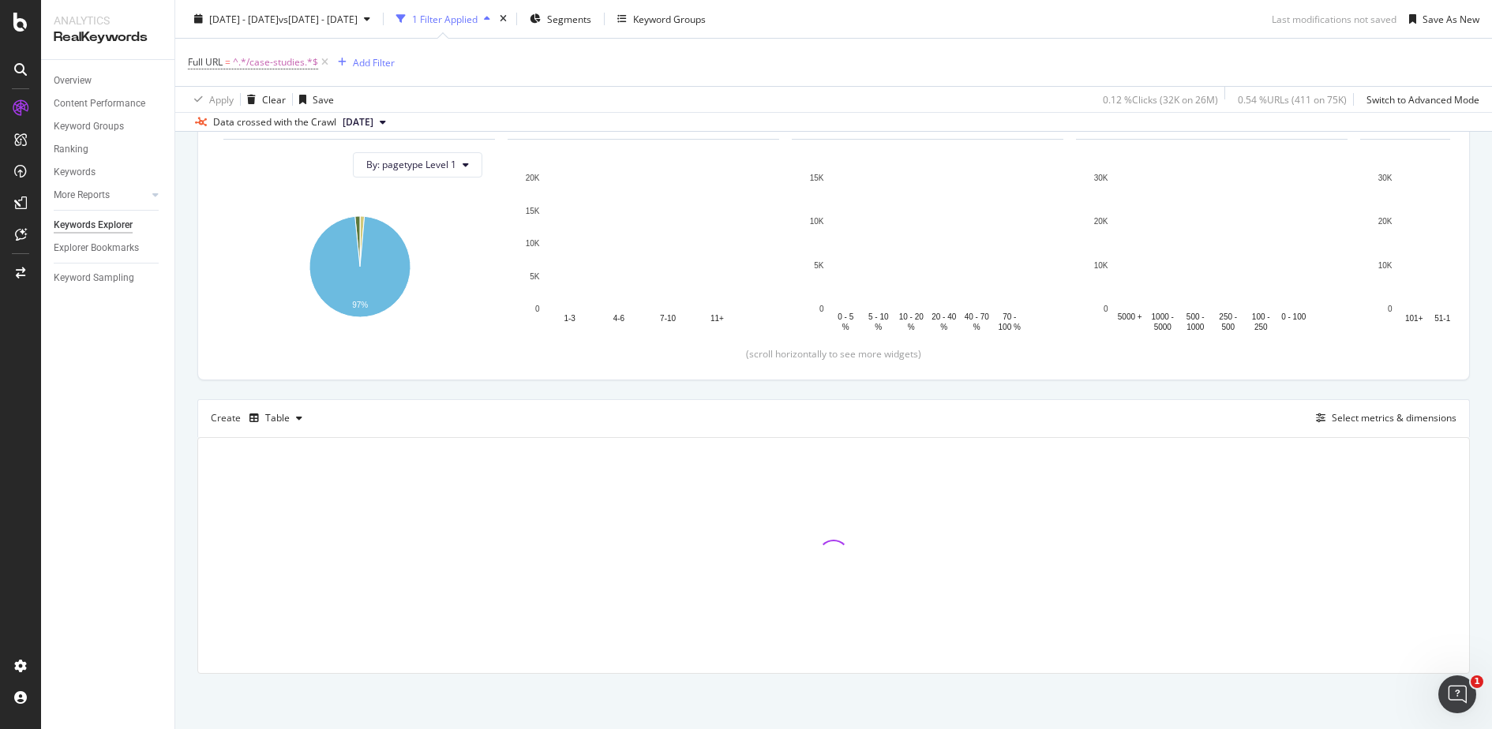
scroll to position [232, 0]
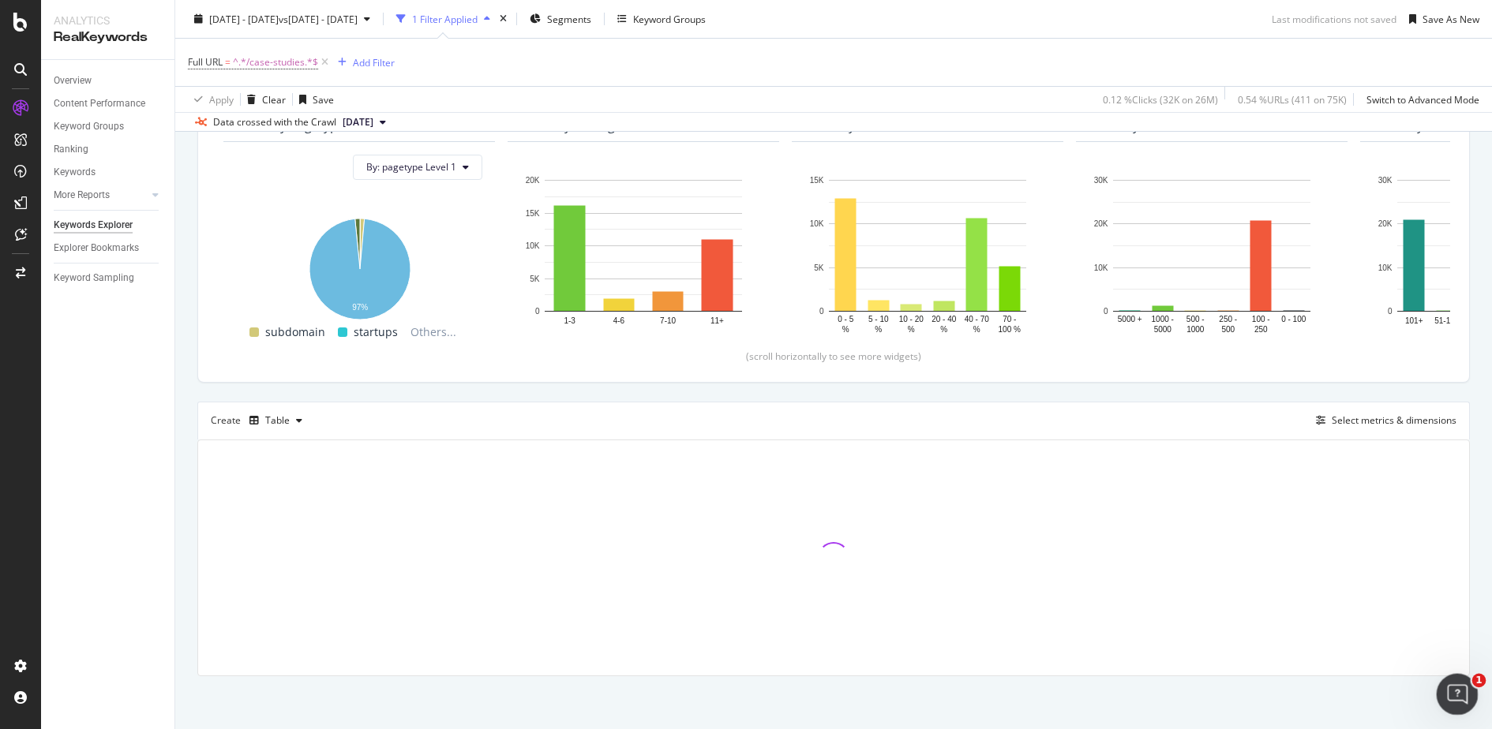
click at [1462, 699] on div "Open Intercom Messenger" at bounding box center [1455, 692] width 52 height 52
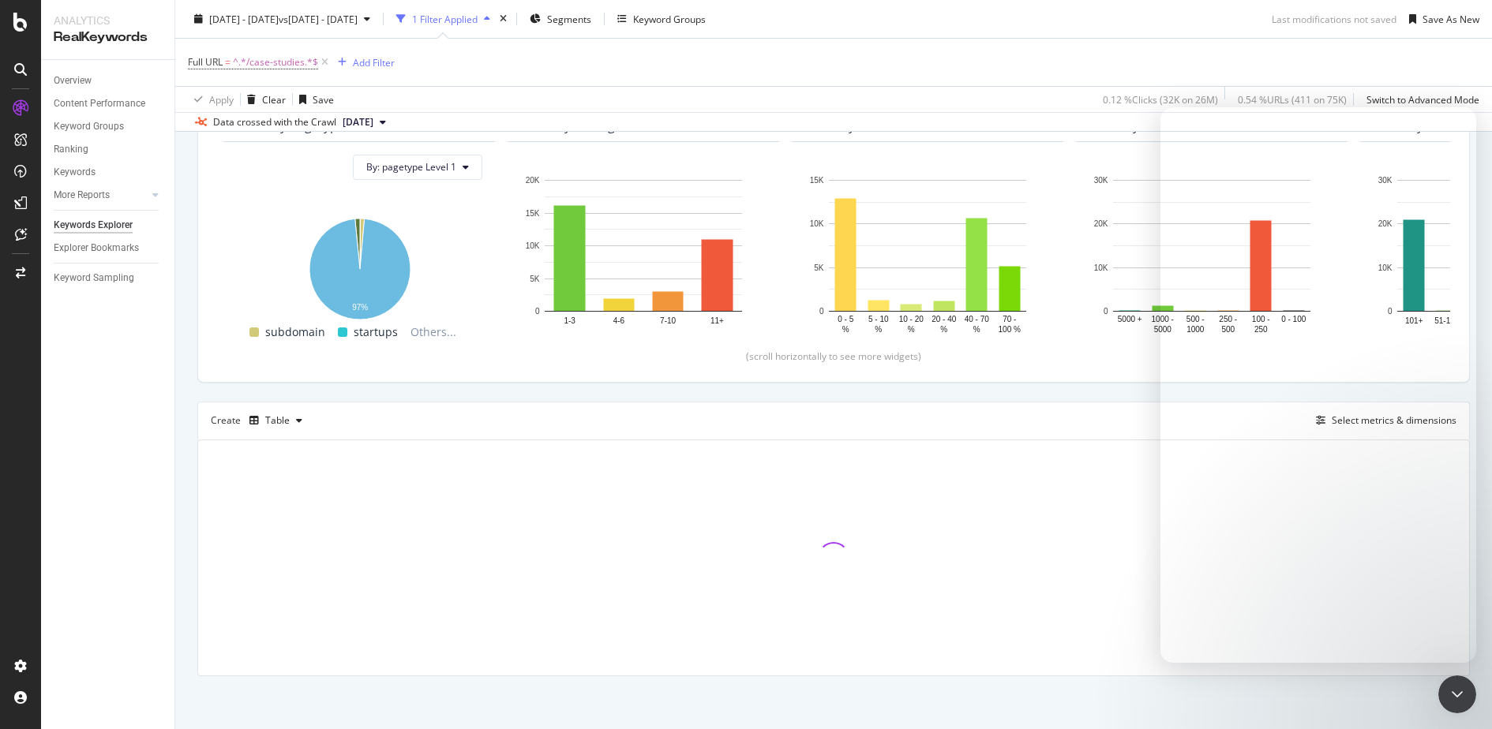
scroll to position [396, 0]
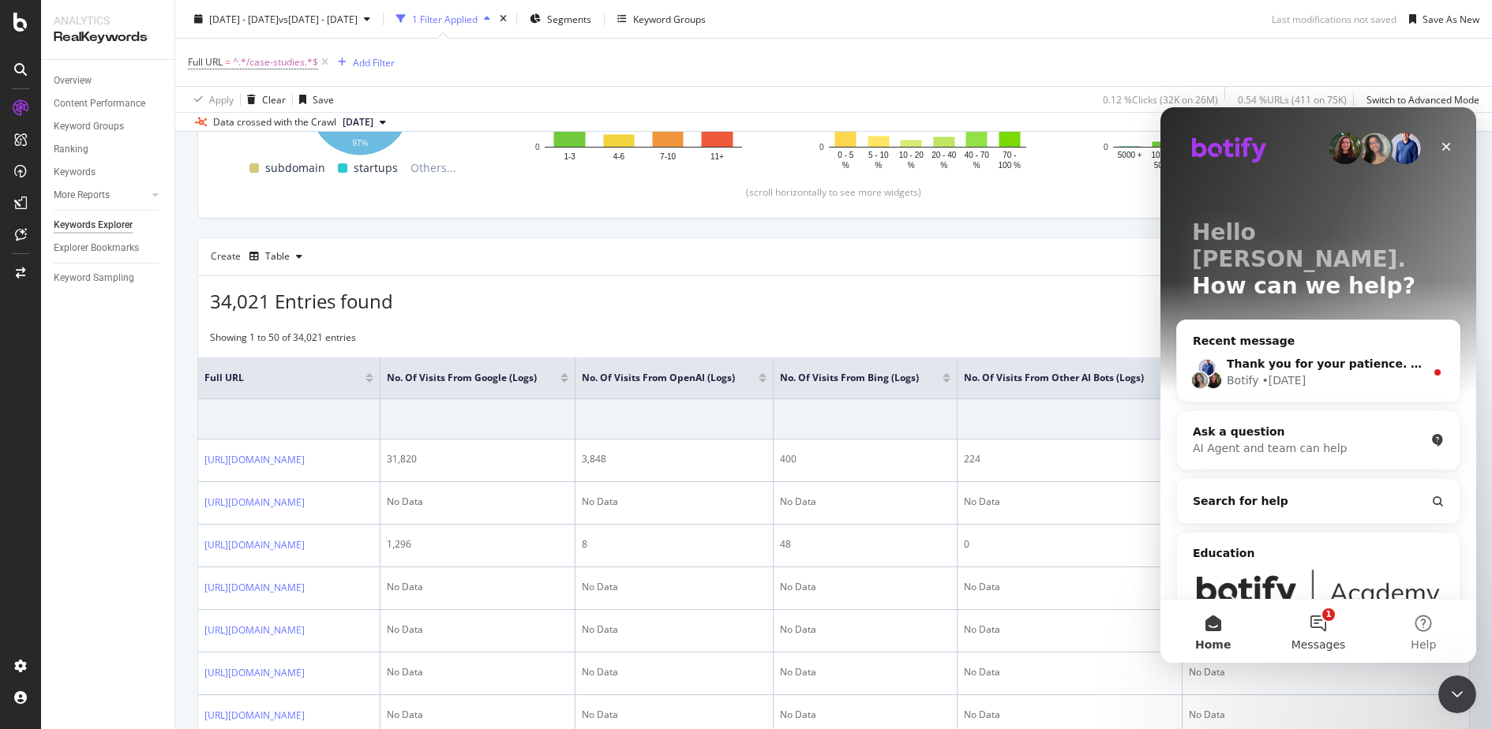
click at [1318, 618] on button "1 Messages" at bounding box center [1317, 631] width 105 height 63
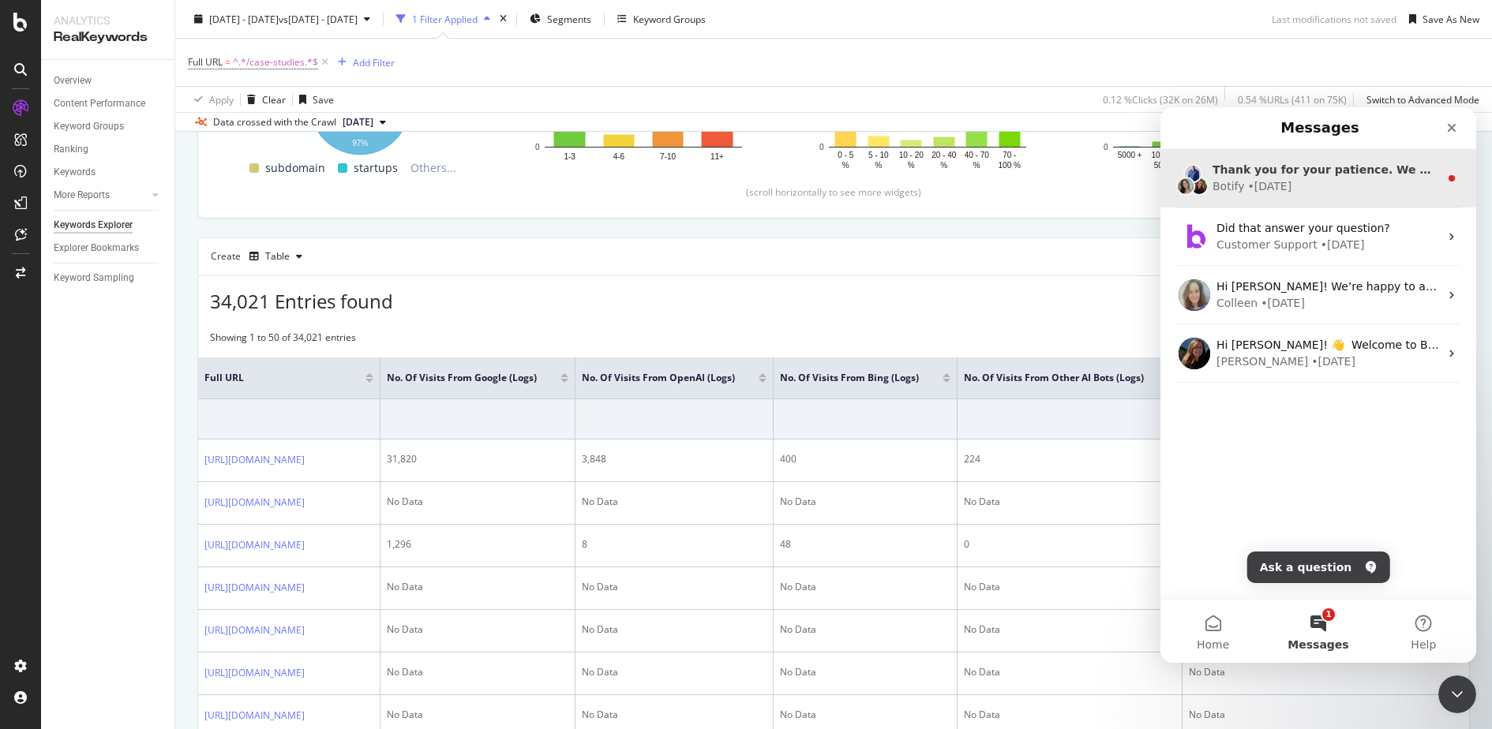
click at [1317, 165] on span "Thank you for your patience. We will try to get back to you as soon as possible." at bounding box center [1460, 169] width 497 height 13
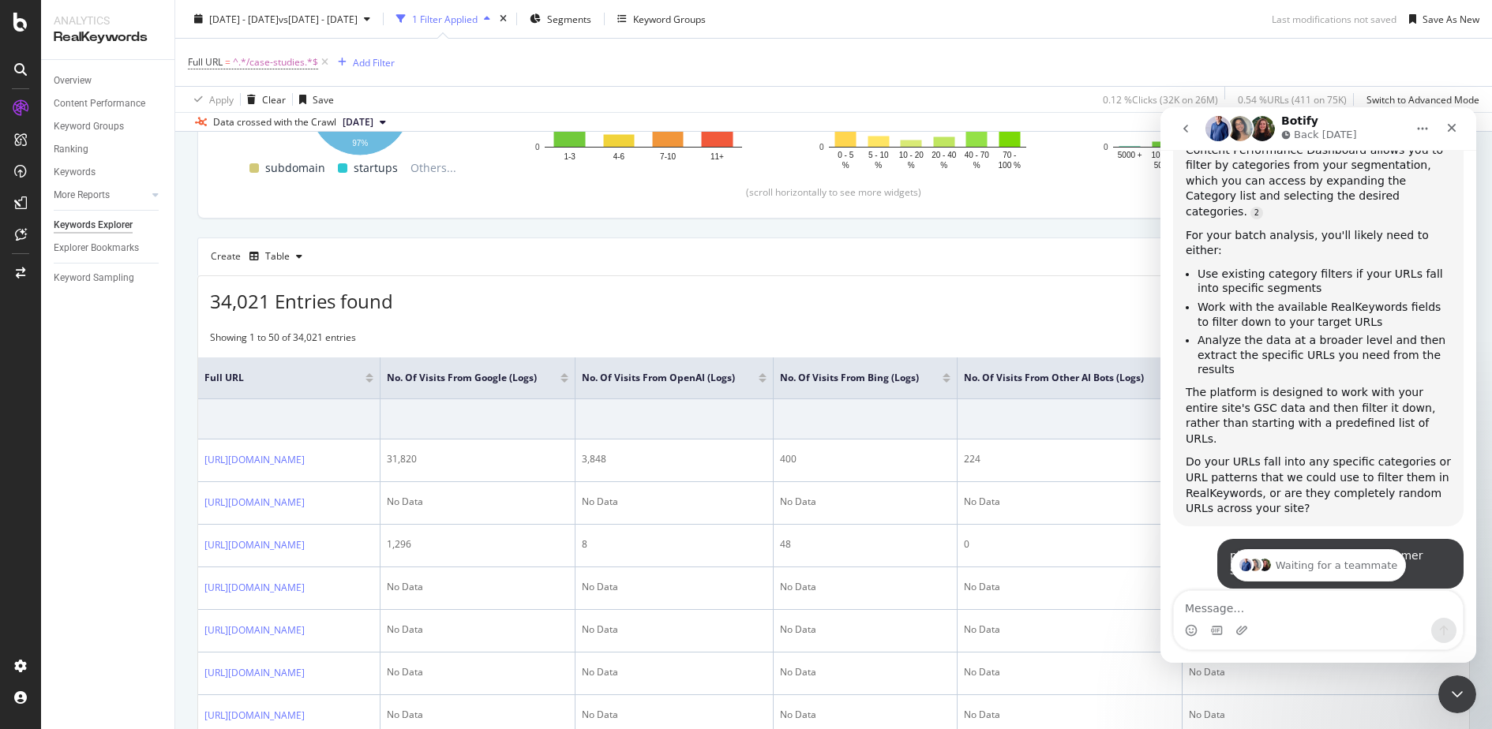
scroll to position [1234, 0]
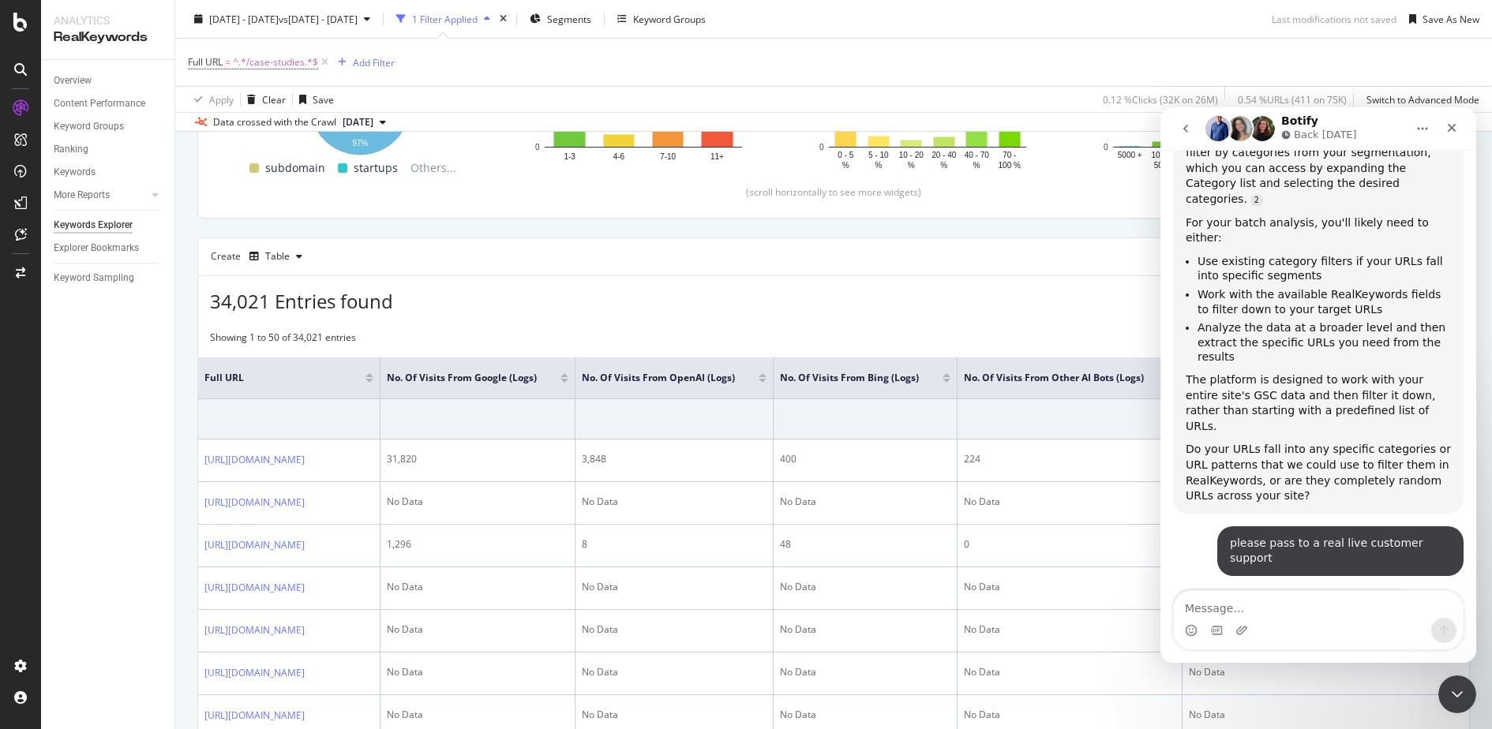
click at [1191, 128] on icon "go back" at bounding box center [1185, 128] width 13 height 13
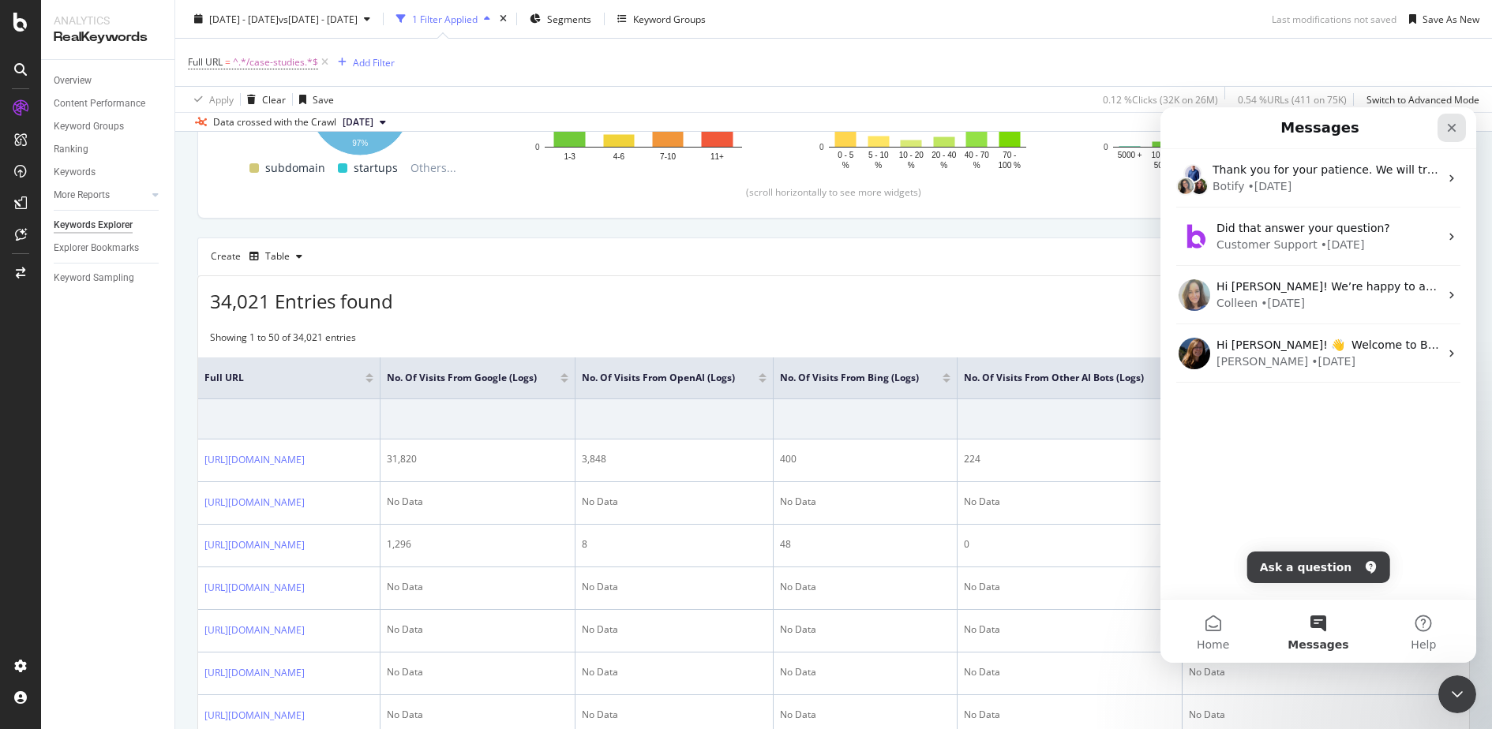
click at [1450, 132] on icon "Close" at bounding box center [1451, 128] width 13 height 13
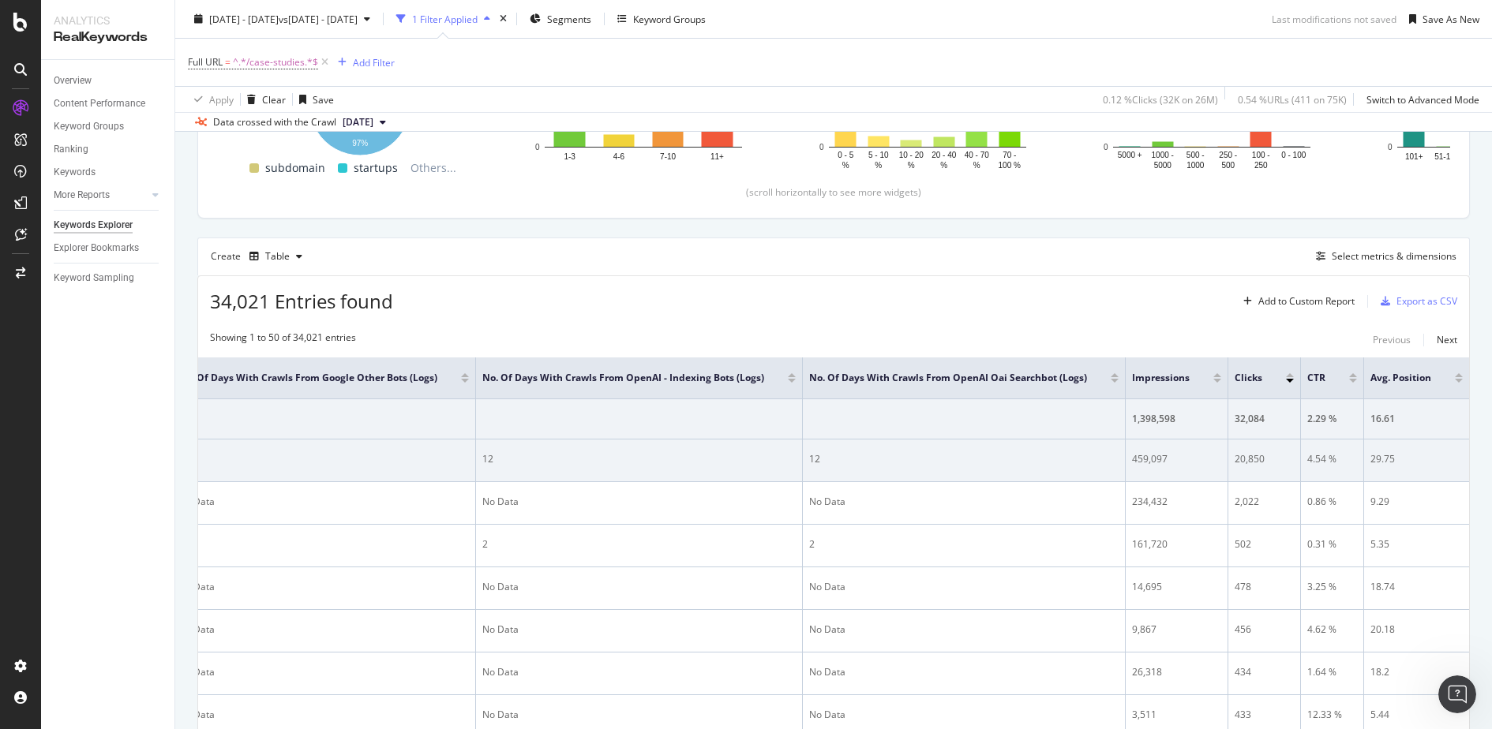
scroll to position [0, 1219]
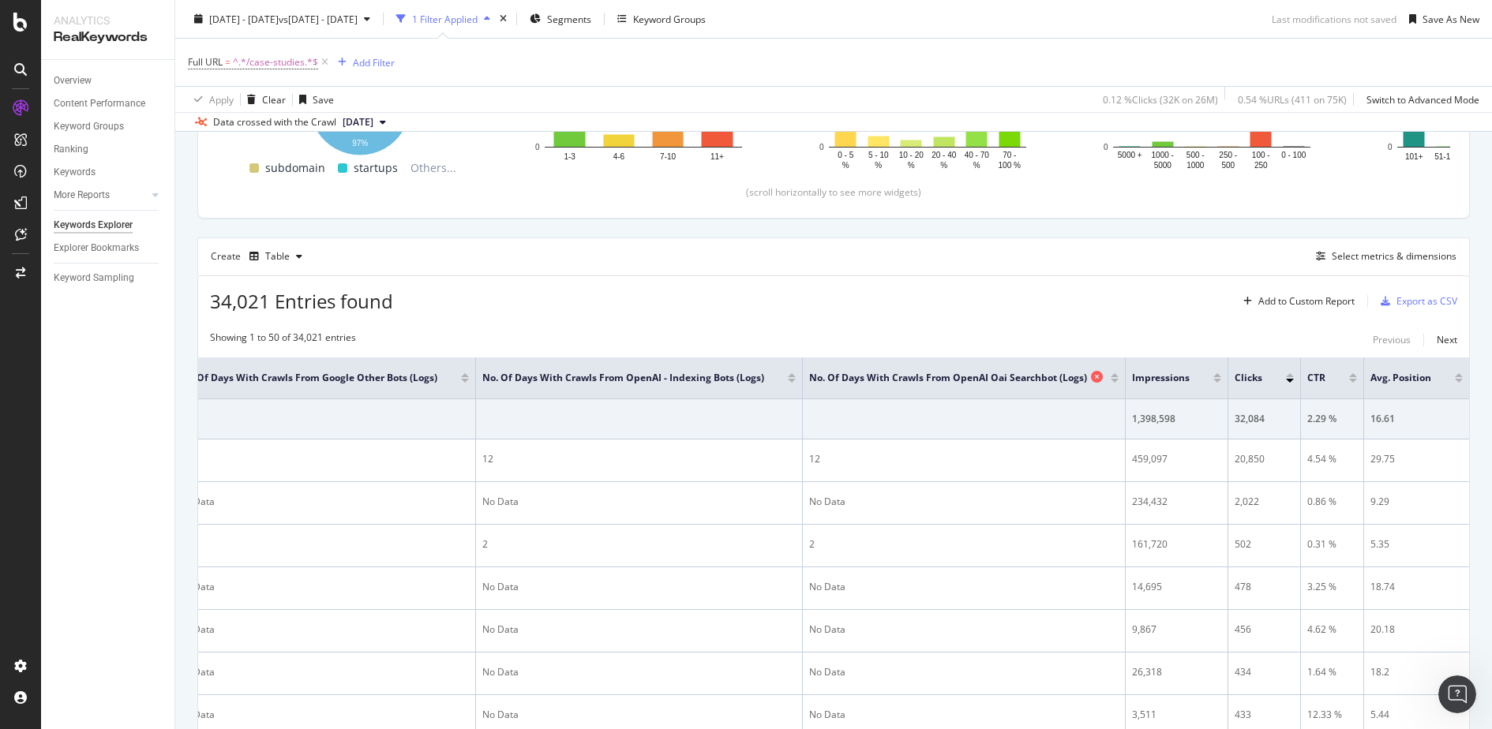
click at [1101, 373] on icon at bounding box center [1097, 377] width 12 height 12
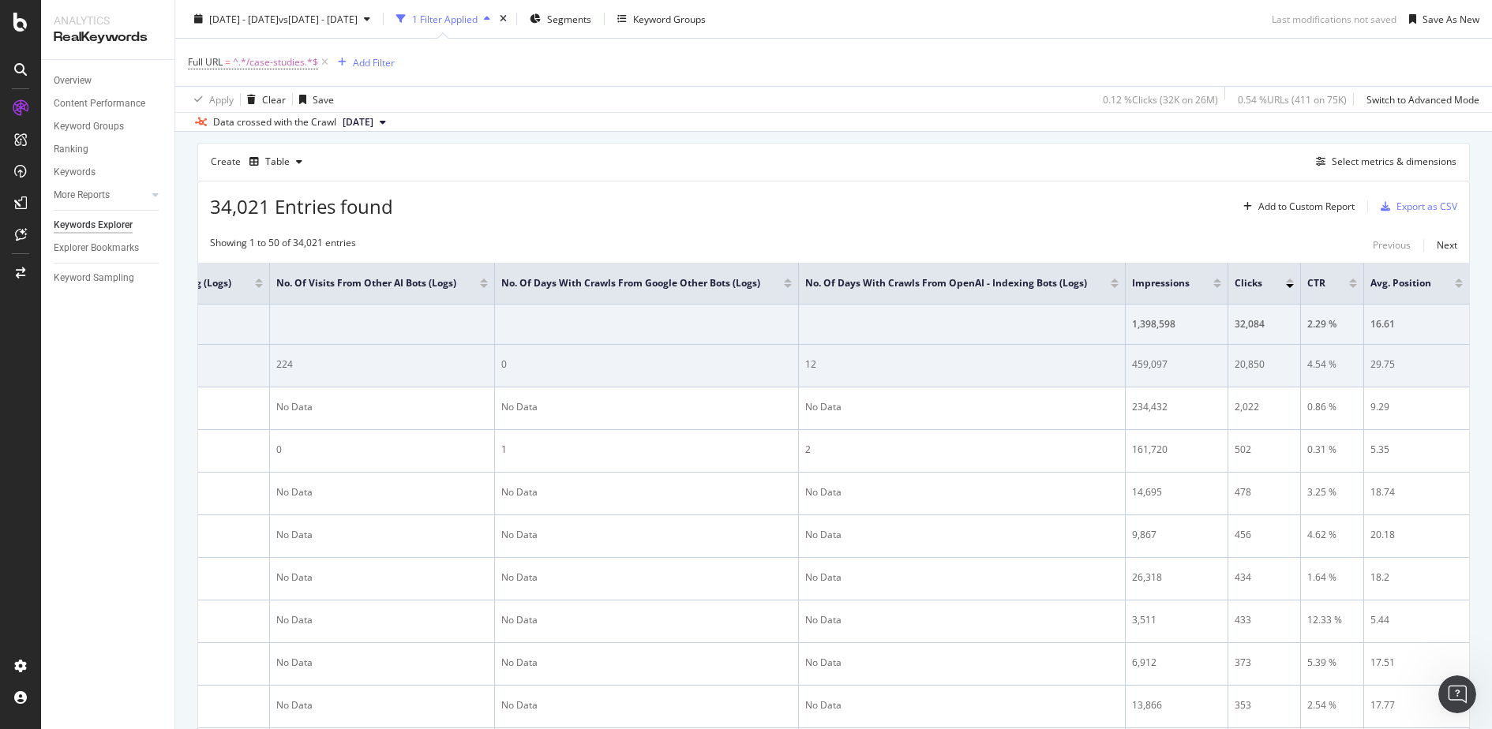
scroll to position [0, 897]
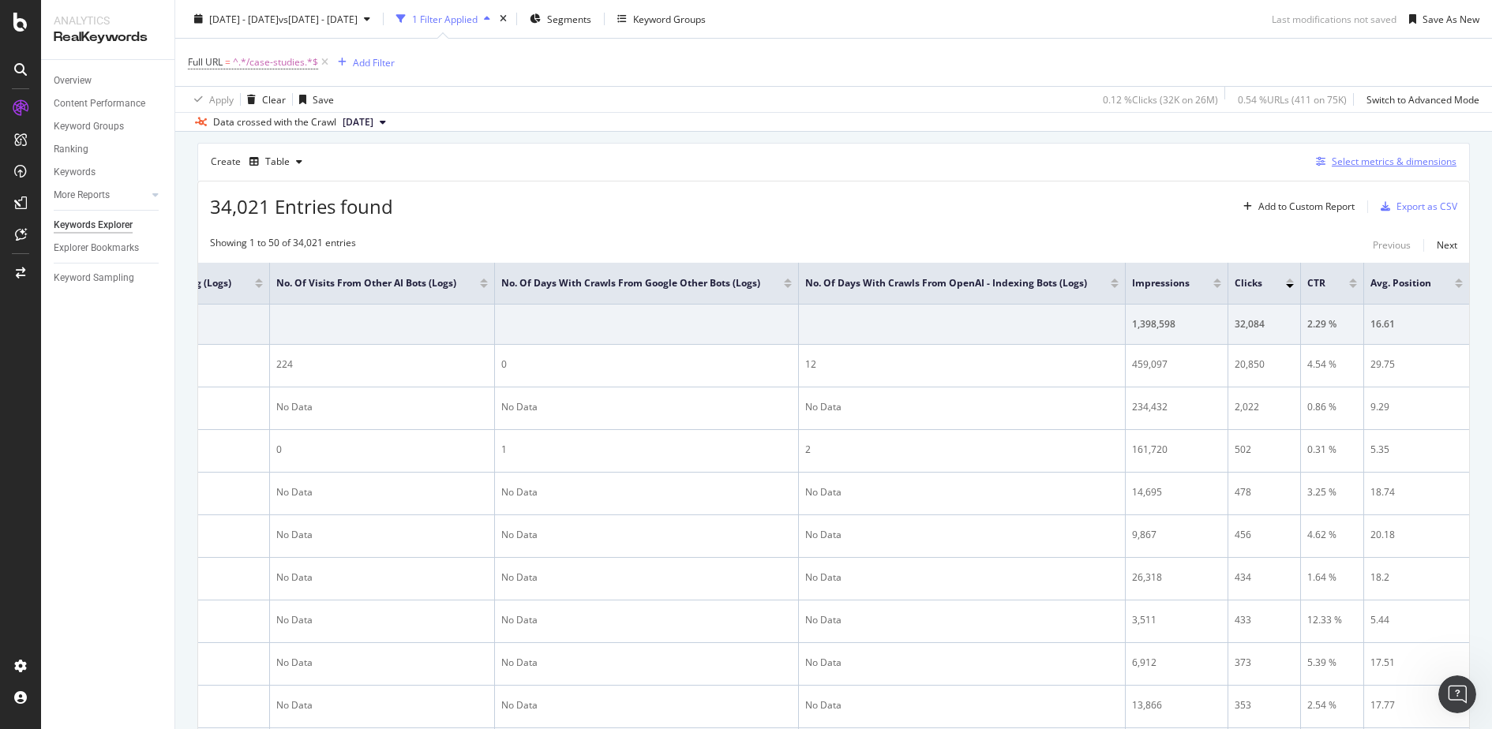
click at [1408, 155] on div "Select metrics & dimensions" at bounding box center [1394, 161] width 125 height 13
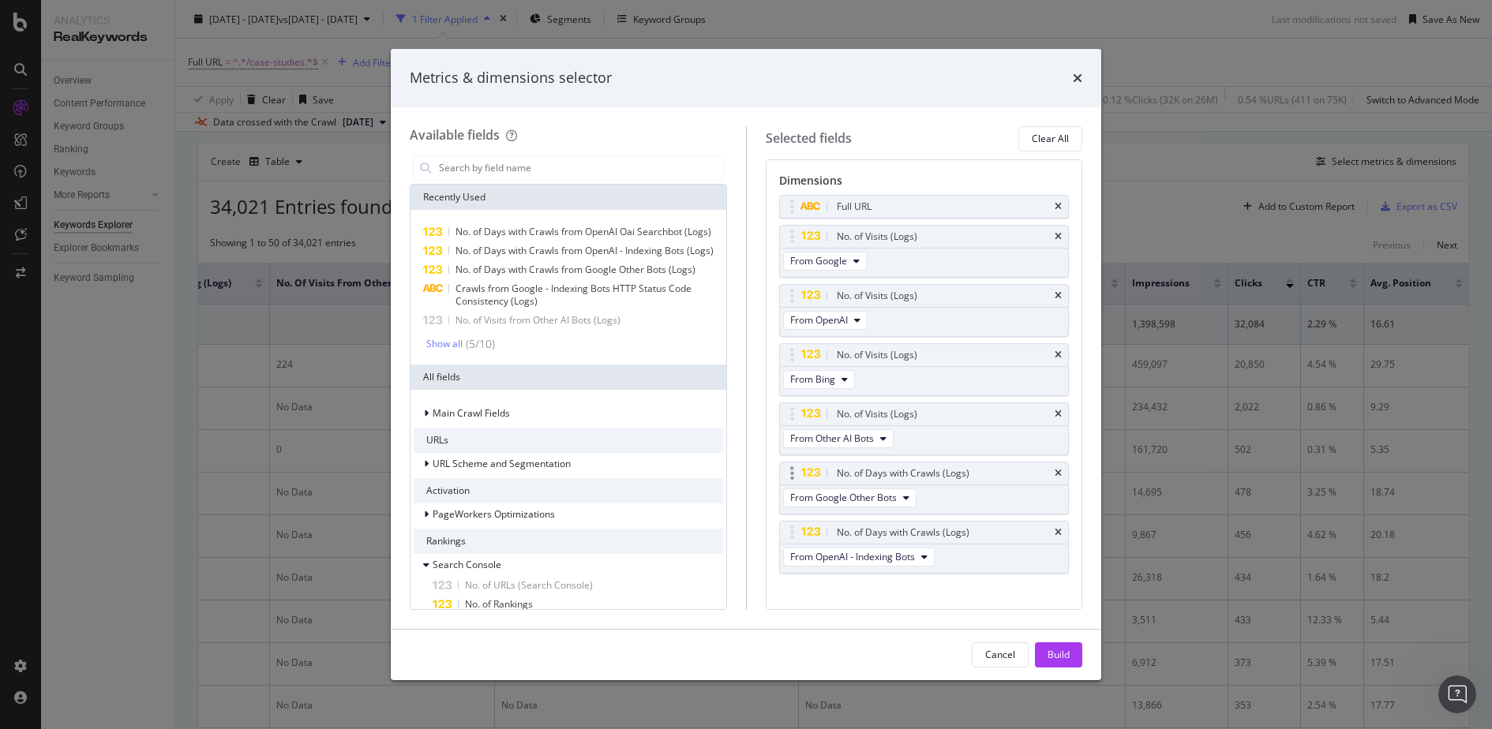
click at [795, 463] on div "No. of Days with Crawls (Logs)" at bounding box center [924, 474] width 289 height 22
click at [796, 474] on div "modal" at bounding box center [792, 474] width 18 height 16
click at [792, 475] on icon "modal" at bounding box center [792, 474] width 4 height 16
click at [490, 157] on input "modal" at bounding box center [580, 168] width 286 height 24
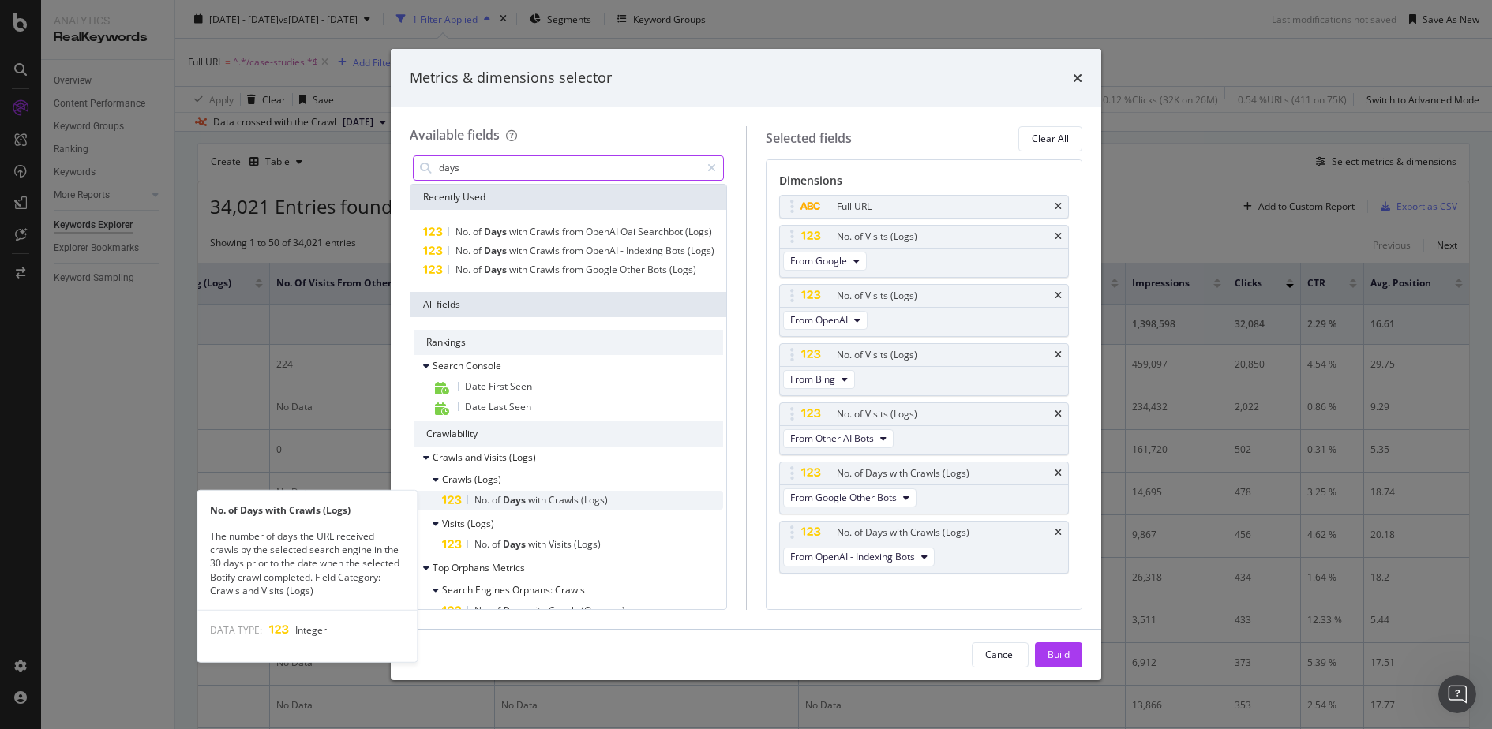
type input "days"
click at [588, 503] on span "(Logs)" at bounding box center [594, 499] width 27 height 13
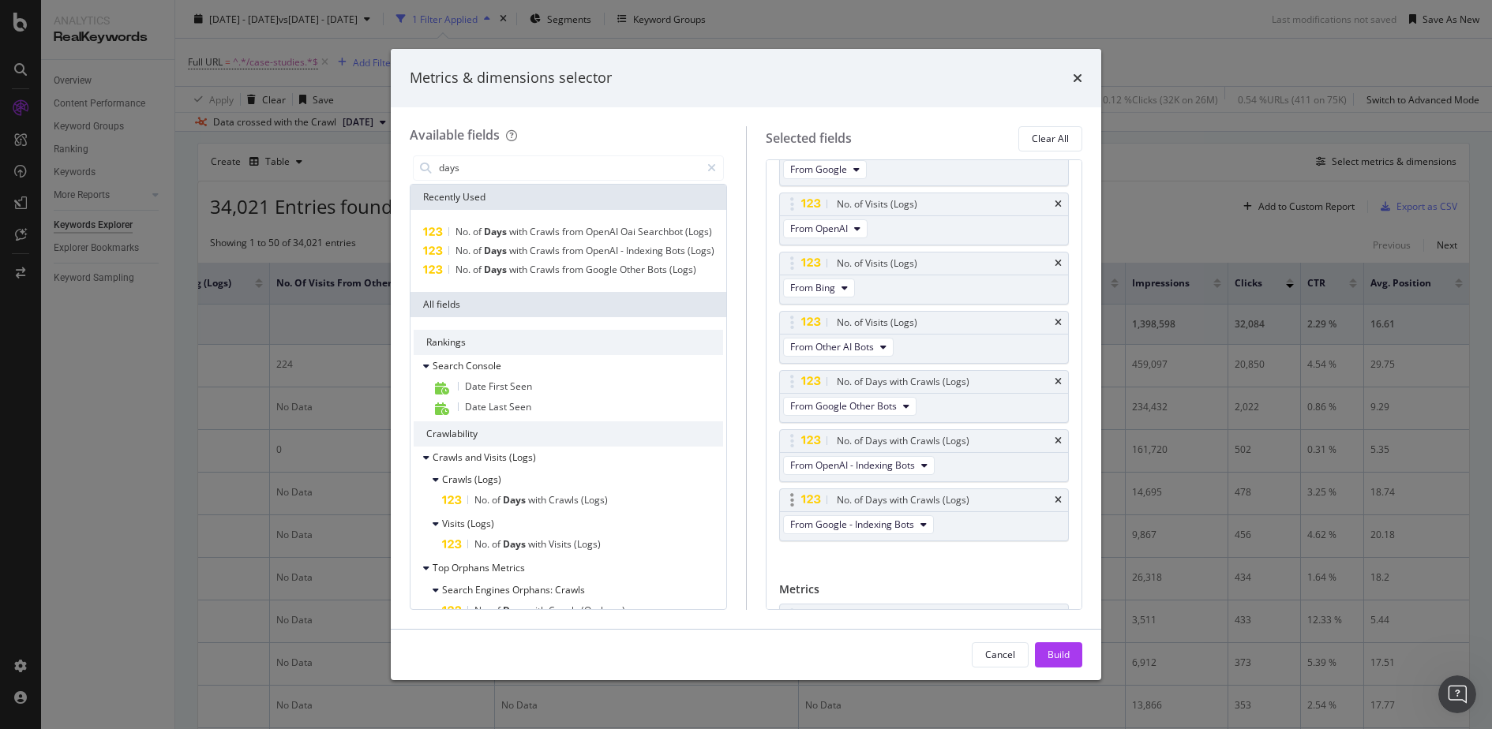
scroll to position [89, 0]
drag, startPoint x: 782, startPoint y: 521, endPoint x: 788, endPoint y: 467, distance: 54.0
click at [788, 467] on body "Analytics RealKeywords Overview Content Performance Keyword Groups Ranking Keyw…" at bounding box center [746, 364] width 1492 height 729
drag, startPoint x: 788, startPoint y: 385, endPoint x: 803, endPoint y: 451, distance: 67.2
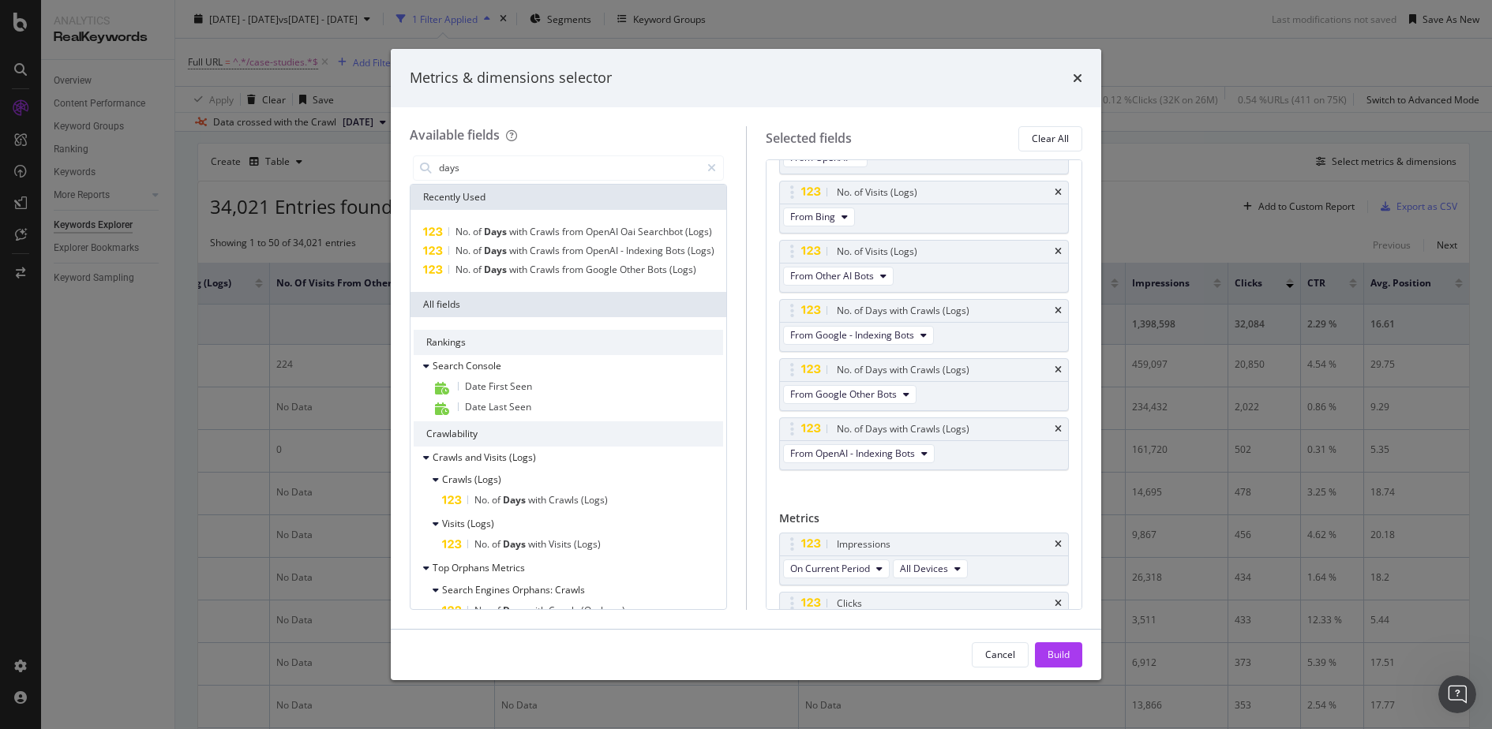
scroll to position [148, 0]
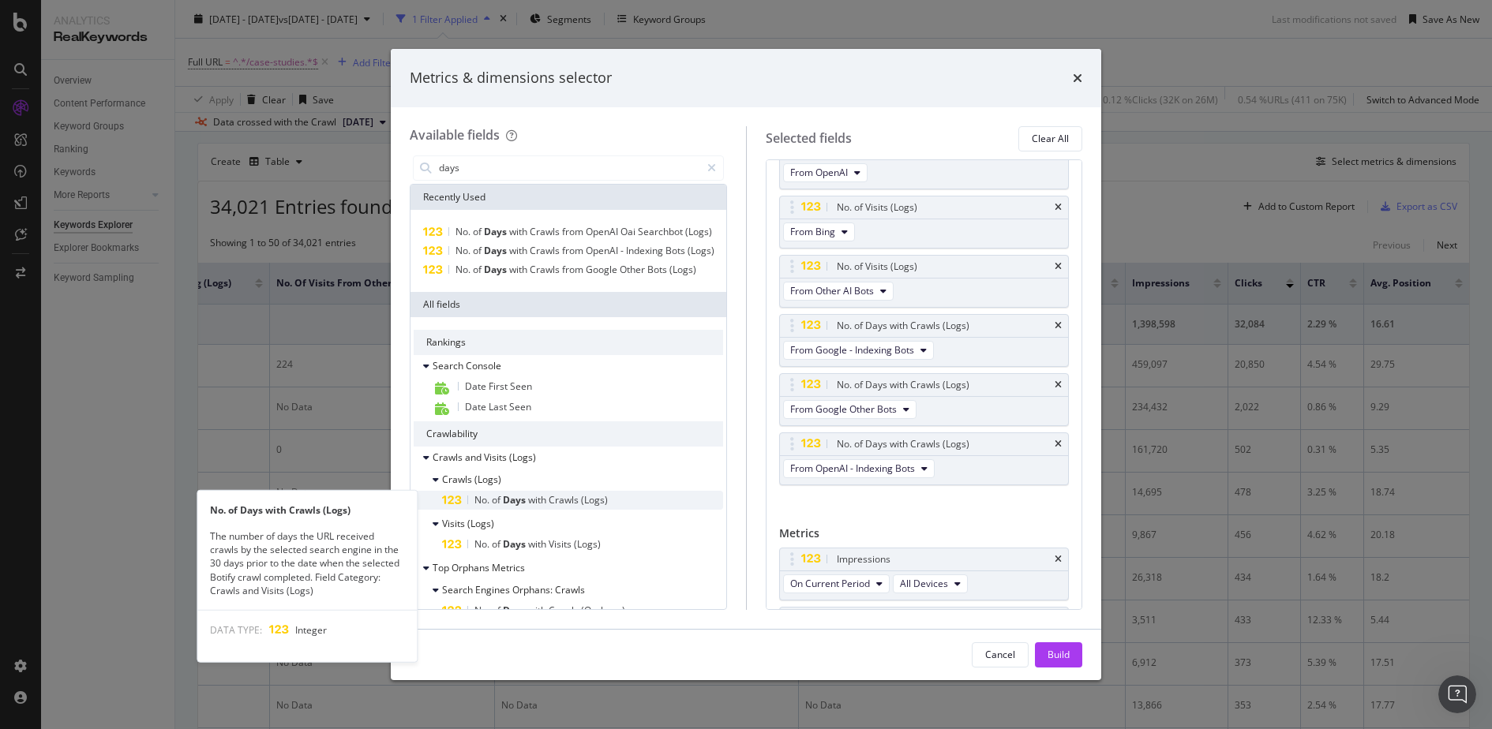
click at [601, 501] on span "(Logs)" at bounding box center [594, 499] width 27 height 13
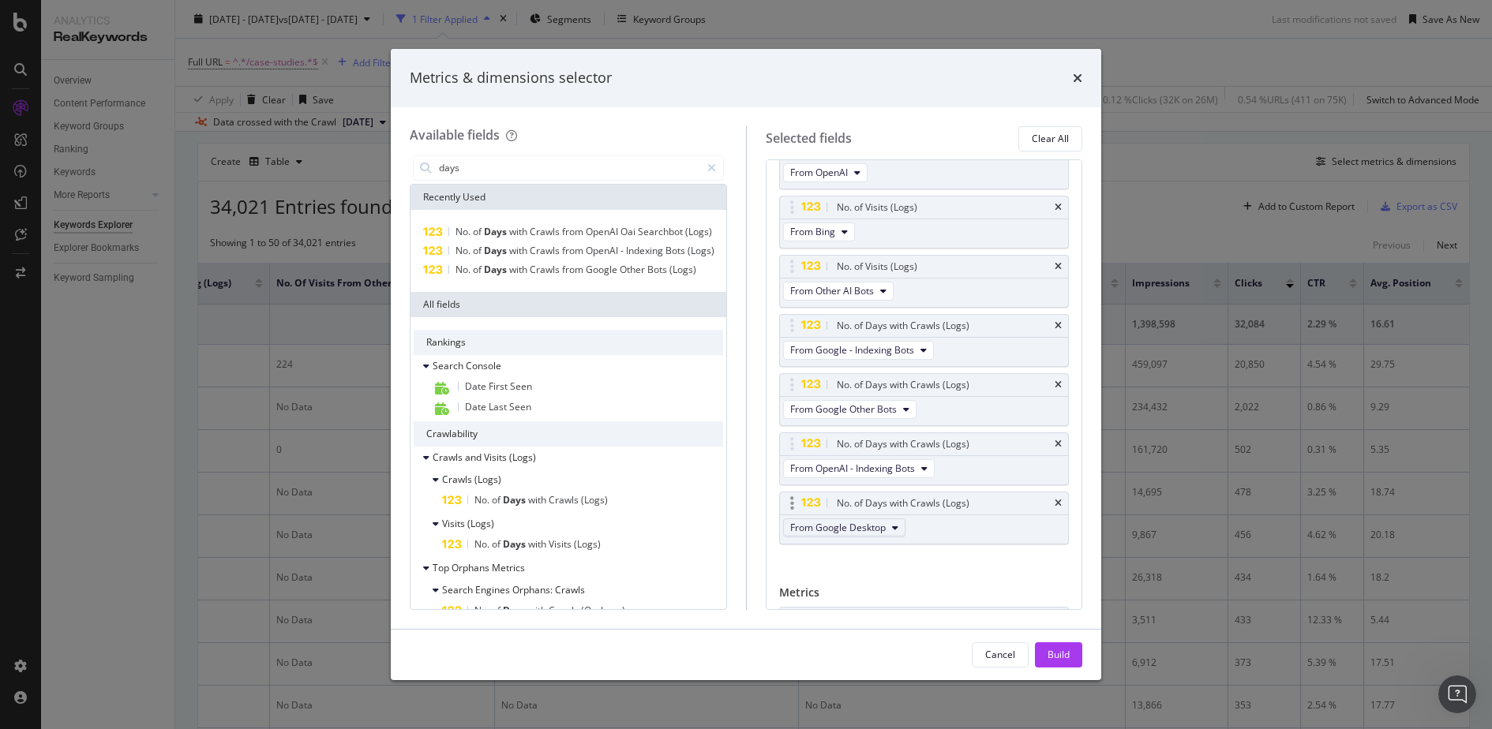
click at [890, 522] on button "From Google Desktop" at bounding box center [844, 528] width 122 height 19
click at [897, 562] on span "From Bing - Indexing Bots" at bounding box center [871, 569] width 151 height 14
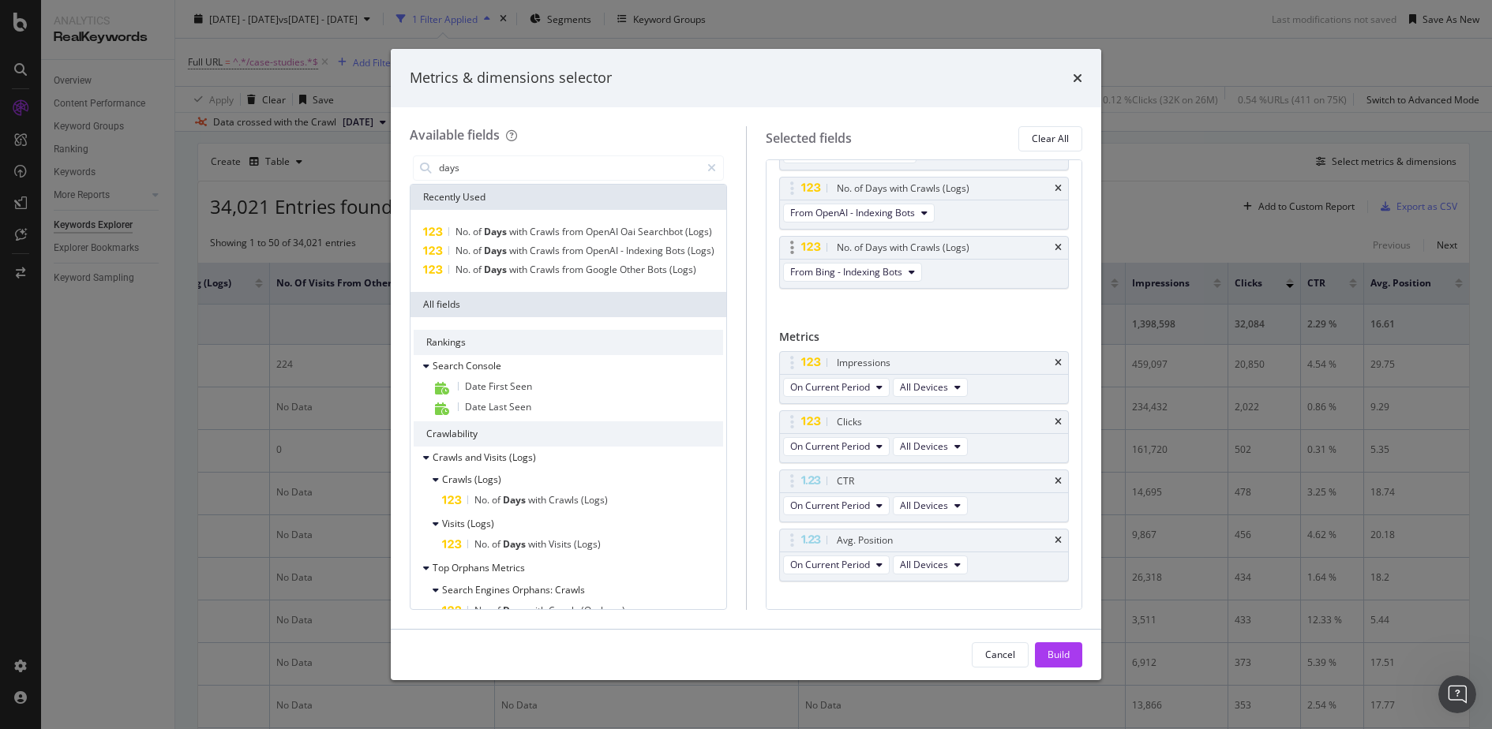
scroll to position [418, 0]
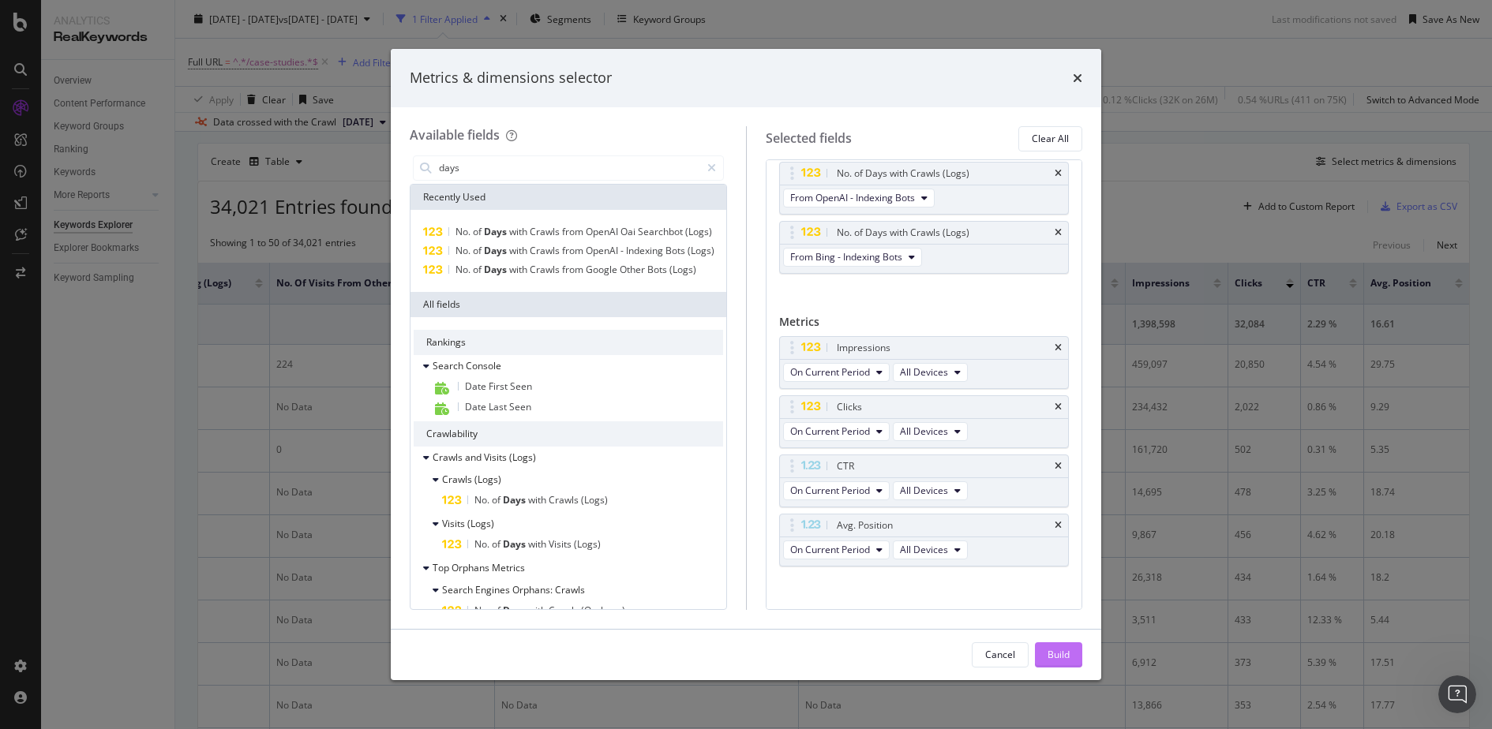
click at [1046, 648] on button "Build" at bounding box center [1058, 655] width 47 height 25
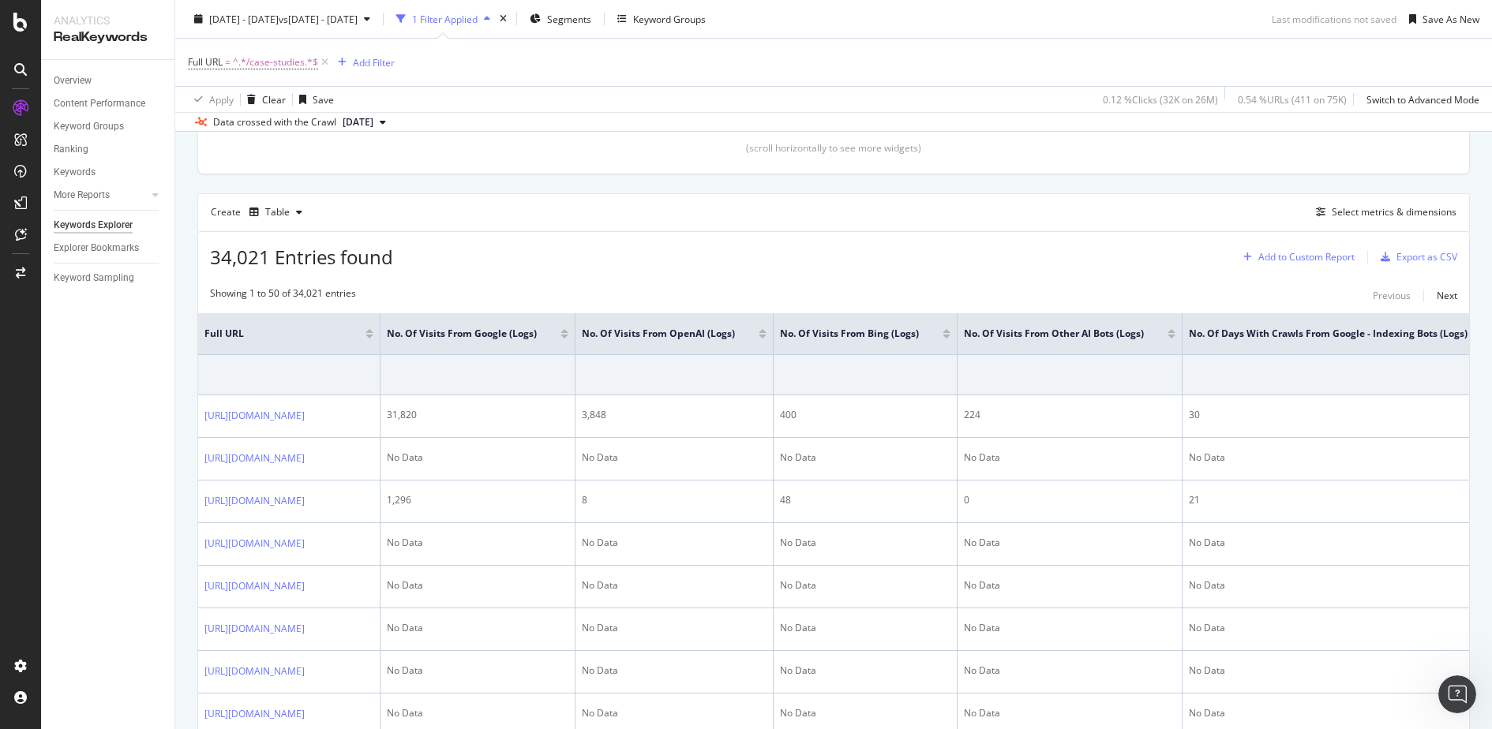
click at [1270, 253] on div "Add to Custom Report" at bounding box center [1306, 257] width 96 height 9
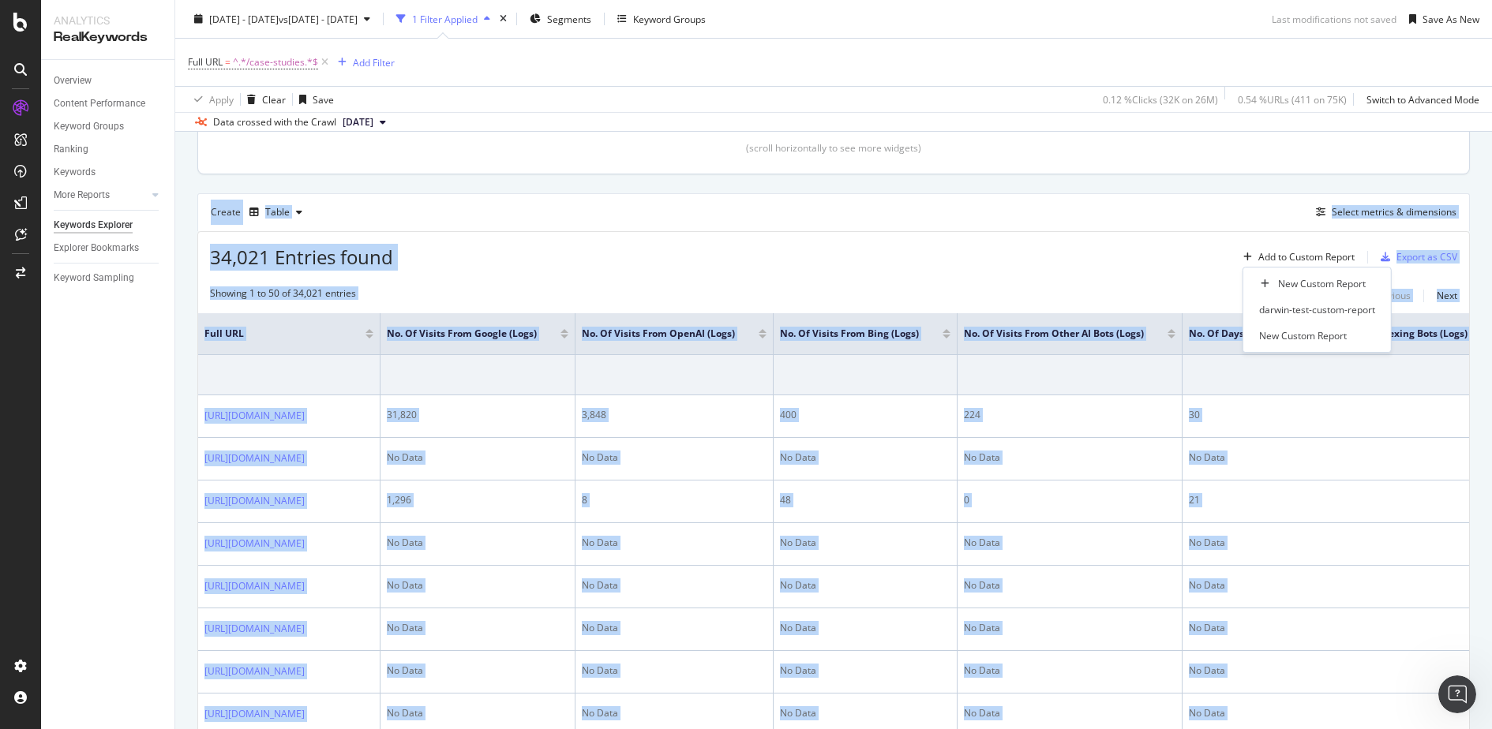
drag, startPoint x: 1273, startPoint y: 284, endPoint x: 1088, endPoint y: 157, distance: 224.2
click at [1088, 157] on body "Analytics RealKeywords Overview Content Performance Keyword Groups Ranking Keyw…" at bounding box center [746, 364] width 1492 height 729
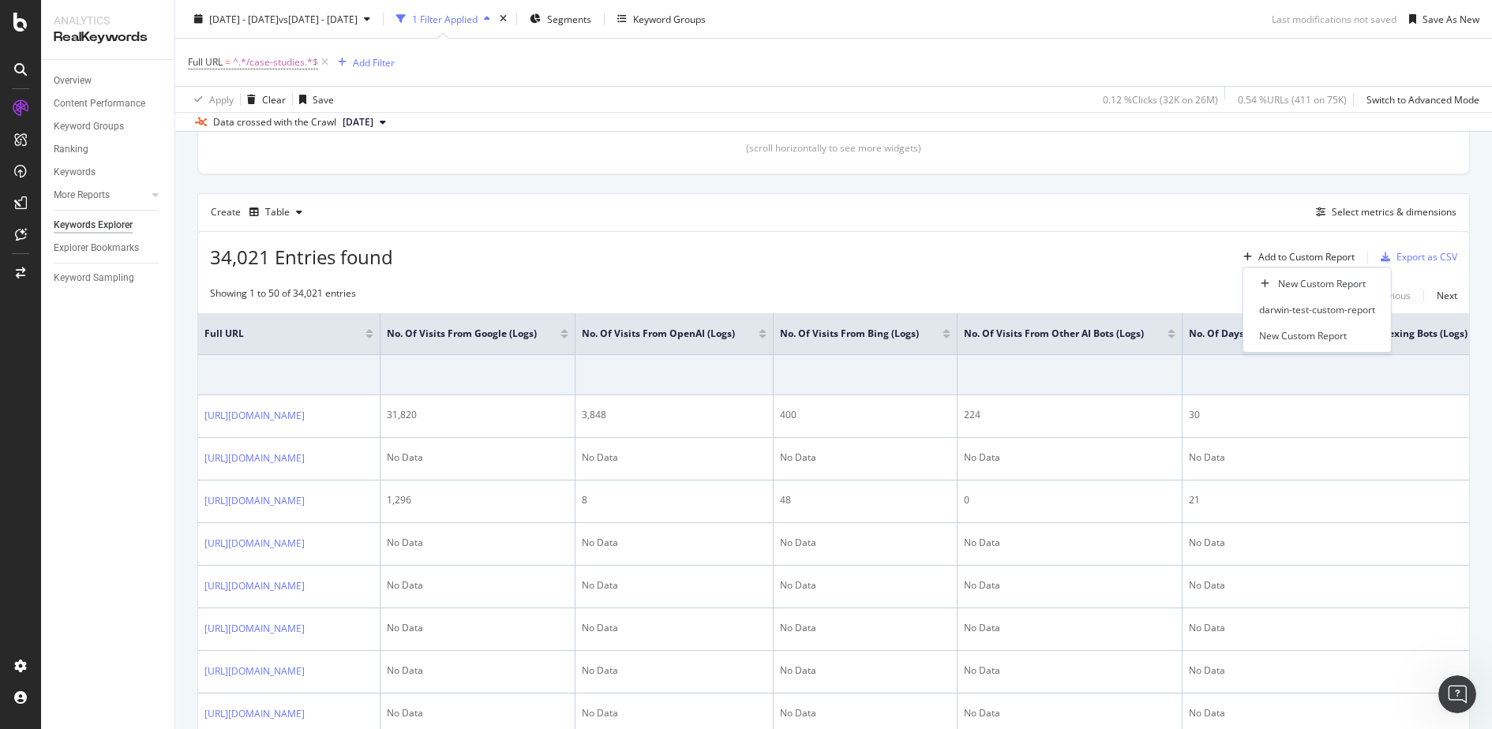
click at [1392, 208] on div "Select metrics & dimensions" at bounding box center [1394, 211] width 125 height 13
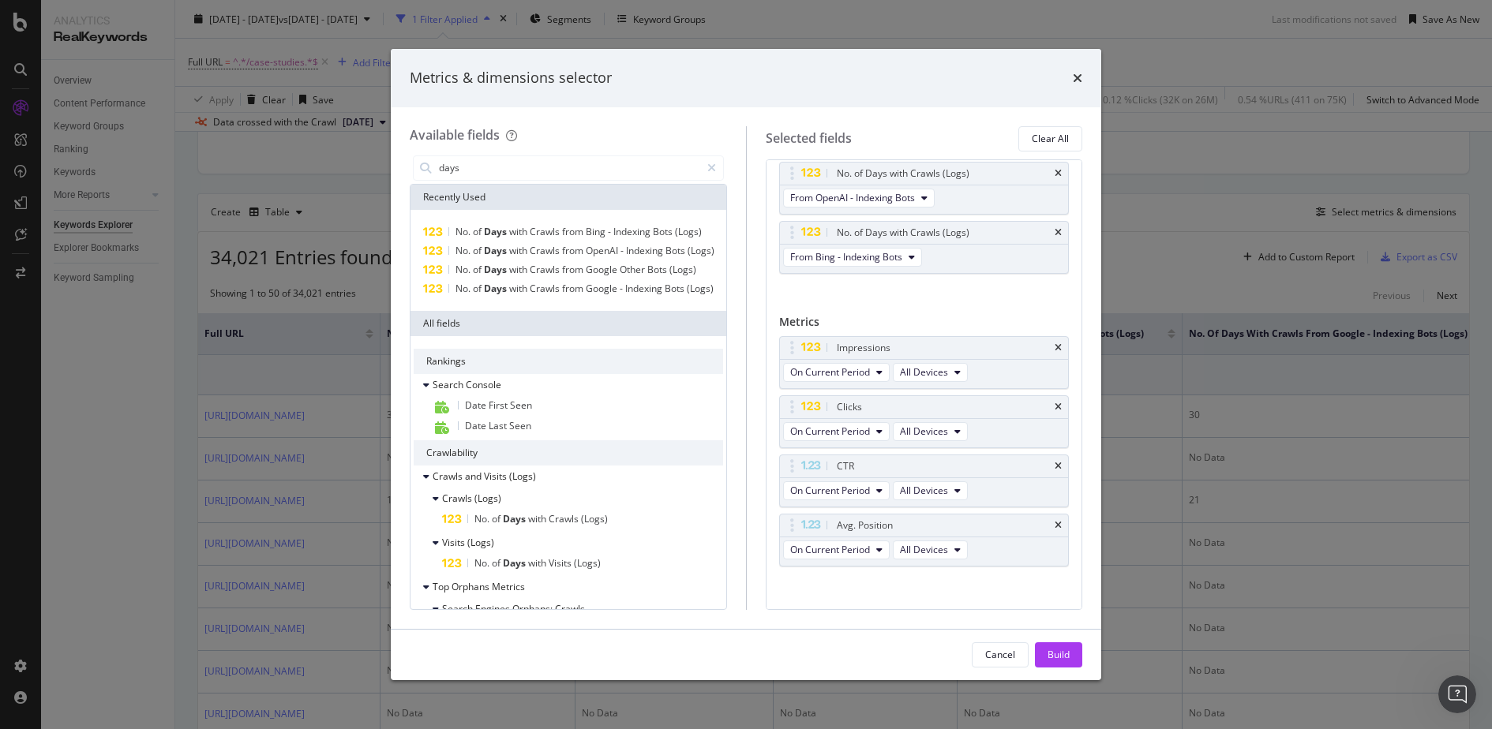
scroll to position [85, 0]
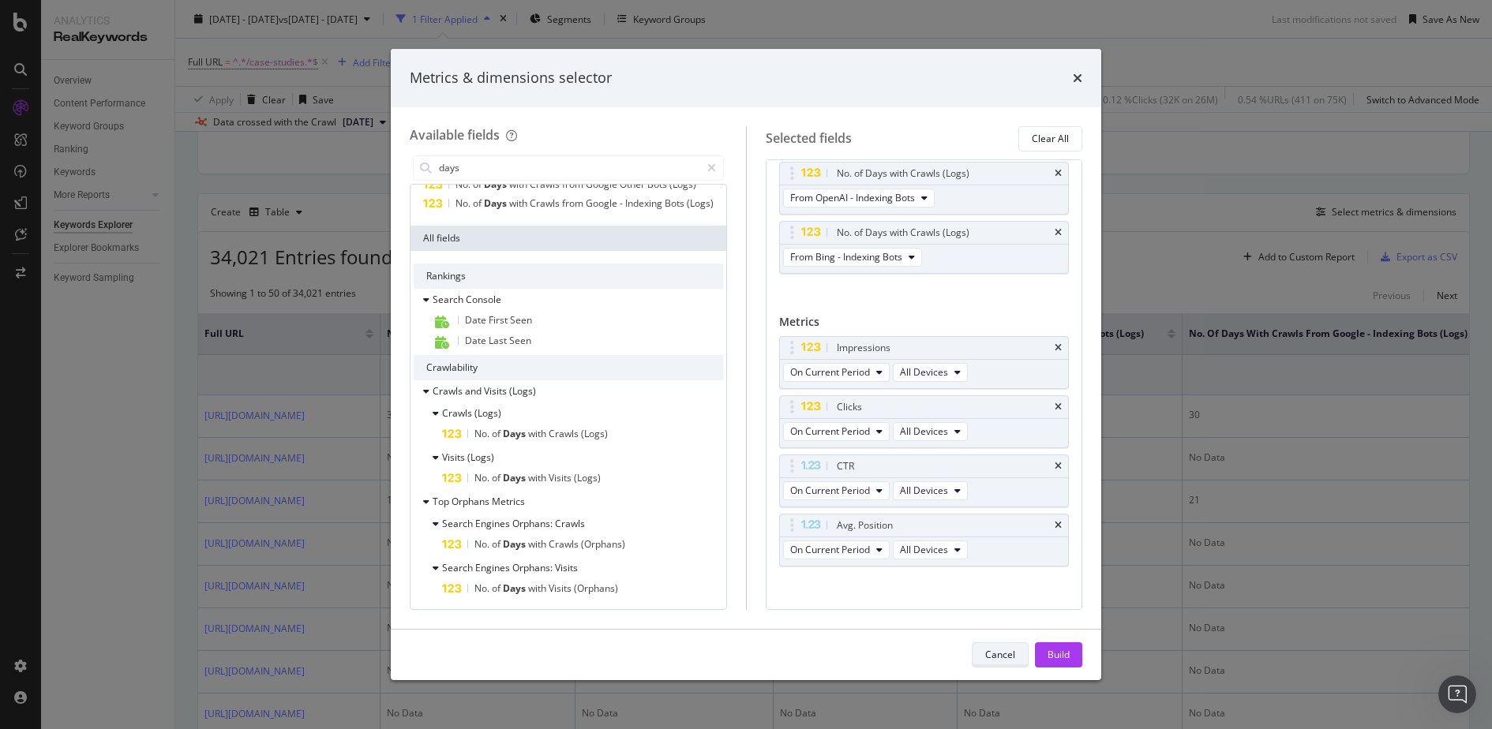
type input "days"
click at [992, 653] on div "Cancel" at bounding box center [1000, 654] width 30 height 13
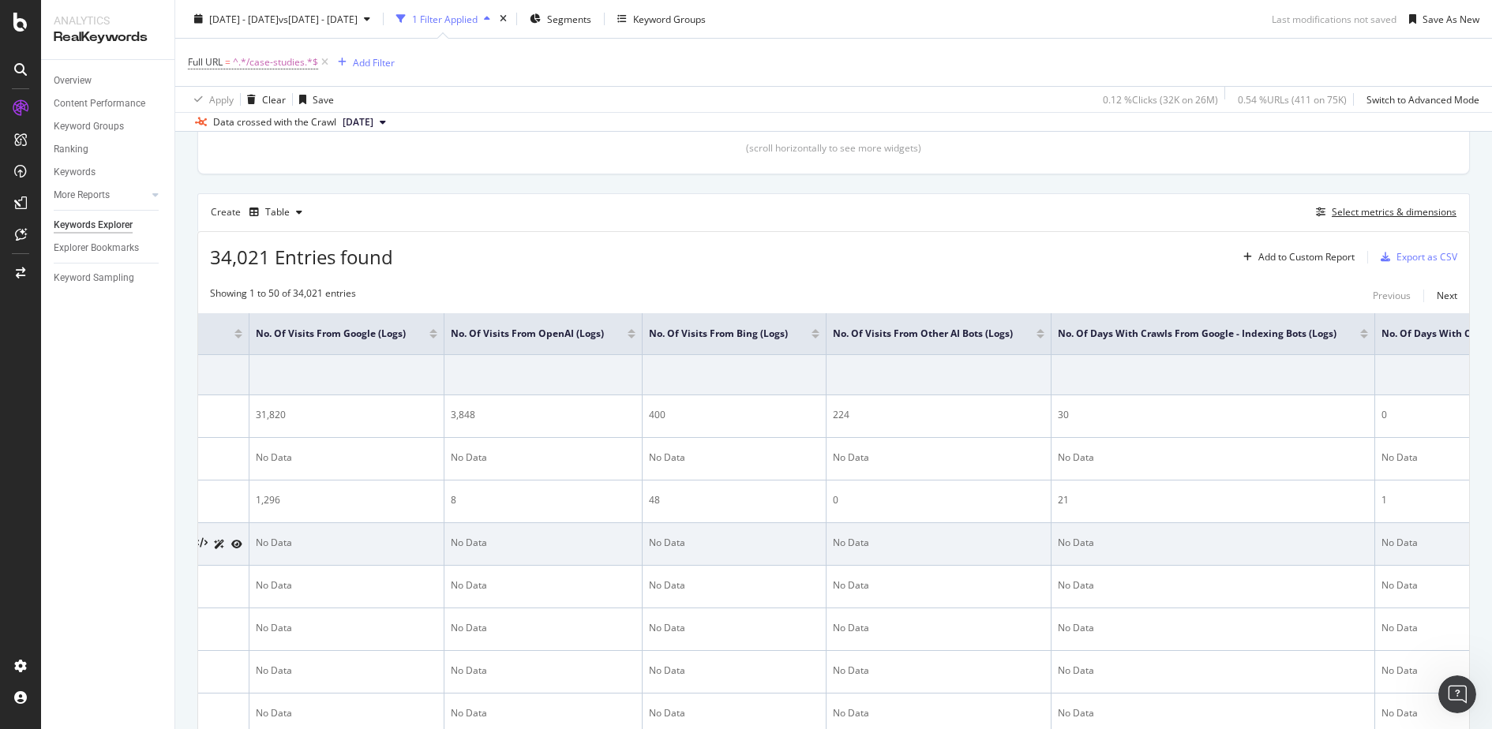
scroll to position [0, 0]
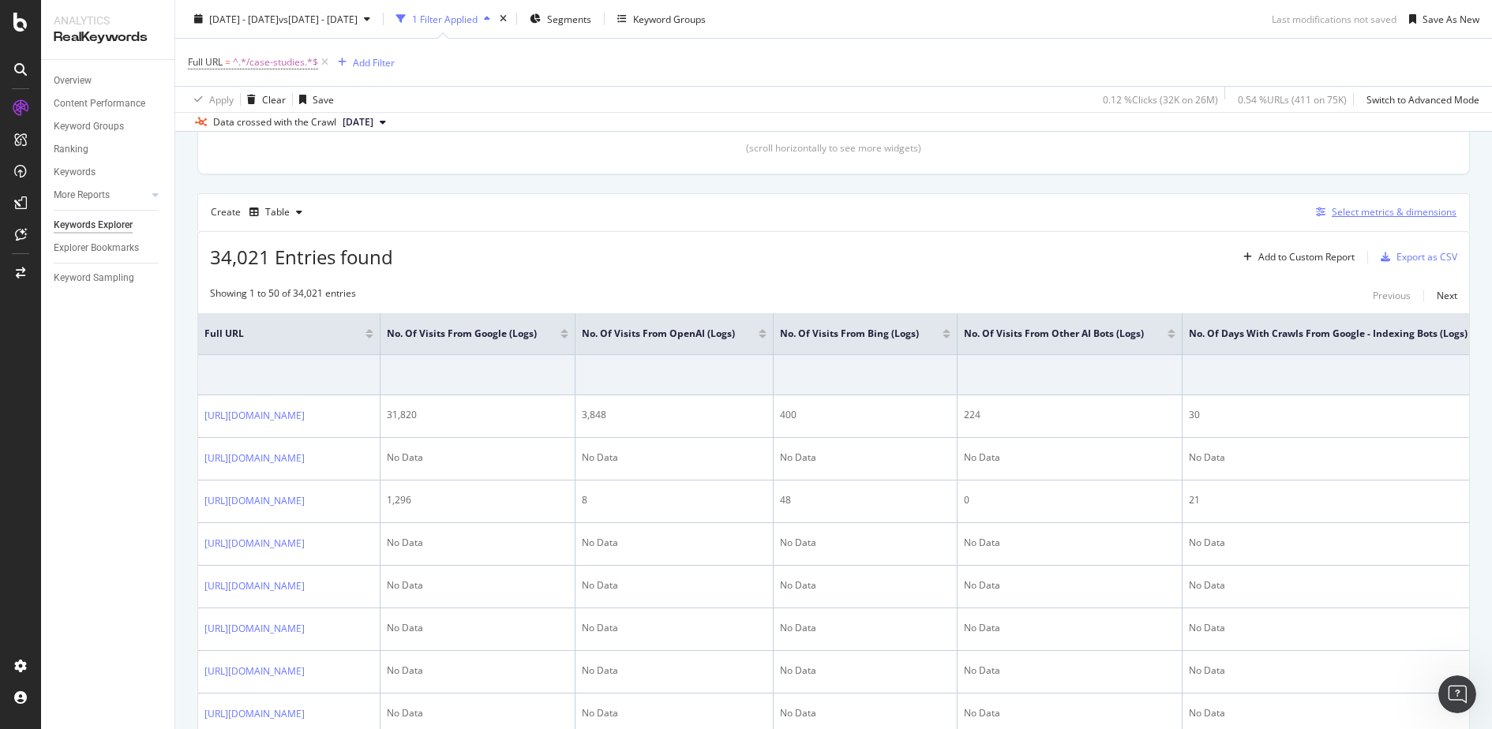
click at [1359, 206] on div "Select metrics & dimensions" at bounding box center [1394, 211] width 125 height 13
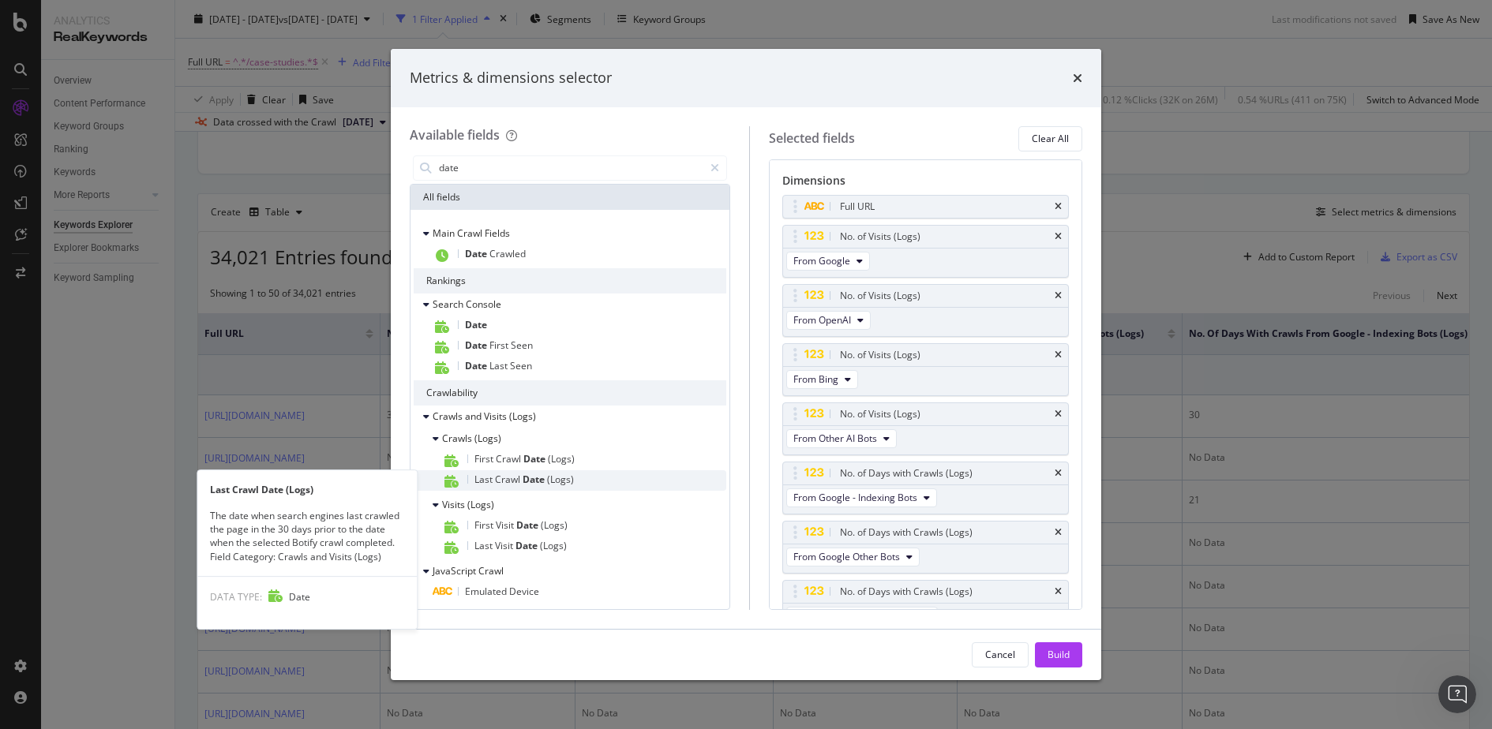
type input "date"
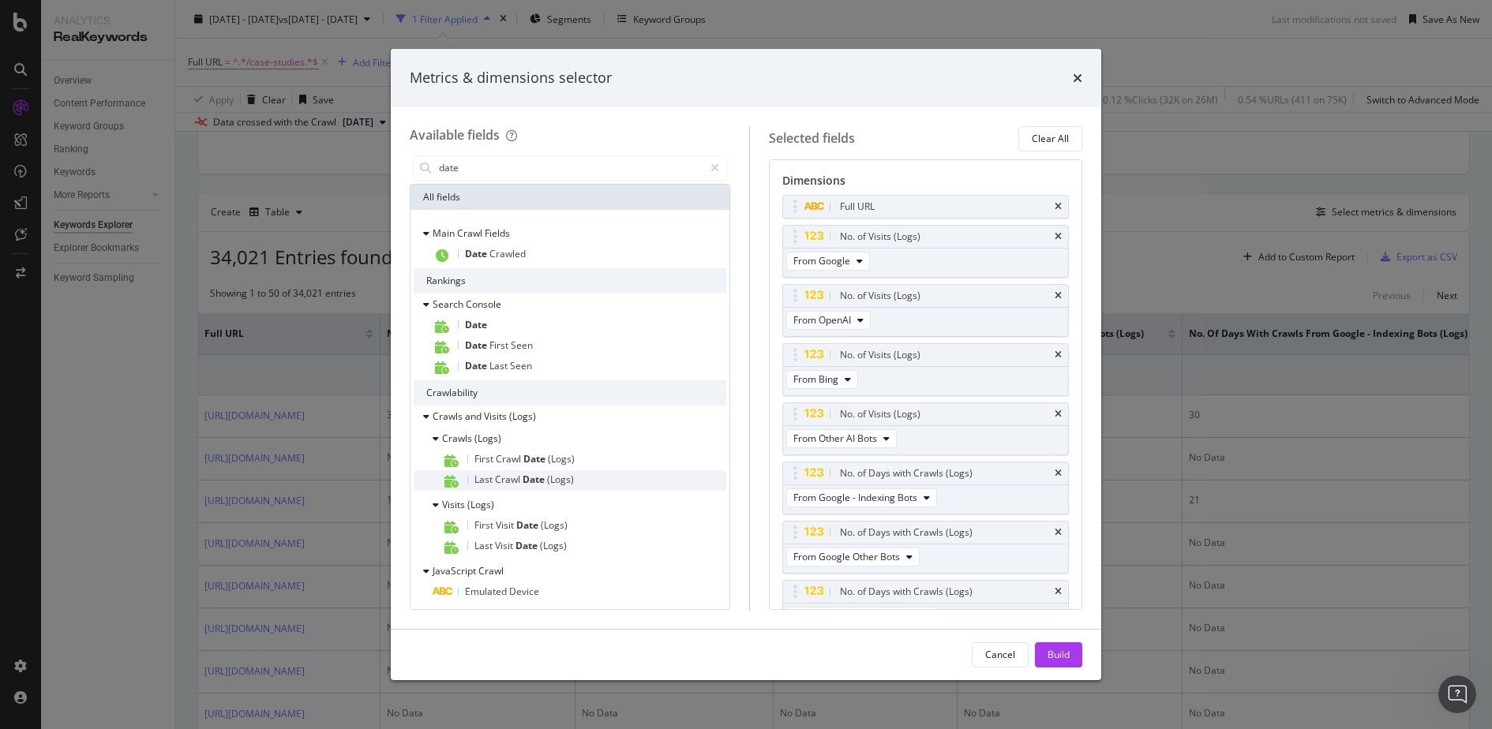
click at [583, 475] on div "Last Crawl Date (Logs)" at bounding box center [584, 480] width 284 height 21
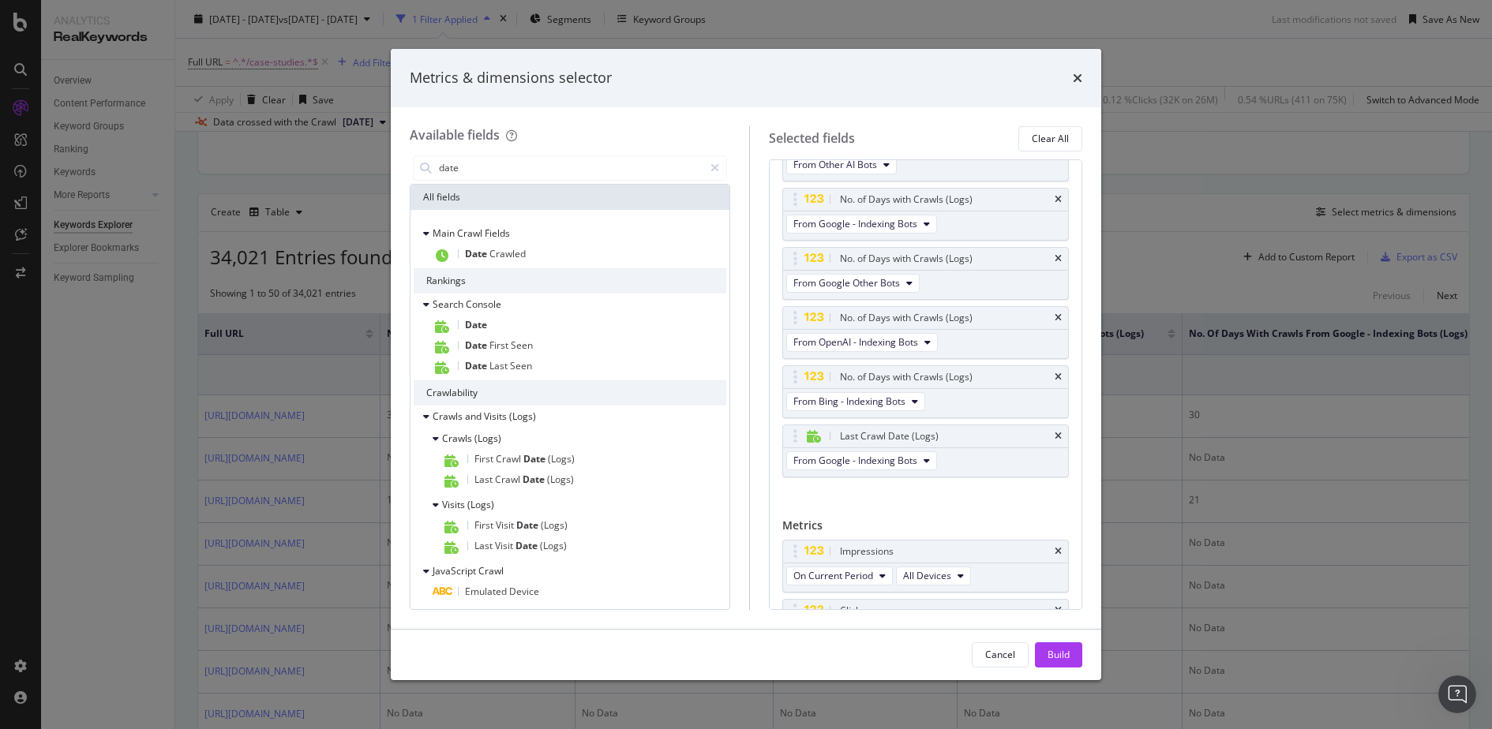
scroll to position [290, 0]
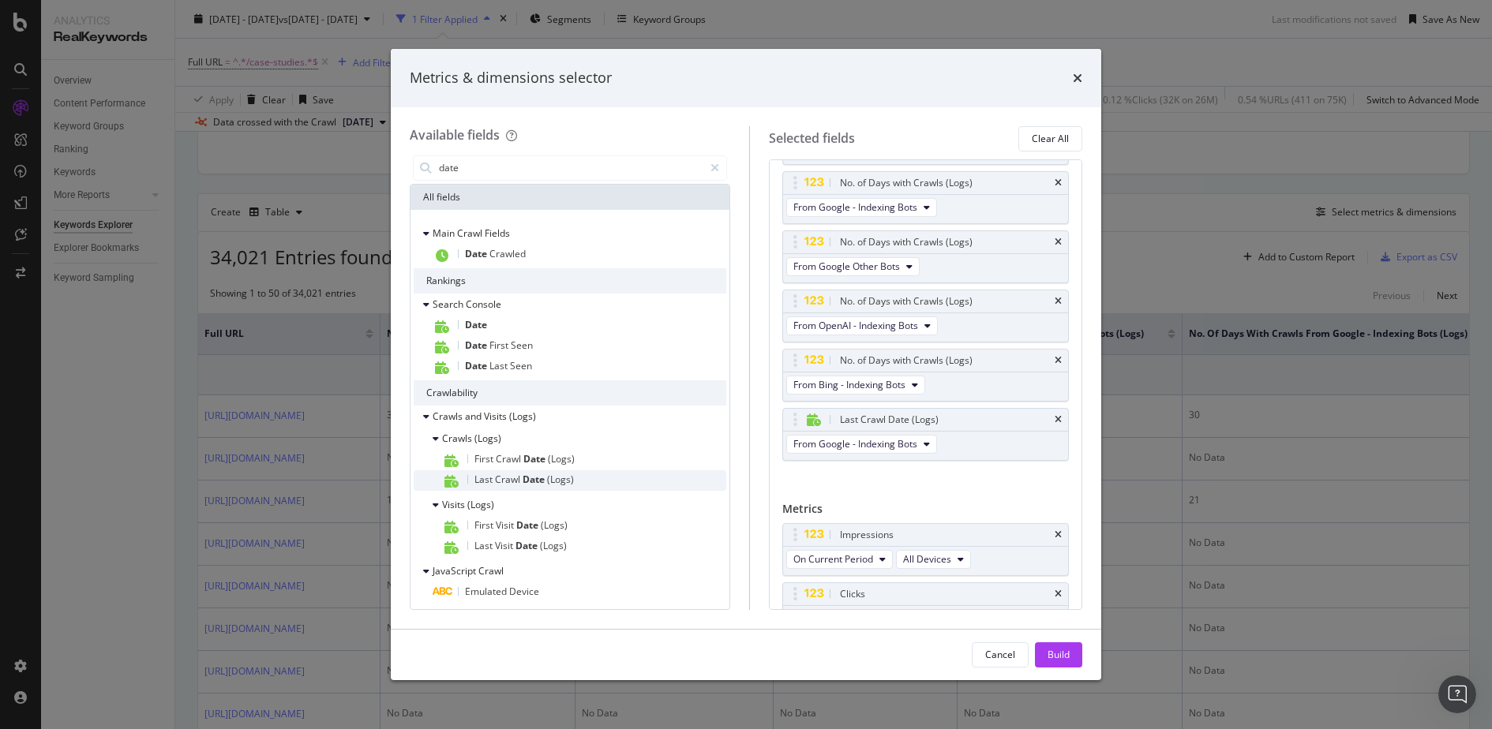
click at [551, 484] on span "(Logs)" at bounding box center [560, 479] width 27 height 13
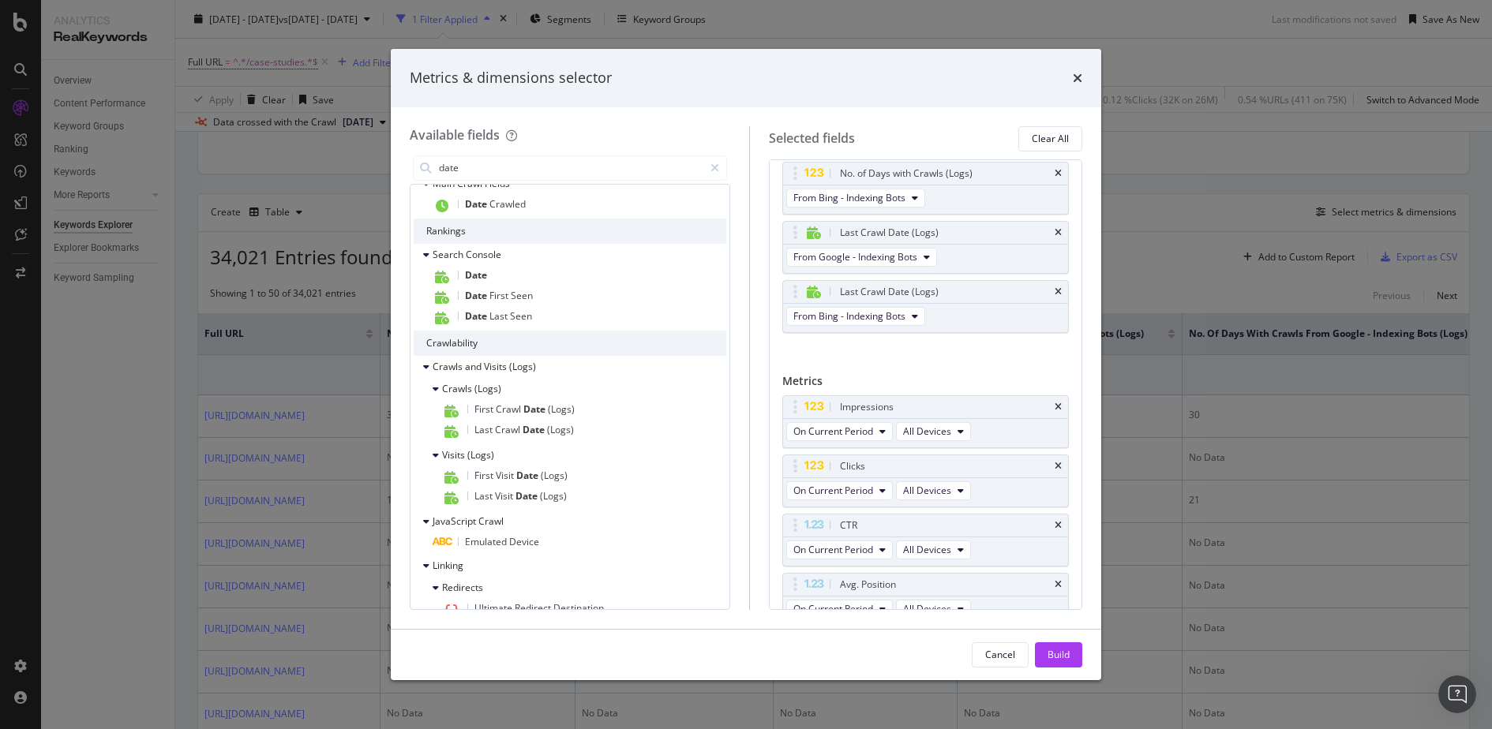
scroll to position [48, 0]
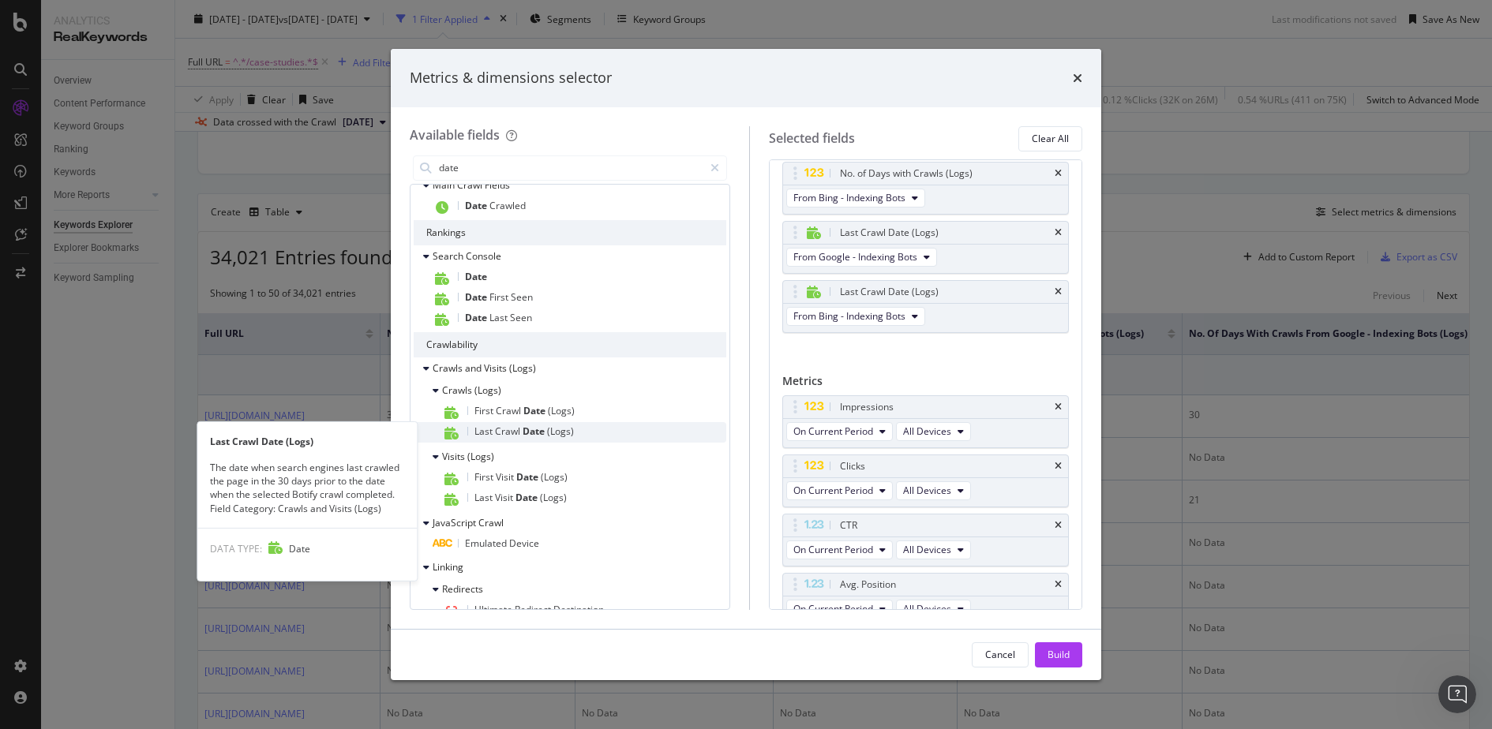
click at [527, 433] on span "Date" at bounding box center [535, 431] width 24 height 13
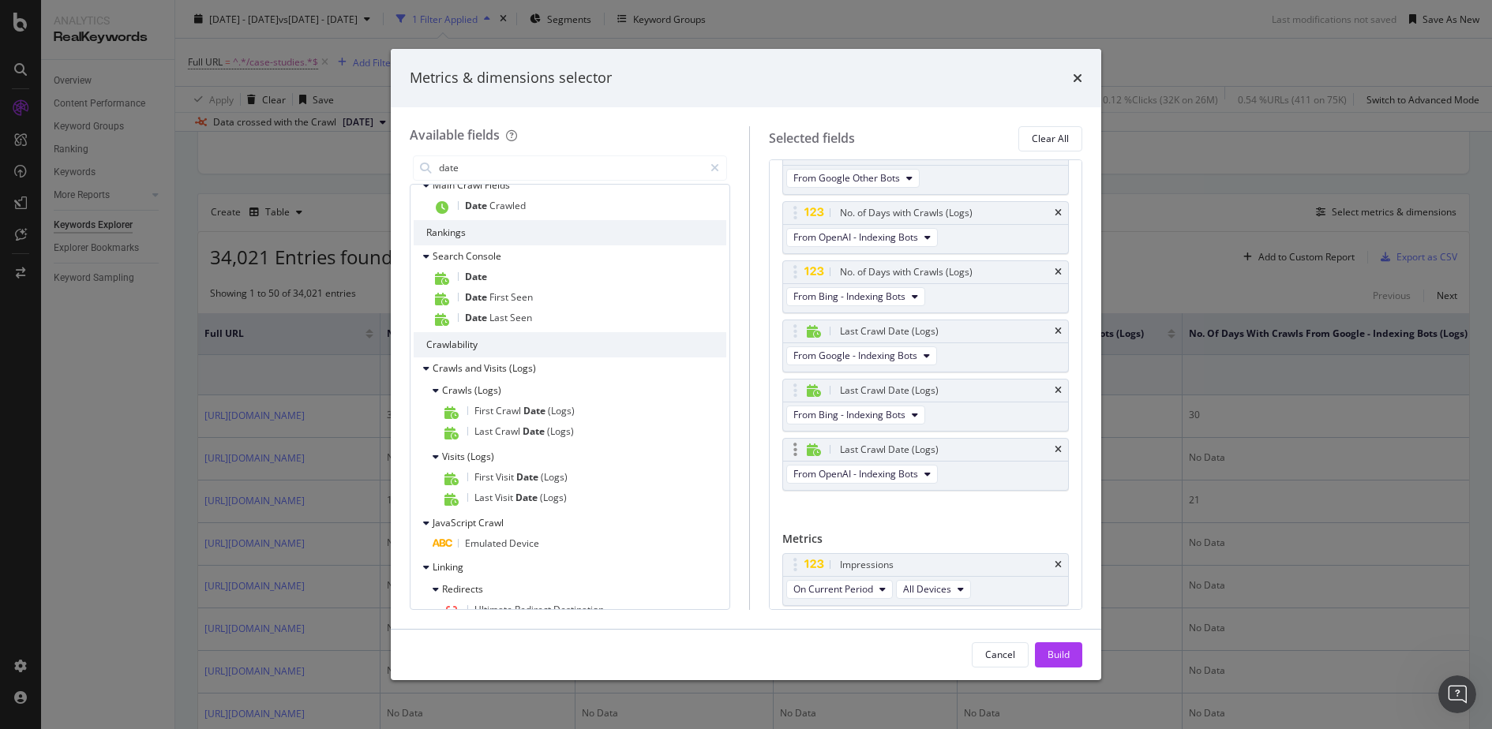
scroll to position [376, 0]
click at [928, 358] on button "From Google - Indexing Bots" at bounding box center [861, 359] width 151 height 19
click at [1006, 502] on div "Full URL No. of Visits (Logs) From Google No. of Visits (Logs) From OpenAI No. …" at bounding box center [925, 173] width 287 height 709
click at [899, 413] on span "From Bing - Indexing Bots" at bounding box center [849, 417] width 112 height 13
click at [1022, 517] on div "Full URL No. of Visits (Logs) From Google No. of Visits (Logs) From OpenAI No. …" at bounding box center [925, 173] width 287 height 709
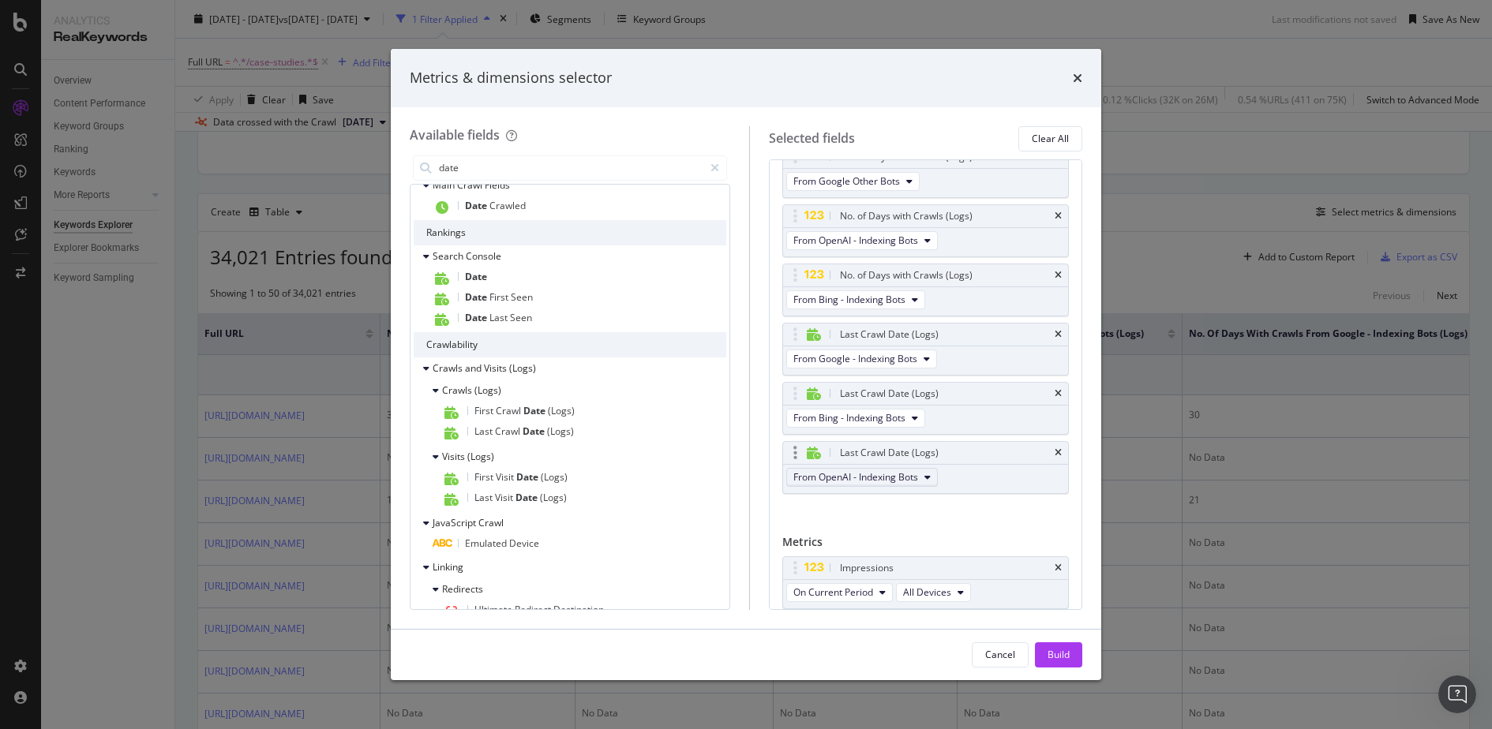
click at [902, 470] on span "From OpenAI - Indexing Bots" at bounding box center [855, 476] width 125 height 13
click at [1023, 518] on div "Full URL No. of Visits (Logs) From Google No. of Visits (Logs) From OpenAI No. …" at bounding box center [925, 173] width 287 height 709
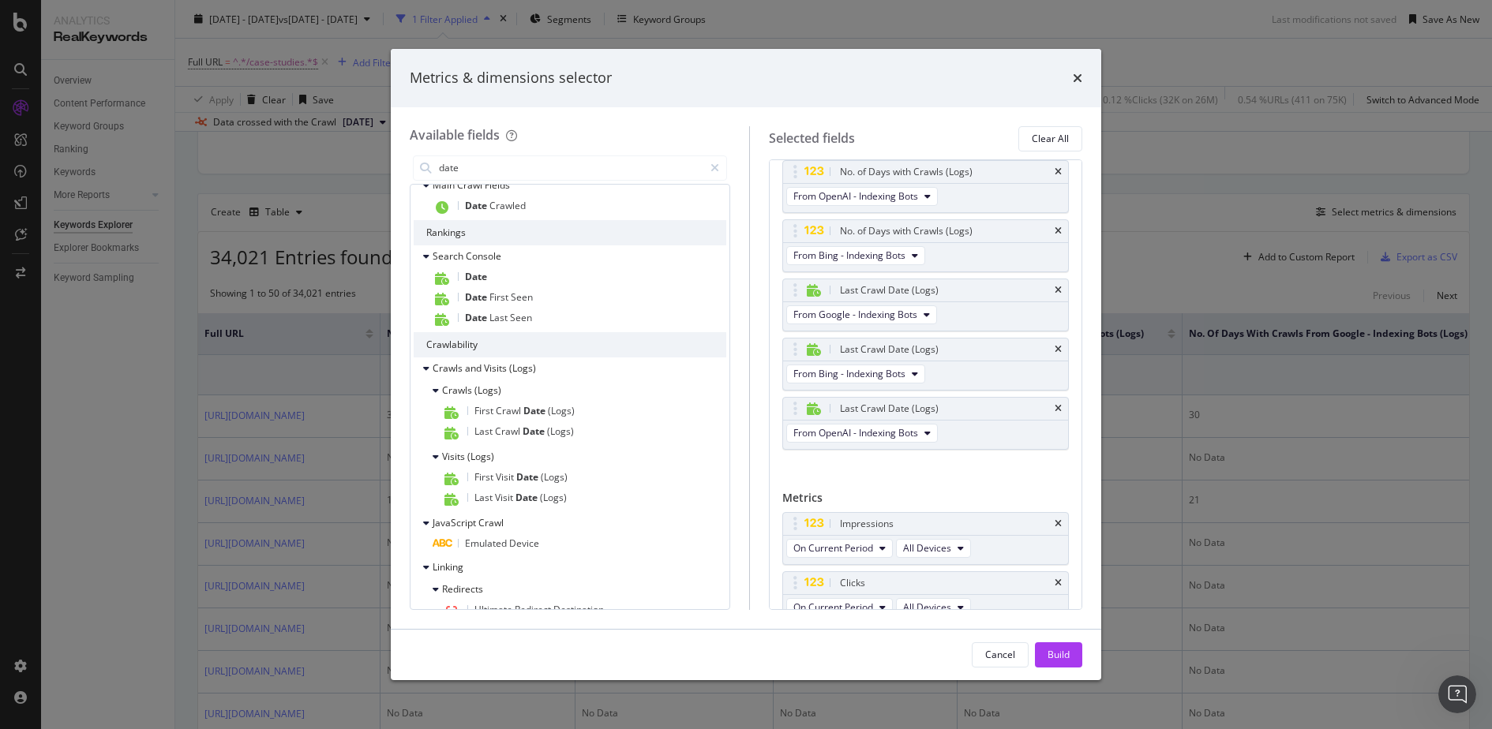
scroll to position [421, 0]
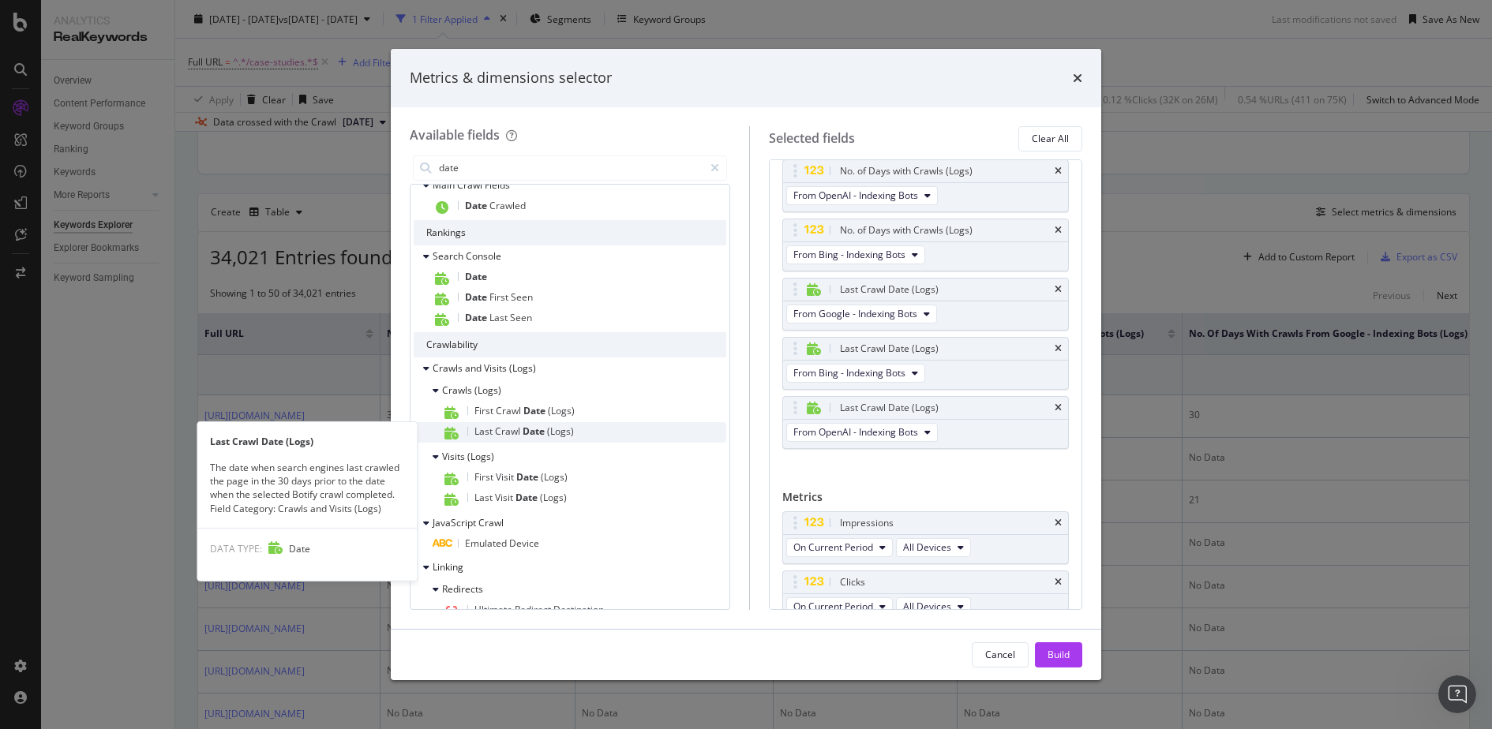
click at [557, 436] on span "(Logs)" at bounding box center [560, 431] width 27 height 13
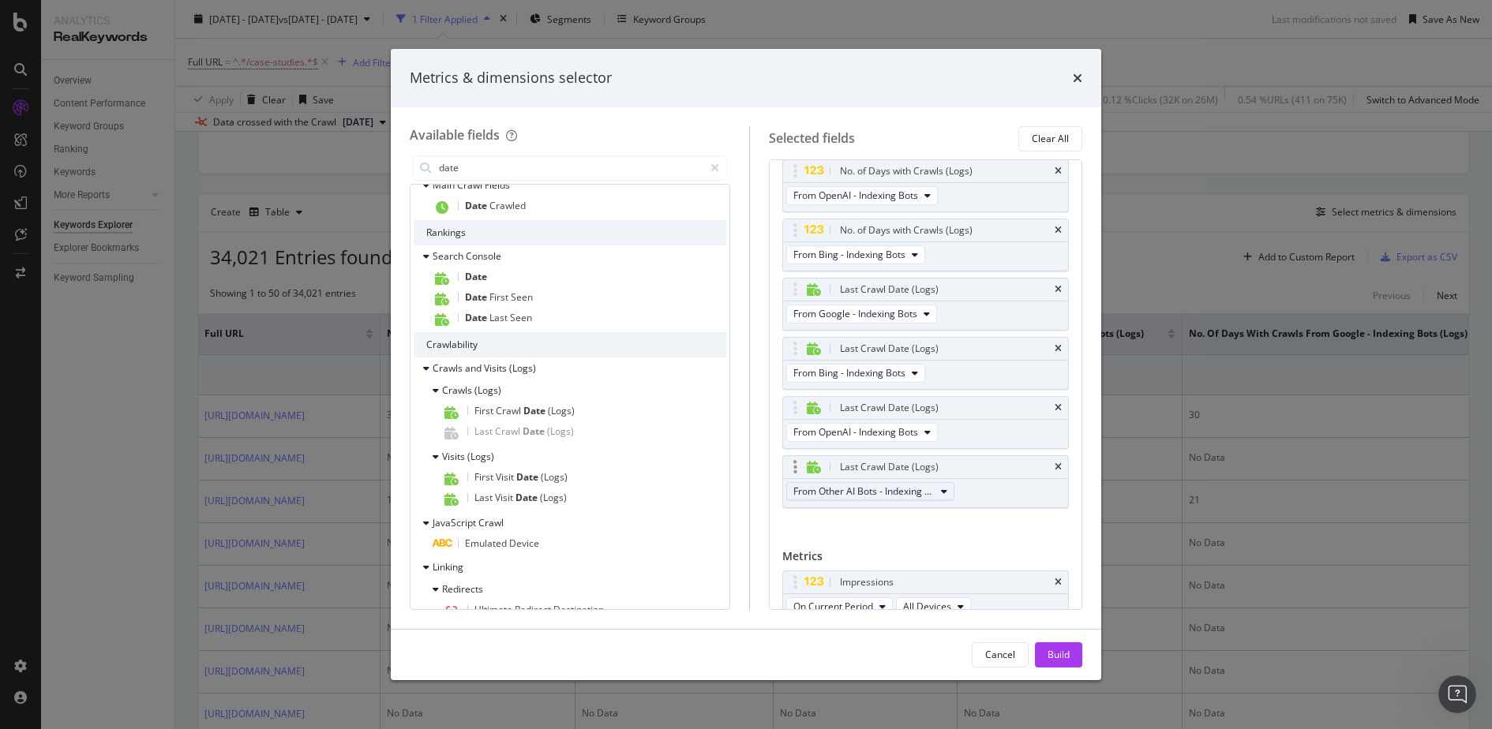
click at [869, 487] on span "From Other AI Bots - Indexing Bots" at bounding box center [863, 491] width 141 height 13
click at [924, 597] on span "From Other AI Bots - Indexing Bots" at bounding box center [879, 598] width 158 height 14
click at [867, 601] on span "From Other AI Bots - Indexing Bots" at bounding box center [879, 598] width 158 height 14
click at [1008, 514] on div "Full URL No. of Visits (Logs) From Google No. of Visits (Logs) From OpenAI No. …" at bounding box center [925, 158] width 287 height 768
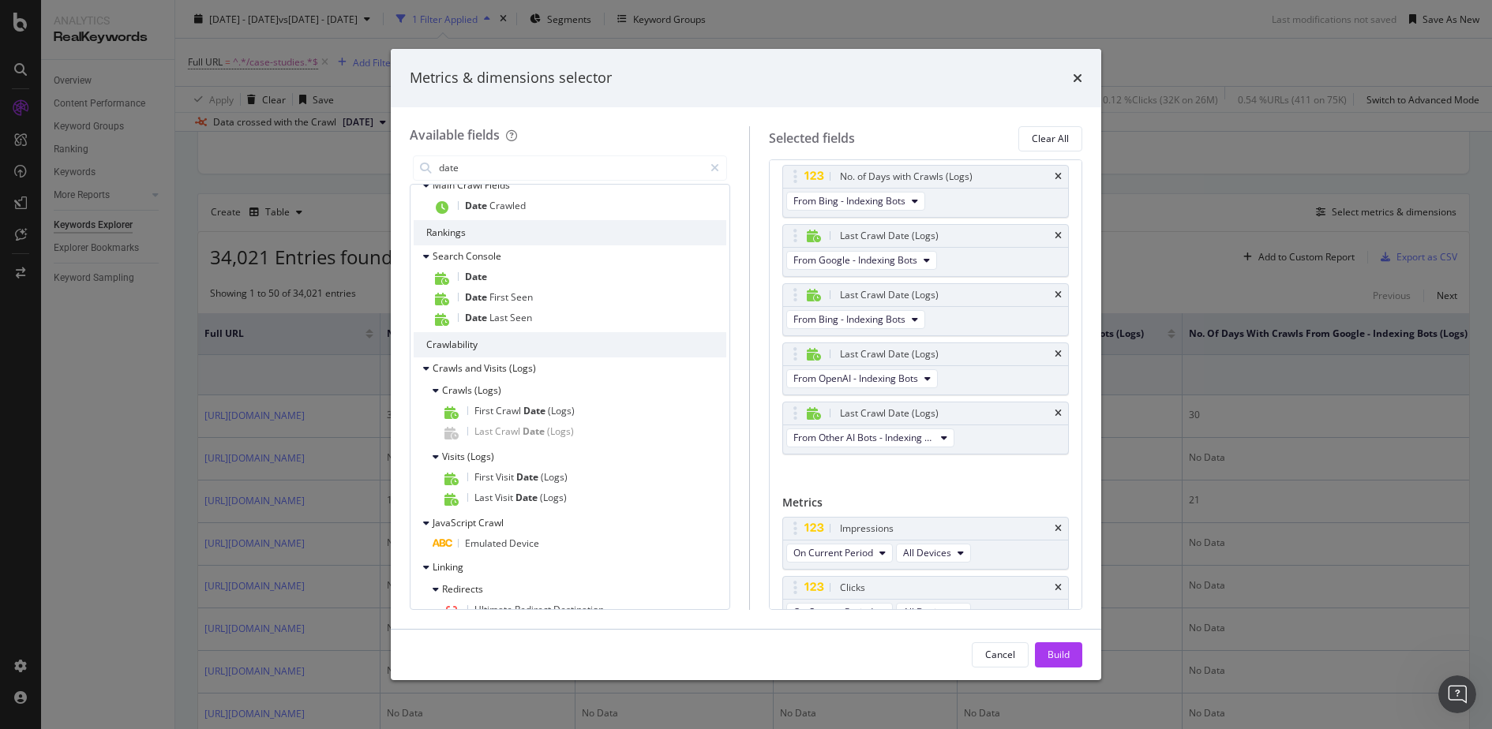
scroll to position [490, 0]
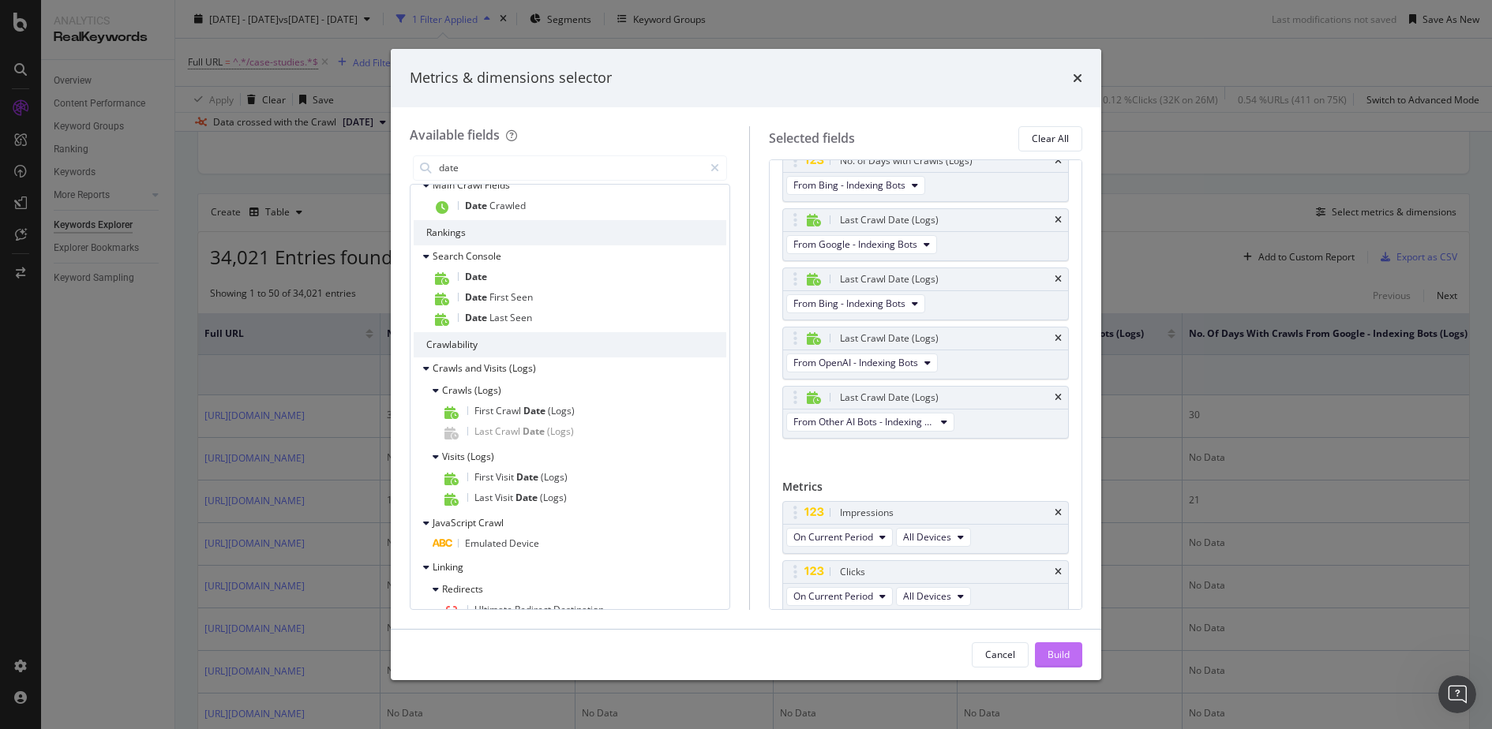
click at [1063, 654] on div "Build" at bounding box center [1058, 654] width 22 height 13
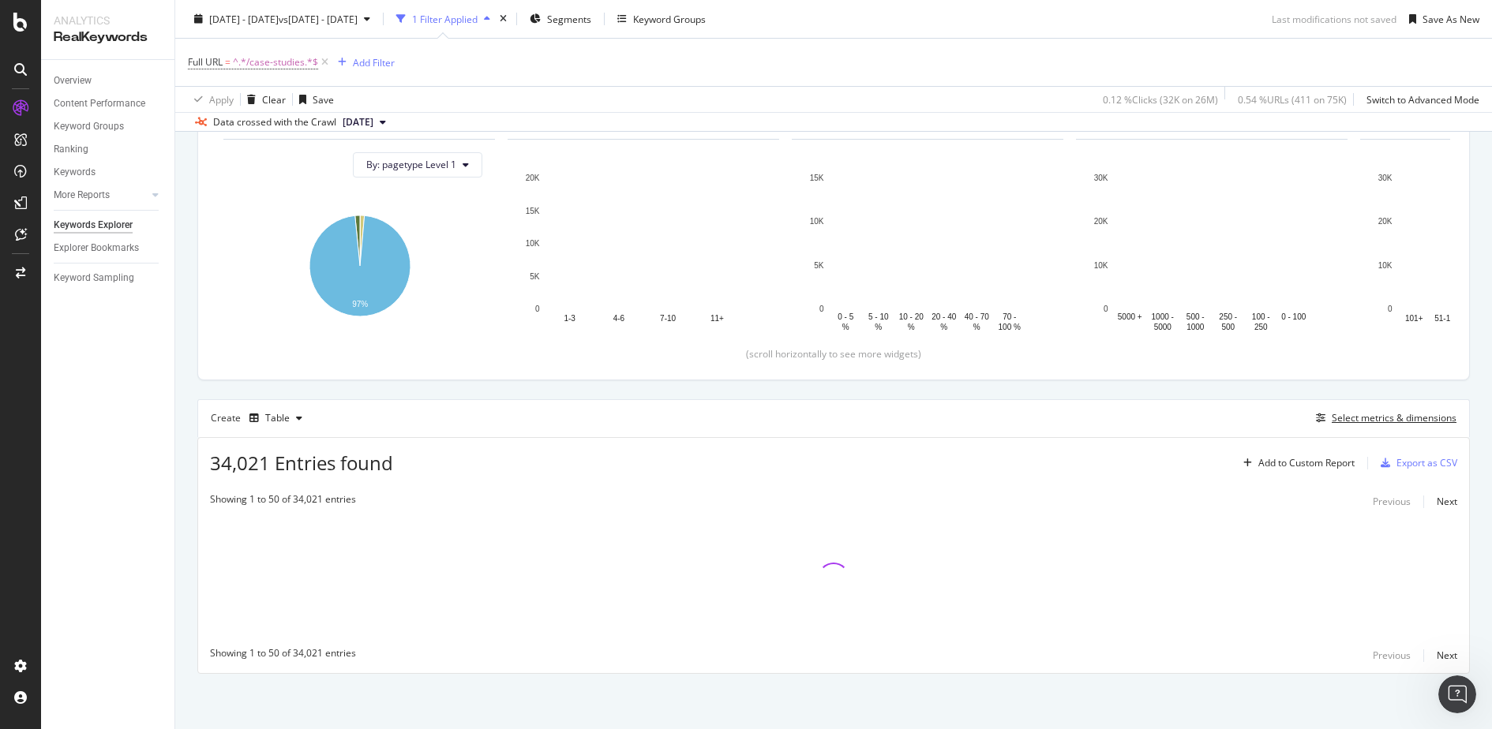
scroll to position [232, 0]
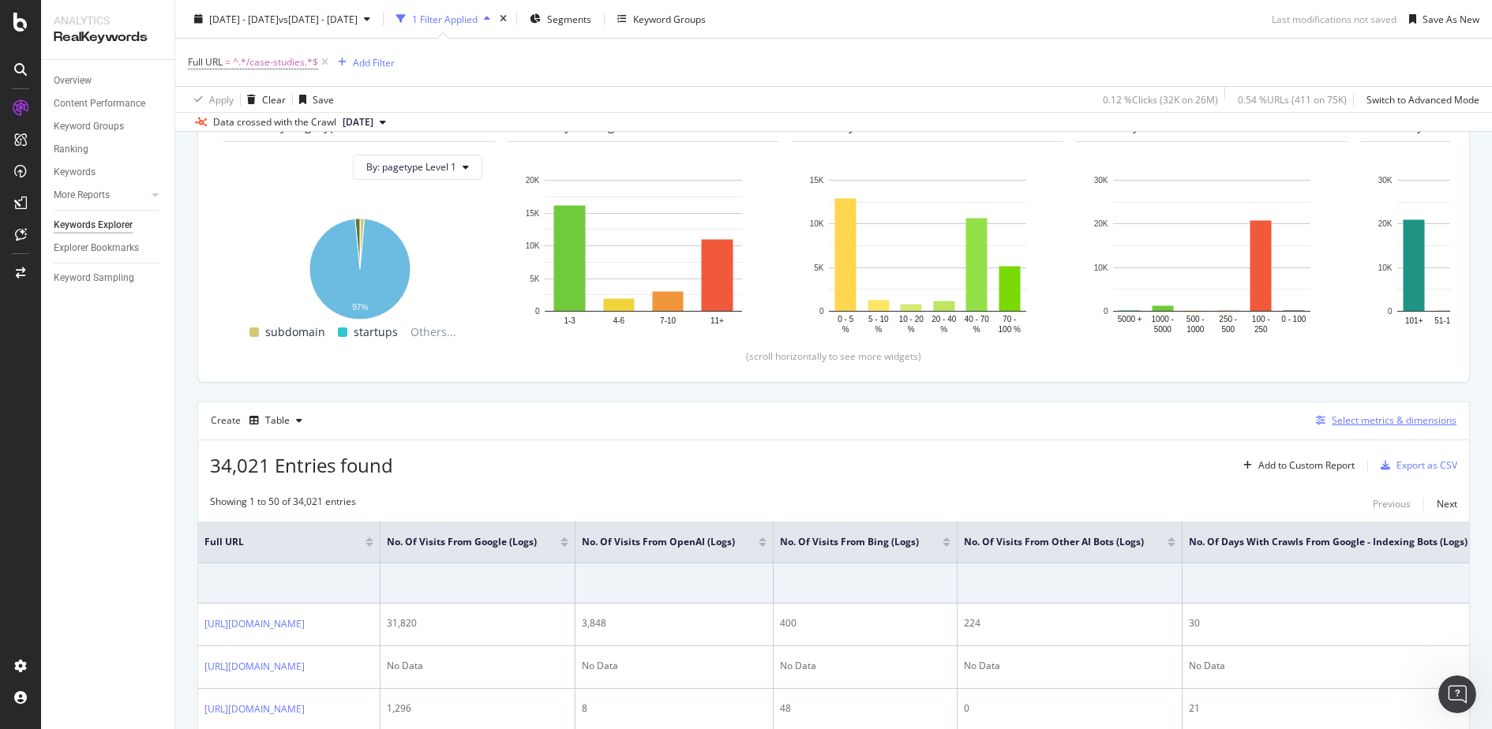
click at [1358, 421] on div "Select metrics & dimensions" at bounding box center [1394, 420] width 125 height 13
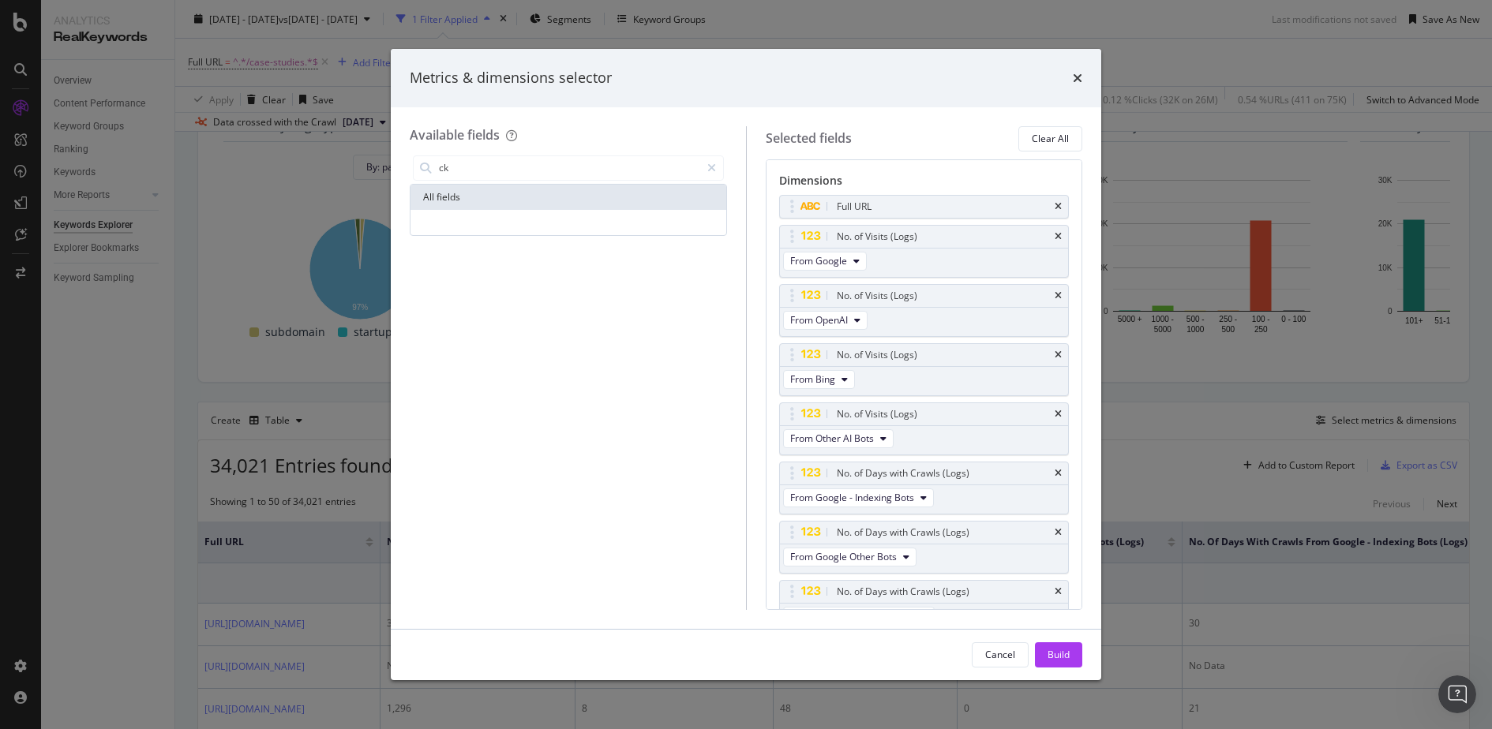
type input "c"
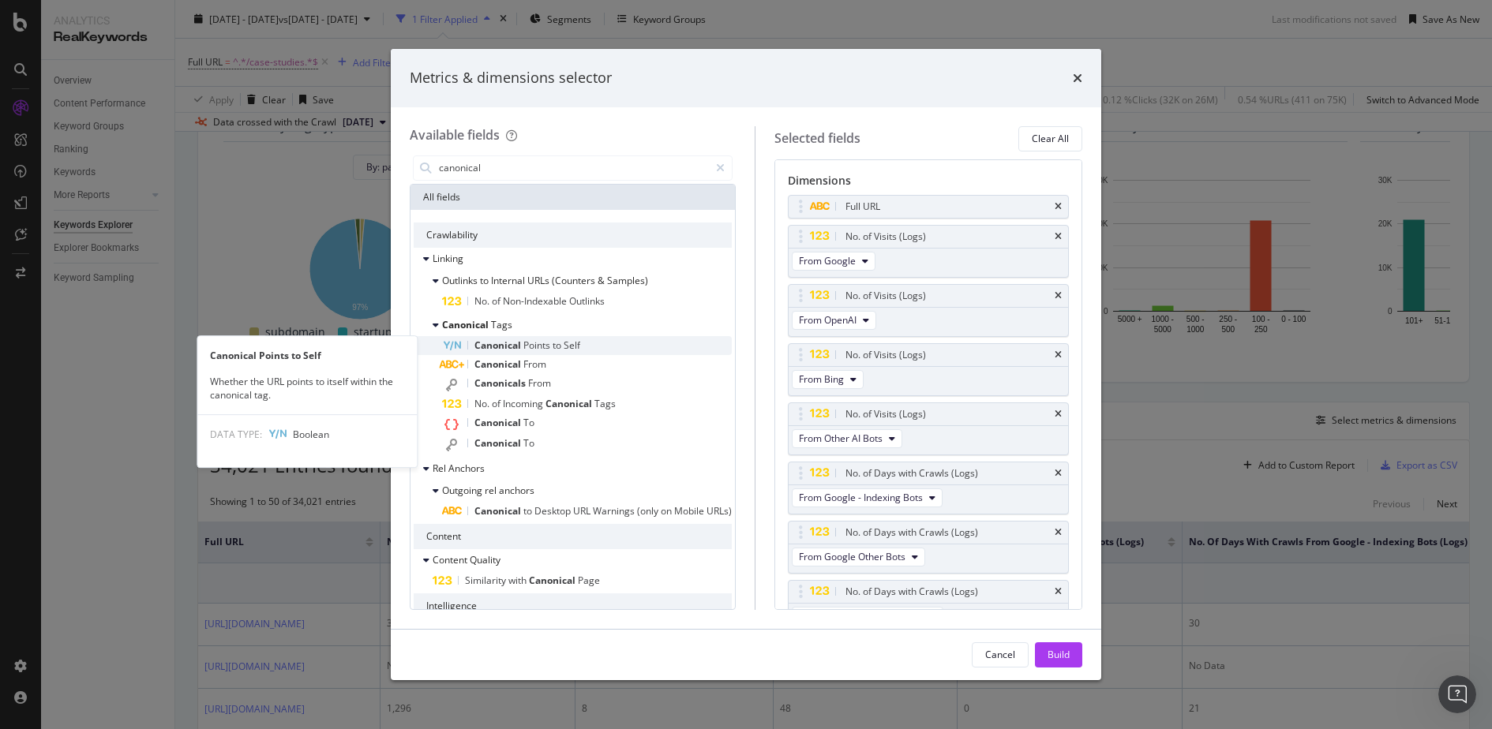
type input "canonical"
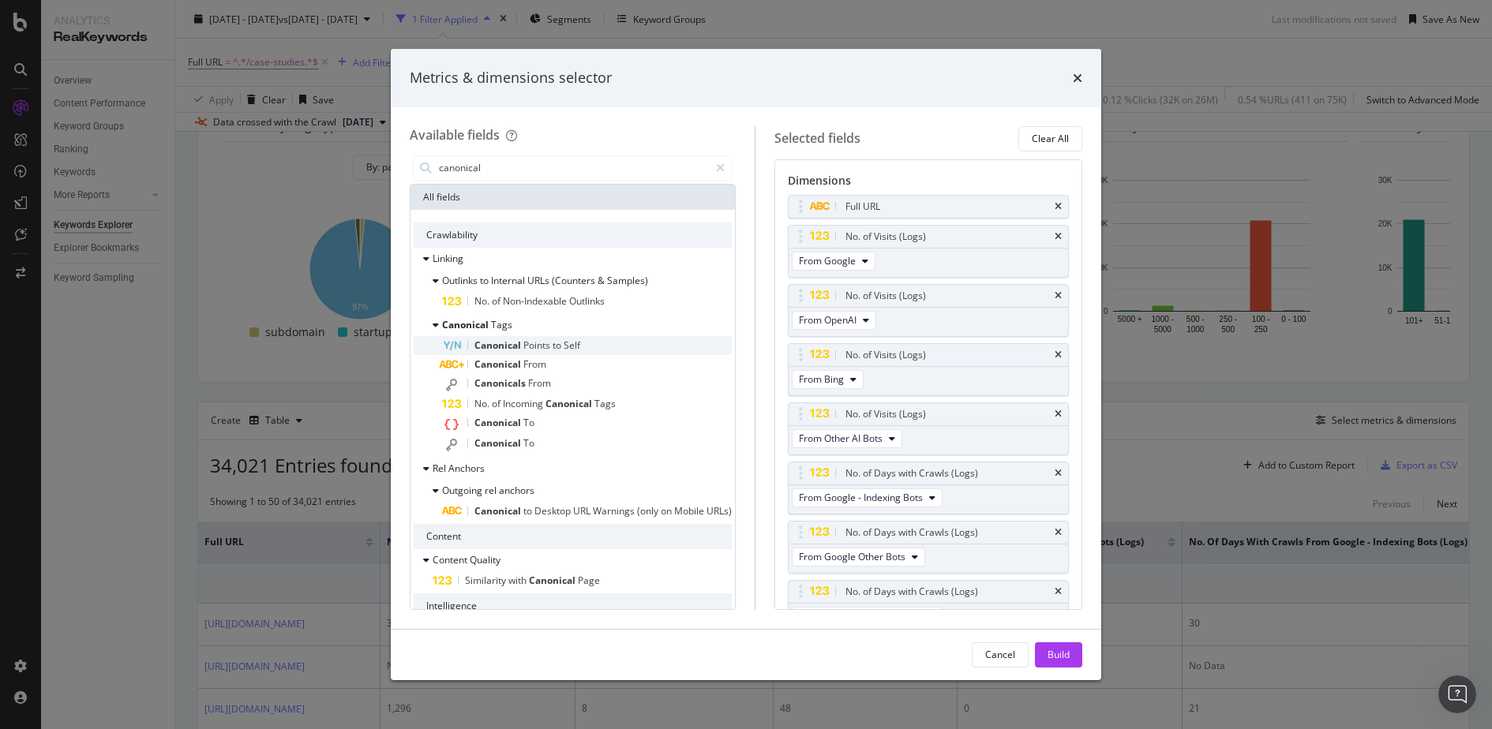
click at [540, 342] on span "Points" at bounding box center [537, 345] width 29 height 13
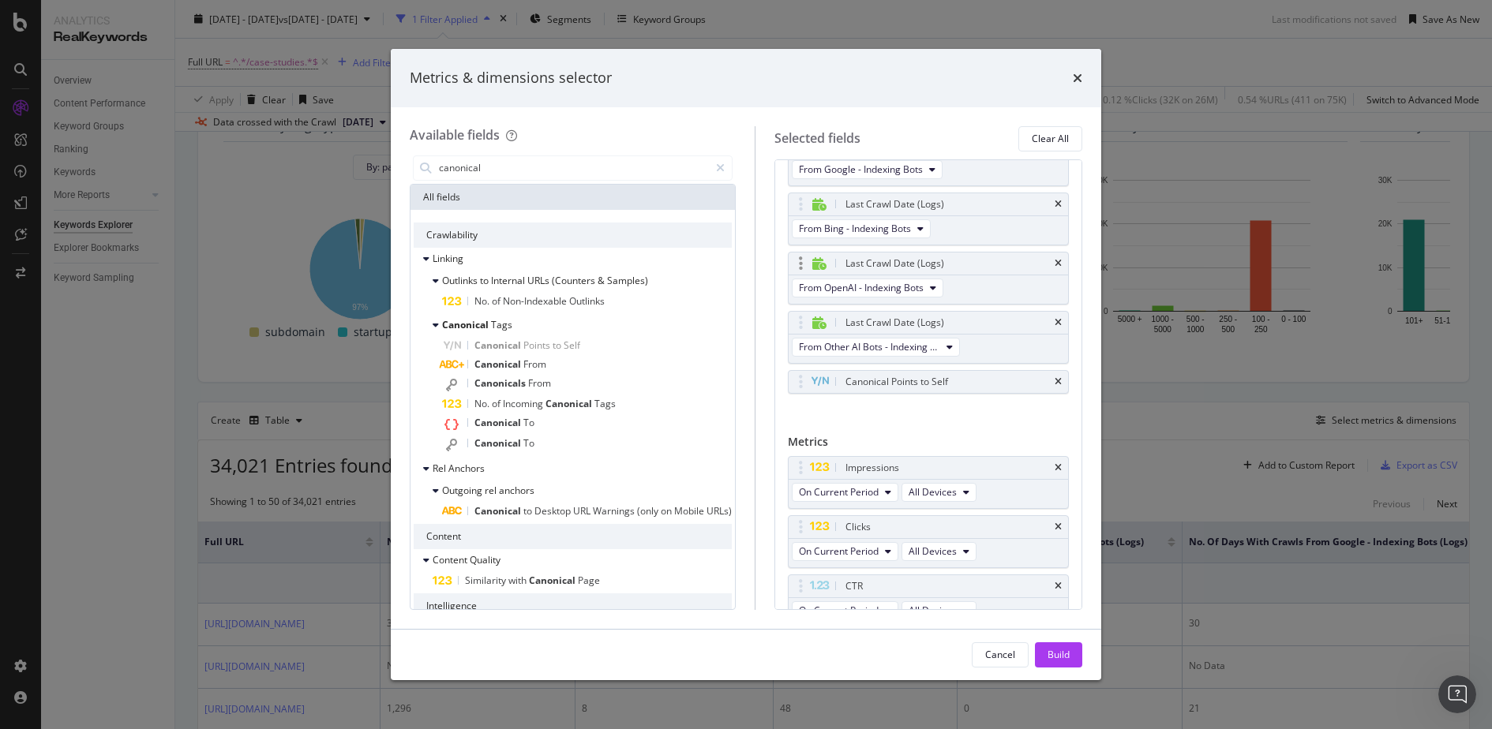
scroll to position [571, 0]
click at [935, 373] on div "Canonical Points to Self" at bounding box center [896, 376] width 103 height 16
click at [931, 410] on div "Full URL No. of Visits (Logs) From Google No. of Visits (Logs) From OpenAI No. …" at bounding box center [928, 22] width 281 height 798
click at [1064, 650] on div "Build" at bounding box center [1058, 654] width 22 height 13
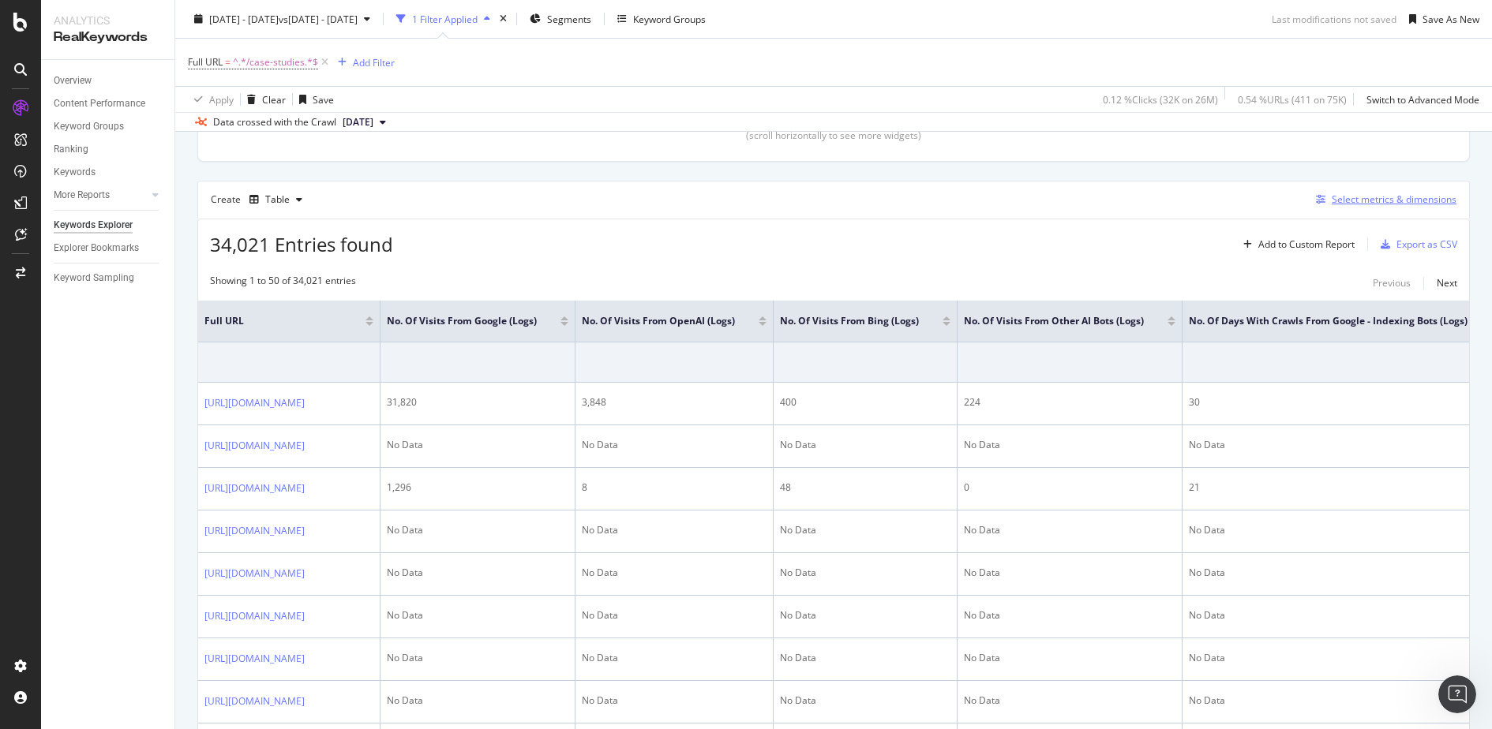
click at [1378, 195] on div "Select metrics & dimensions" at bounding box center [1394, 199] width 125 height 13
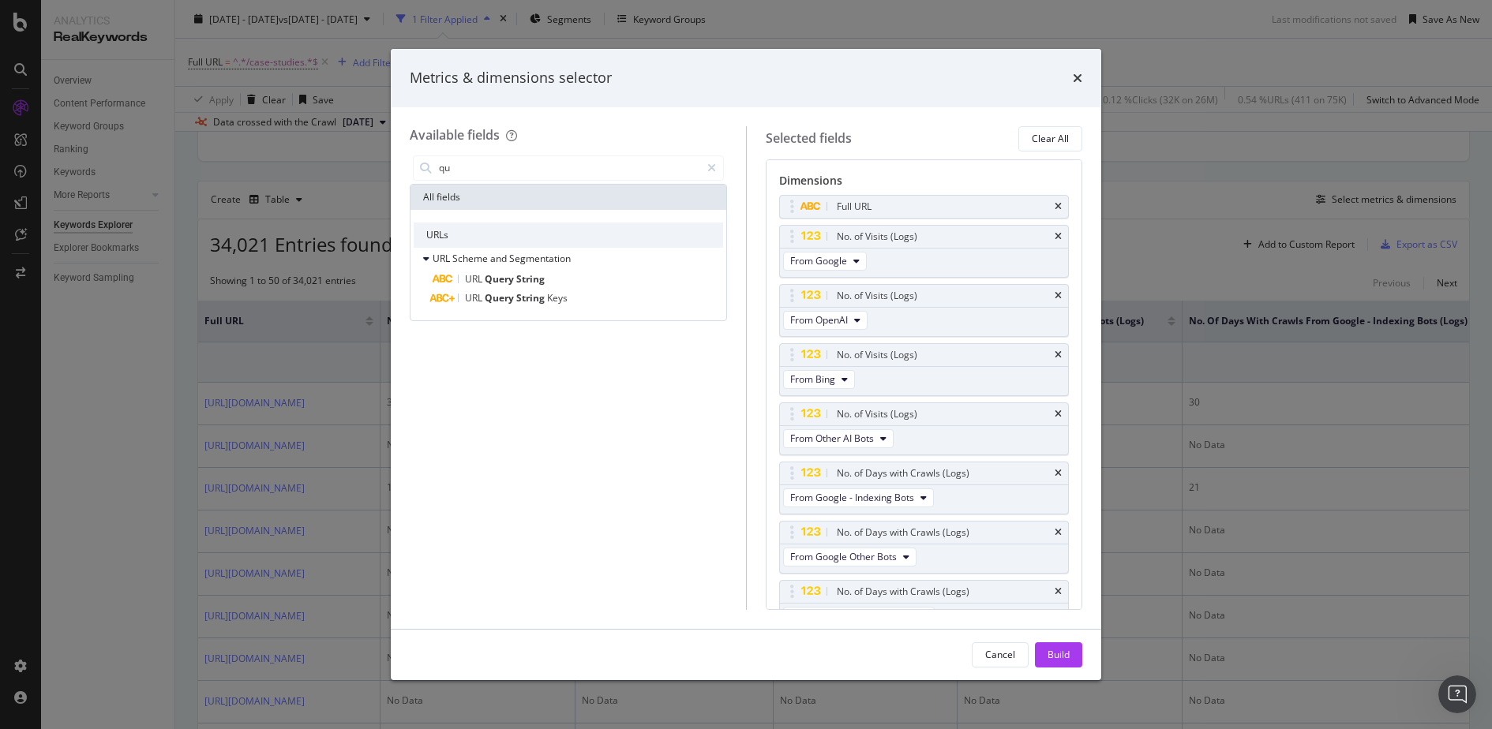
type input "q"
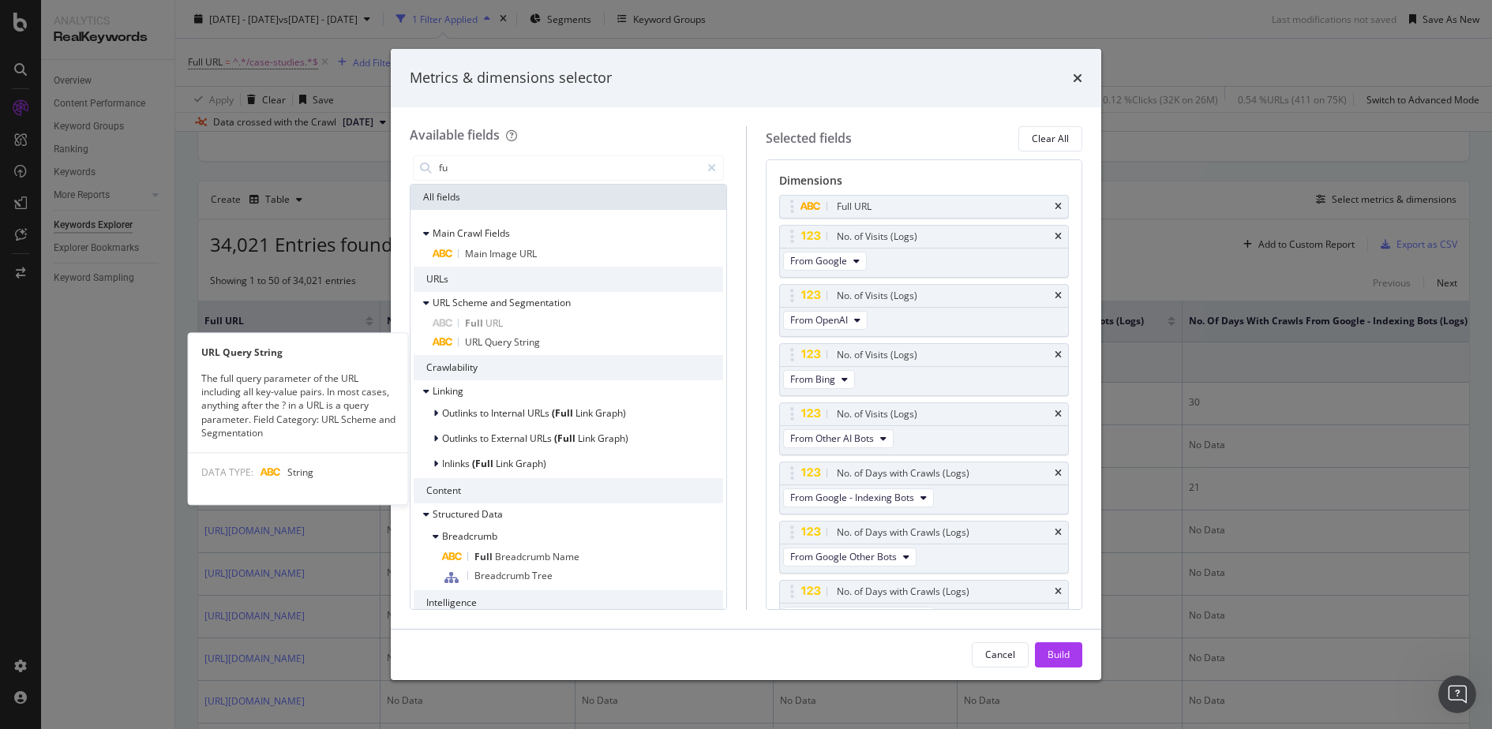
type input "f"
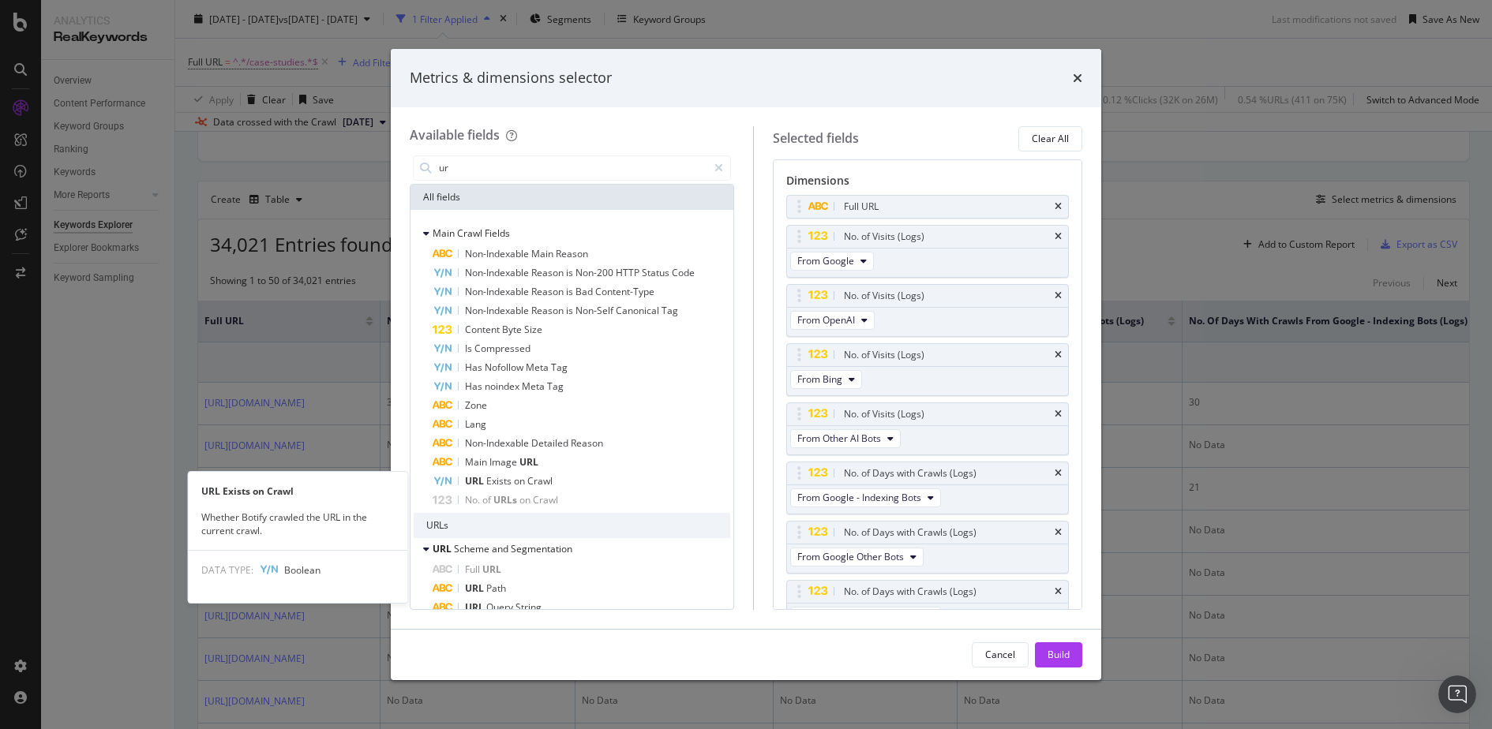
type input "u"
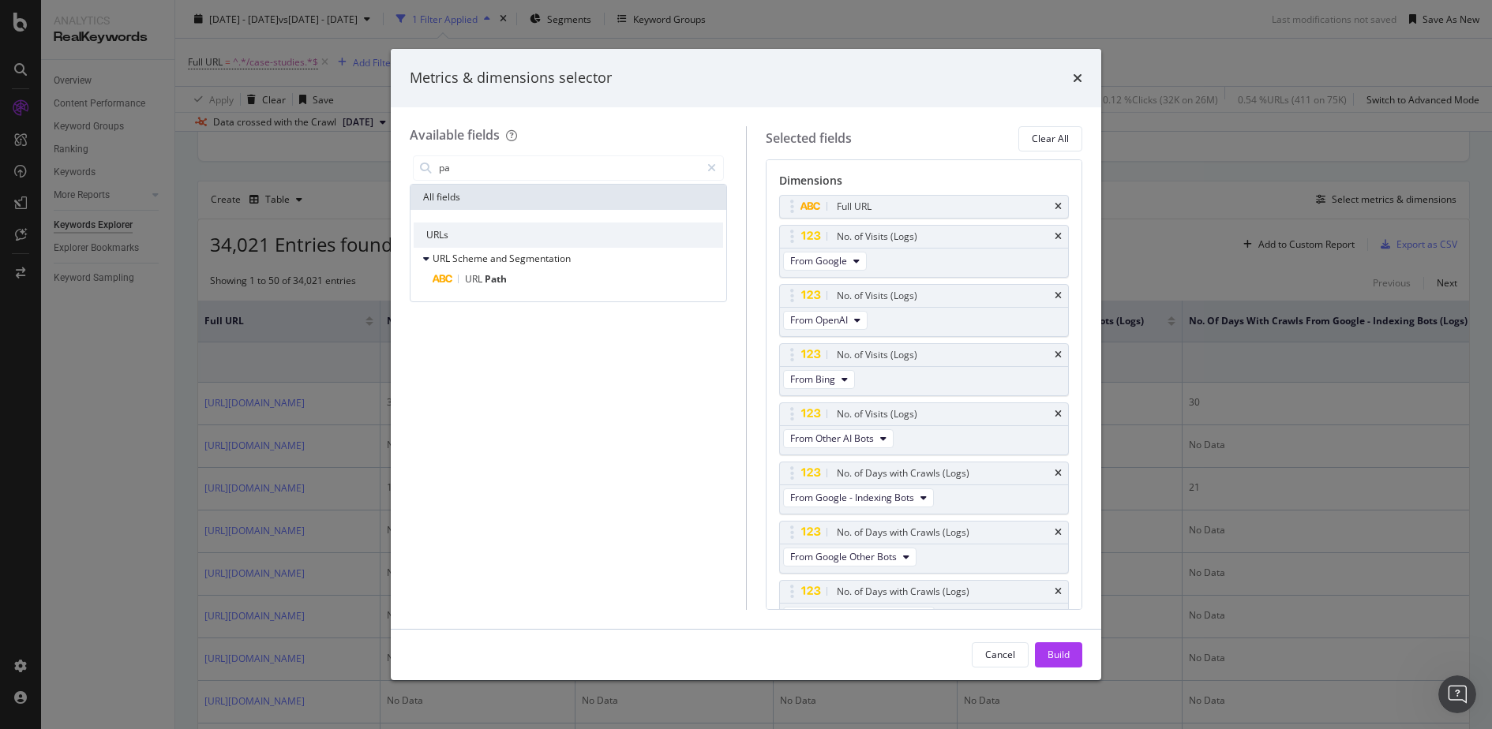
type input "p"
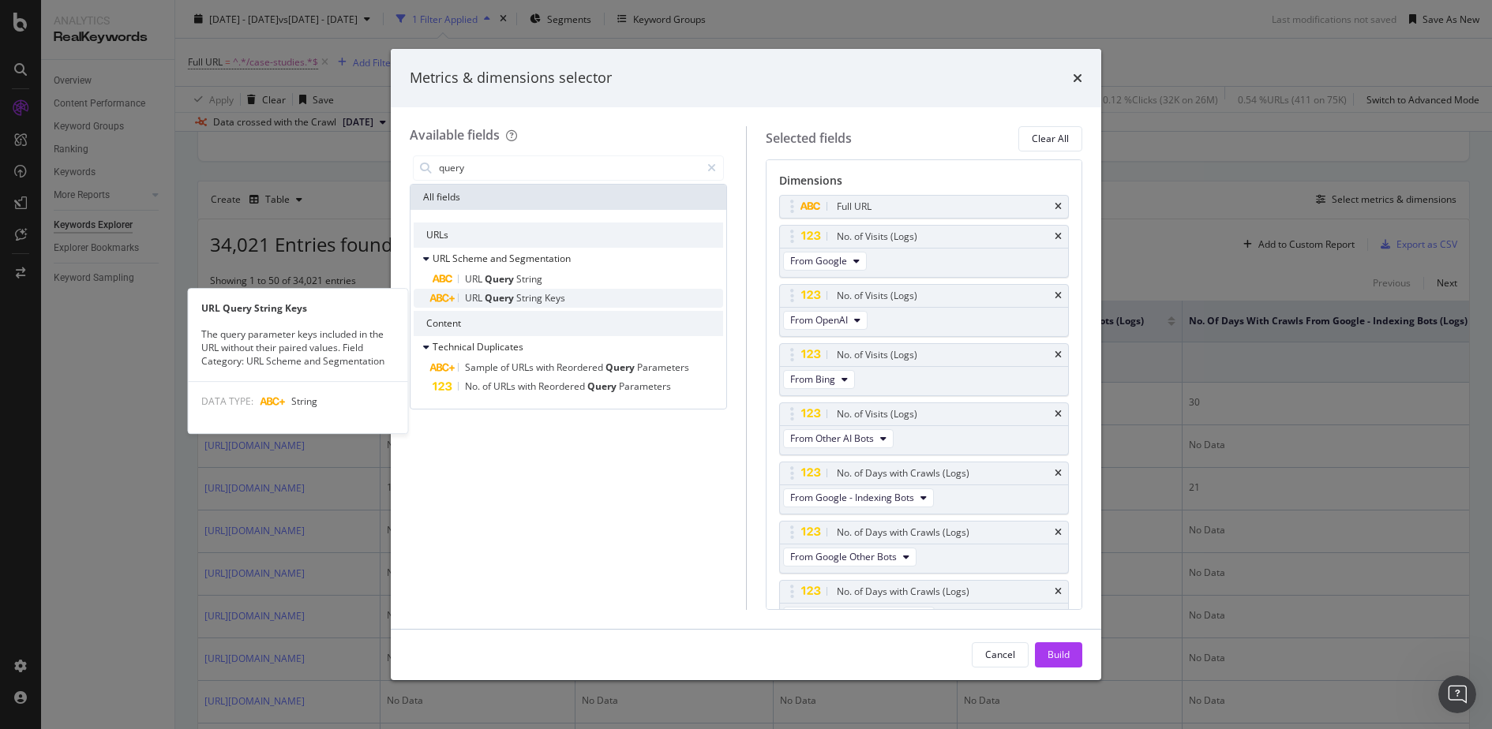
type input "query"
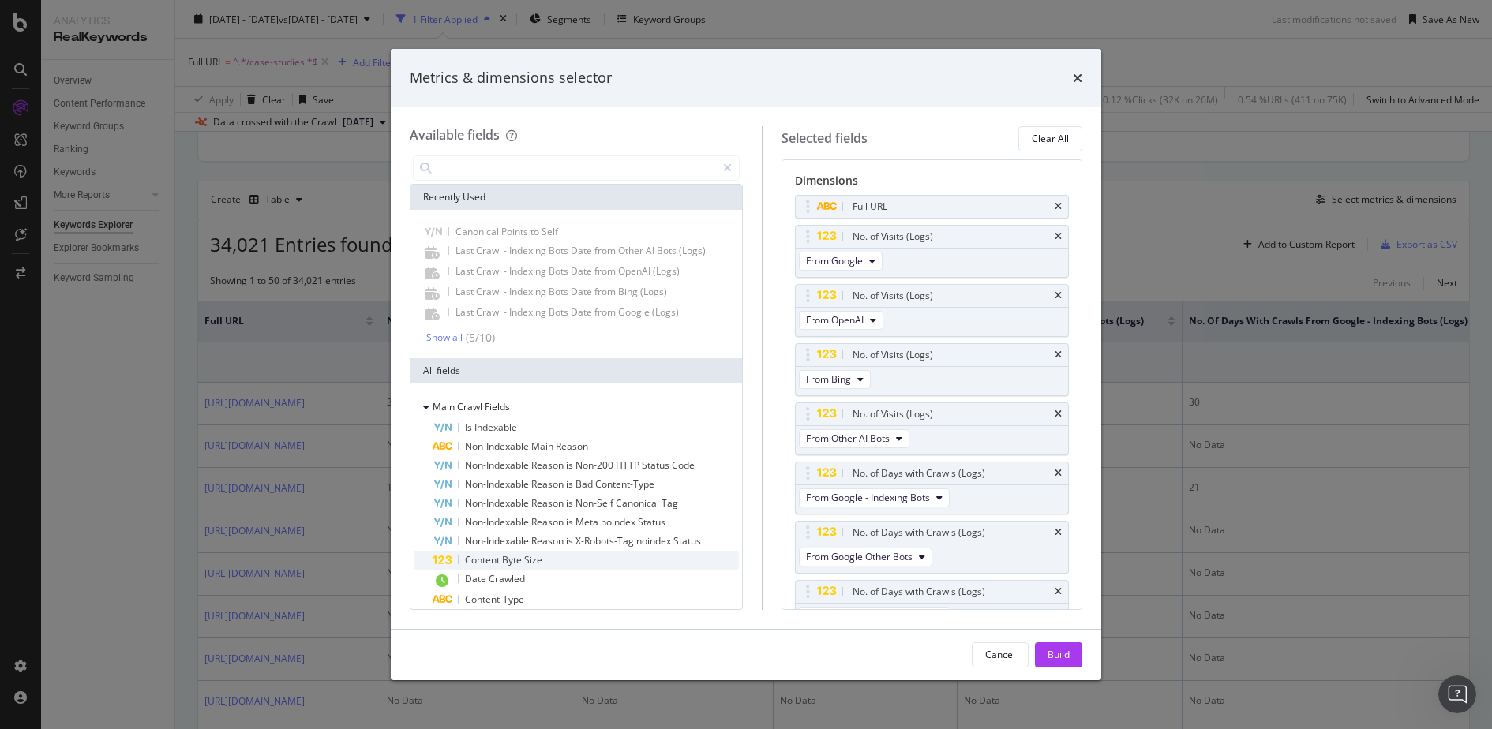
click at [543, 563] on div "Content Byte Size" at bounding box center [586, 560] width 306 height 19
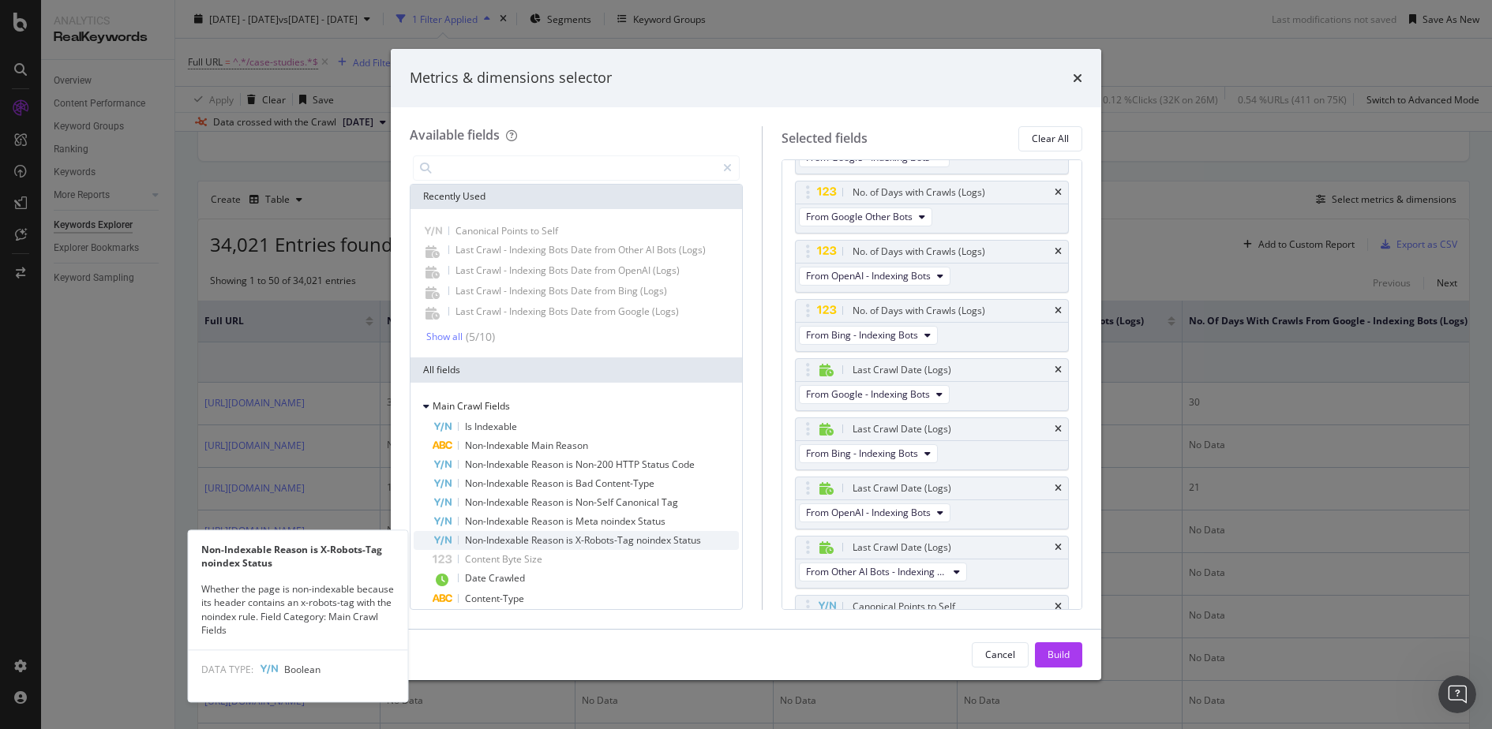
scroll to position [369, 0]
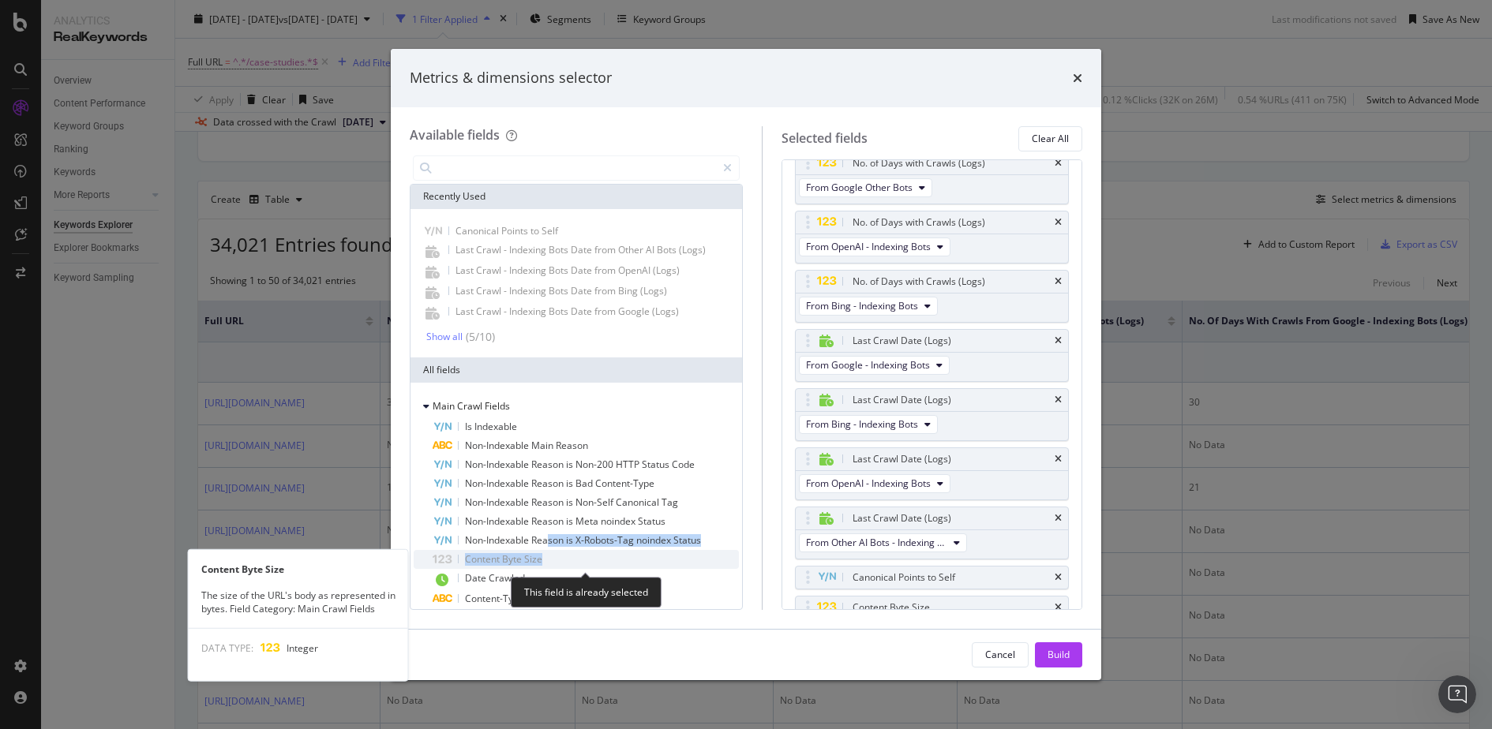
click at [544, 555] on div "Is Indexable Non-Indexable Main Reason Non-Indexable Reason is Non-200 HTTP Sta…" at bounding box center [576, 703] width 325 height 570
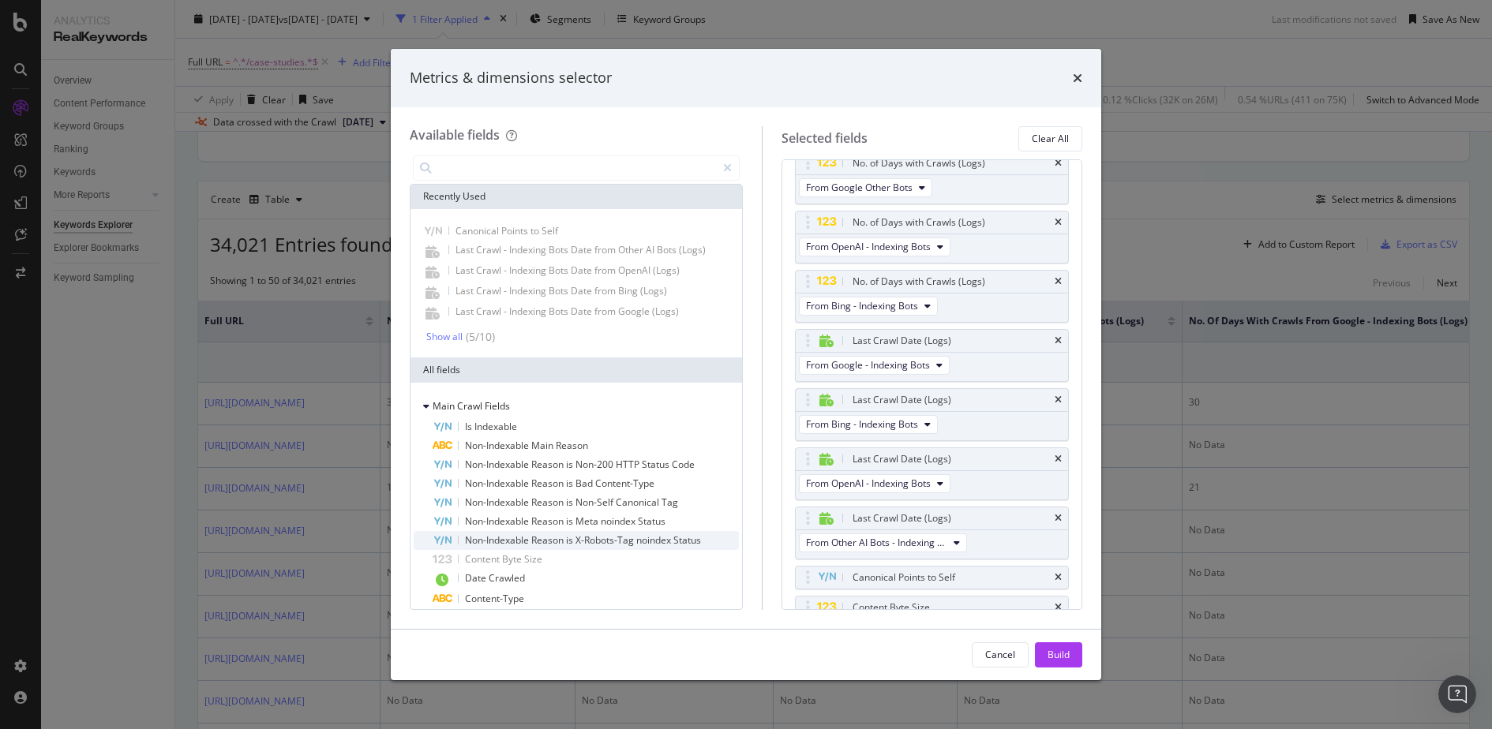
click at [558, 543] on span "Non-Indexable Reason is X-Robots-Tag noindex Status" at bounding box center [583, 540] width 236 height 13
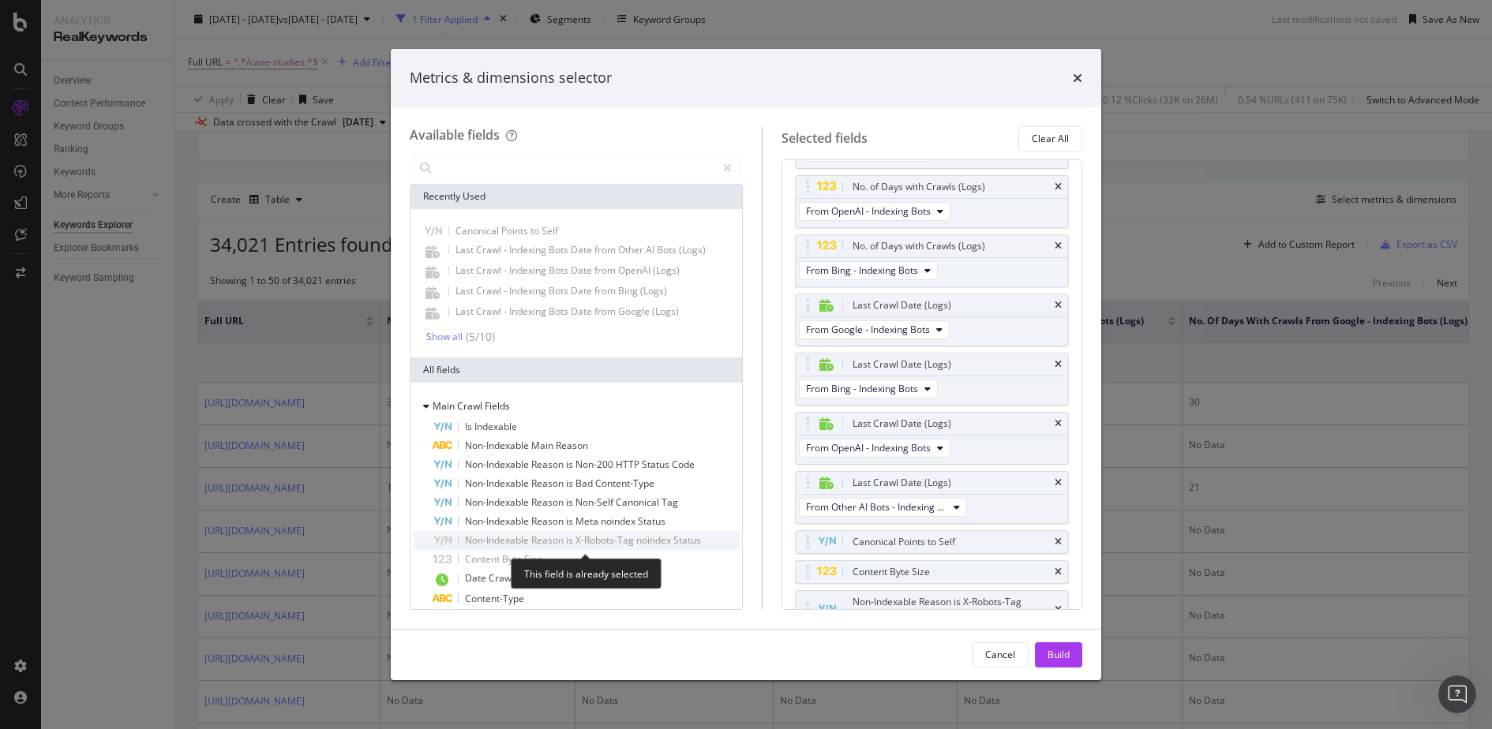
scroll to position [414, 0]
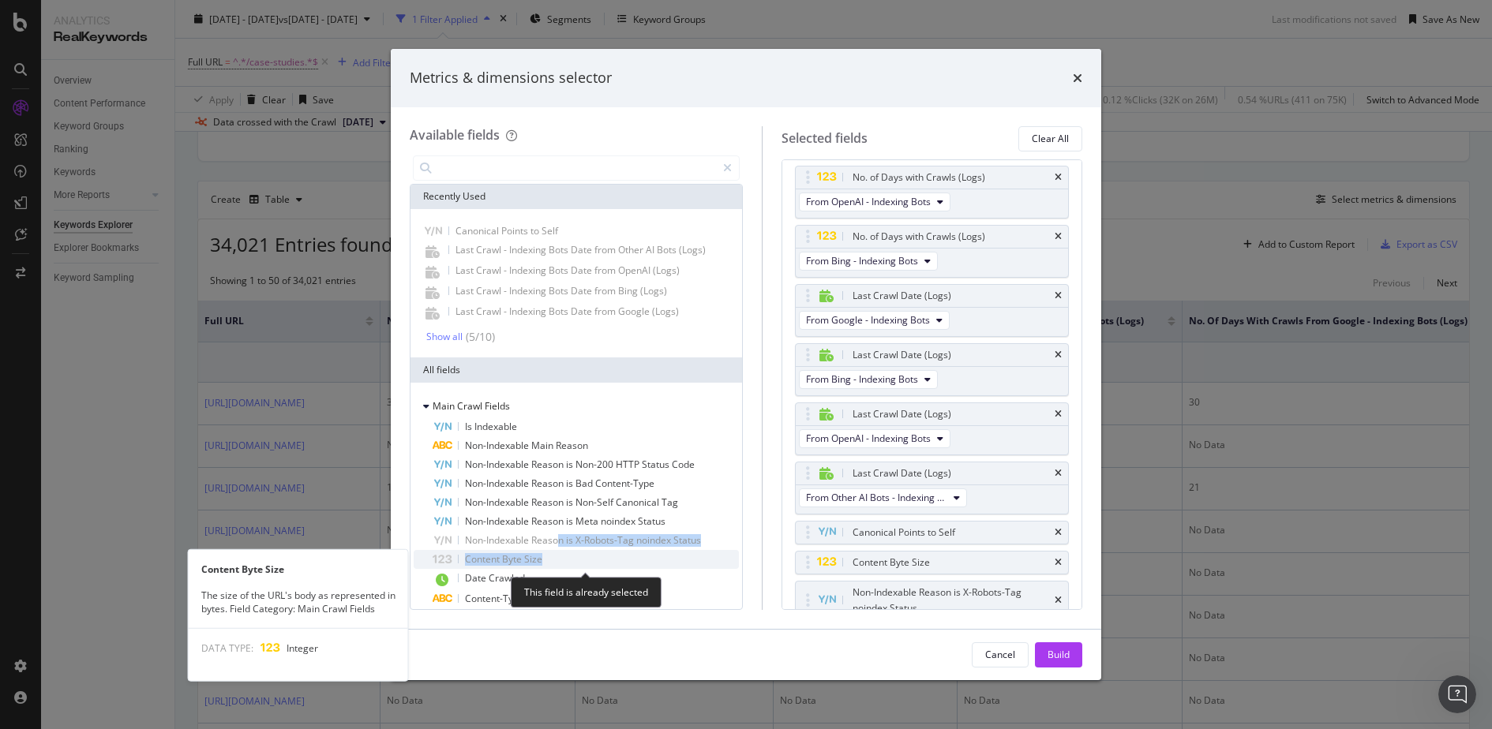
click at [620, 556] on div "Is Indexable Non-Indexable Main Reason Non-Indexable Reason is Non-200 HTTP Sta…" at bounding box center [576, 703] width 325 height 570
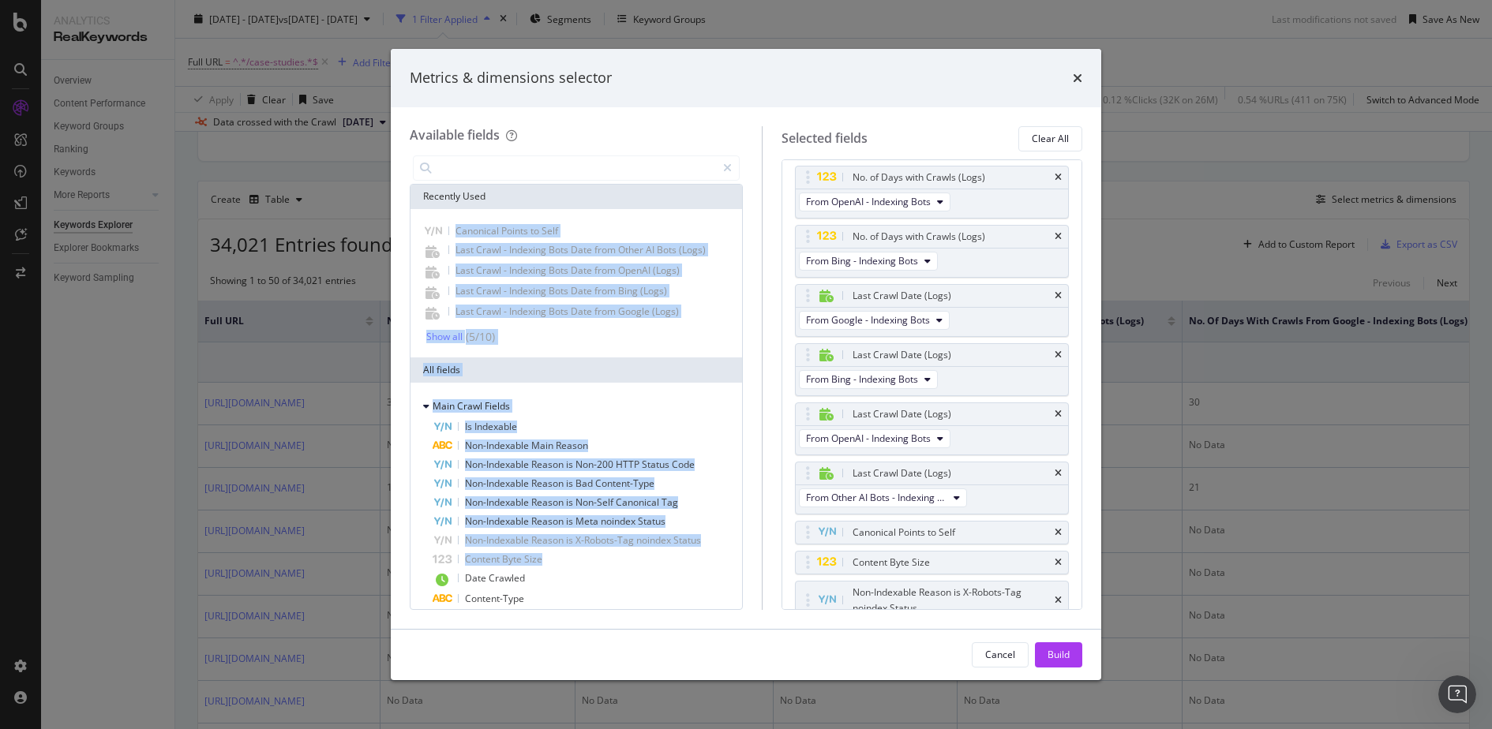
drag, startPoint x: 620, startPoint y: 556, endPoint x: 724, endPoint y: 200, distance: 370.7
click at [721, 198] on div "Recently Used" at bounding box center [576, 196] width 332 height 25
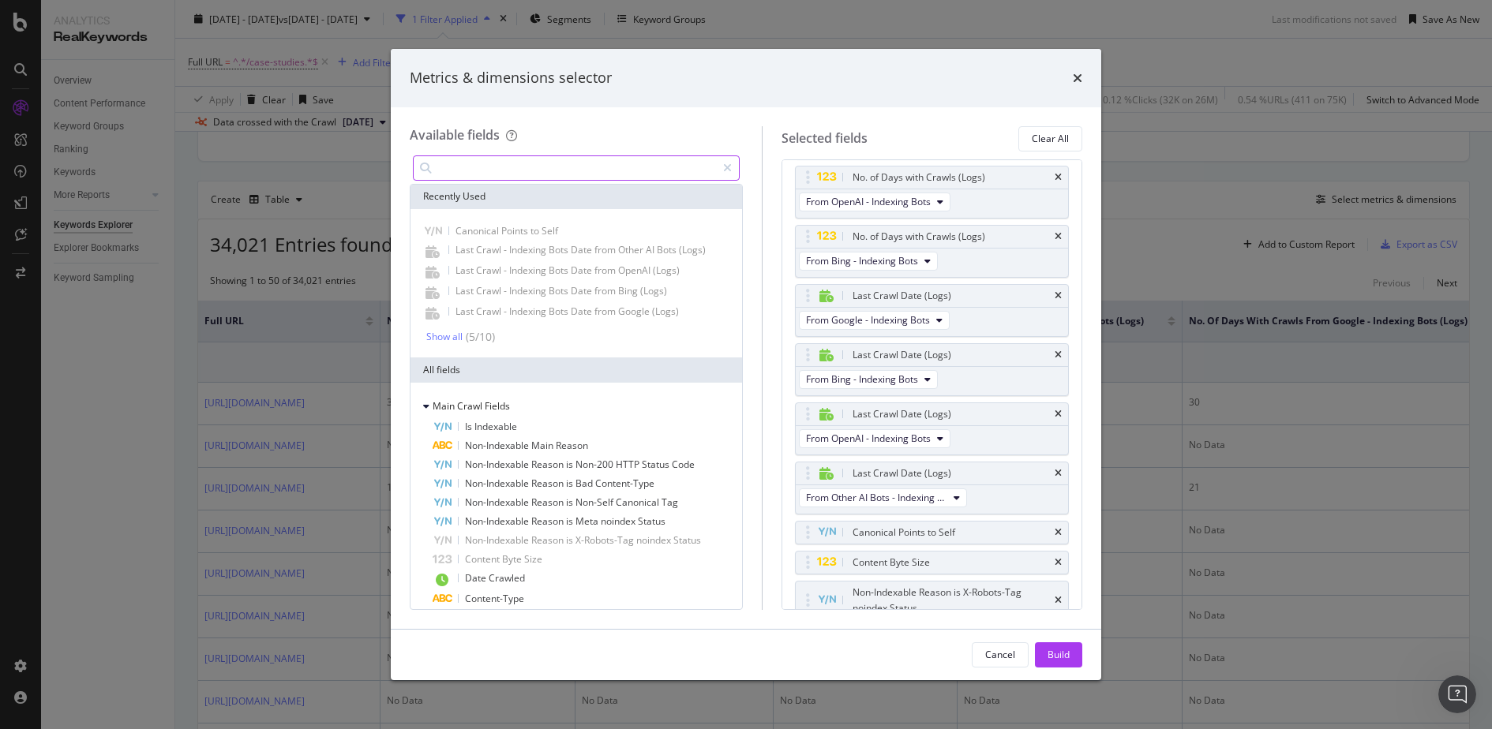
click at [633, 176] on input "modal" at bounding box center [576, 168] width 279 height 24
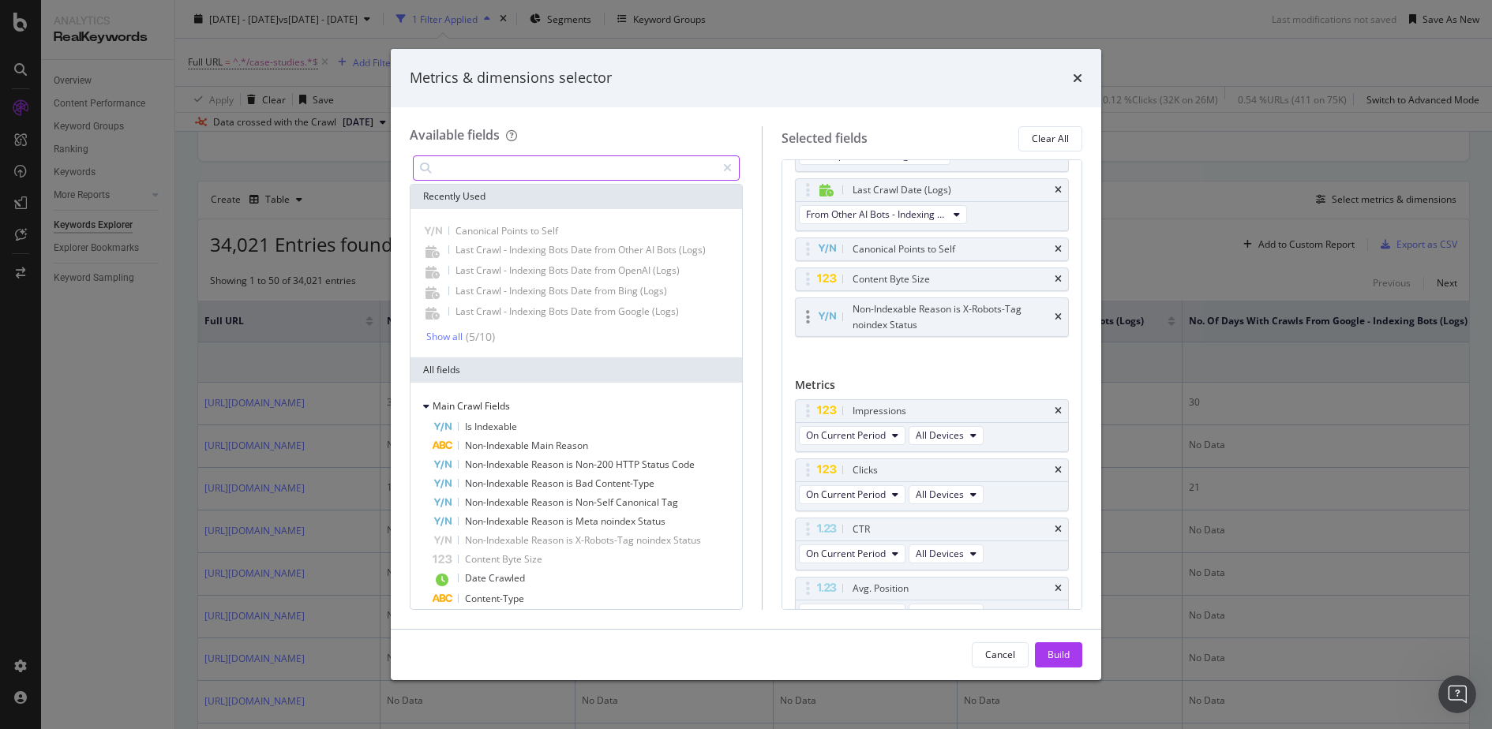
scroll to position [756, 0]
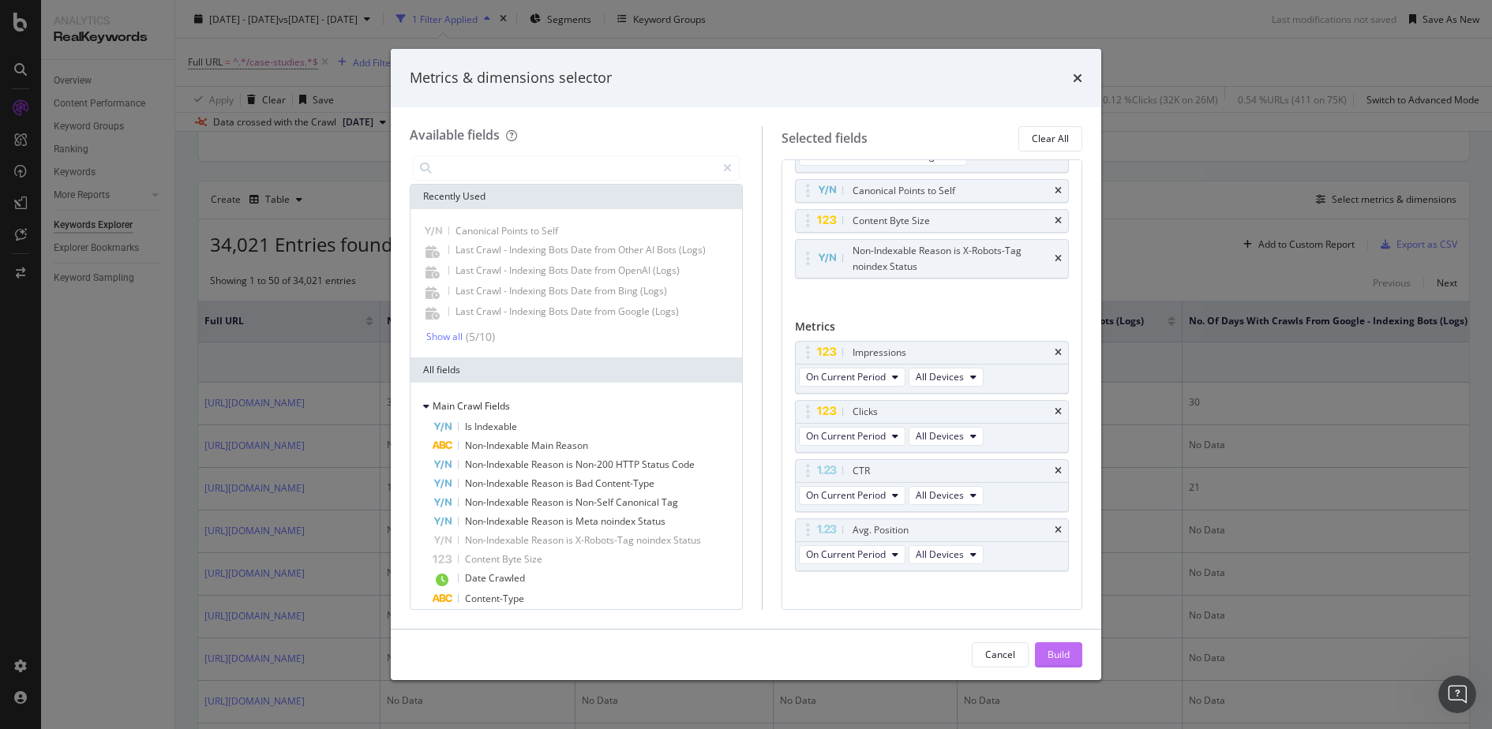
click at [1051, 648] on div "Build" at bounding box center [1058, 654] width 22 height 13
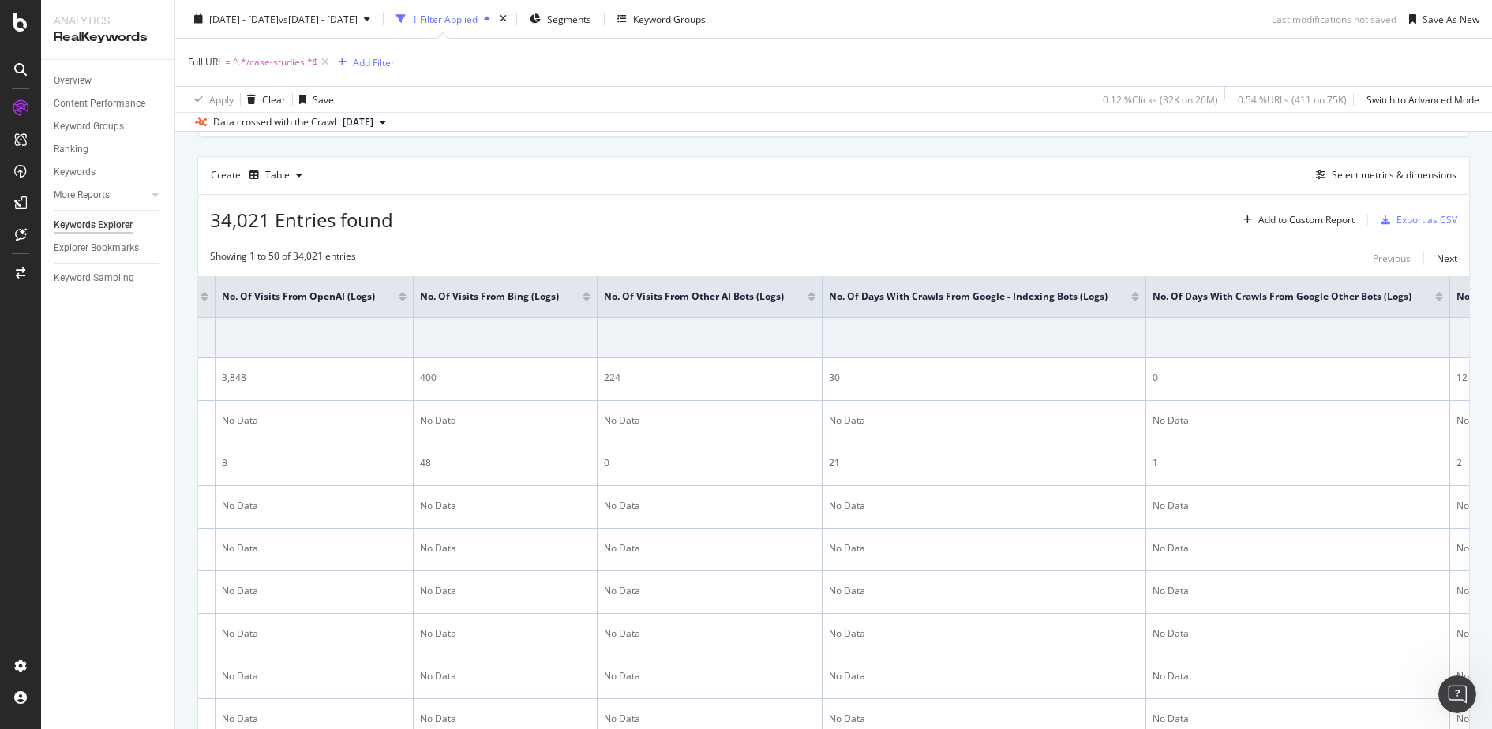
scroll to position [0, 430]
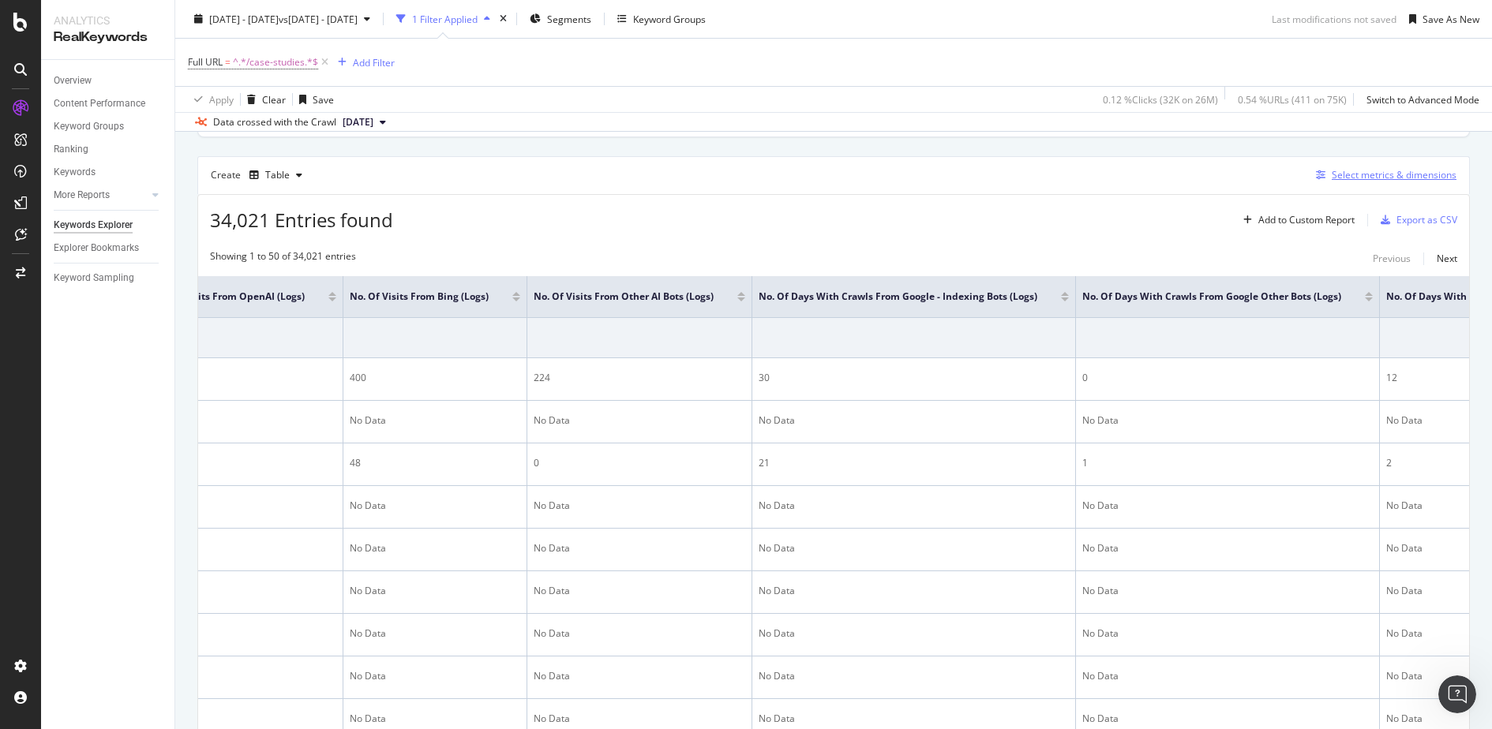
click at [1380, 174] on div "Select metrics & dimensions" at bounding box center [1394, 174] width 125 height 13
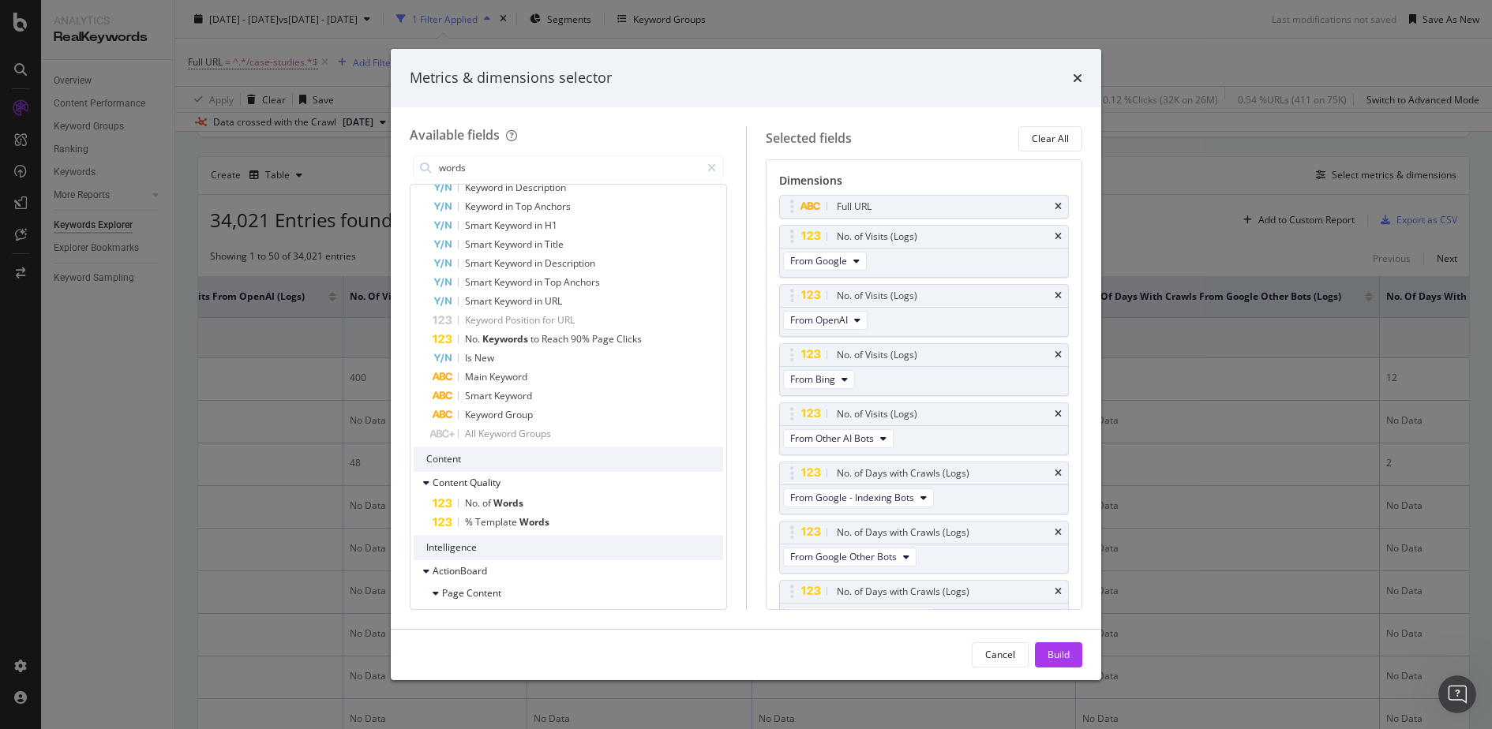
scroll to position [409, 0]
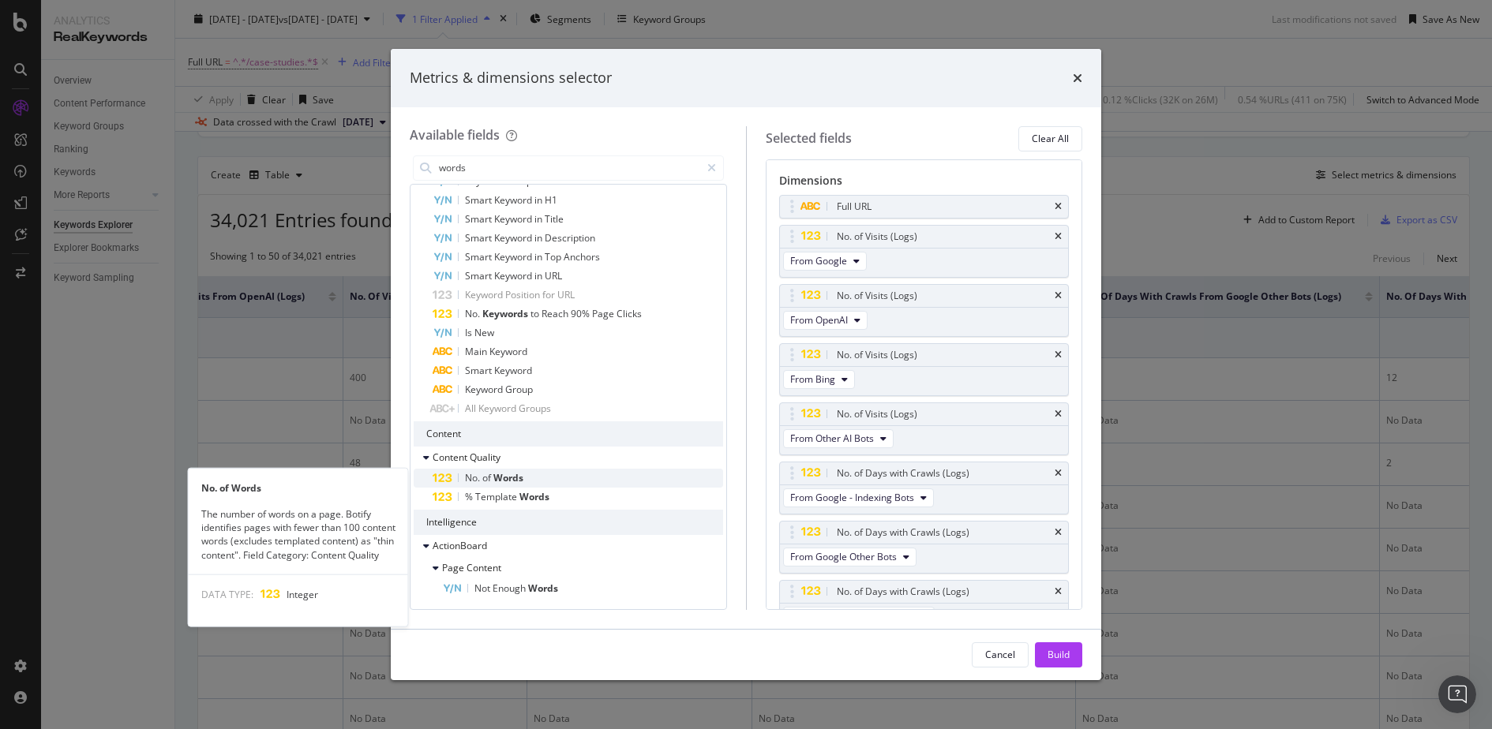
type input "words"
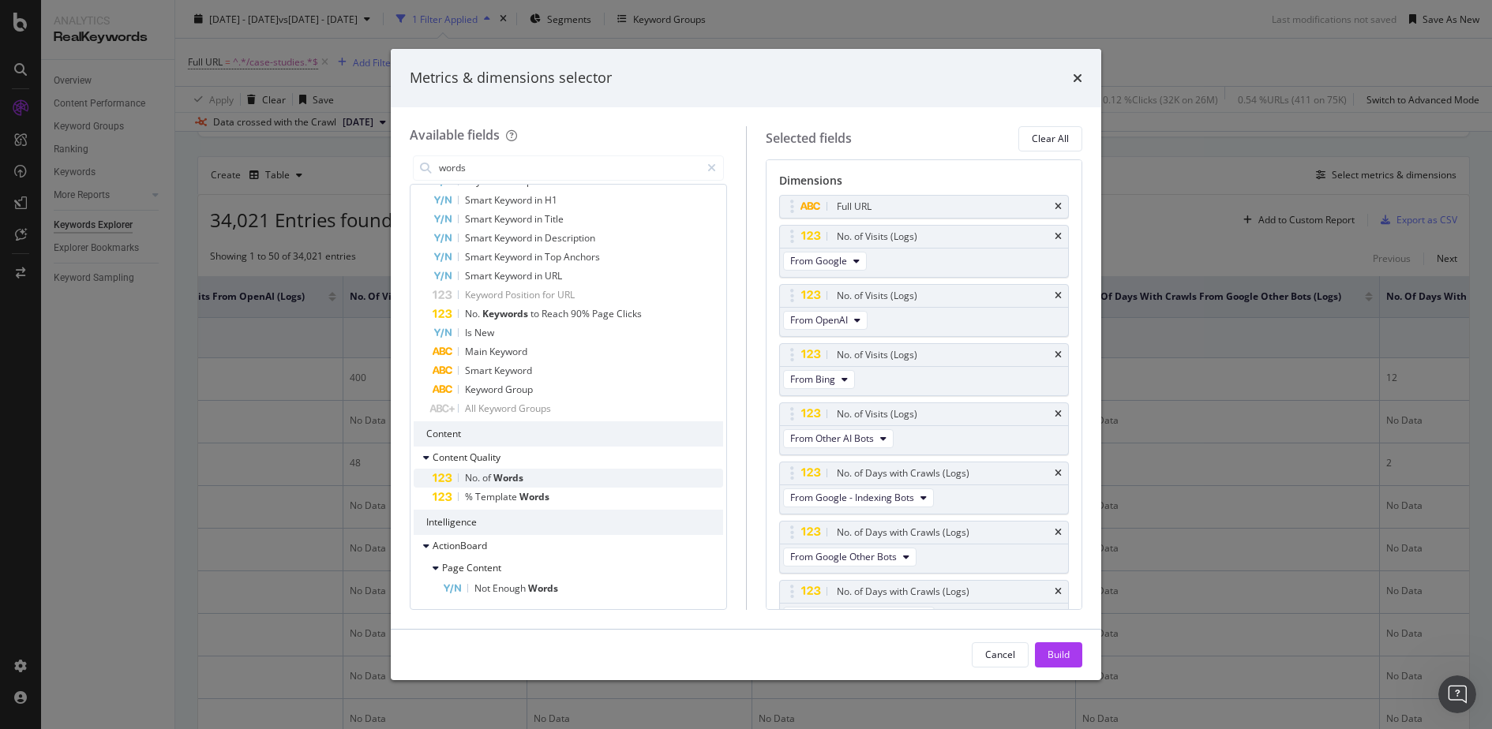
click at [559, 479] on div "No. of Words" at bounding box center [578, 478] width 290 height 19
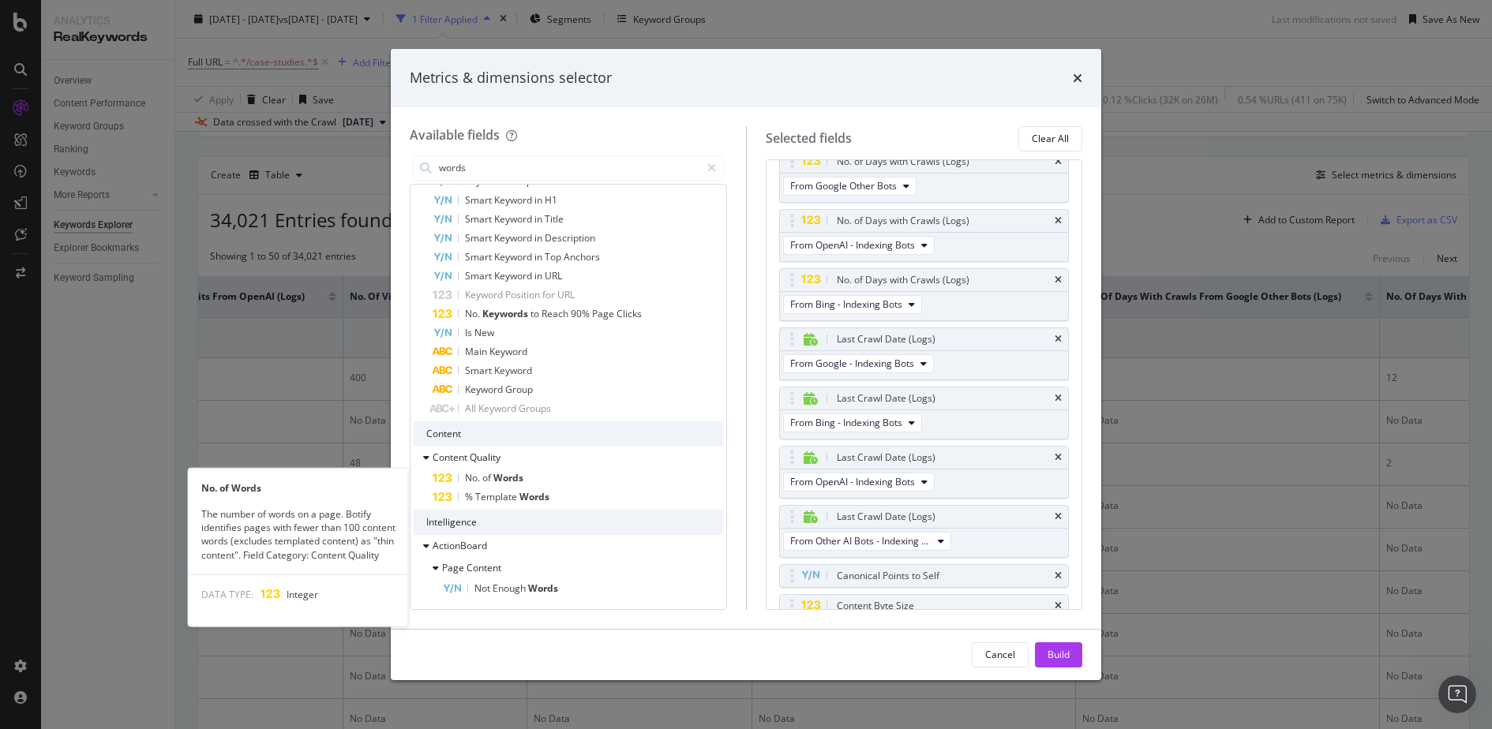
scroll to position [473, 0]
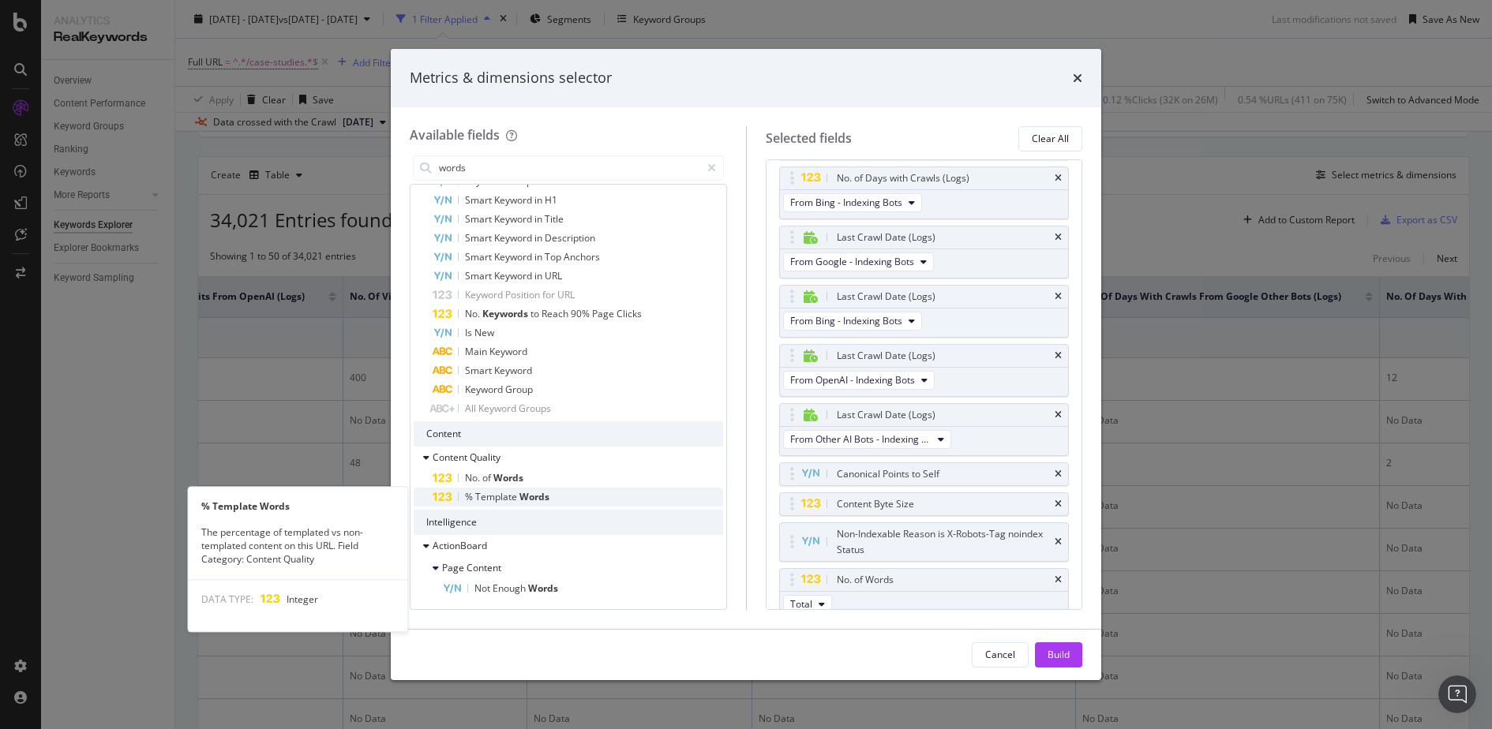
click at [540, 496] on span "Words" at bounding box center [534, 496] width 30 height 13
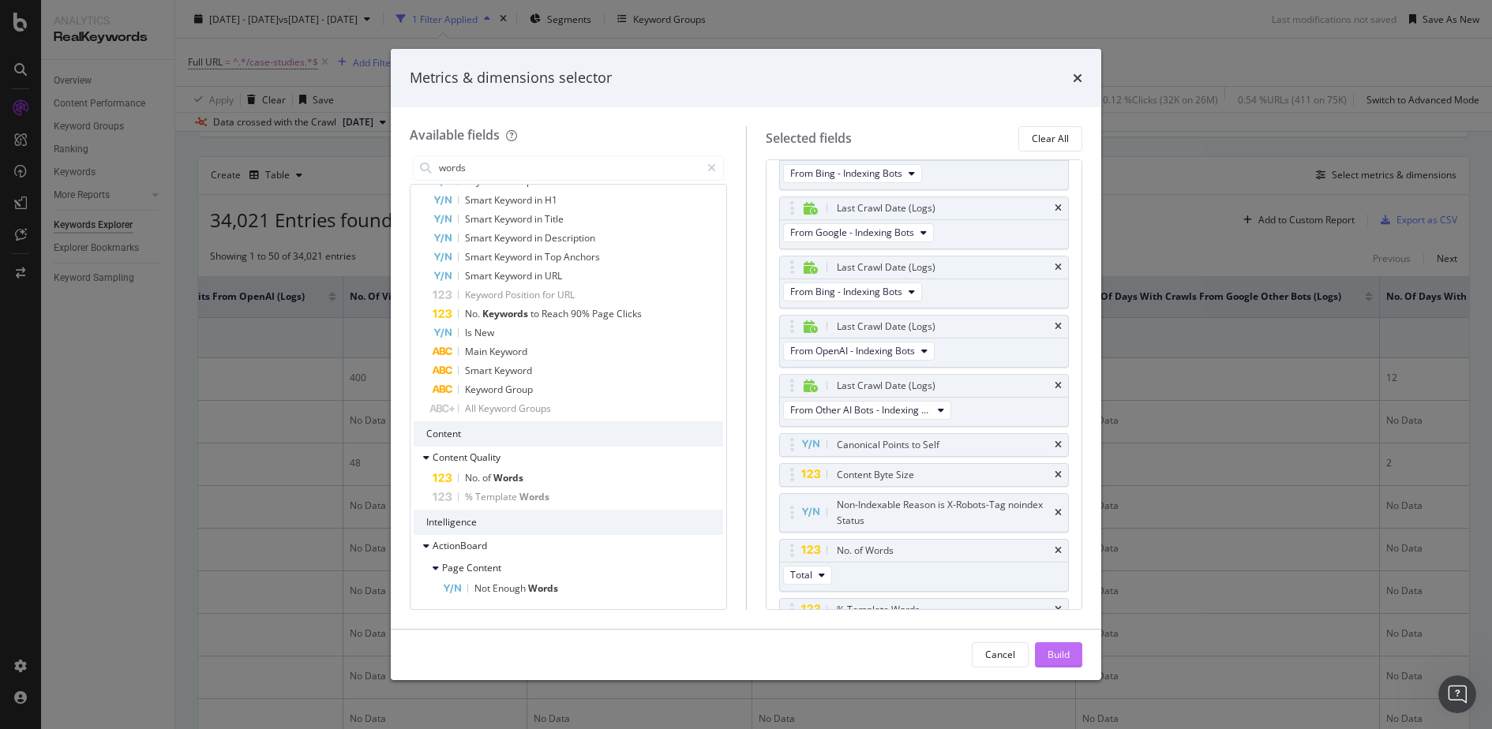
click at [1068, 653] on div "Build" at bounding box center [1058, 654] width 22 height 13
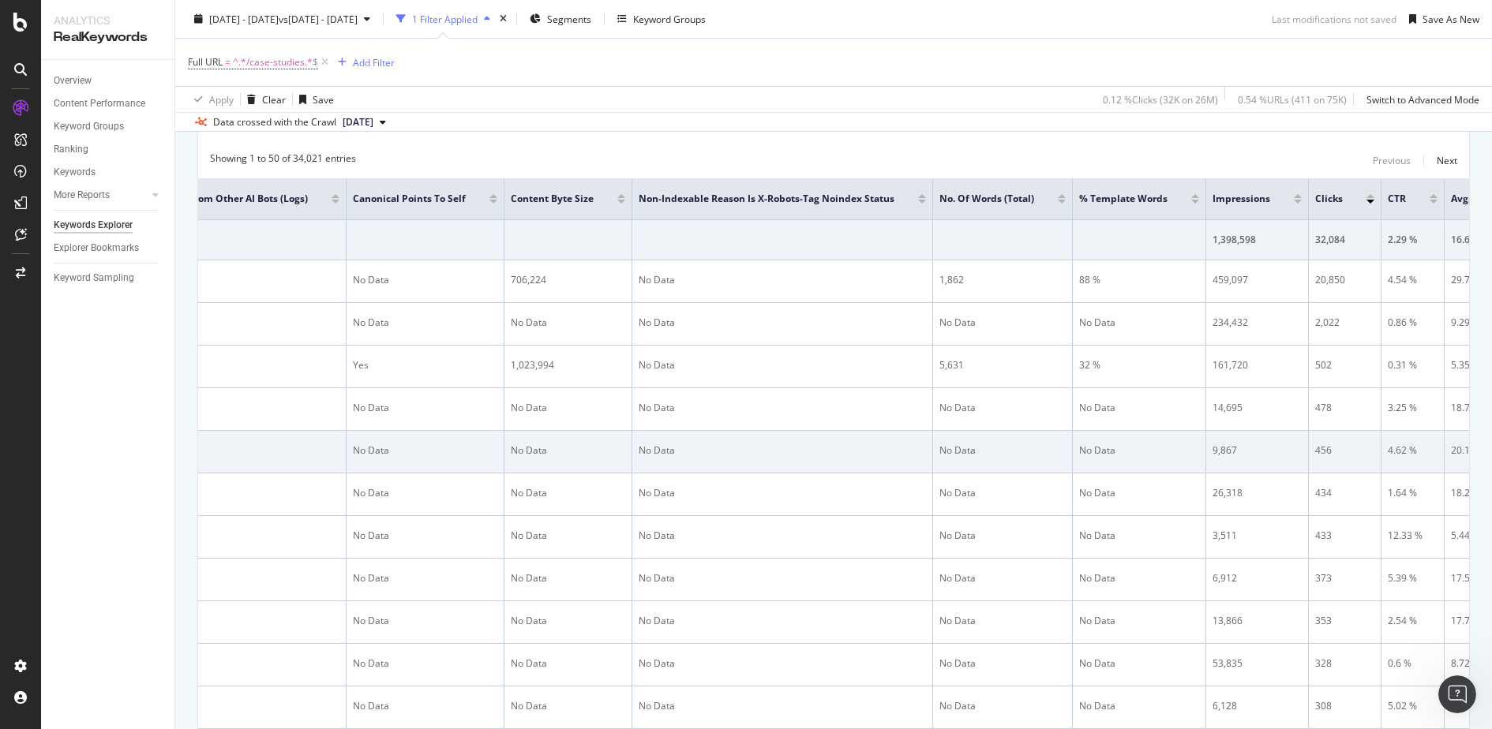
scroll to position [0, 3253]
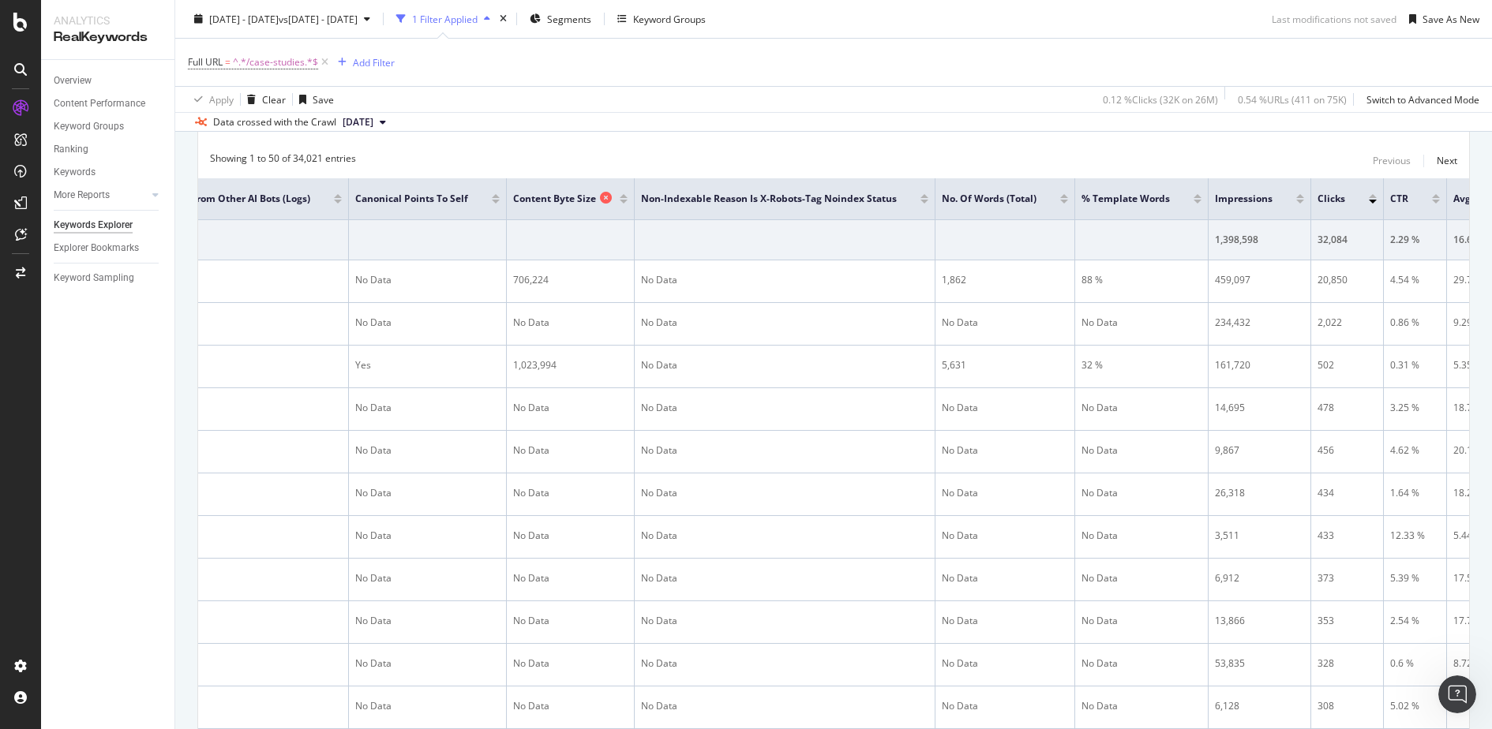
click at [612, 195] on icon at bounding box center [606, 198] width 12 height 12
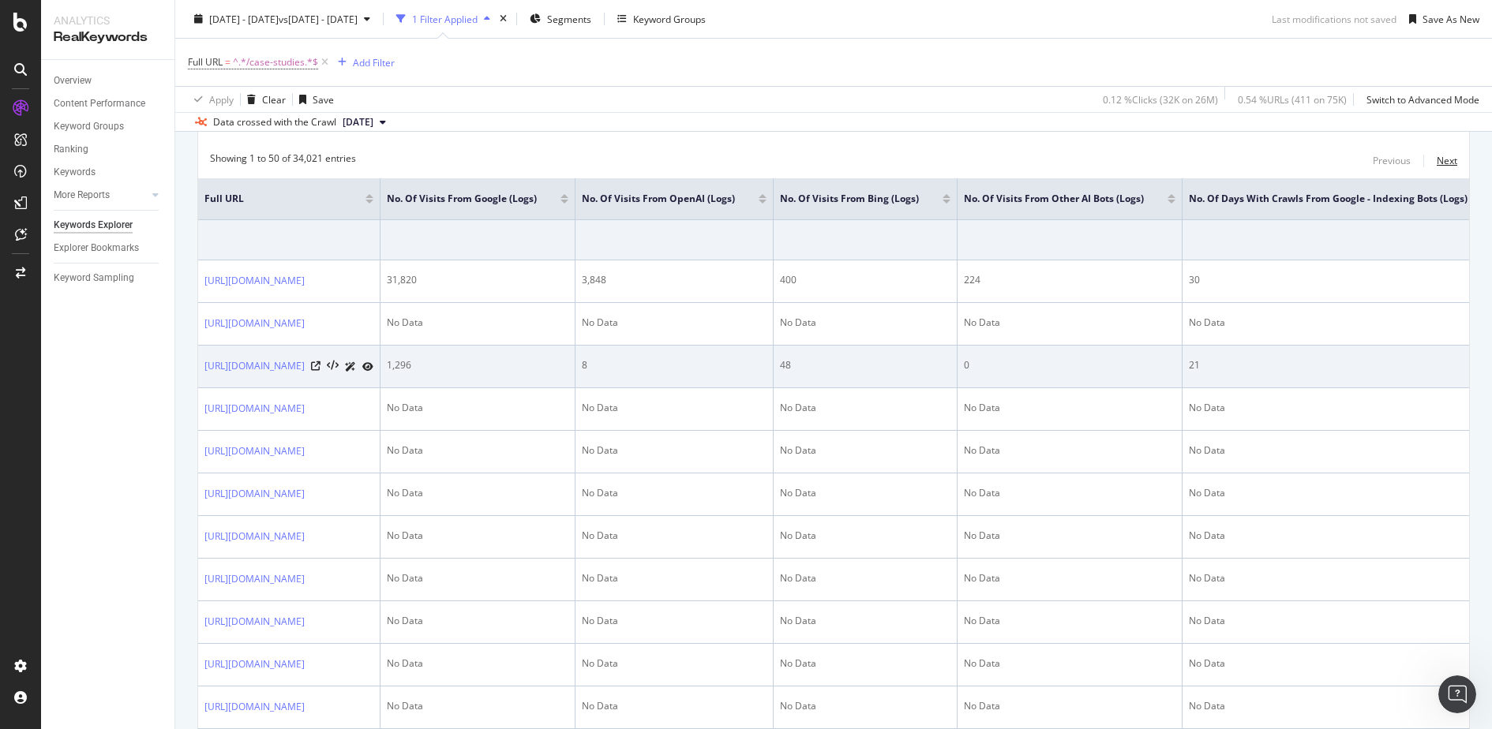
drag, startPoint x: 1452, startPoint y: 158, endPoint x: 1094, endPoint y: 365, distance: 413.5
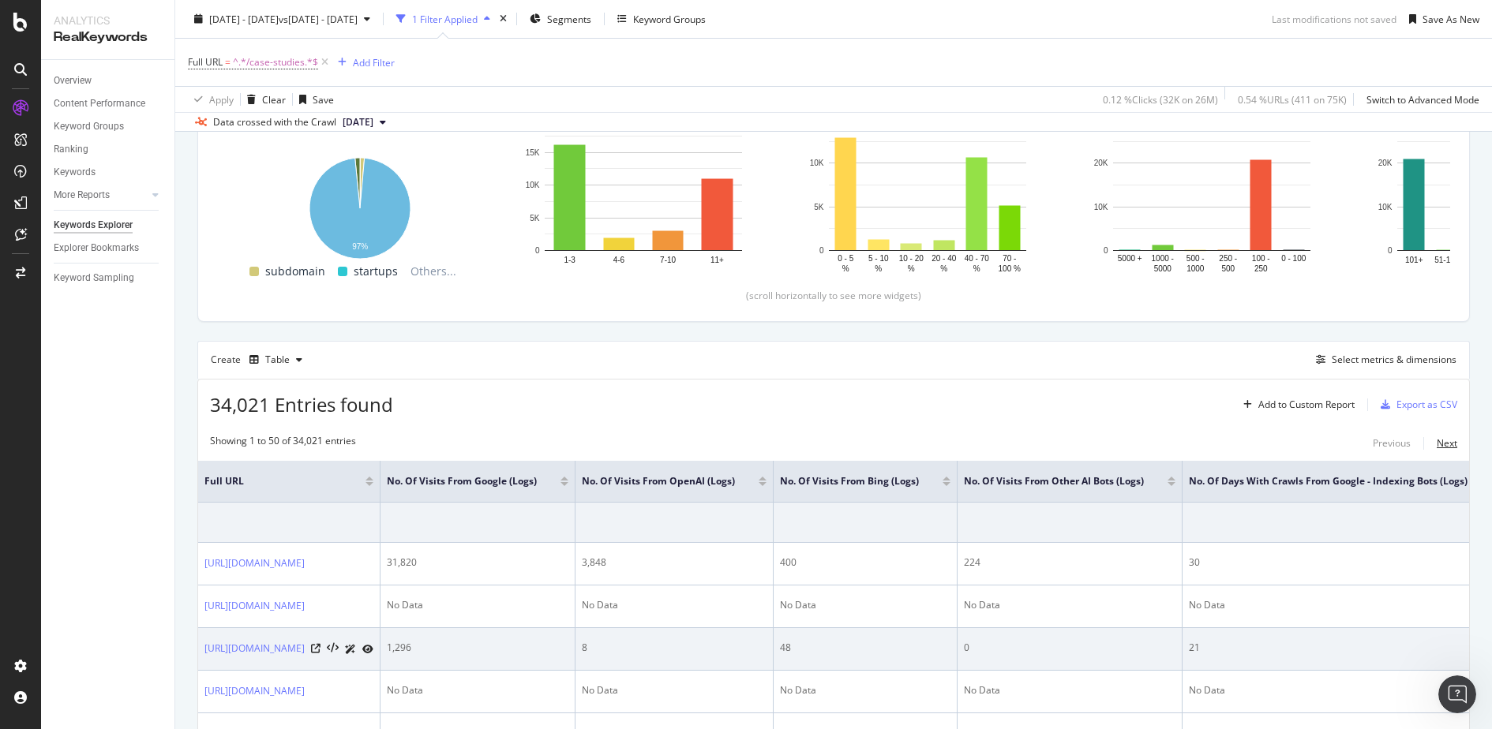
scroll to position [313, 0]
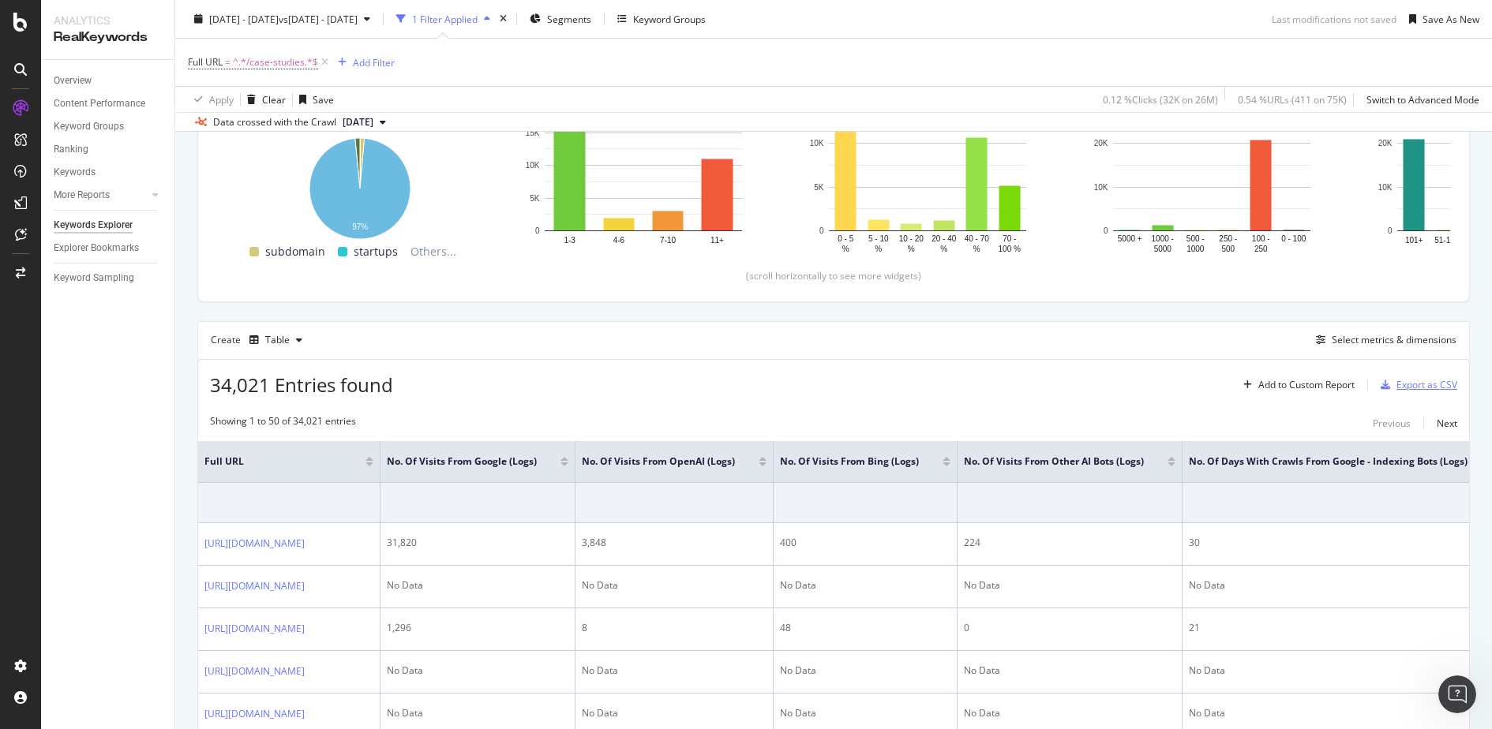
click at [1419, 379] on div "Export as CSV" at bounding box center [1426, 384] width 61 height 13
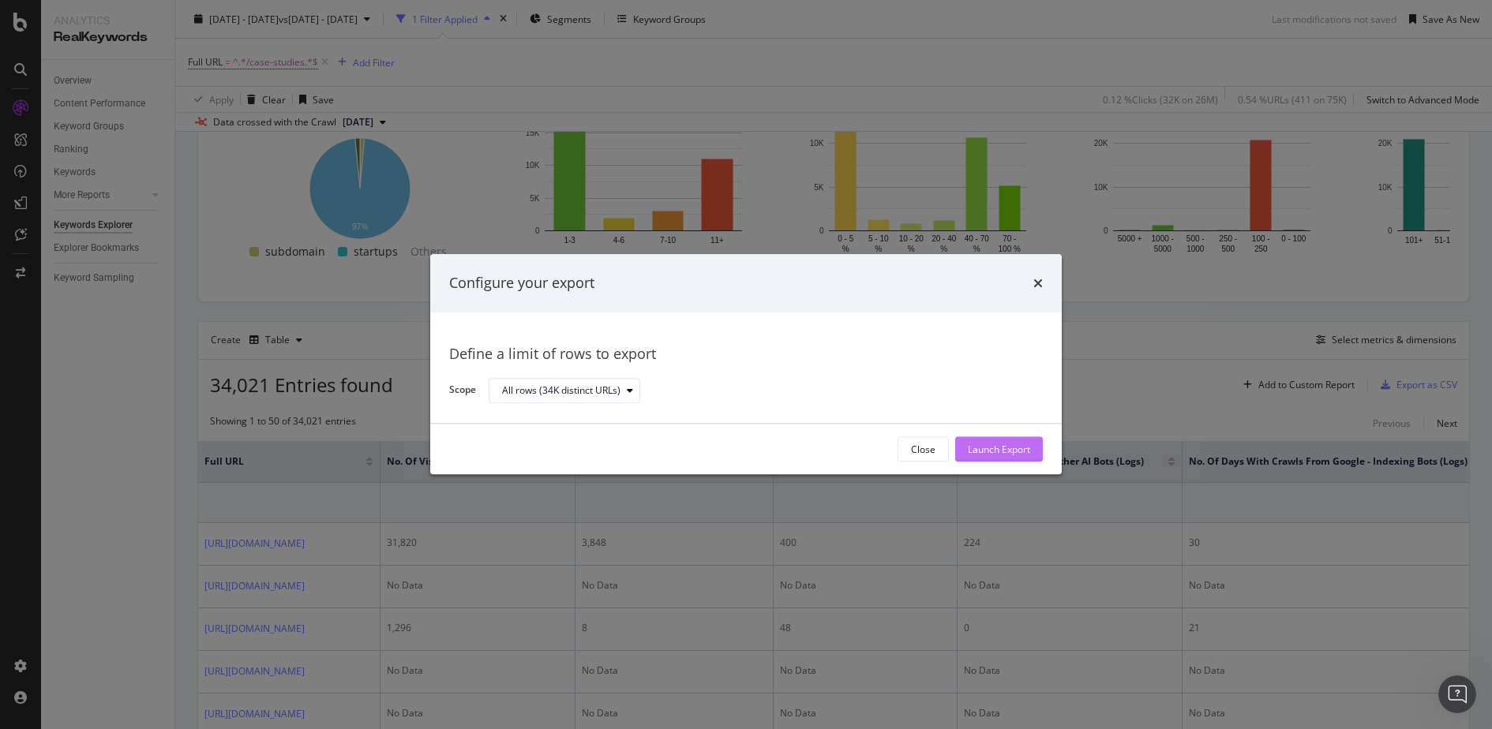
click at [998, 448] on div "Launch Export" at bounding box center [999, 449] width 62 height 13
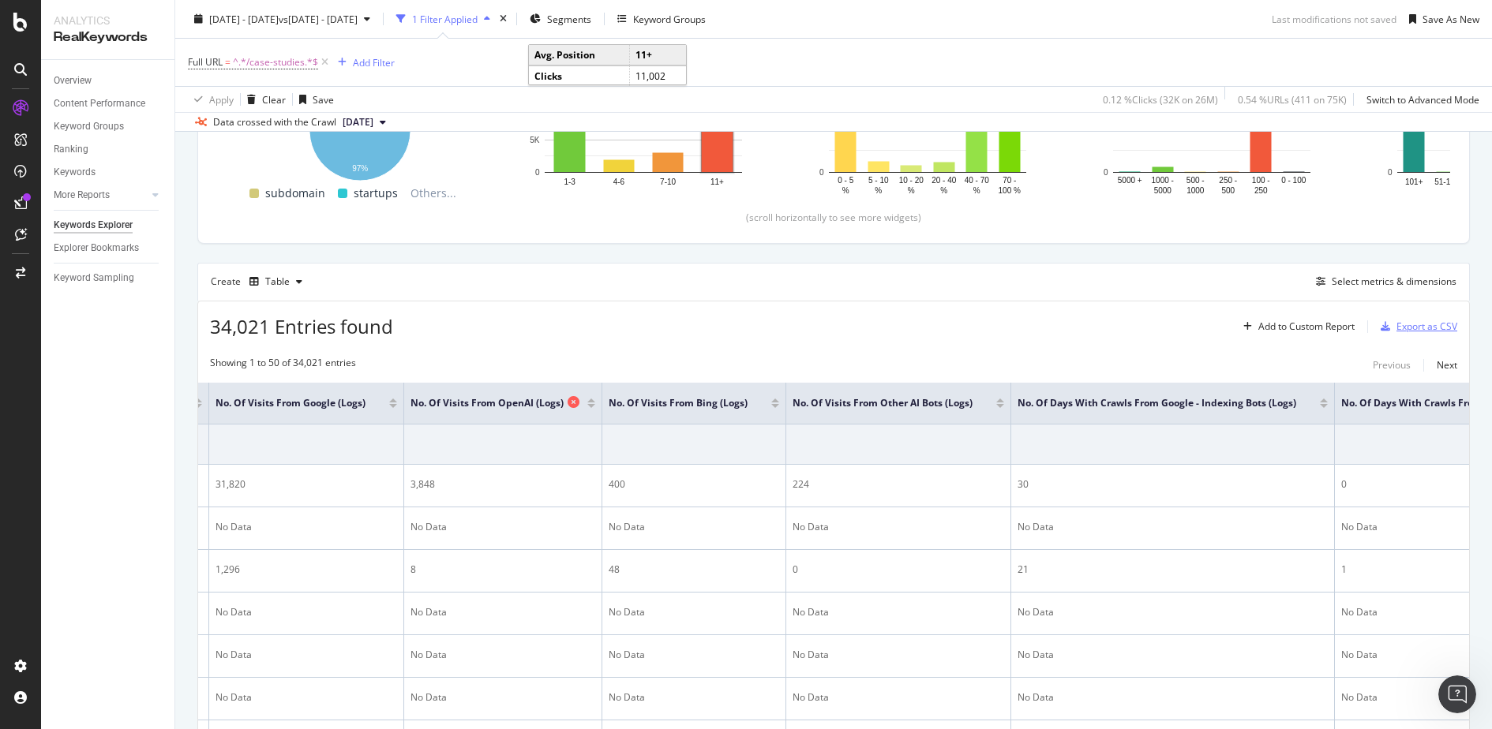
scroll to position [0, 170]
click at [1407, 282] on div "Select metrics & dimensions" at bounding box center [1394, 281] width 125 height 13
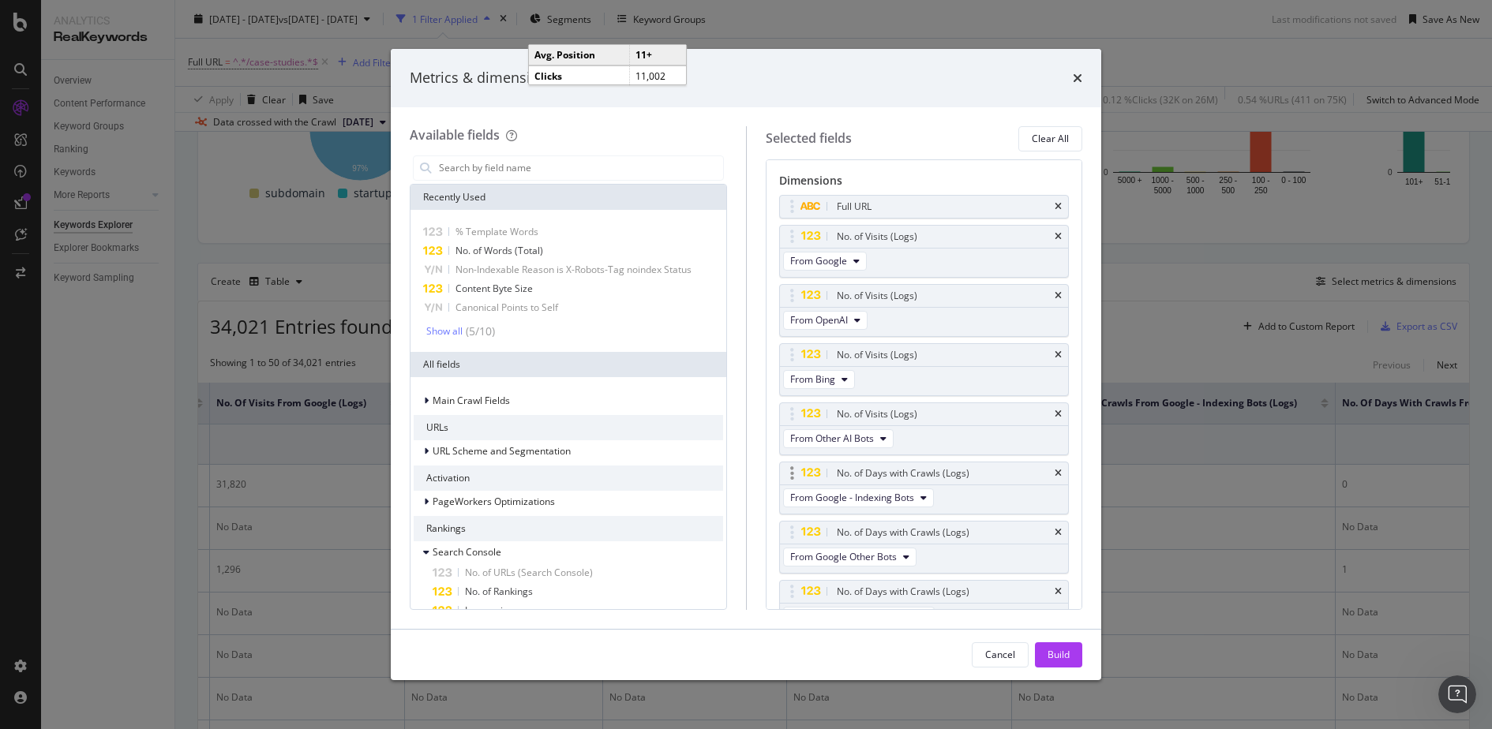
scroll to position [44, 0]
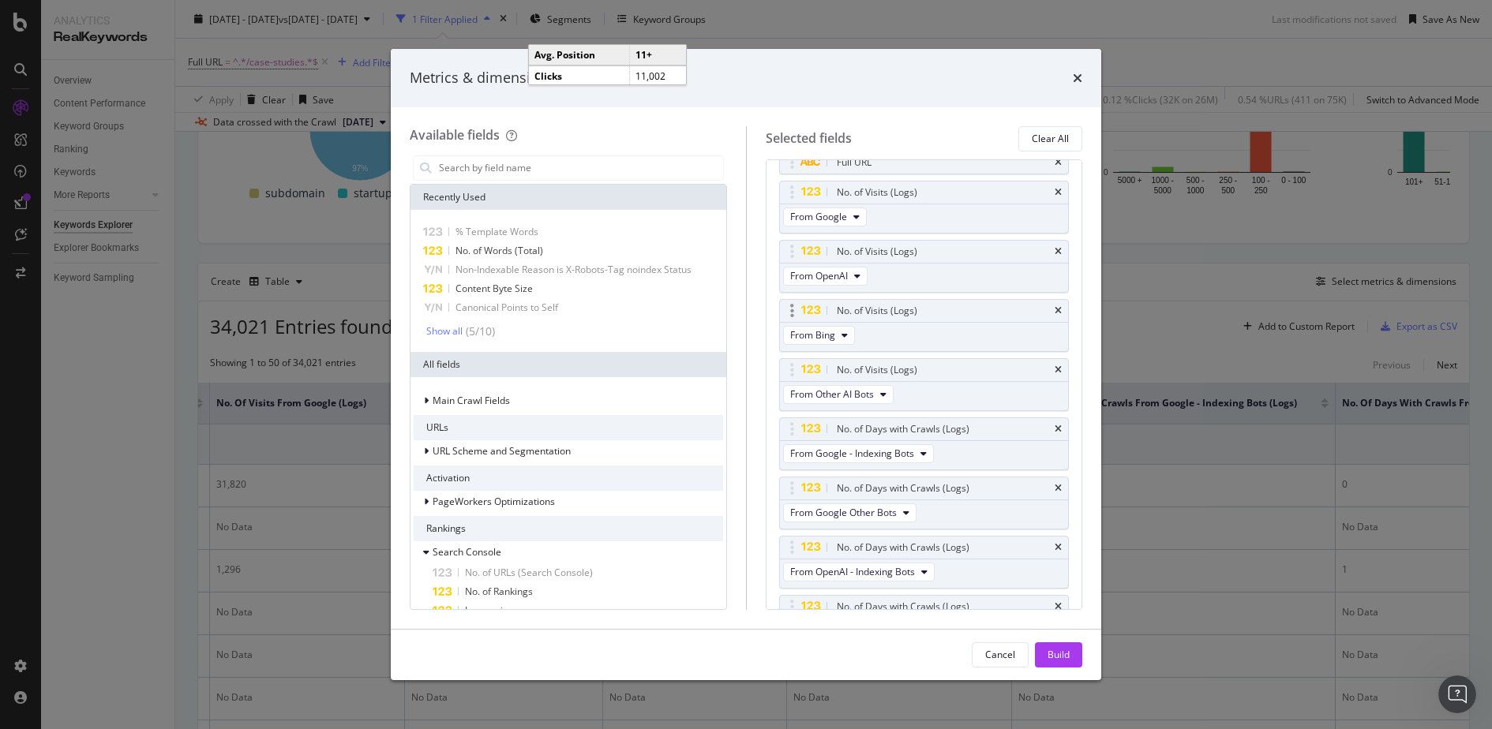
click at [791, 305] on icon "modal" at bounding box center [792, 311] width 4 height 16
click at [876, 306] on div "No. of Visits (Logs)" at bounding box center [877, 311] width 81 height 16
click at [841, 333] on icon "modal" at bounding box center [844, 335] width 6 height 9
click at [749, 322] on div "Selected fields Clear All Dimensions Full URL No. of Visits (Logs) From Google …" at bounding box center [914, 368] width 337 height 484
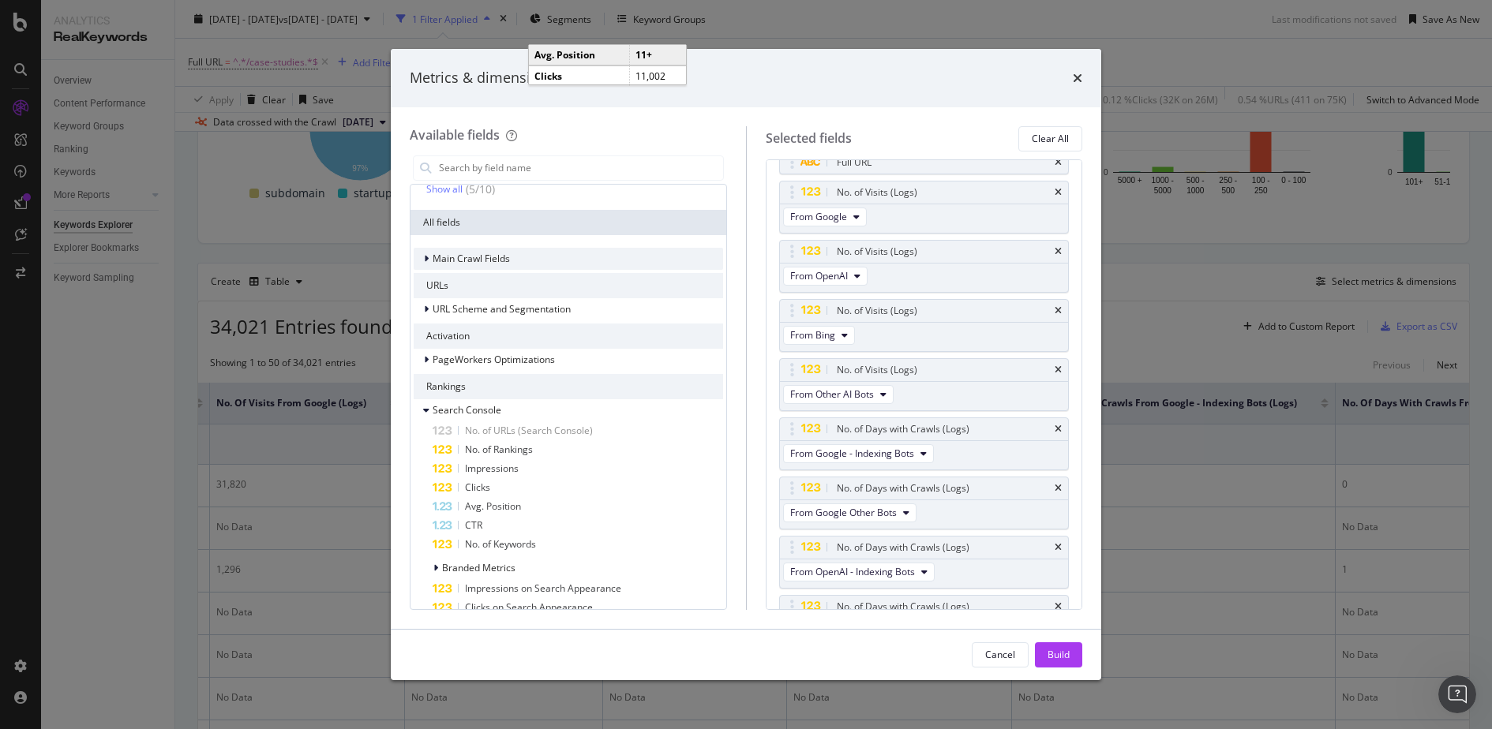
scroll to position [0, 0]
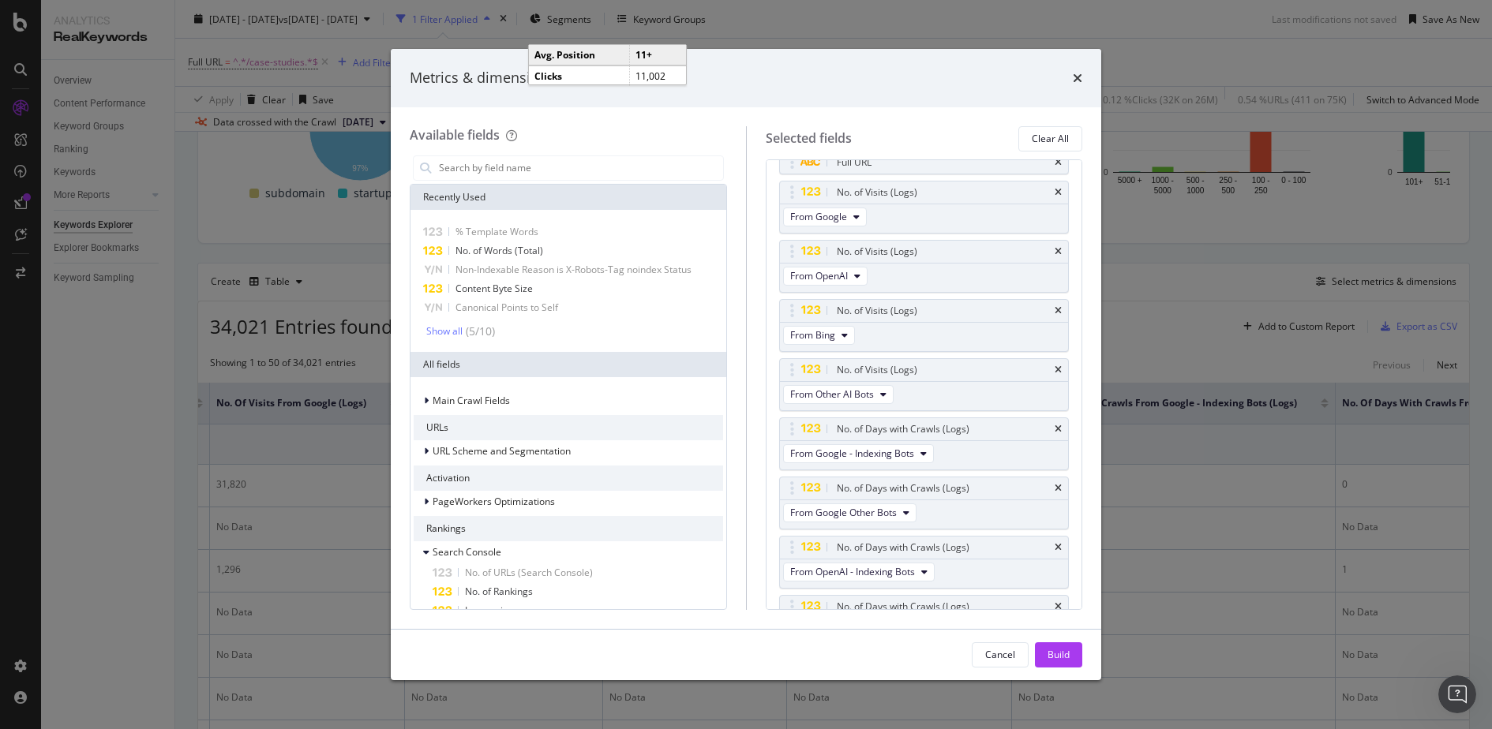
click at [553, 150] on div "Available fields Recently Used % Template Words No. of Words (Total) Non-Indexa…" at bounding box center [578, 368] width 336 height 484
click at [530, 170] on input "modal" at bounding box center [580, 168] width 286 height 24
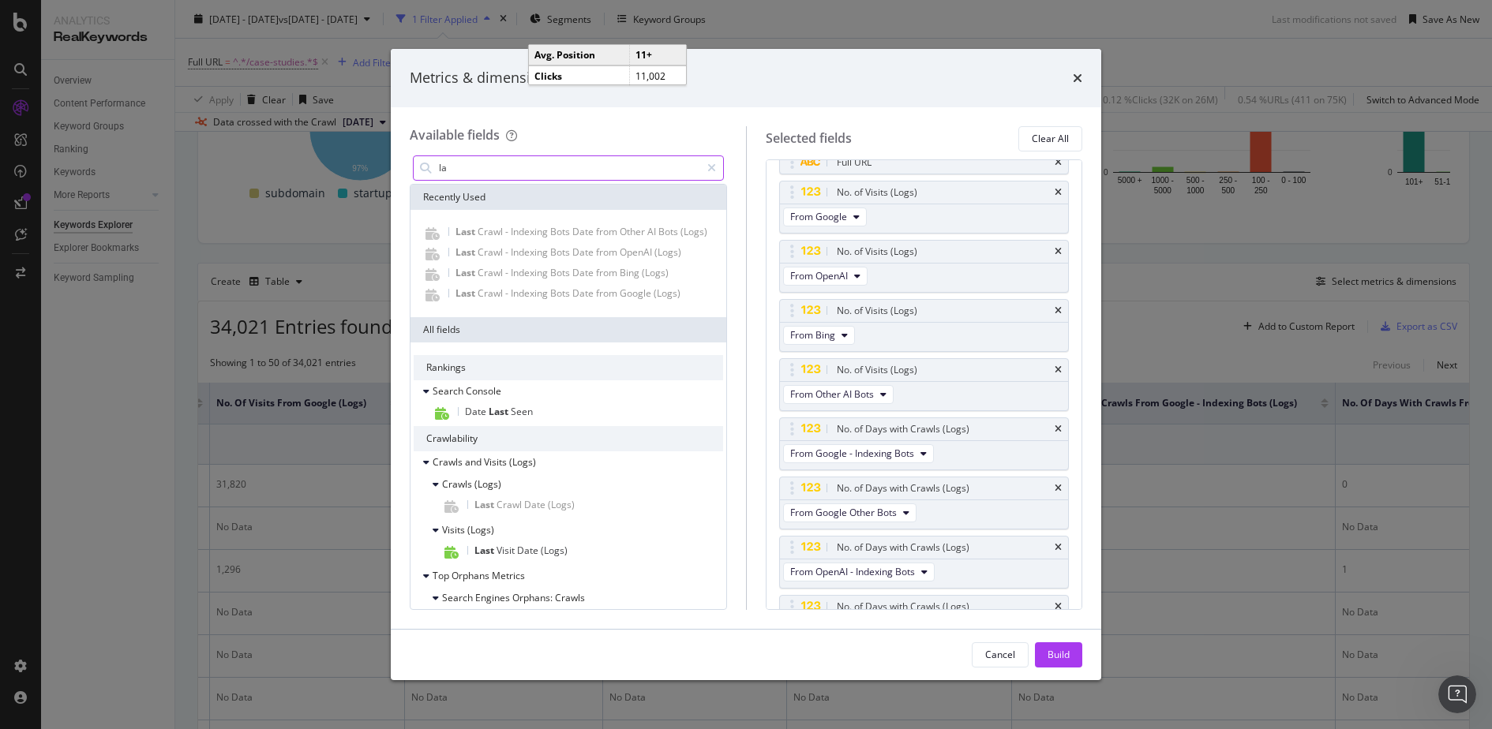
type input "l"
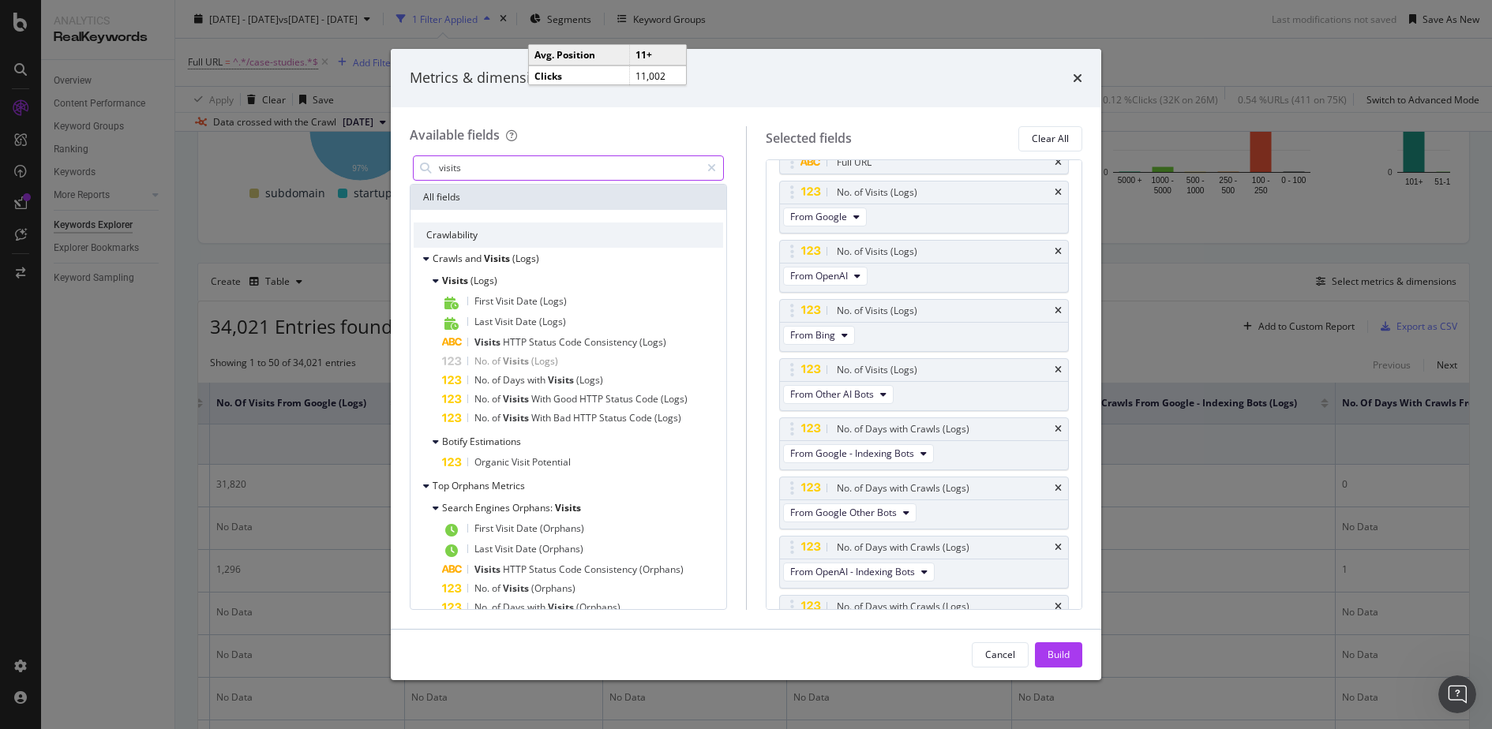
type input "visits"
click at [1220, 481] on div "Metrics & dimensions selector Available fields visits All fields Crawlability C…" at bounding box center [746, 364] width 1492 height 729
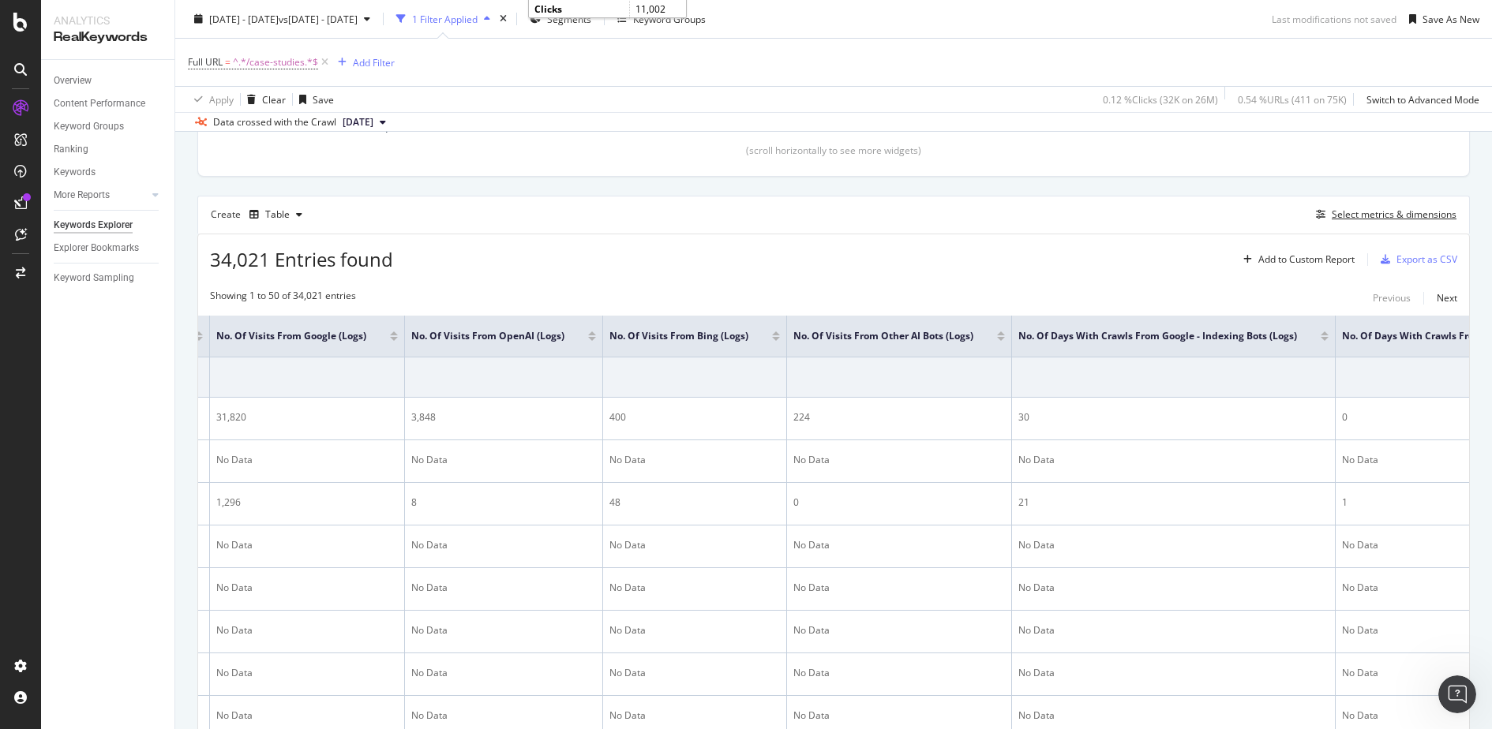
scroll to position [423, 0]
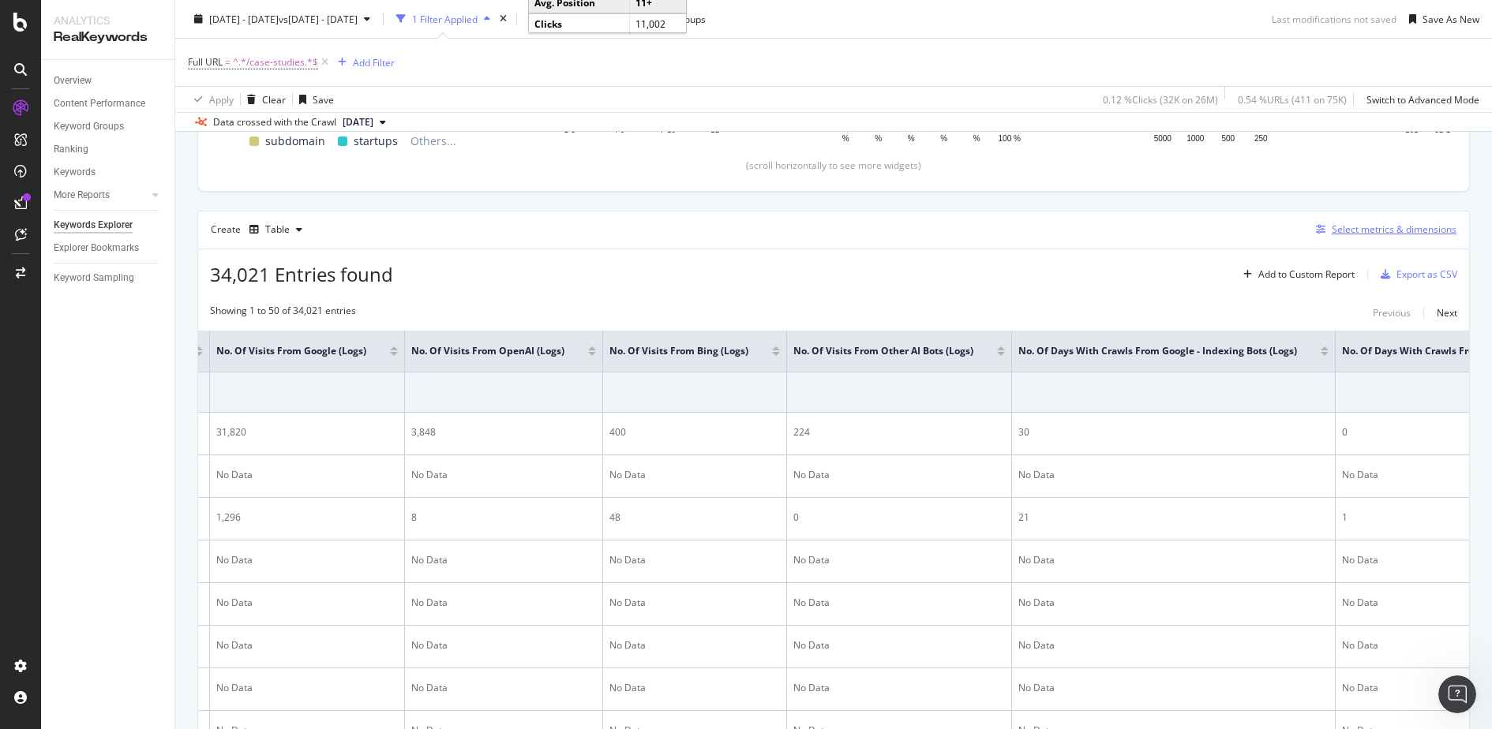
click at [1369, 226] on div "Select metrics & dimensions" at bounding box center [1394, 229] width 125 height 13
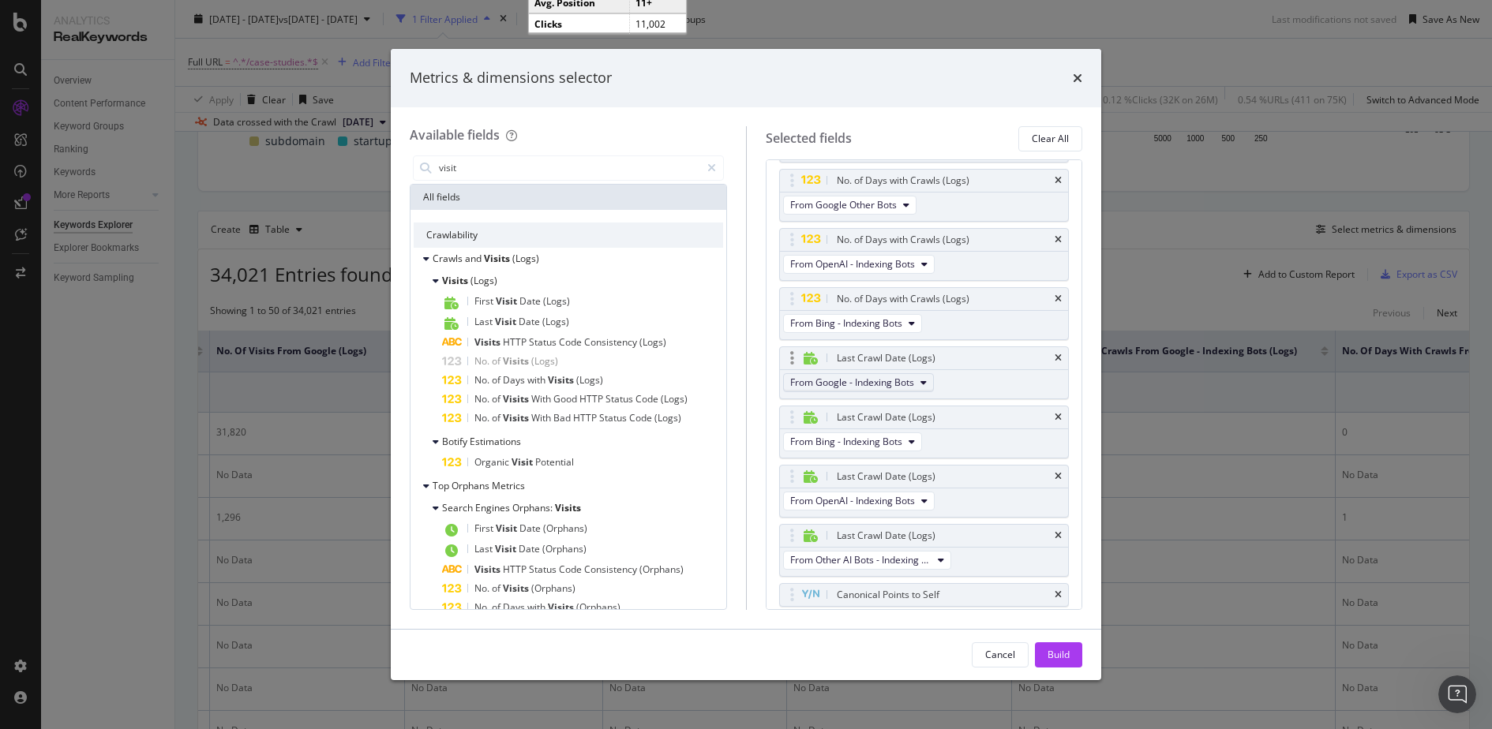
scroll to position [815, 0]
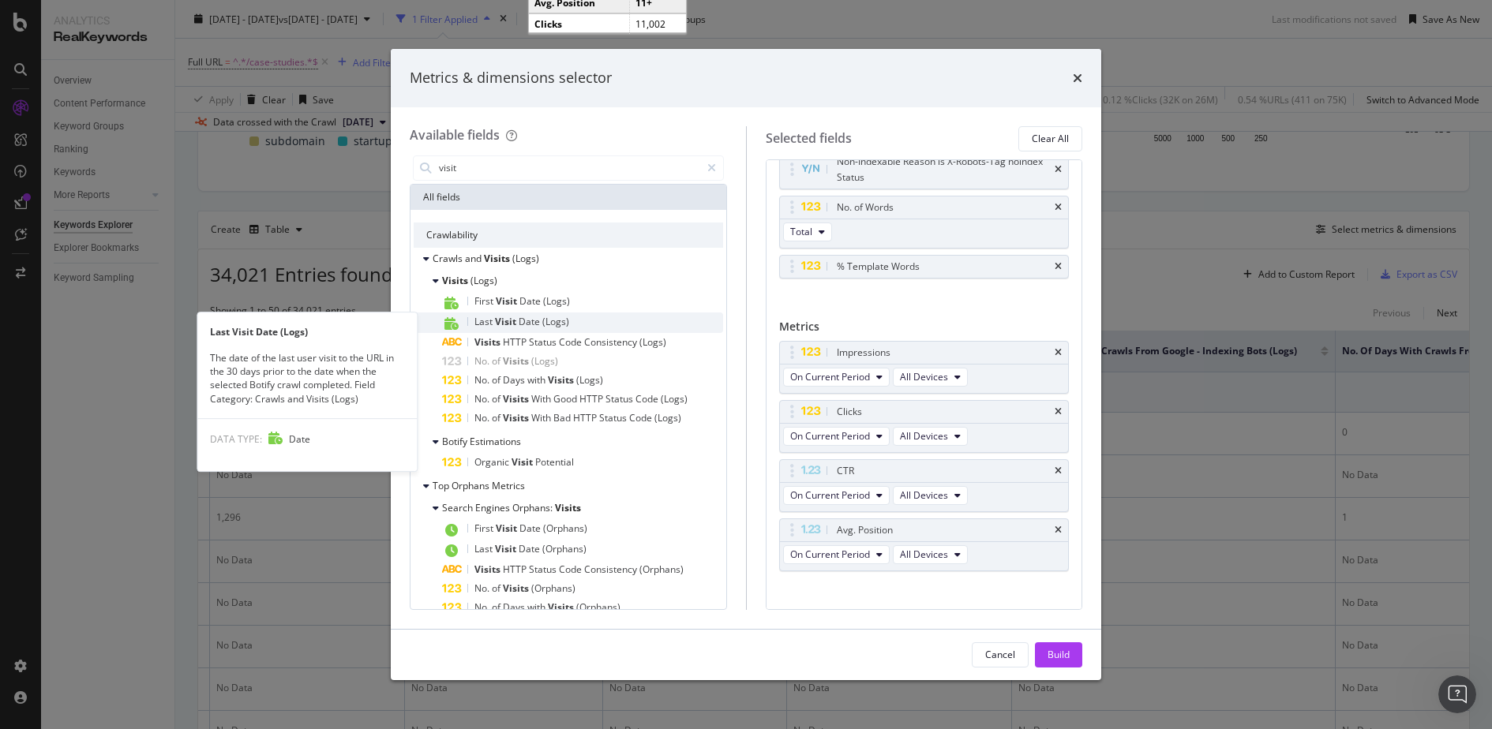
type input "visit"
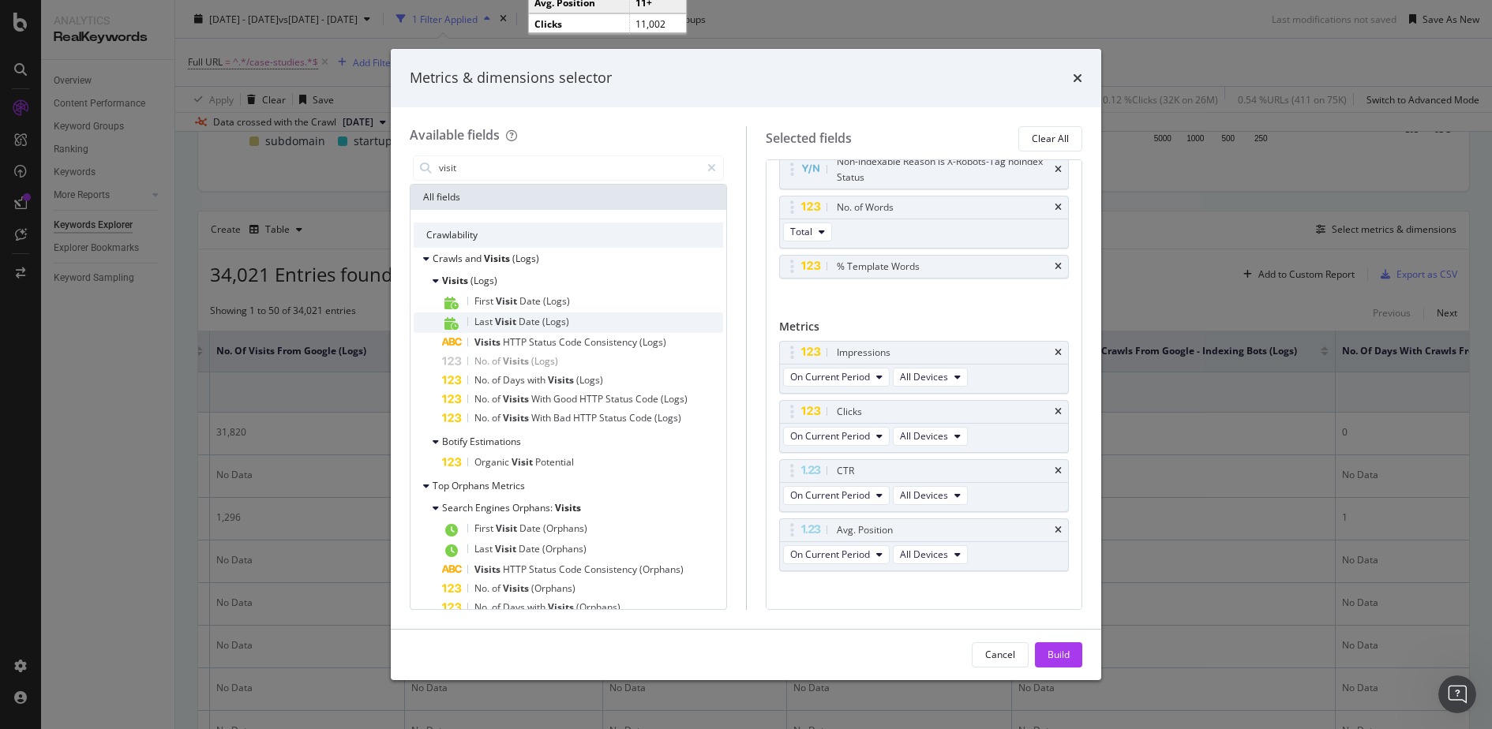
click at [538, 320] on span "Date" at bounding box center [531, 321] width 24 height 13
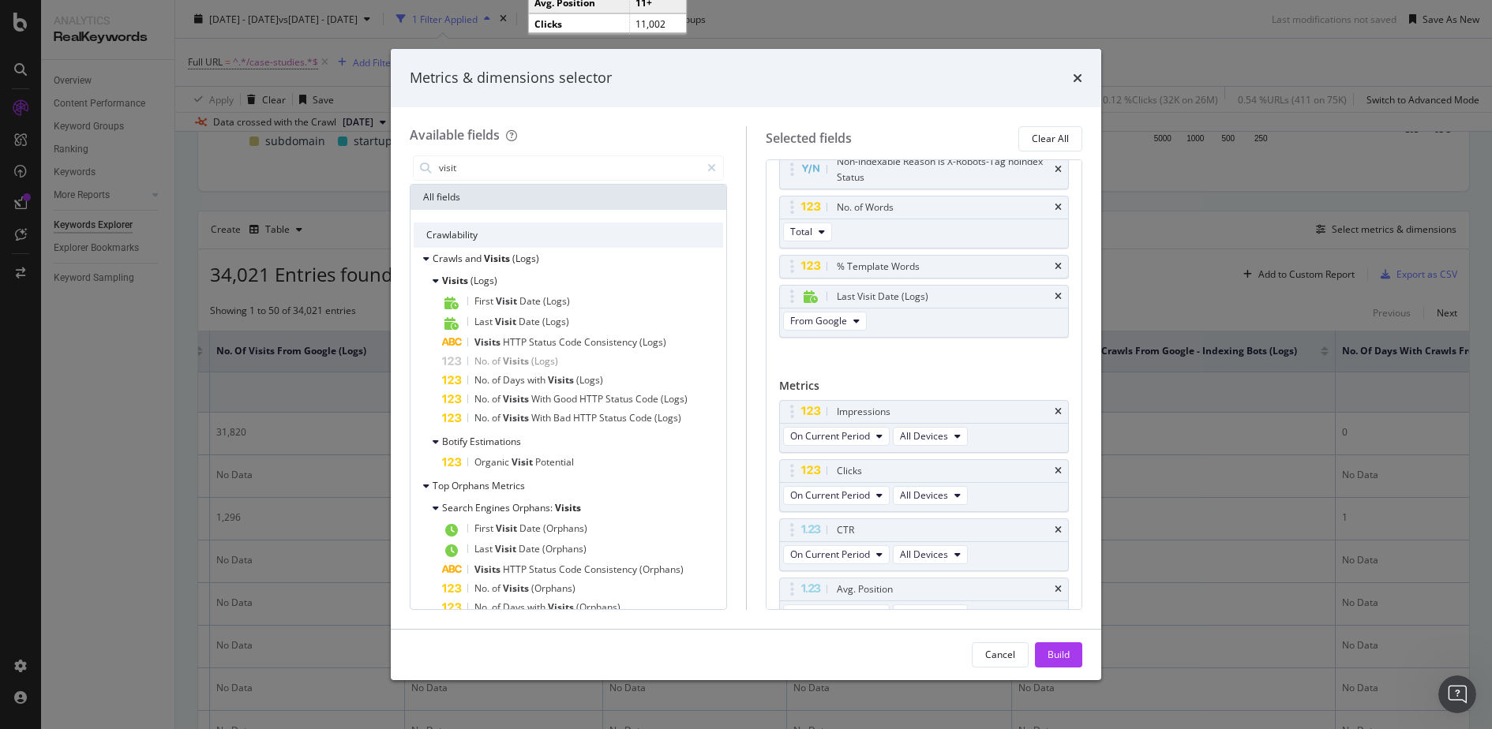
click at [538, 320] on span "Date" at bounding box center [531, 321] width 24 height 13
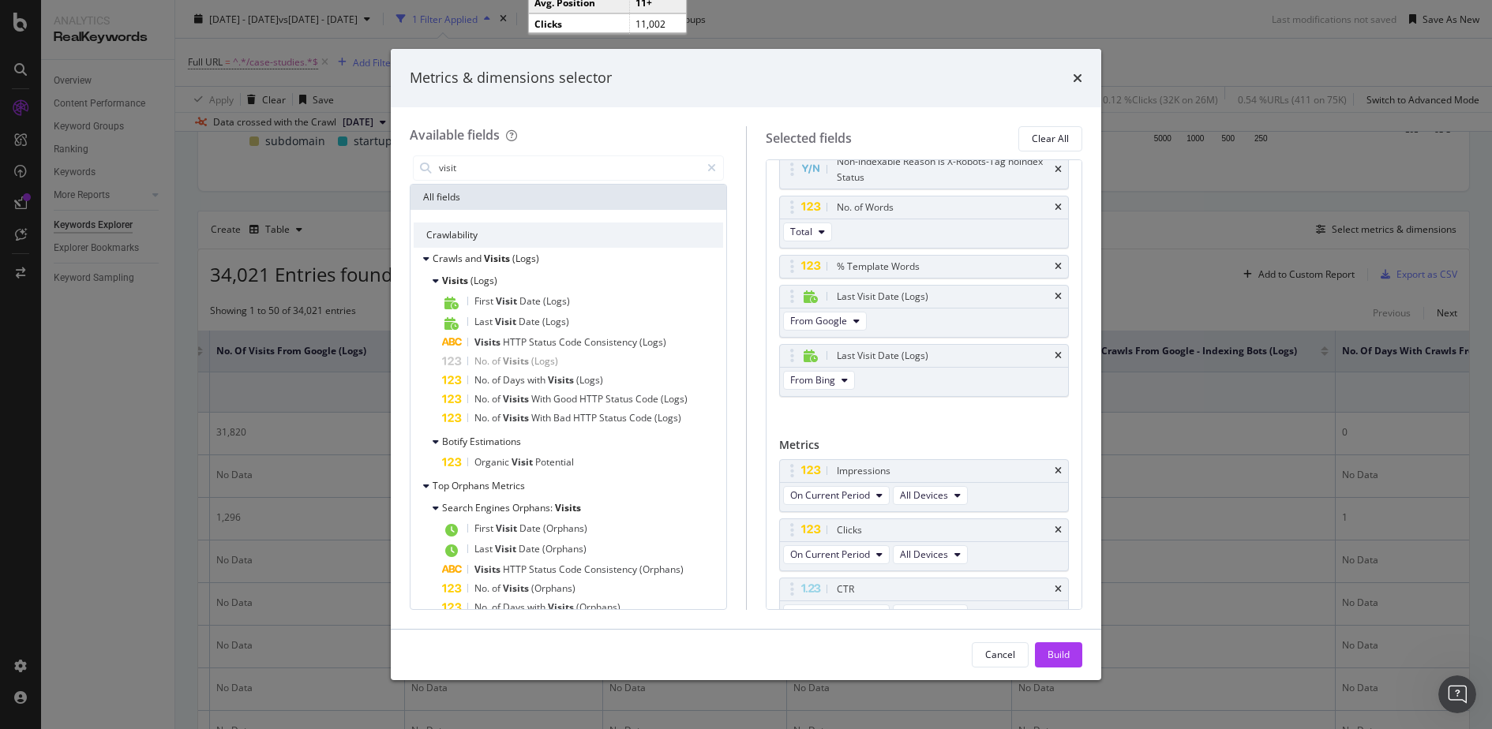
click at [538, 320] on span "Date" at bounding box center [531, 321] width 24 height 13
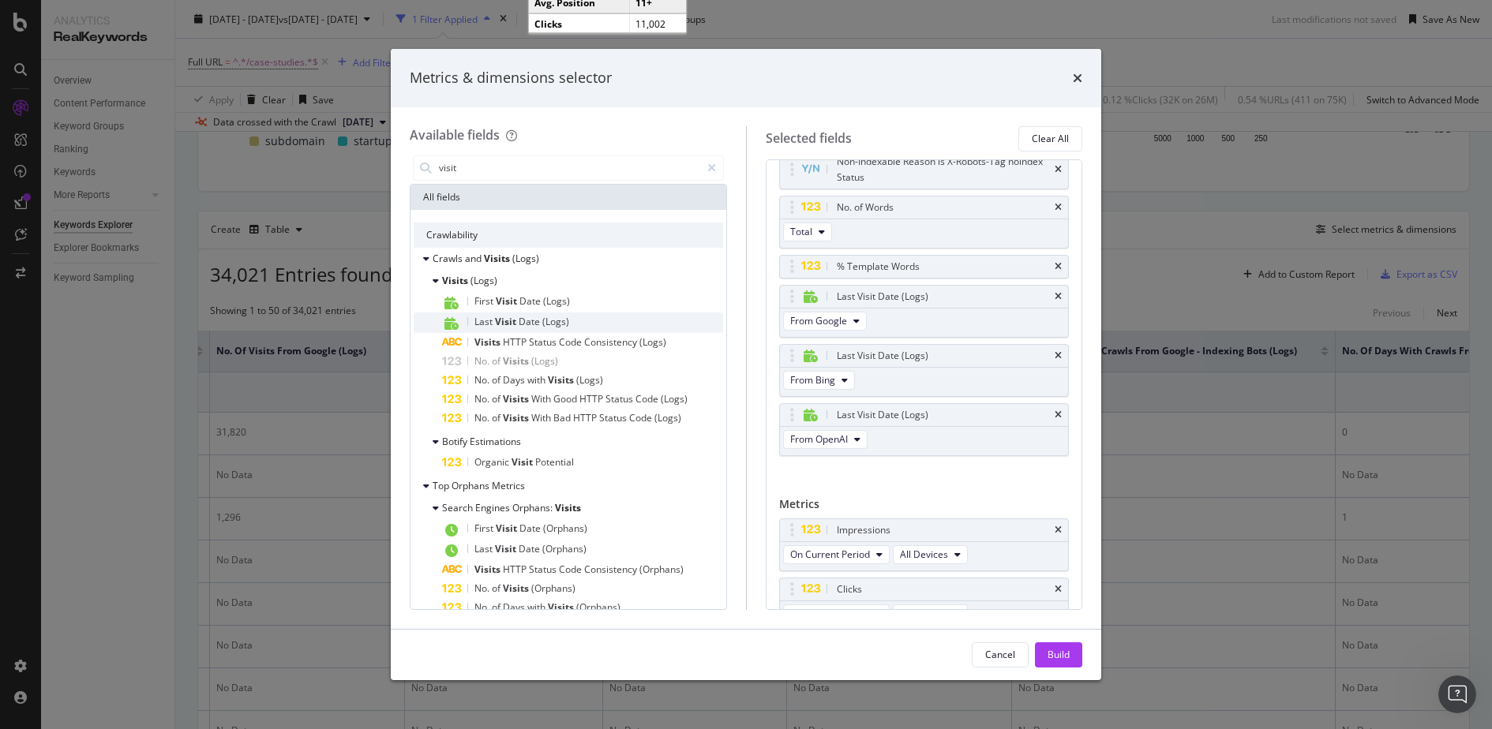
click at [538, 320] on span "Date" at bounding box center [531, 321] width 24 height 13
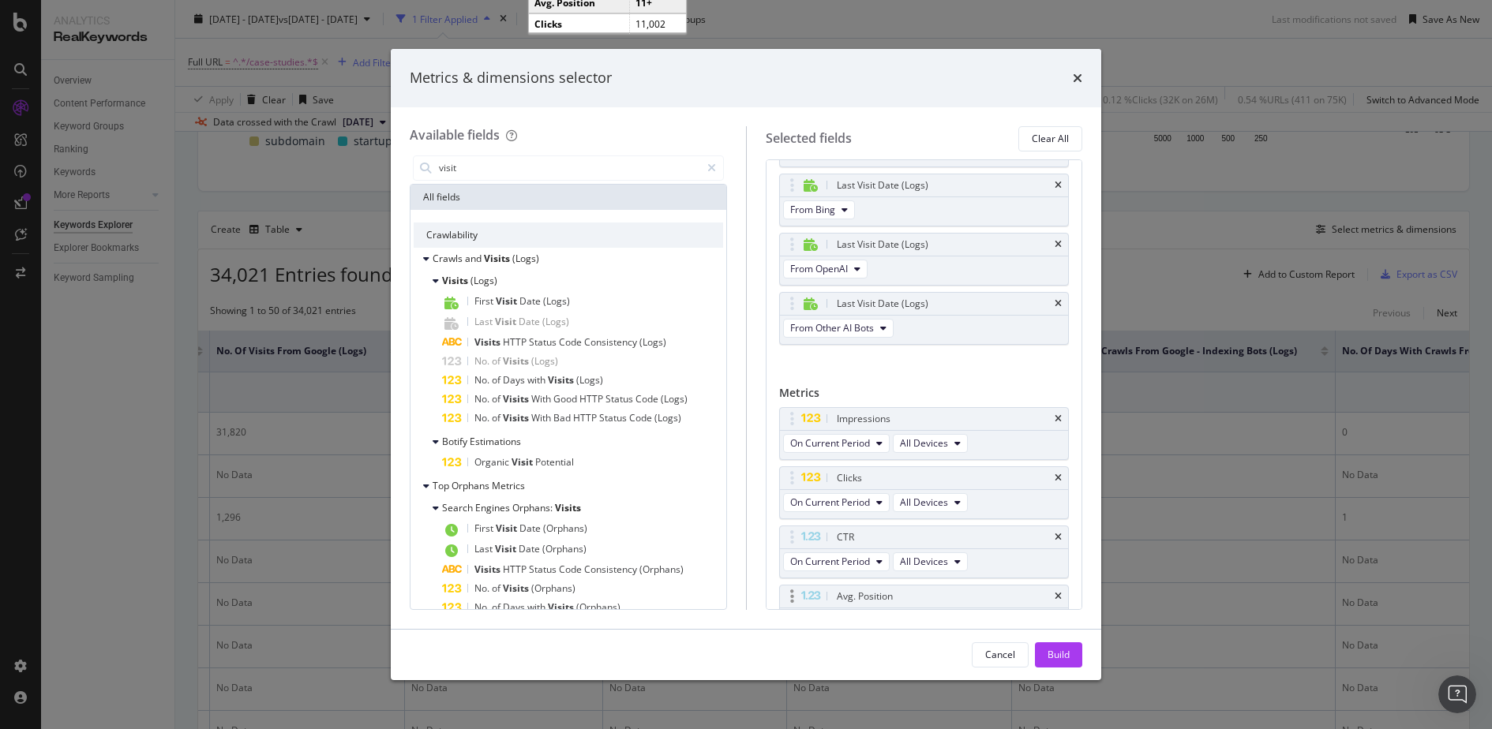
scroll to position [1006, 0]
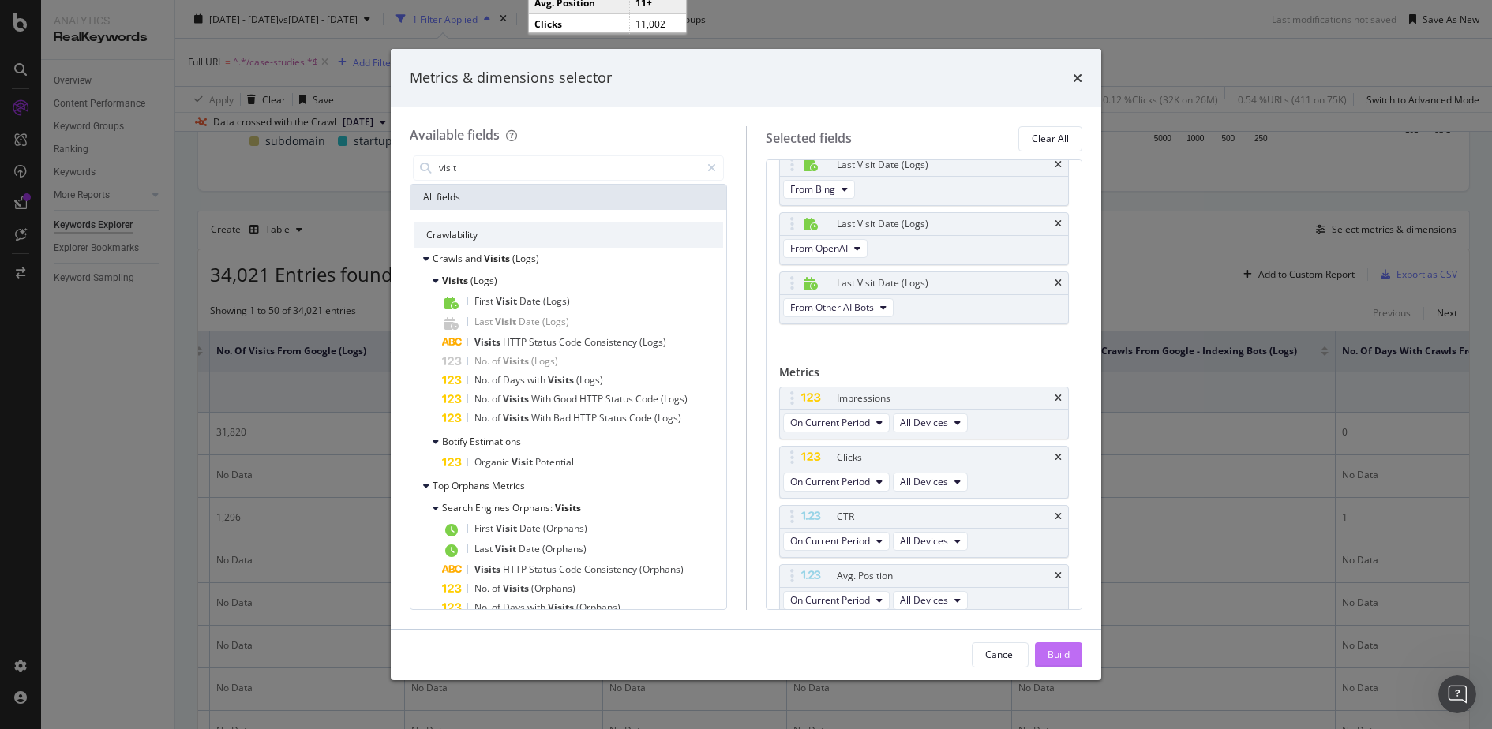
click at [1055, 657] on div "Build" at bounding box center [1058, 654] width 22 height 13
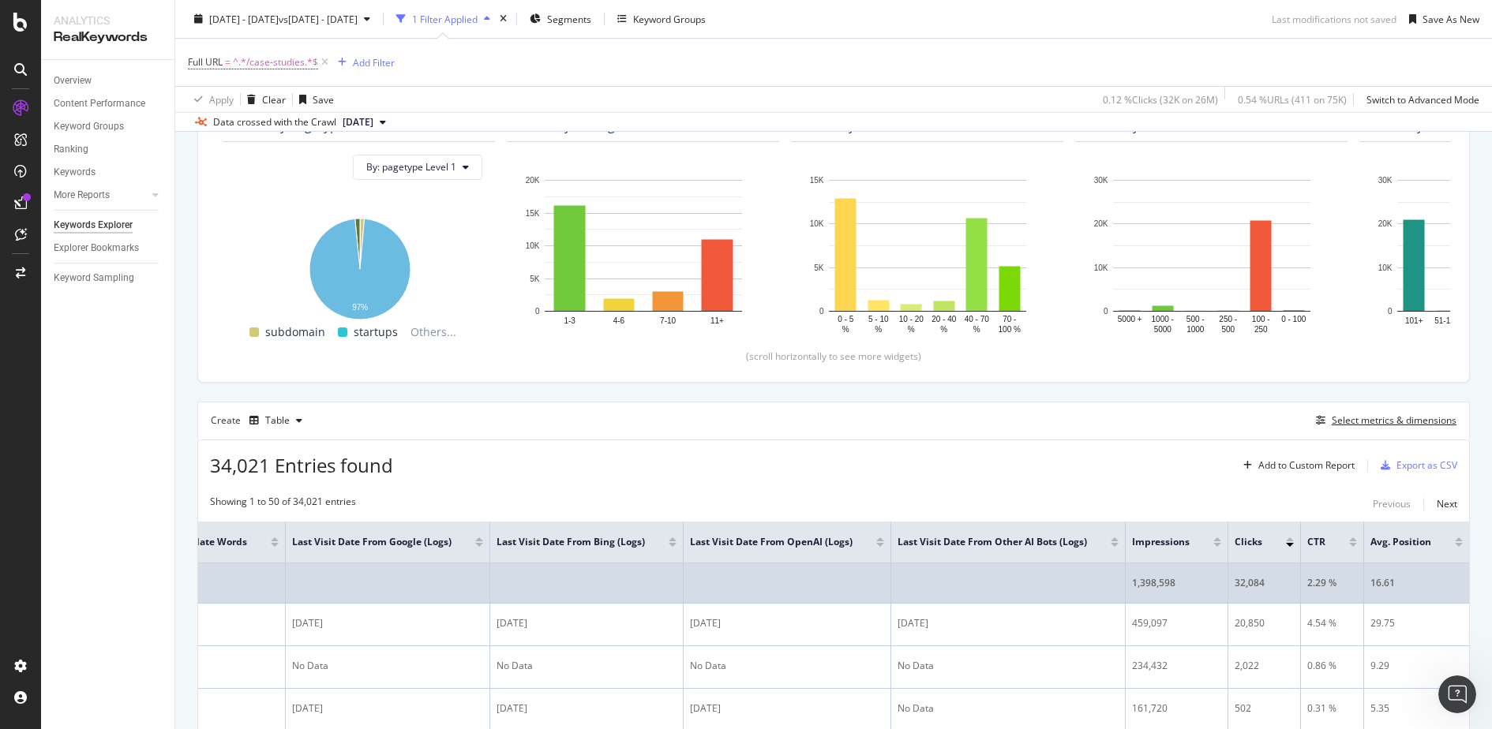
scroll to position [0, 4260]
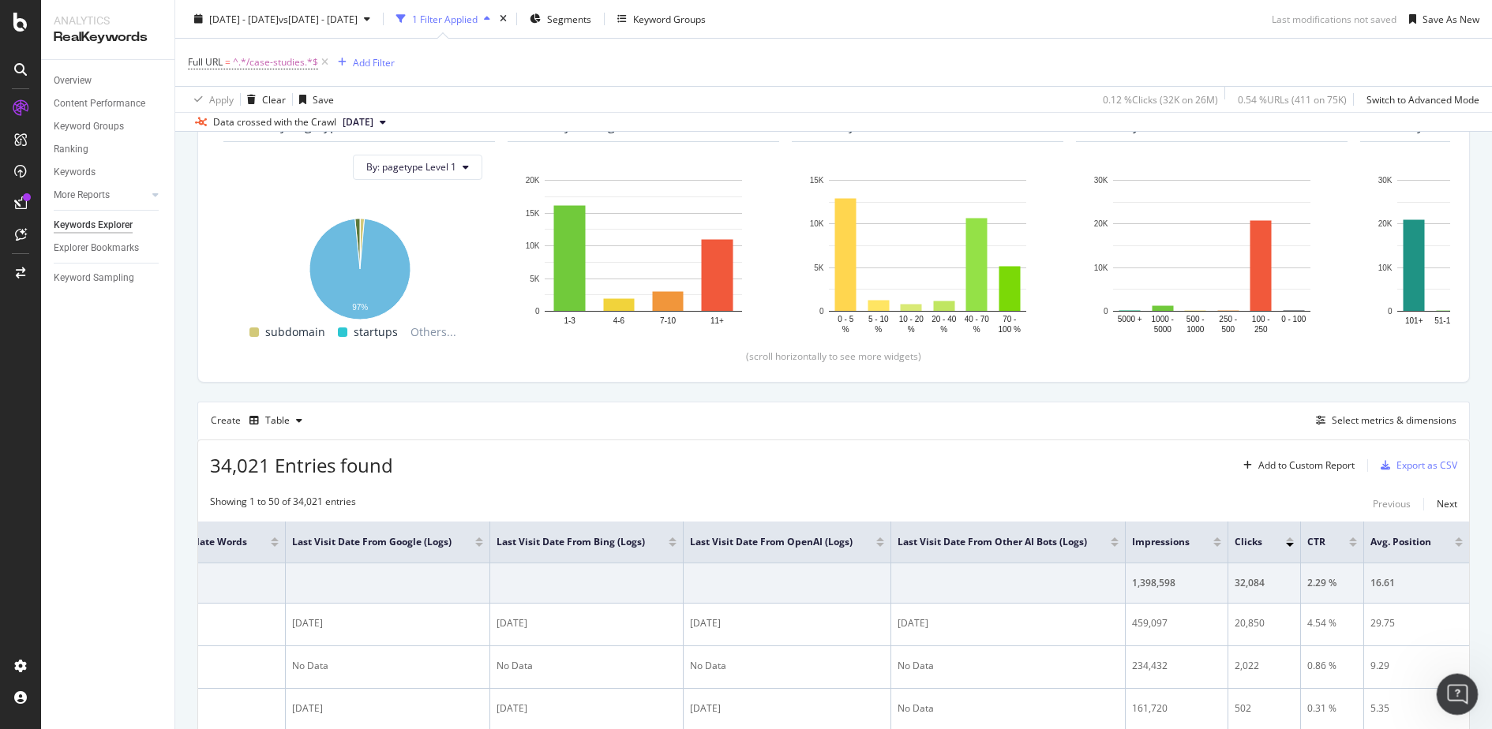
click at [1459, 689] on icon "Open Intercom Messenger" at bounding box center [1455, 693] width 26 height 26
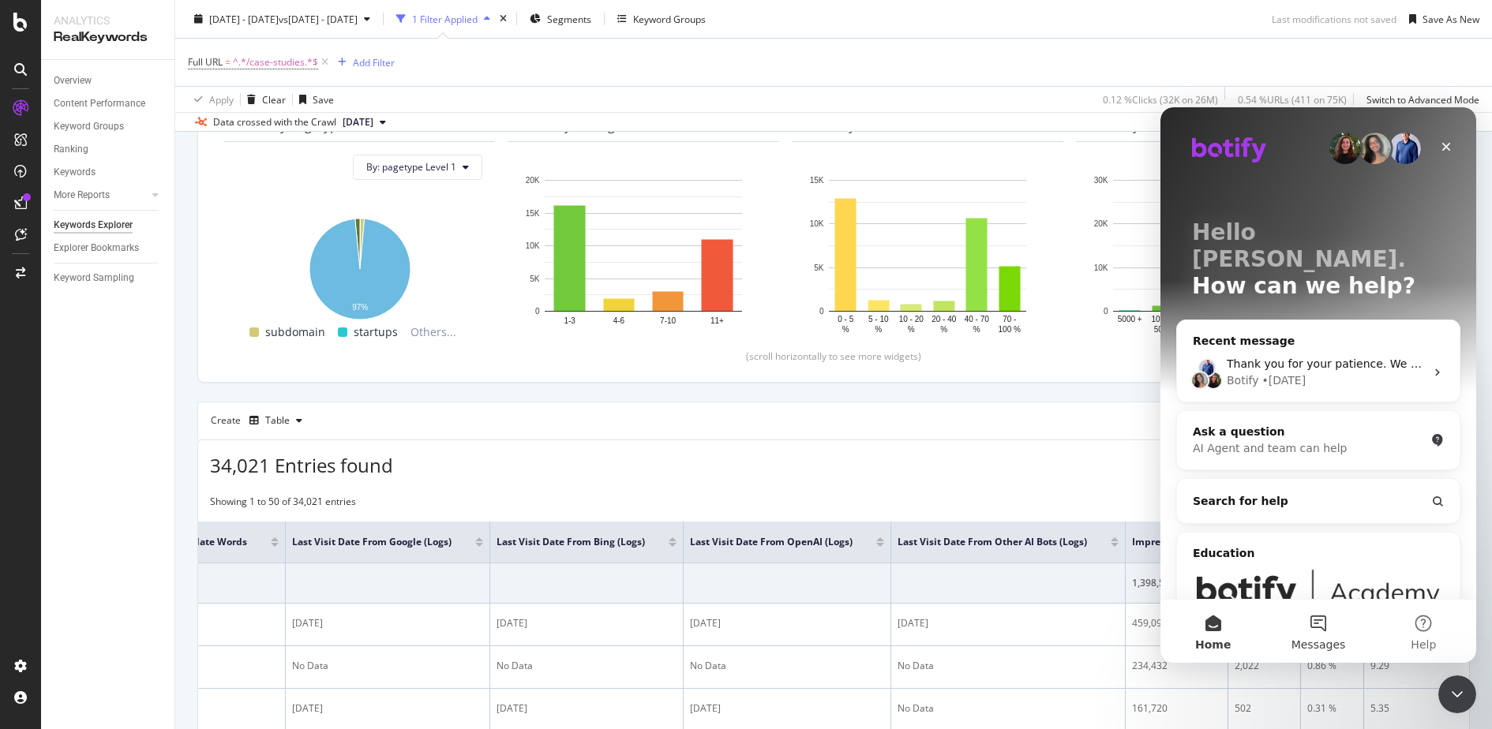
click at [1318, 631] on button "Messages" at bounding box center [1317, 631] width 105 height 63
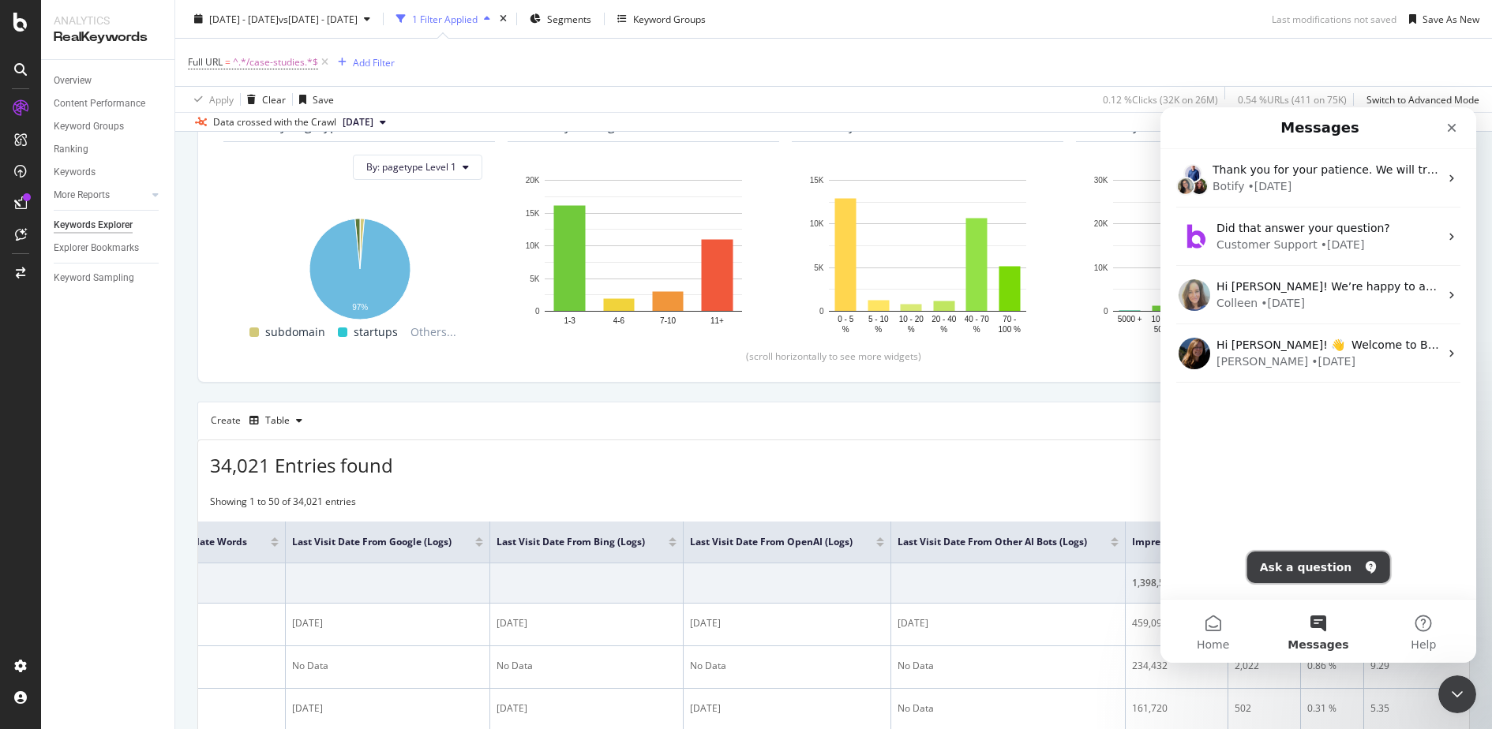
click at [1304, 553] on button "Ask a question" at bounding box center [1318, 568] width 143 height 32
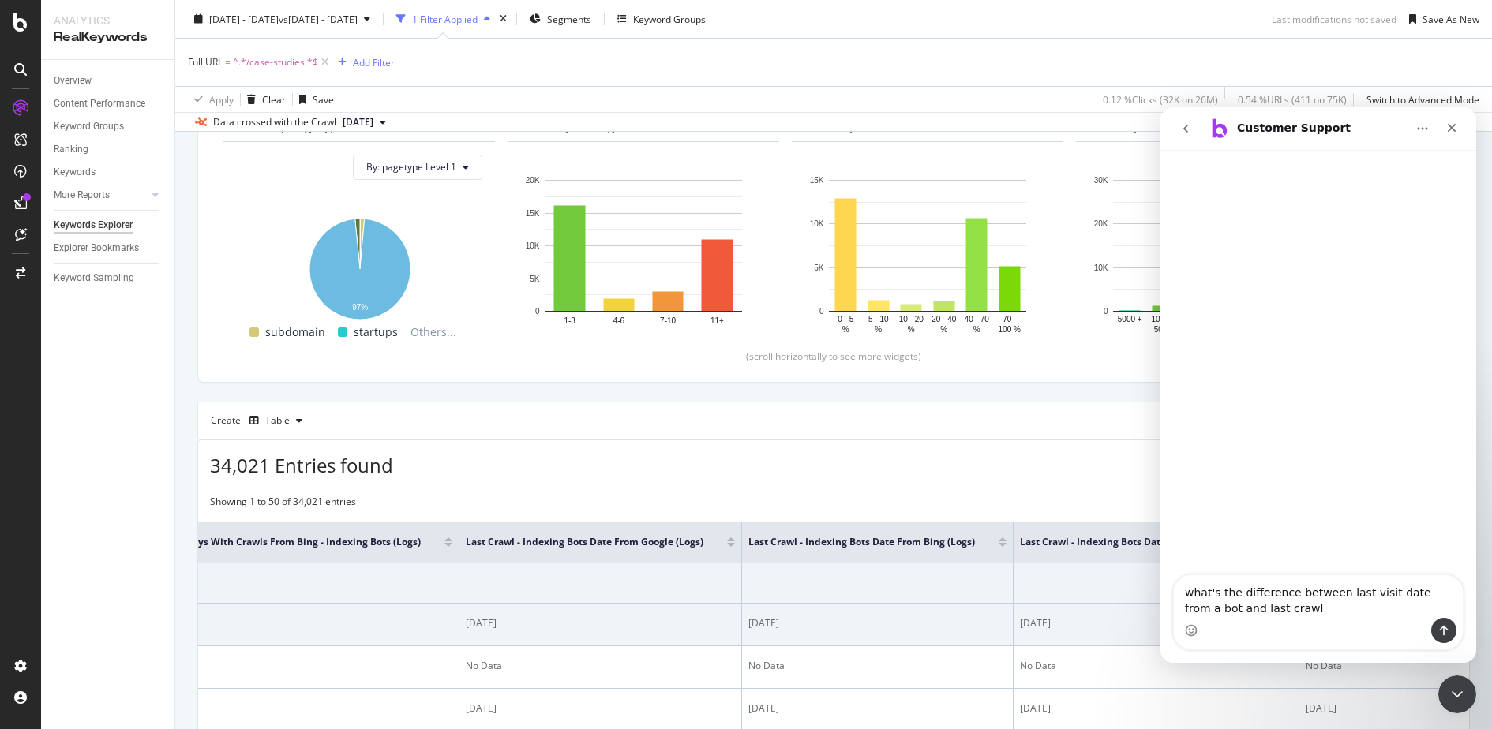
scroll to position [0, 1987]
type textarea "what's the difference between last visit date from a bot and last crawl date fo…"
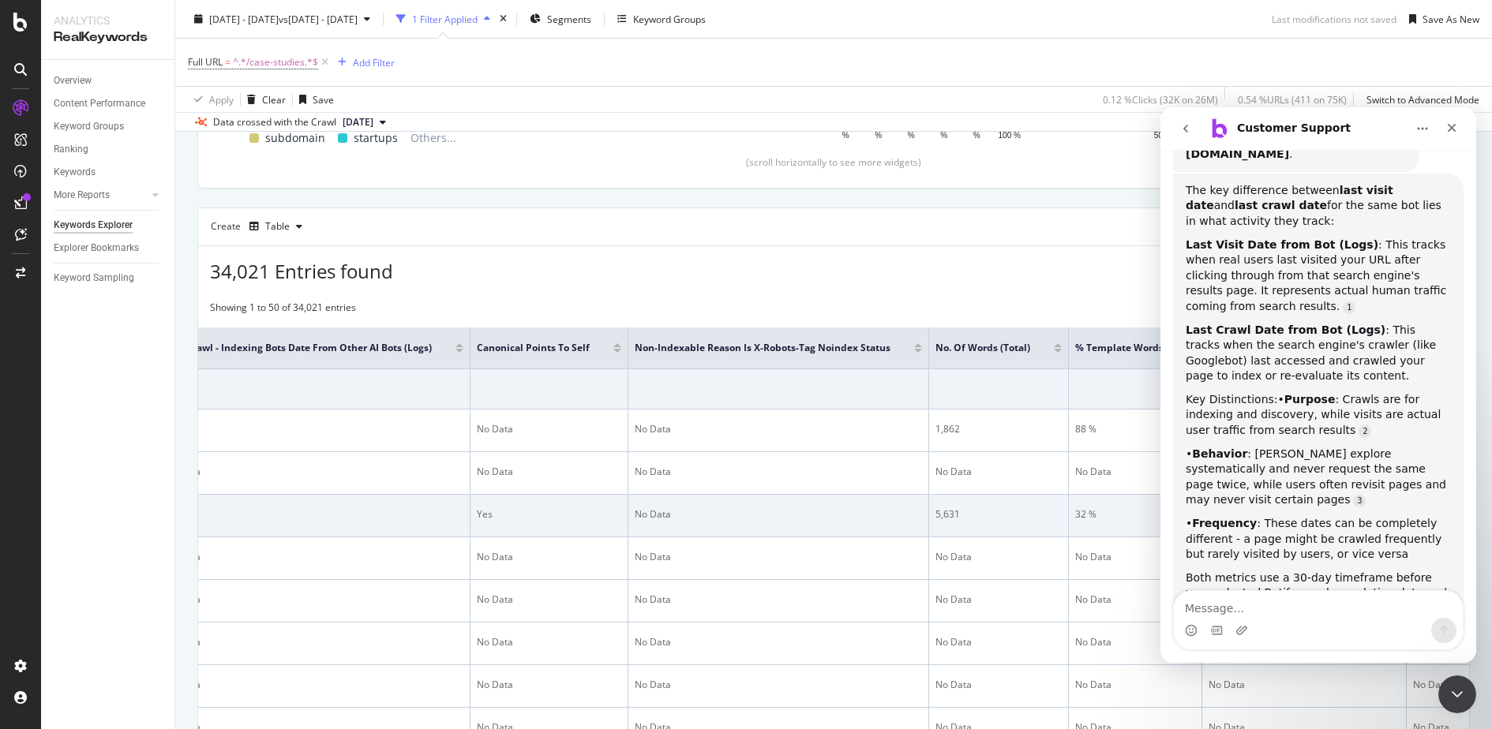
scroll to position [0, 3126]
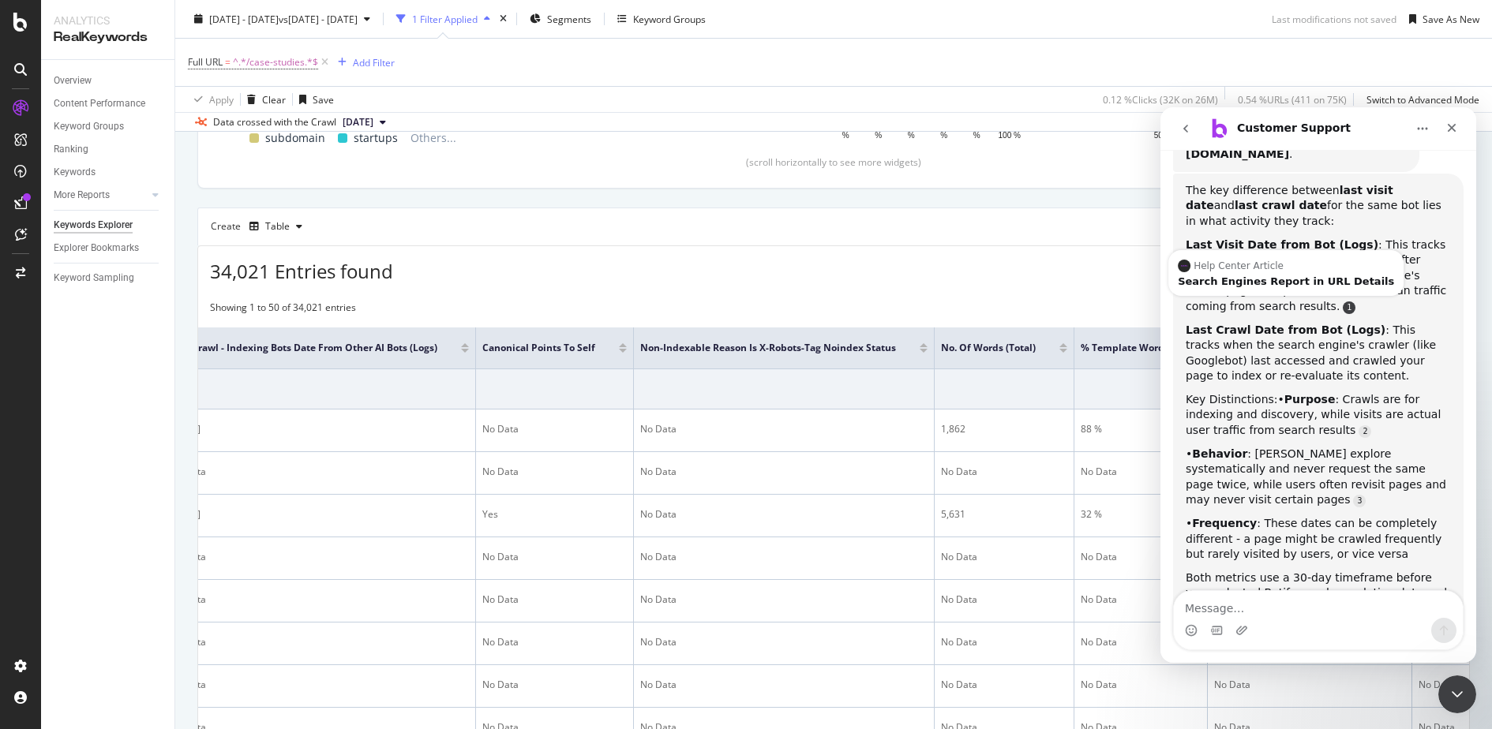
click at [1343, 302] on link "Source reference 9868904:" at bounding box center [1349, 308] width 13 height 13
click at [1250, 256] on div "Help Center Article Search Engines Report in URL Details" at bounding box center [1285, 273] width 235 height 46
click at [1248, 276] on div "Search Engines Report in URL Details" at bounding box center [1286, 281] width 216 height 10
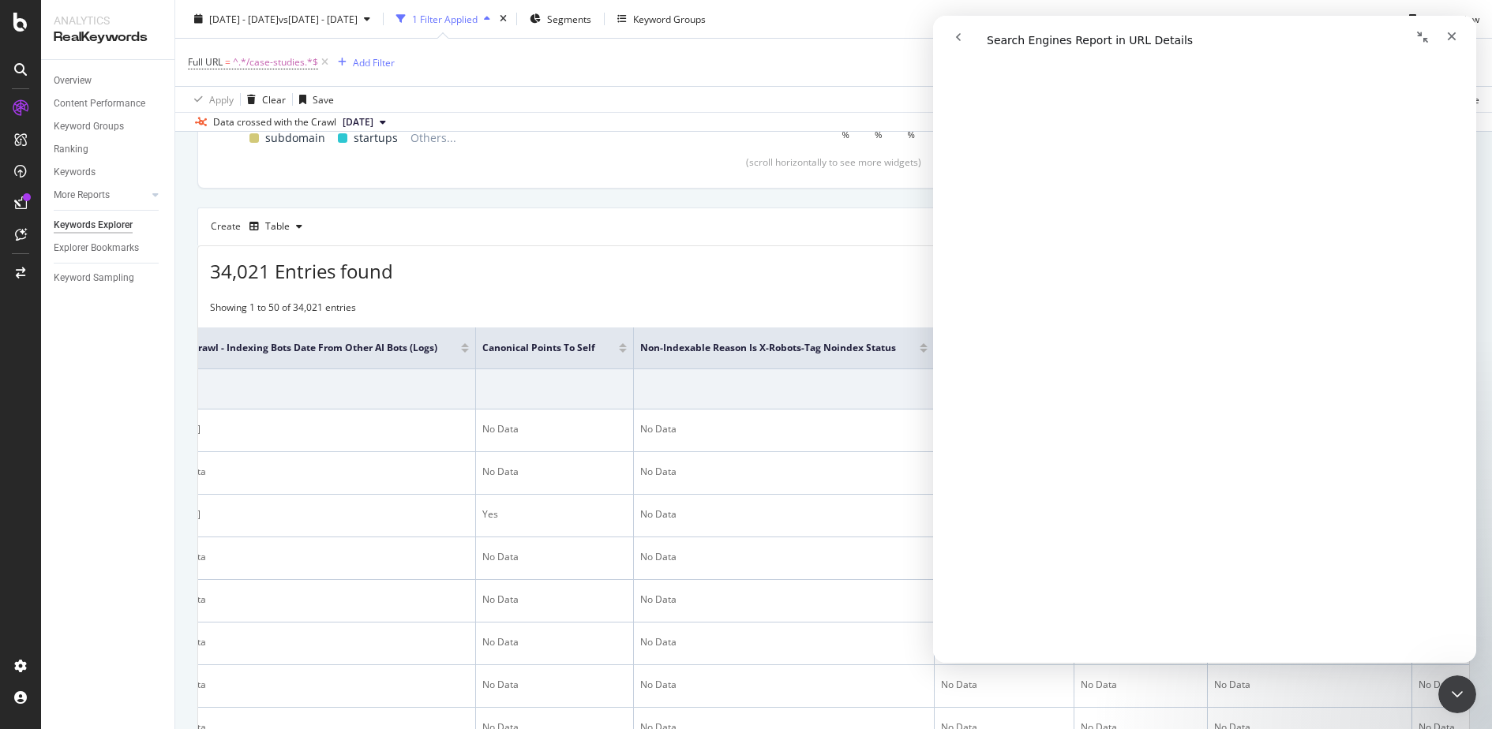
scroll to position [1450, 0]
click at [785, 274] on div "34,021 Entries found Add to Custom Report Export as CSV" at bounding box center [833, 265] width 1271 height 39
click at [1451, 688] on icon "Close Intercom Messenger" at bounding box center [1454, 692] width 19 height 19
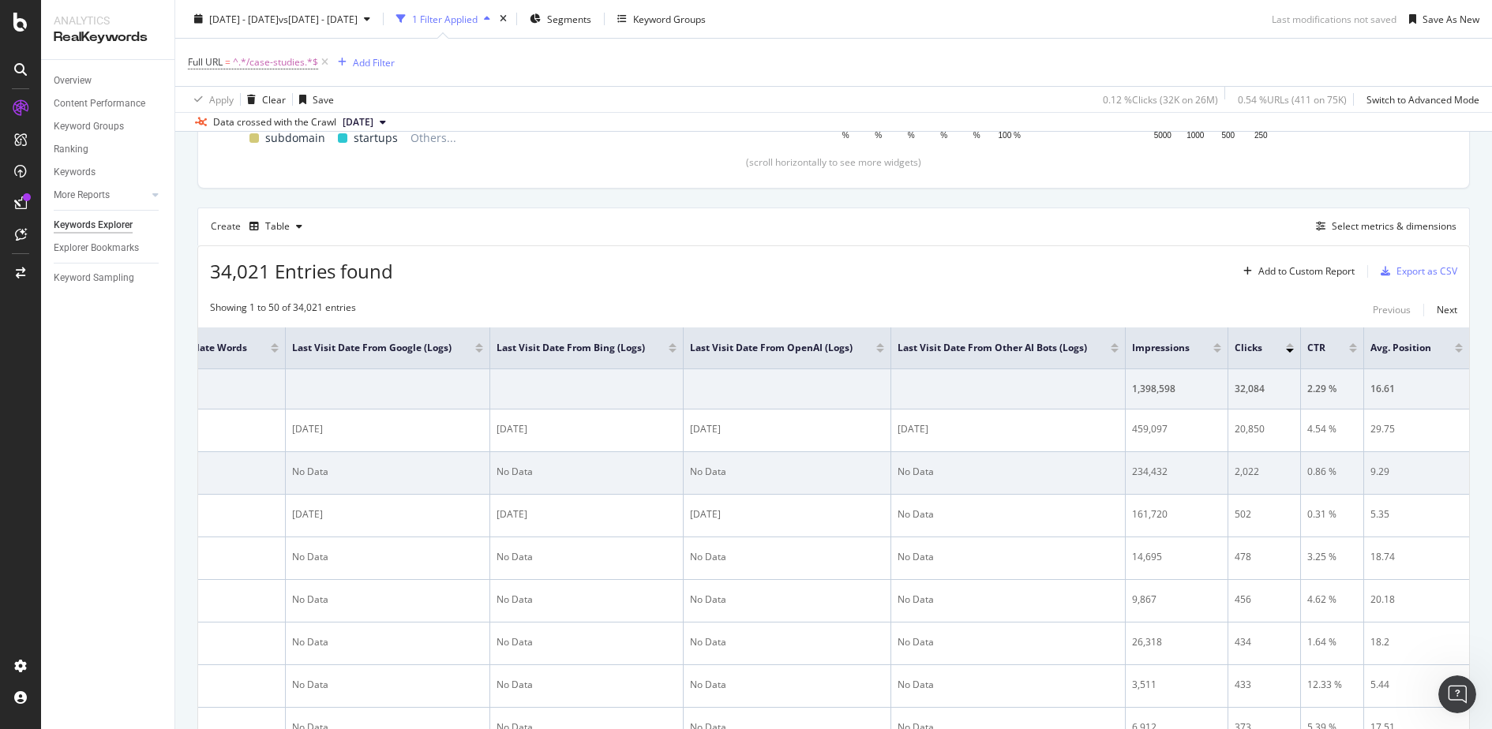
scroll to position [0, 4260]
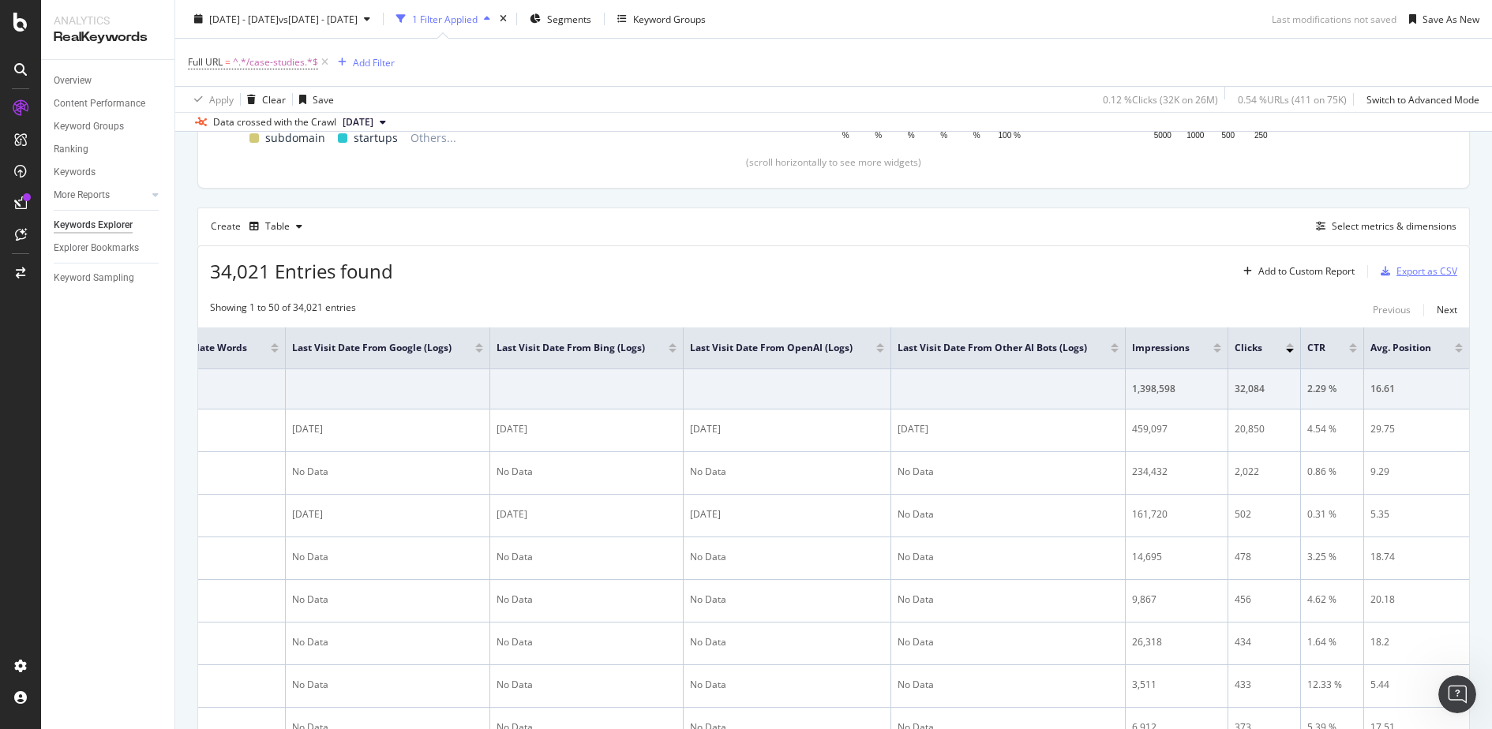
click at [1415, 270] on div "Export as CSV" at bounding box center [1426, 270] width 61 height 13
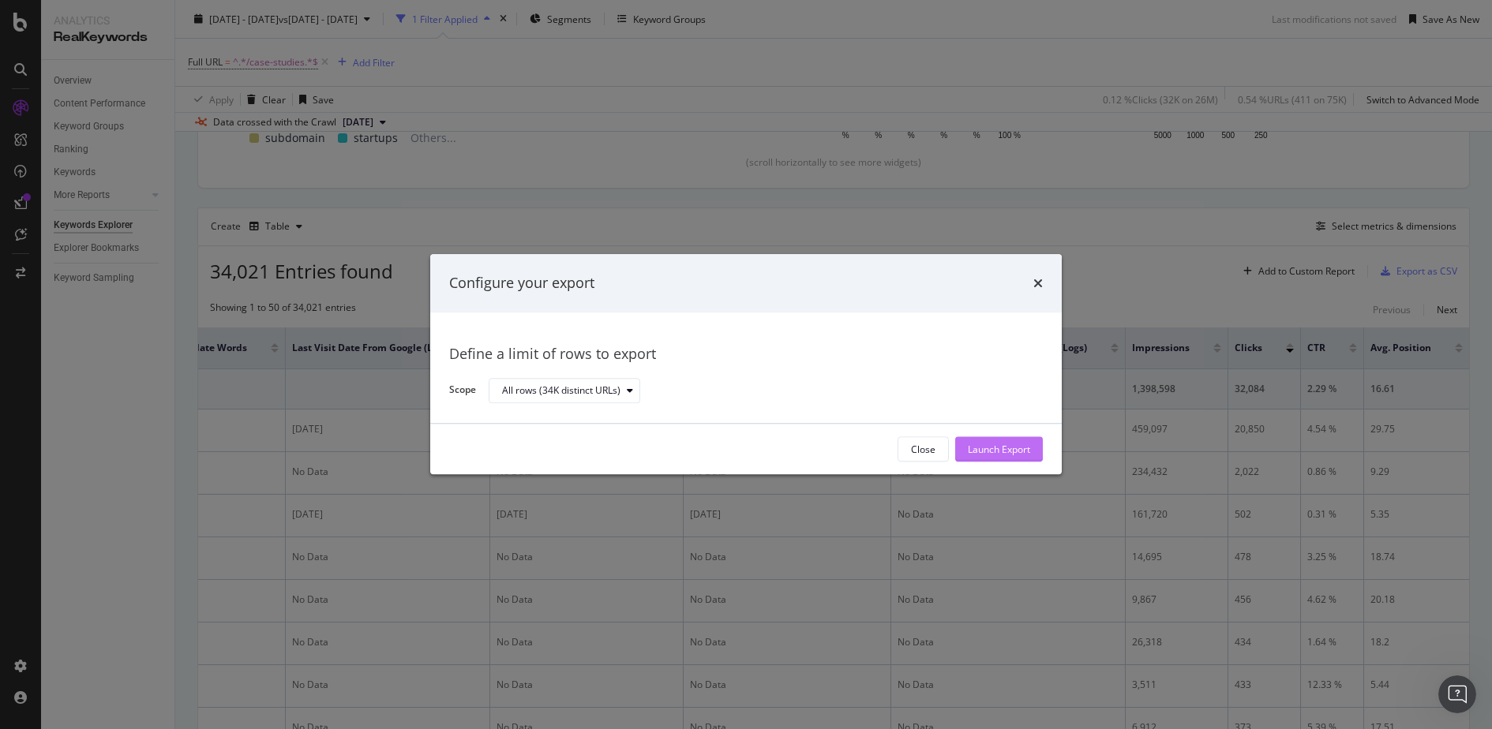
click at [995, 448] on div "Launch Export" at bounding box center [999, 449] width 62 height 13
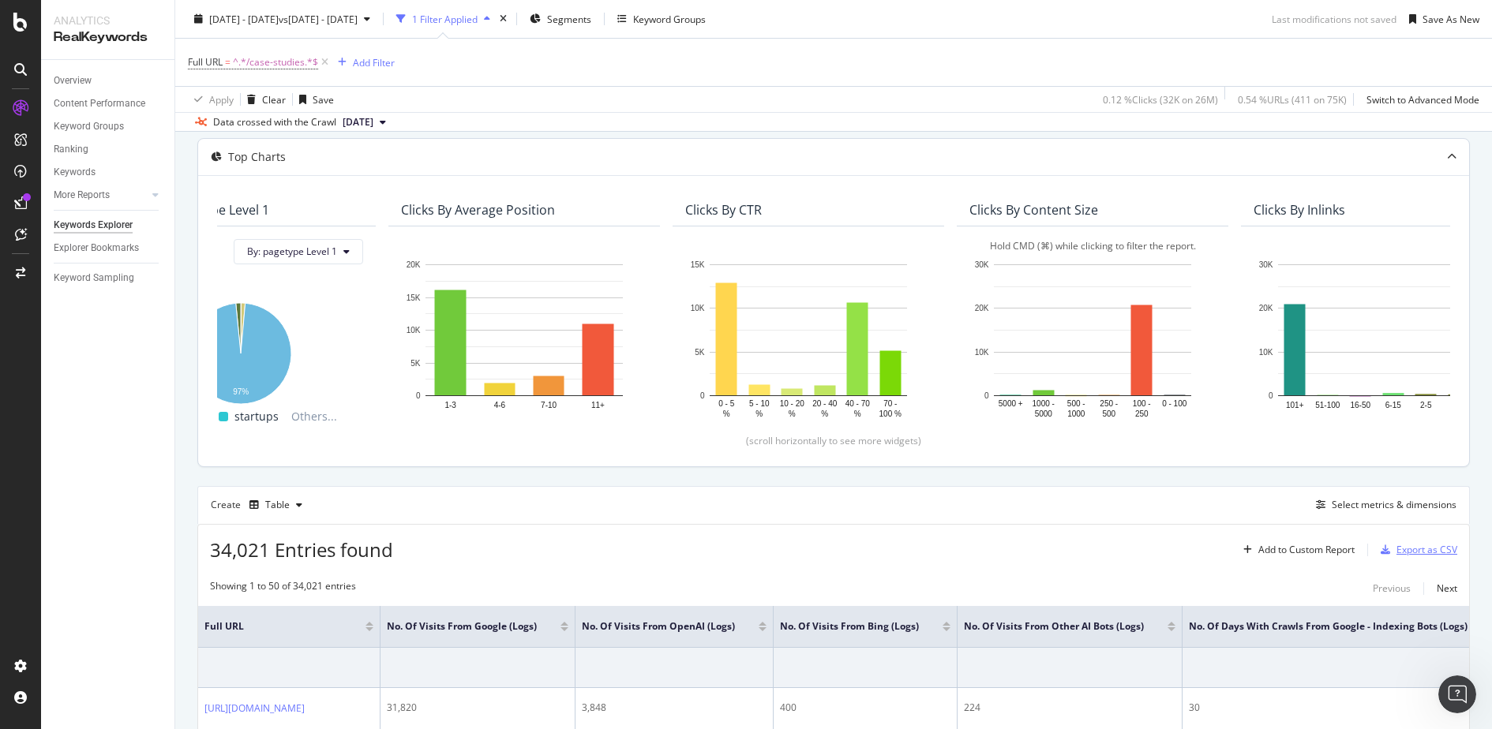
scroll to position [0, 113]
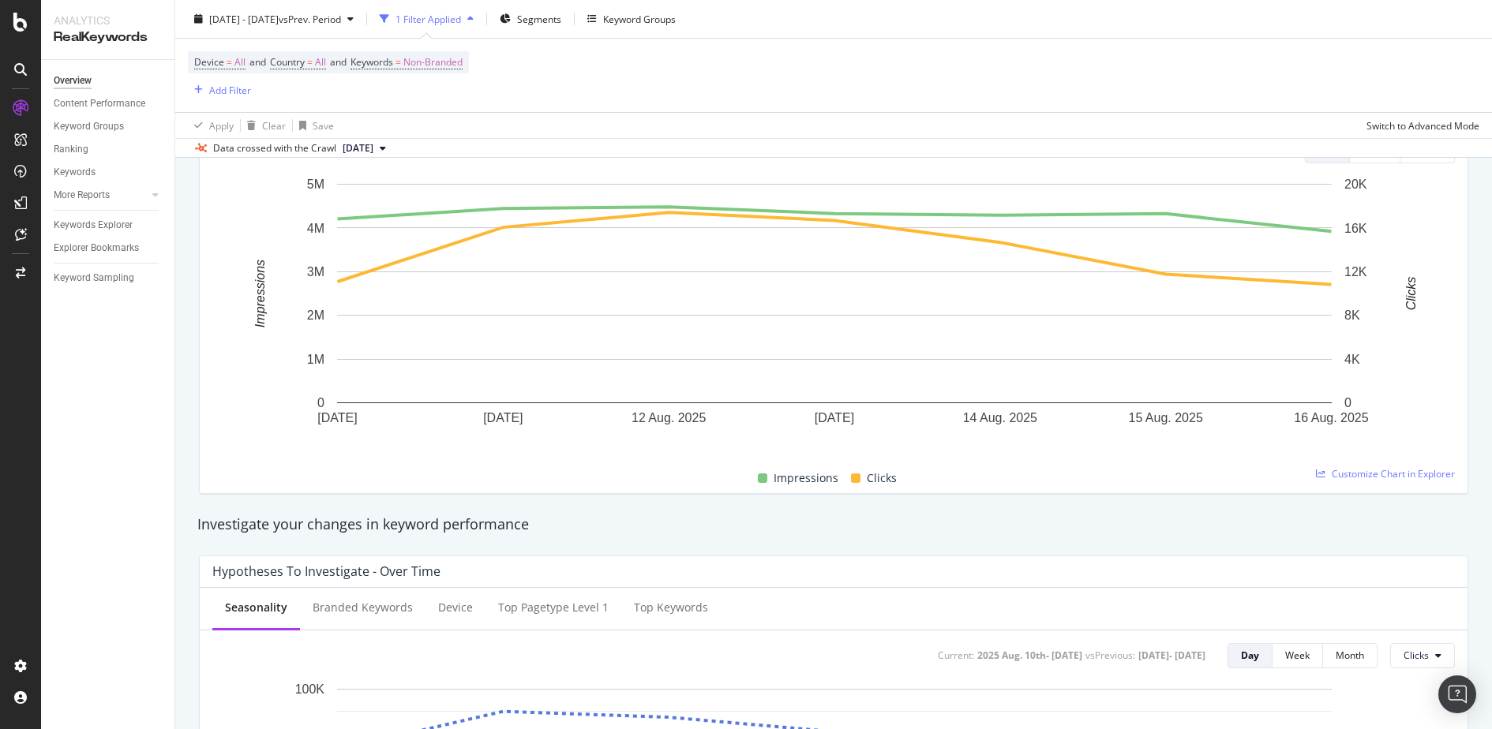
scroll to position [290, 0]
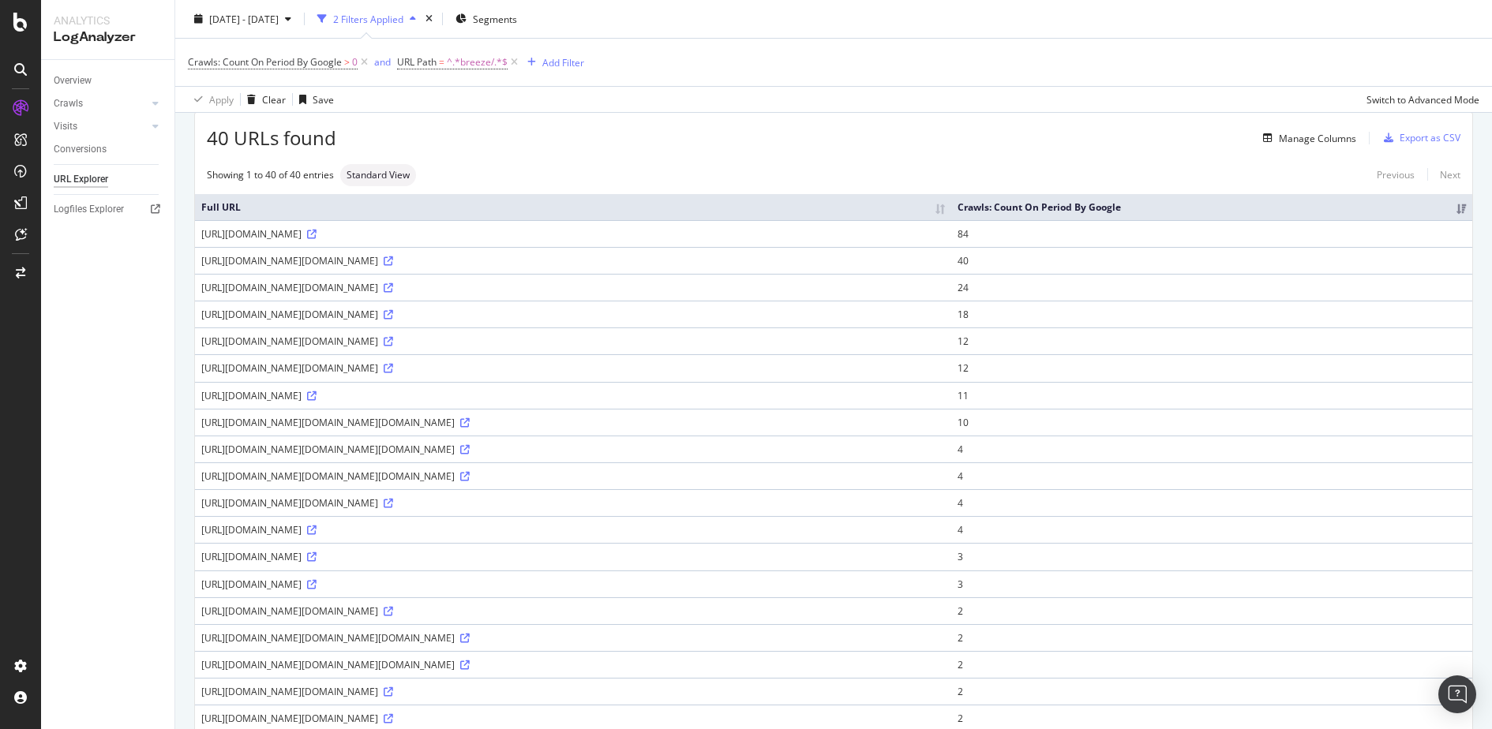
scroll to position [83, 0]
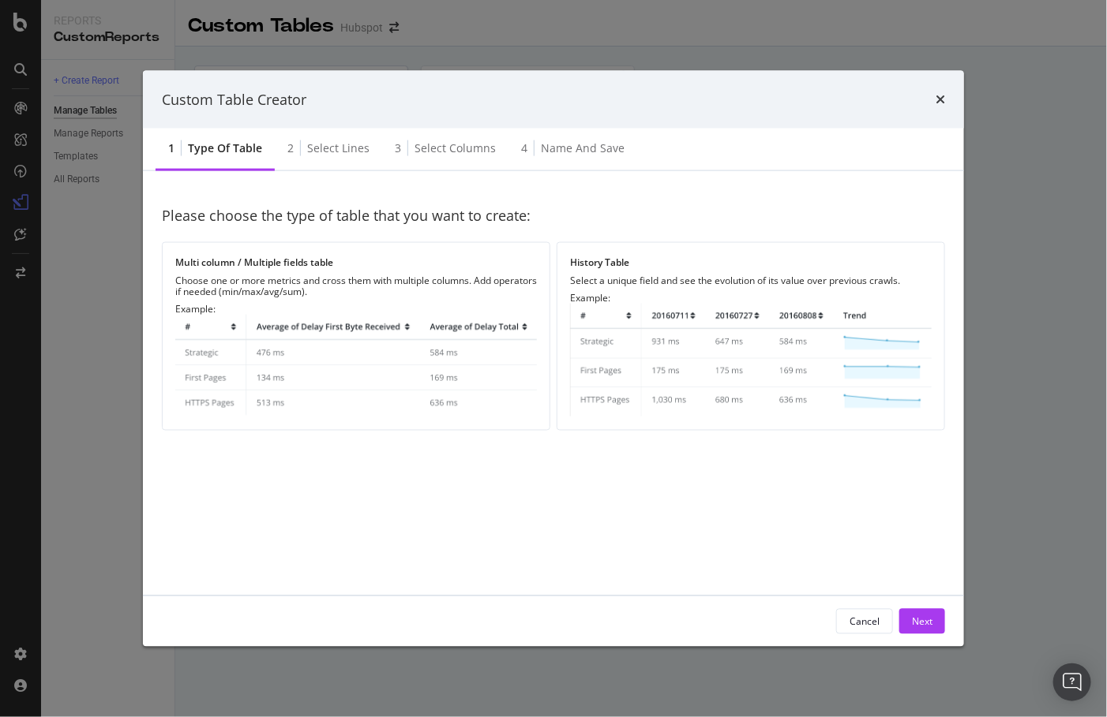
click at [971, 103] on div "Custom Table Creator 1 Type of table 2 Select lines 3 Select columns 4 Name and…" at bounding box center [553, 358] width 1107 height 717
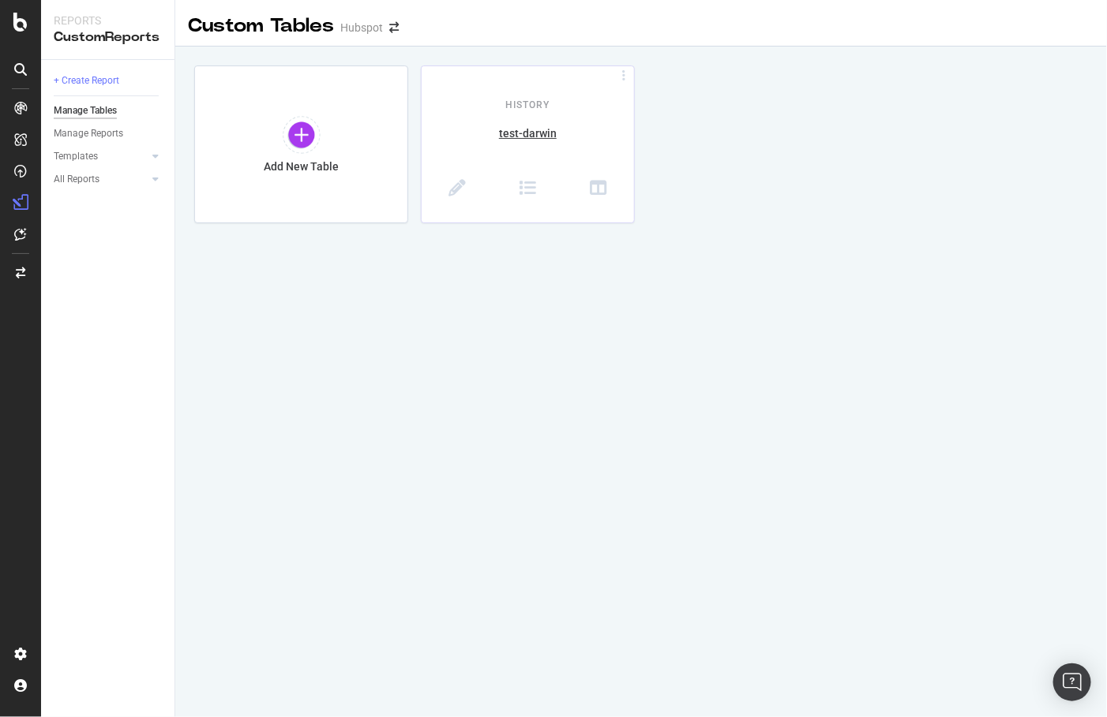
click at [632, 70] on div "History test-darwin" at bounding box center [527, 144] width 212 height 156
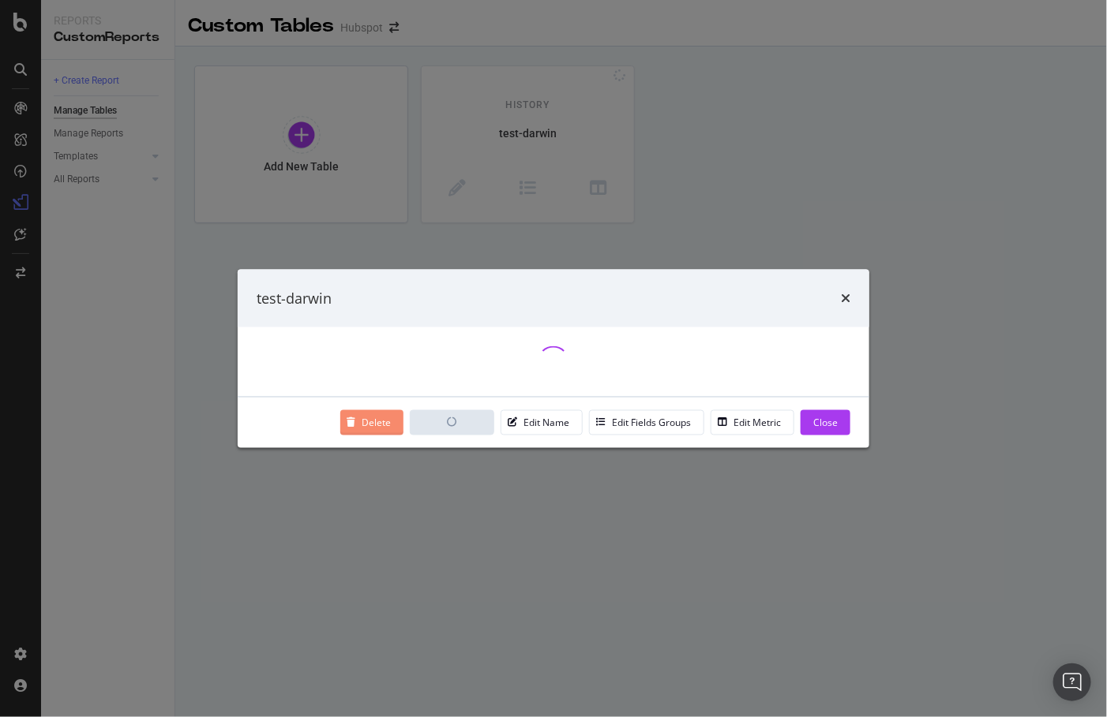
click at [377, 418] on div "Delete" at bounding box center [376, 422] width 29 height 13
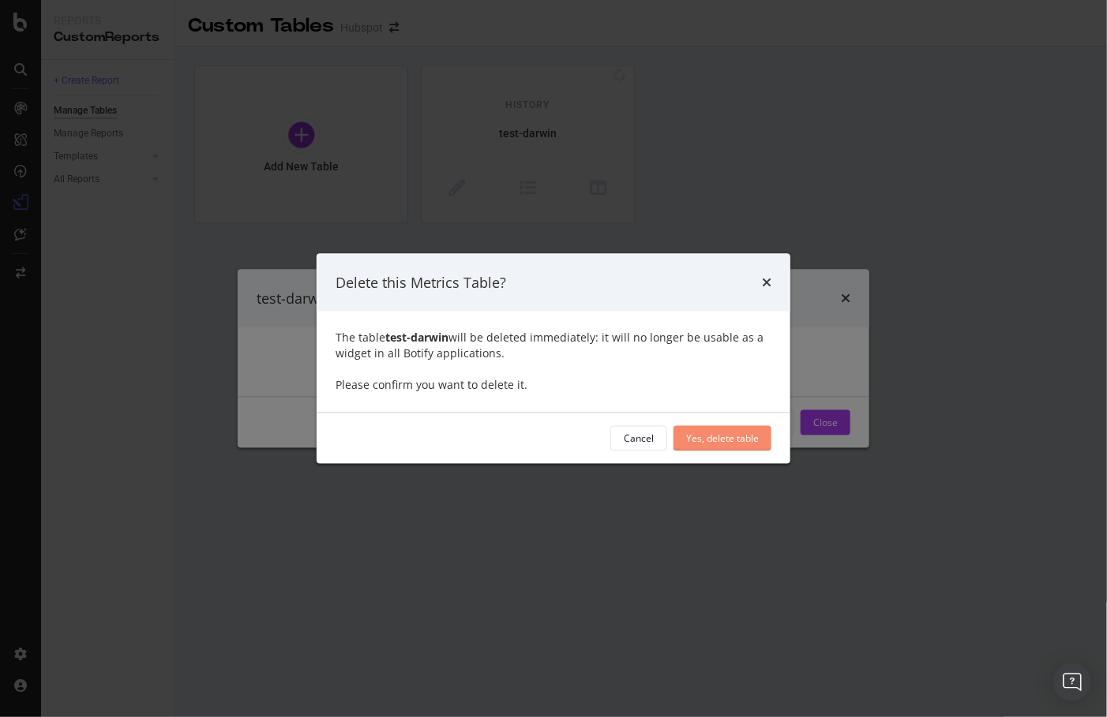
click at [710, 444] on div "Yes, delete table" at bounding box center [722, 438] width 73 height 13
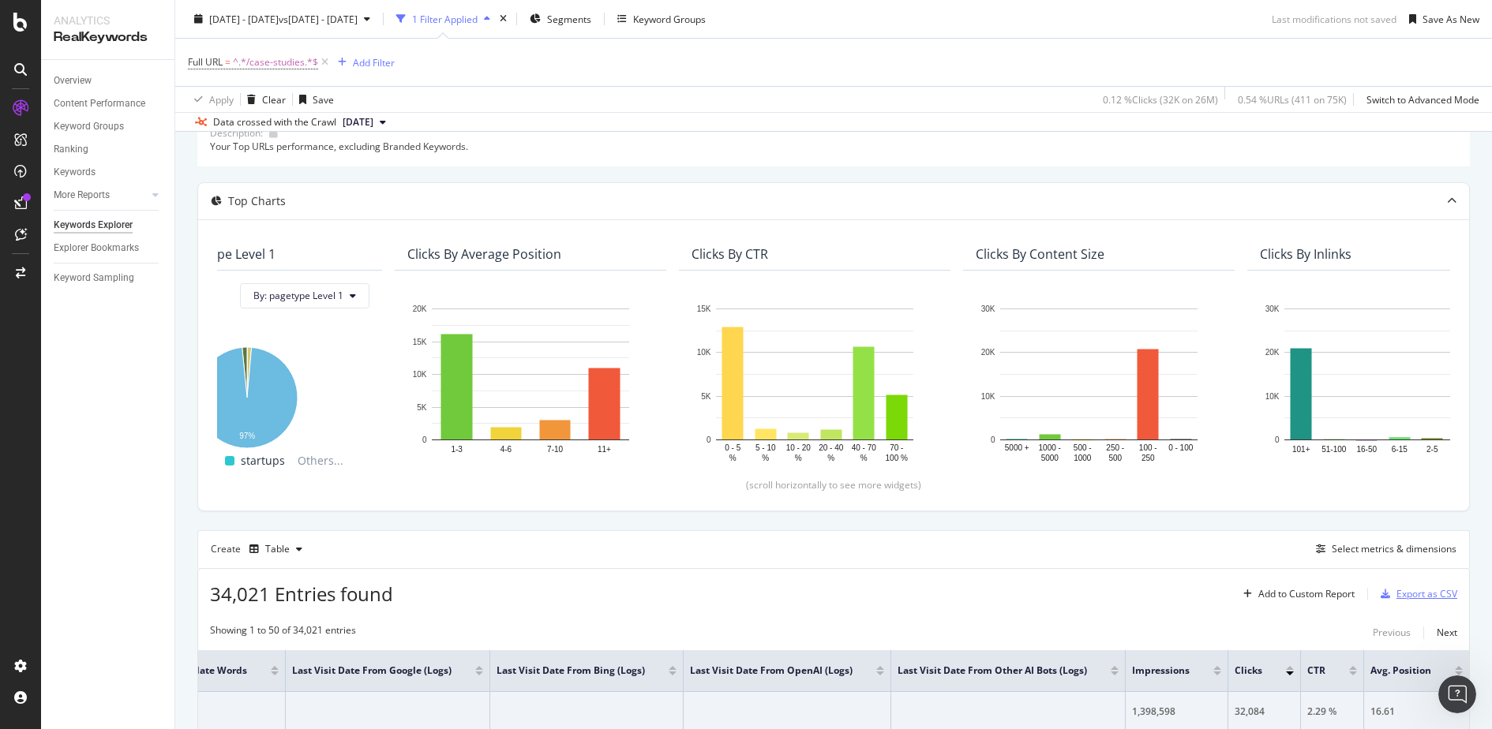
scroll to position [99, 0]
